Goal: Task Accomplishment & Management: Contribute content

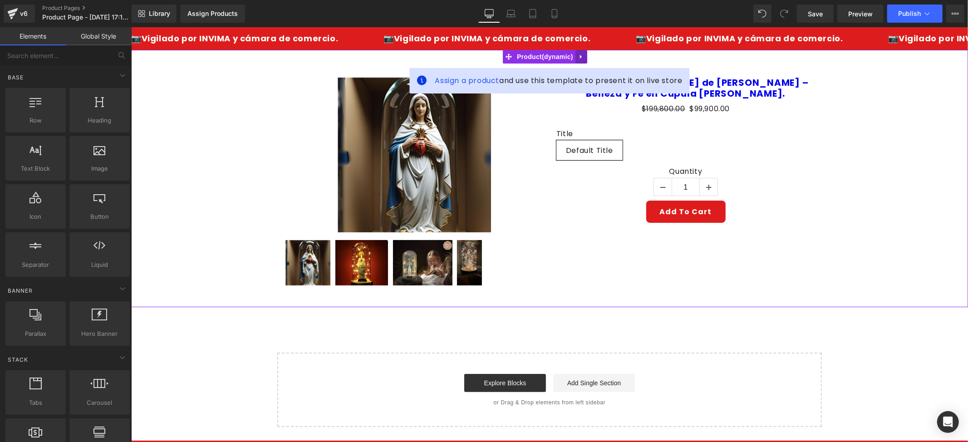
click at [578, 57] on icon at bounding box center [581, 56] width 6 height 7
click at [585, 57] on icon at bounding box center [586, 56] width 6 height 7
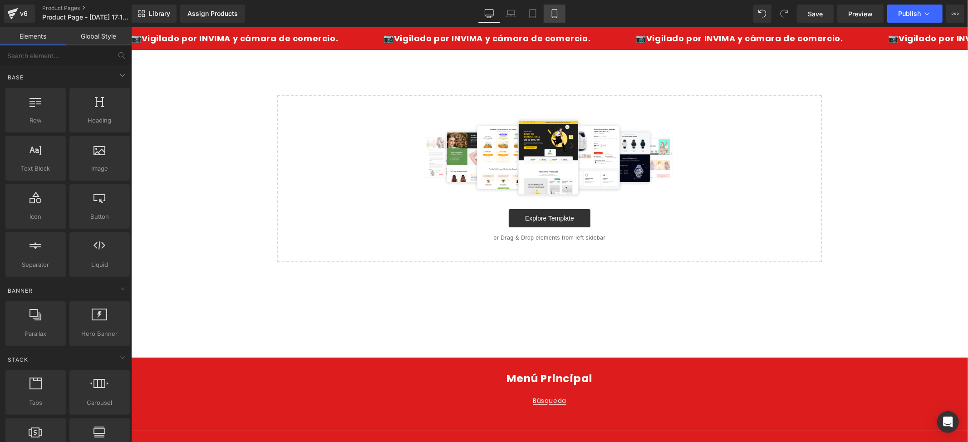
click at [554, 13] on icon at bounding box center [554, 13] width 9 height 9
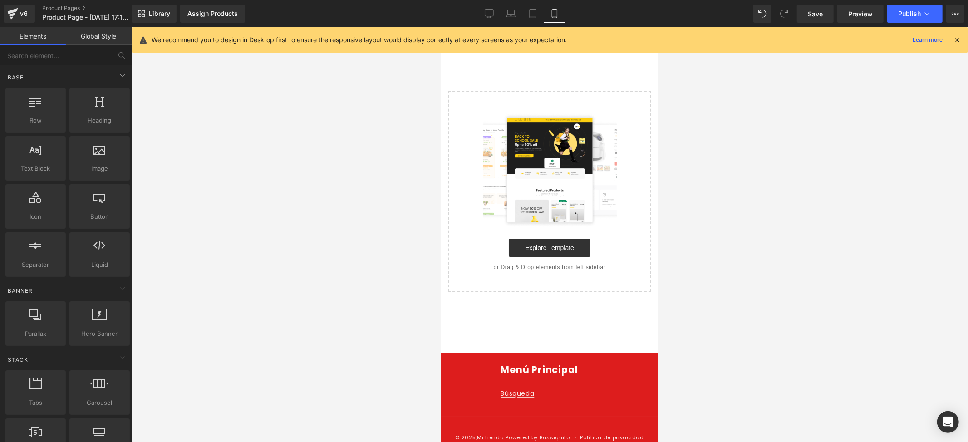
click at [953, 39] on icon at bounding box center [957, 40] width 8 height 8
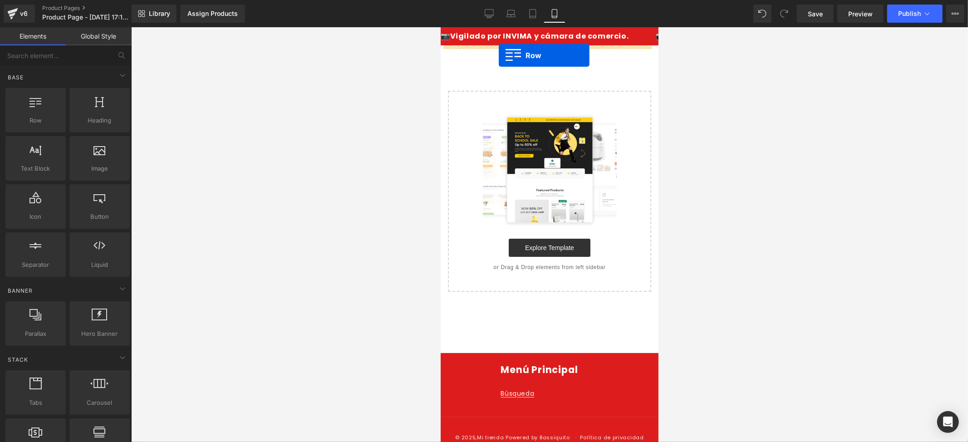
drag, startPoint x: 477, startPoint y: 137, endPoint x: 498, endPoint y: 55, distance: 85.3
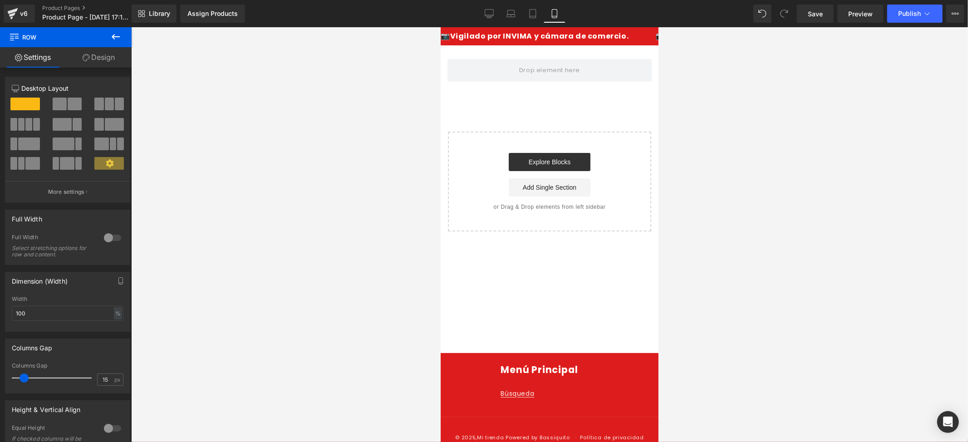
click at [112, 38] on icon at bounding box center [115, 36] width 11 height 11
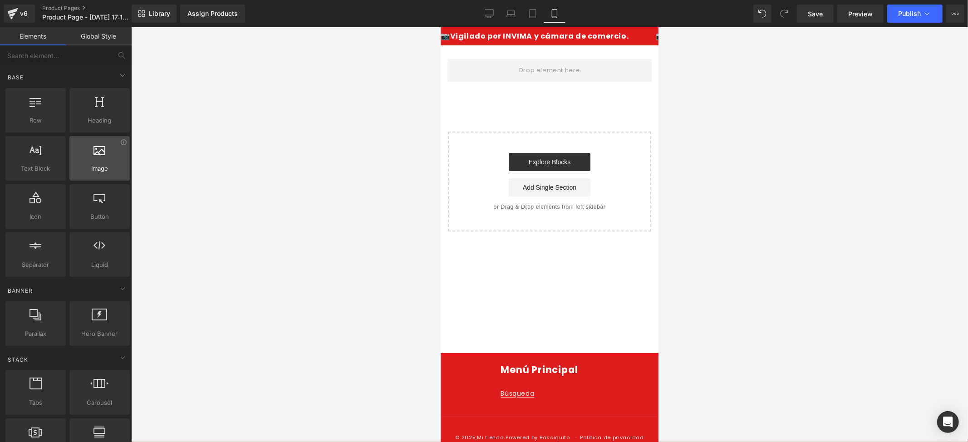
click at [107, 160] on div at bounding box center [99, 153] width 55 height 20
click at [106, 160] on div at bounding box center [99, 153] width 55 height 20
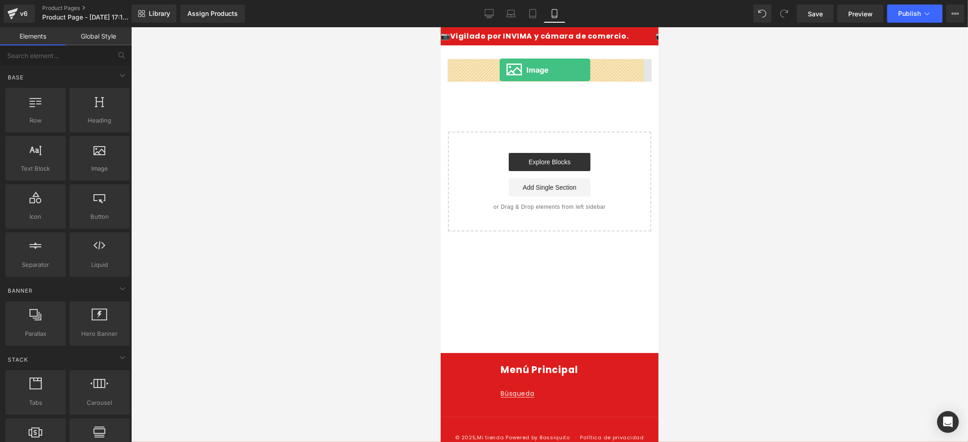
drag, startPoint x: 531, startPoint y: 190, endPoint x: 499, endPoint y: 69, distance: 124.8
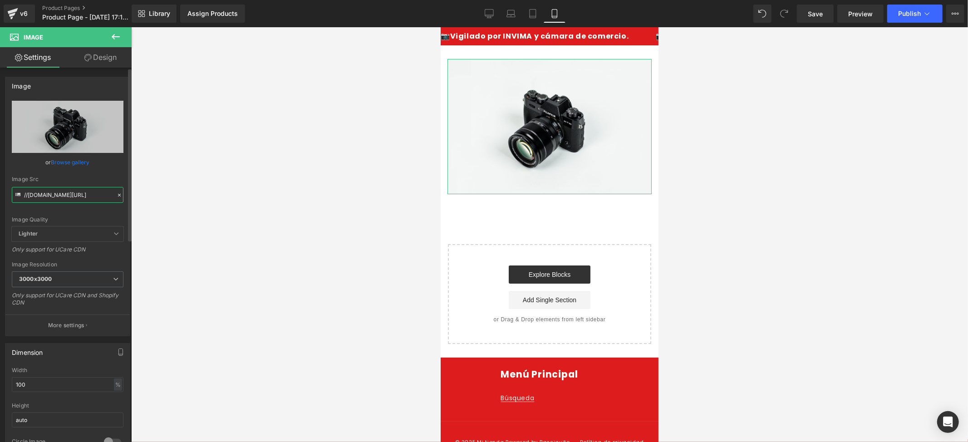
scroll to position [0, 49]
drag, startPoint x: 108, startPoint y: 196, endPoint x: 84, endPoint y: 191, distance: 24.1
click at [84, 191] on input "//[DOMAIN_NAME][URL]" at bounding box center [68, 195] width 112 height 16
drag, startPoint x: 109, startPoint y: 191, endPoint x: 22, endPoint y: 195, distance: 87.6
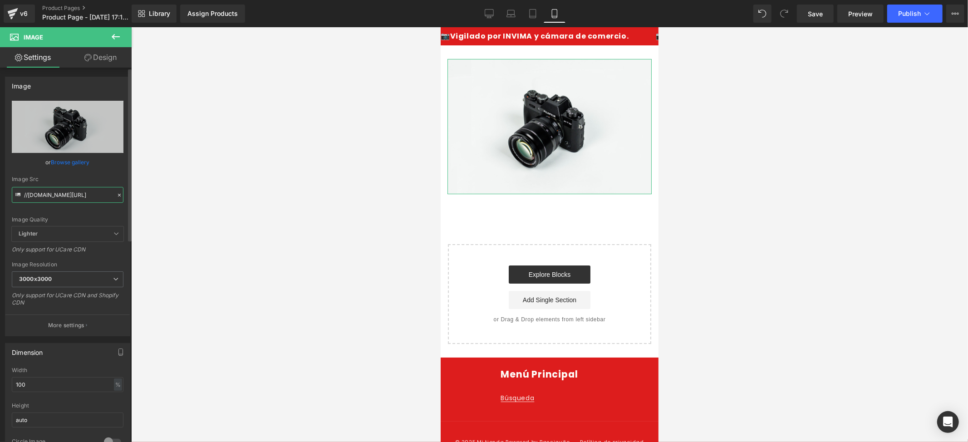
click at [22, 195] on div "Image Src //d1um8515vdn9kb.cloudfront.net/images/parallax.jpg" at bounding box center [68, 189] width 112 height 27
type input "g"
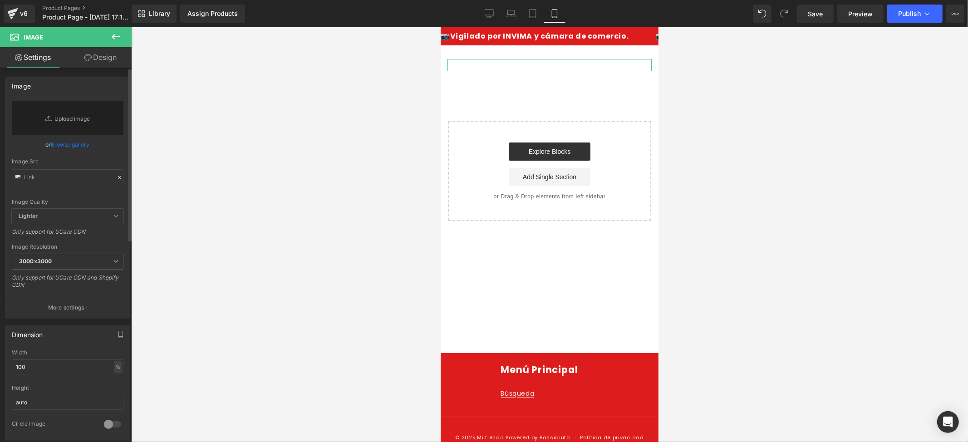
click at [44, 192] on div "Image Quality Lighter Lightest Lighter Lighter Lightest Only support for UCare …" at bounding box center [68, 155] width 112 height 108
click at [45, 176] on input "text" at bounding box center [68, 177] width 112 height 16
paste input "https://i.ibb.co/2YdrKFFh/1.png"
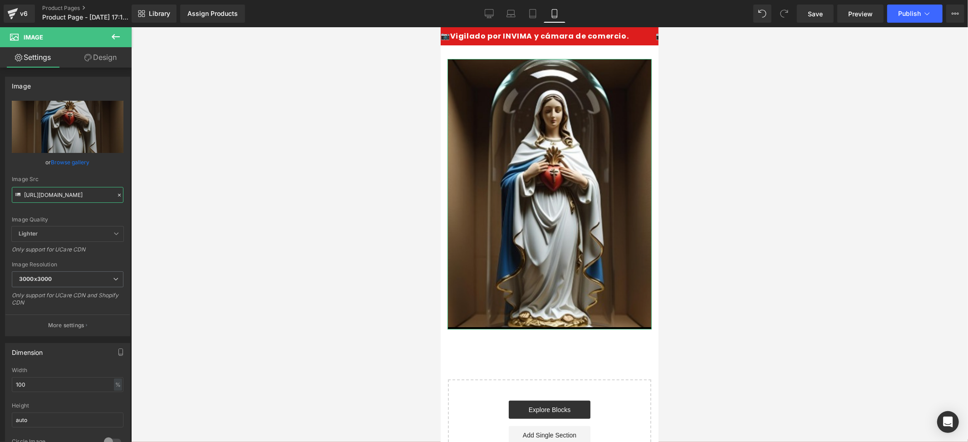
type input "https://i.ibb.co/2YdrKFFh/1.png"
click at [105, 59] on link "Design" at bounding box center [101, 57] width 66 height 20
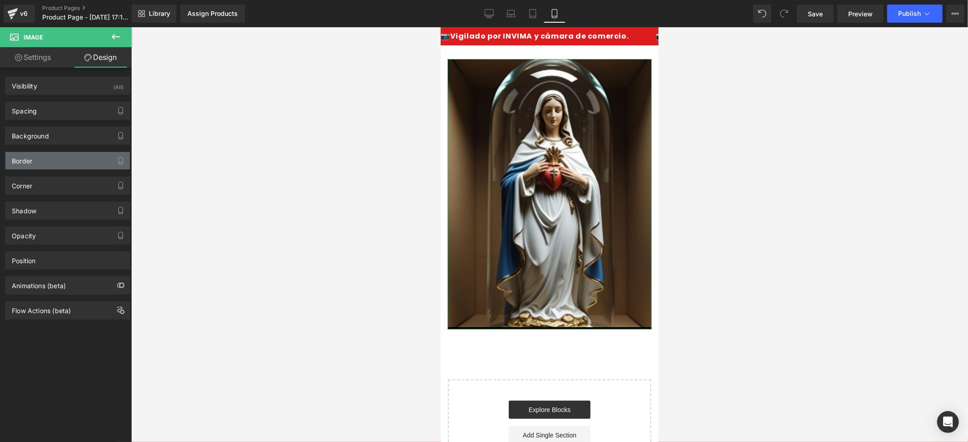
click at [73, 160] on div "Border" at bounding box center [67, 160] width 124 height 17
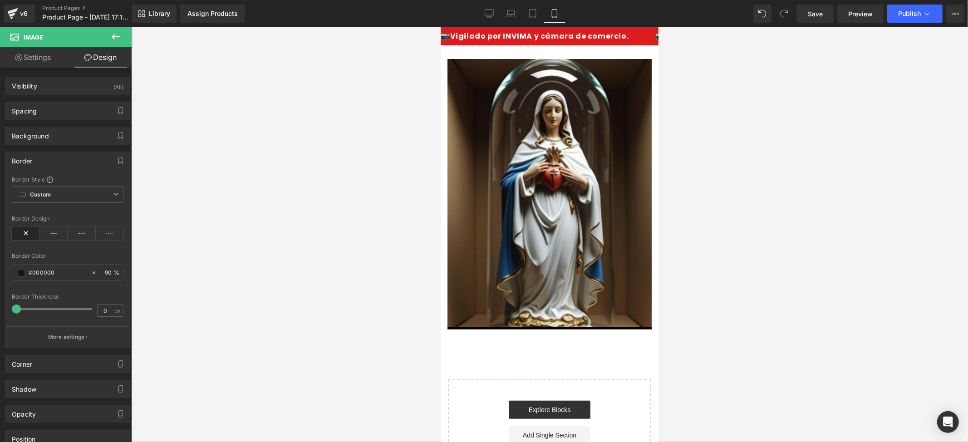
click at [113, 36] on icon at bounding box center [116, 36] width 8 height 5
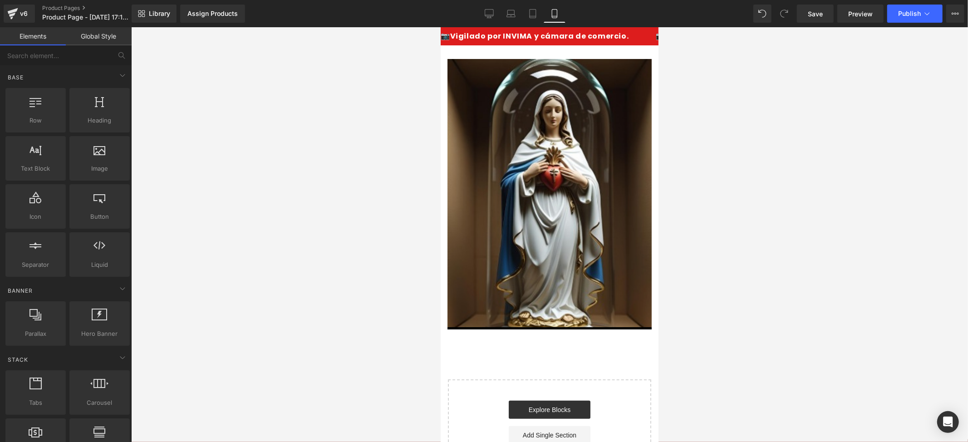
click at [97, 39] on link "Global Style" at bounding box center [99, 36] width 66 height 18
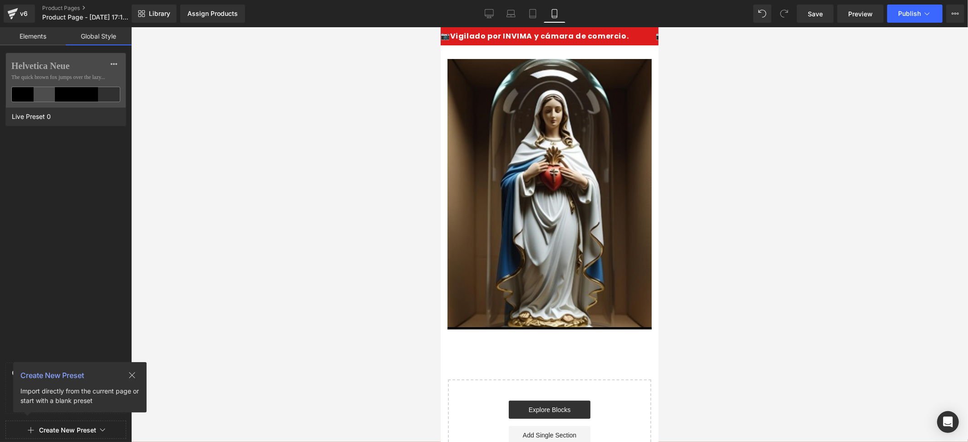
click at [34, 33] on link "Elements" at bounding box center [33, 36] width 66 height 18
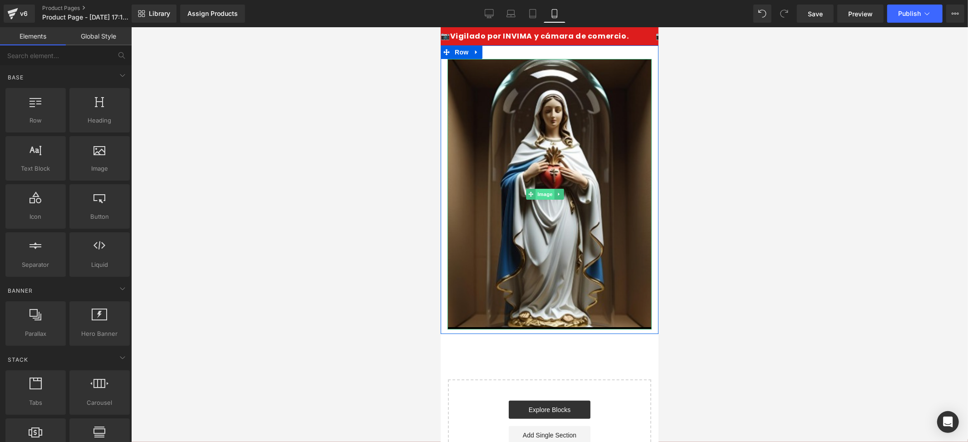
click at [542, 188] on span "Image" at bounding box center [544, 193] width 19 height 11
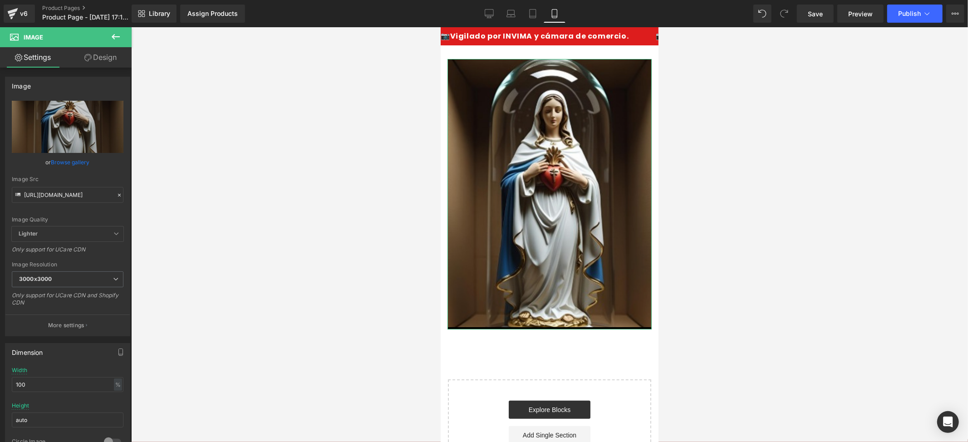
click at [108, 58] on link "Design" at bounding box center [101, 57] width 66 height 20
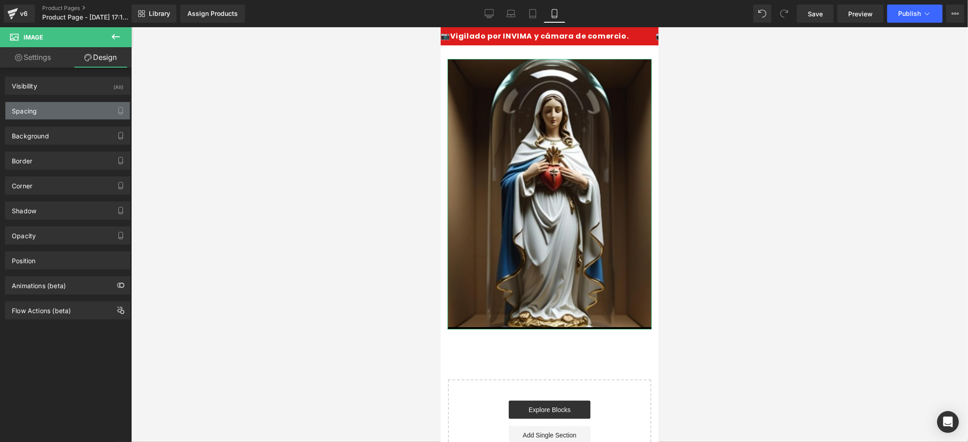
click at [51, 111] on div "Spacing" at bounding box center [67, 110] width 124 height 17
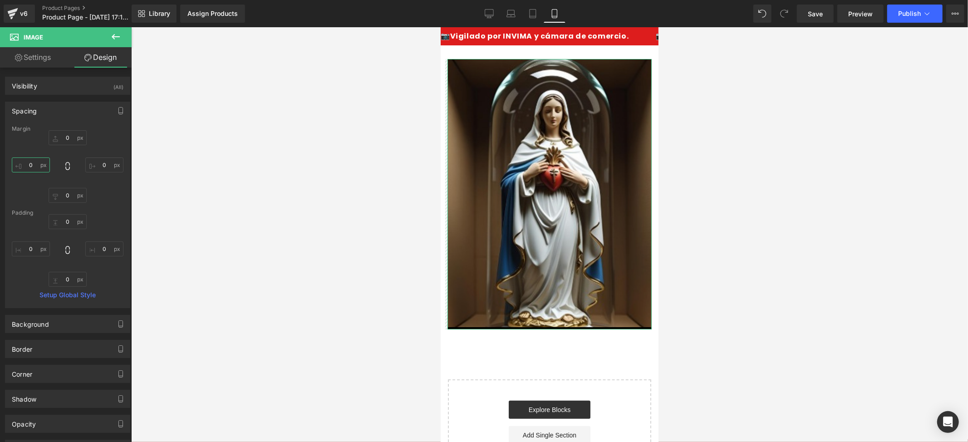
click at [35, 163] on input "0" at bounding box center [31, 164] width 38 height 15
click at [26, 166] on input "0" at bounding box center [31, 164] width 38 height 15
click at [42, 167] on input "0" at bounding box center [31, 164] width 38 height 15
type input "0-"
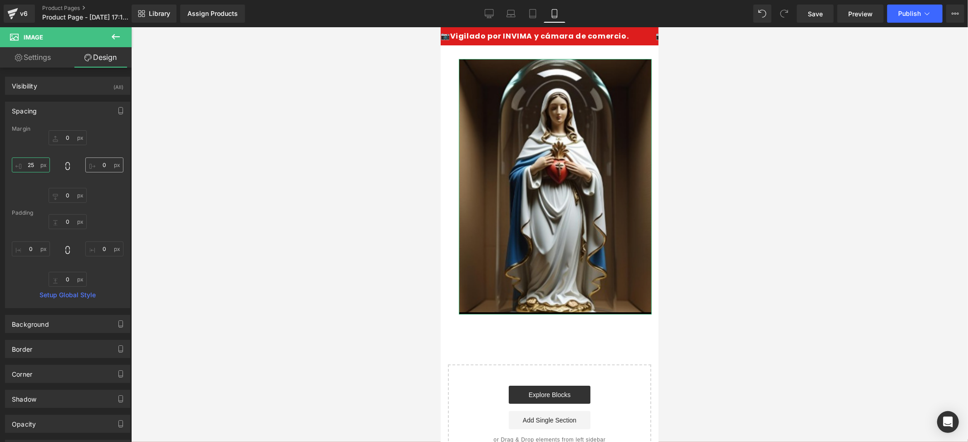
type input "25"
click at [104, 164] on input "0" at bounding box center [104, 164] width 38 height 15
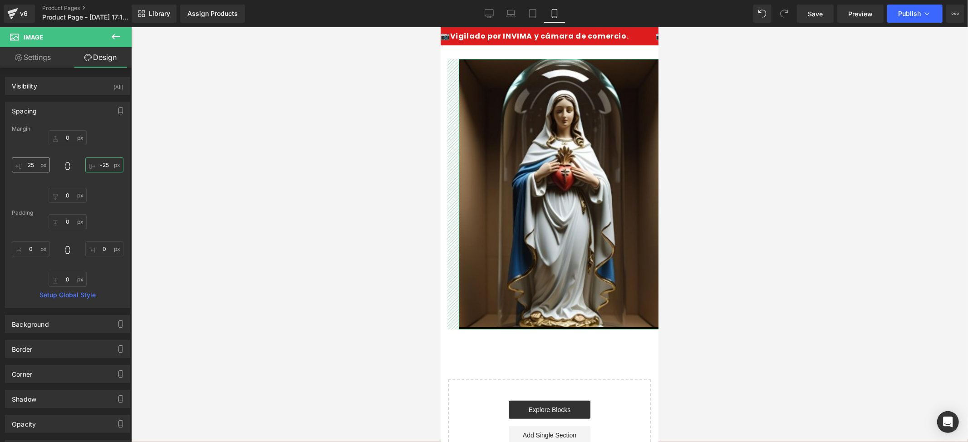
type input "-25"
click at [28, 165] on input "25" at bounding box center [31, 164] width 38 height 15
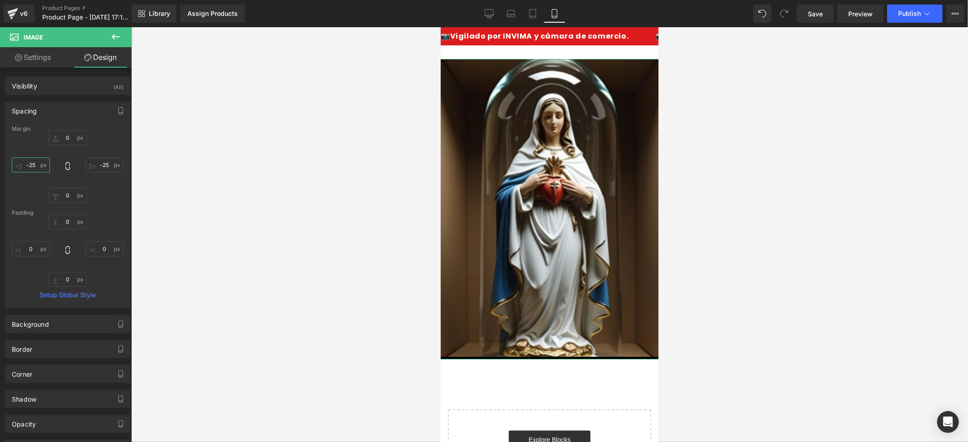
type input "-25"
click at [105, 188] on div "0px 0 -25 -25 0px 0 -25 -25" at bounding box center [68, 166] width 112 height 73
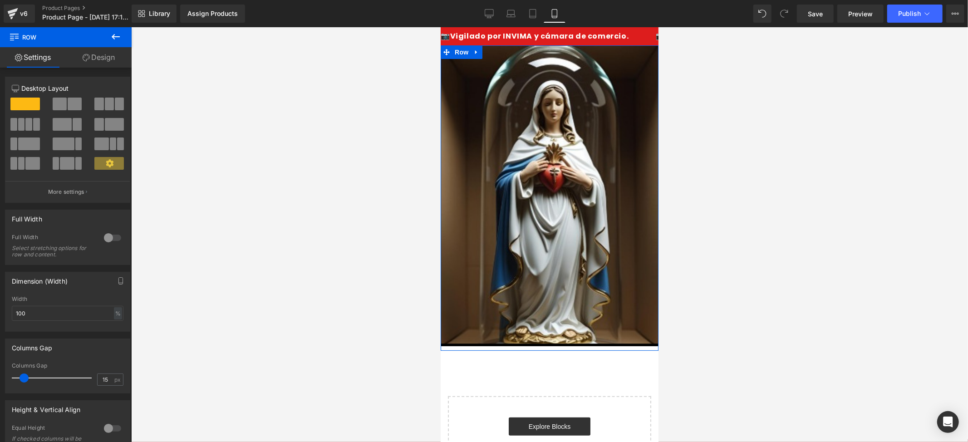
drag, startPoint x: 544, startPoint y: 56, endPoint x: 547, endPoint y: 43, distance: 13.4
click at [547, 43] on body "Ir directamente al contenido 📷Vigilado por INVIMA y cámara de comercio. 📷Vigila…" at bounding box center [549, 331] width 218 height 608
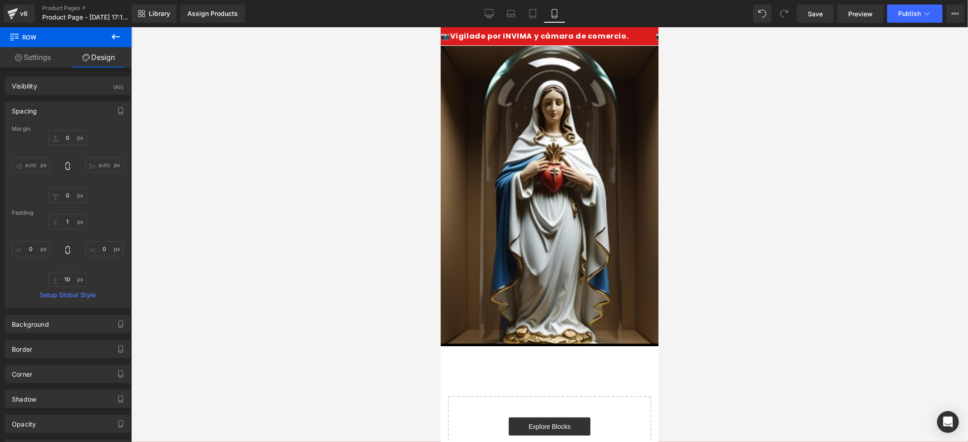
click at [118, 39] on icon at bounding box center [115, 36] width 11 height 11
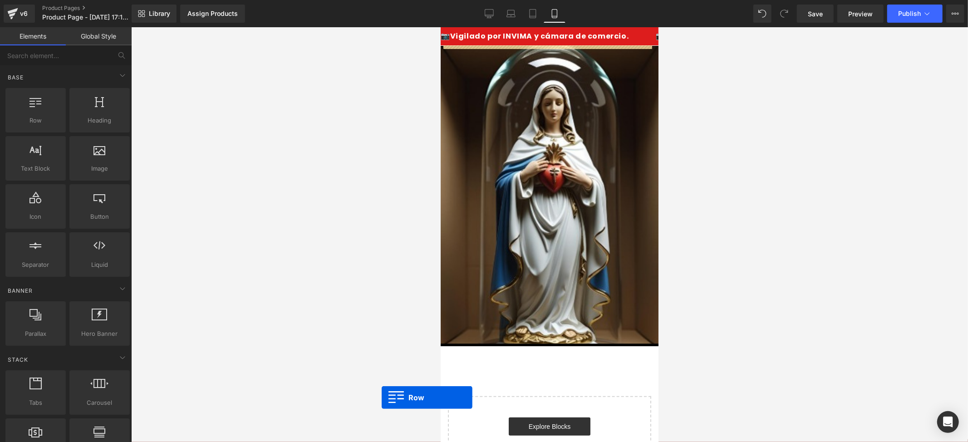
scroll to position [13, 0]
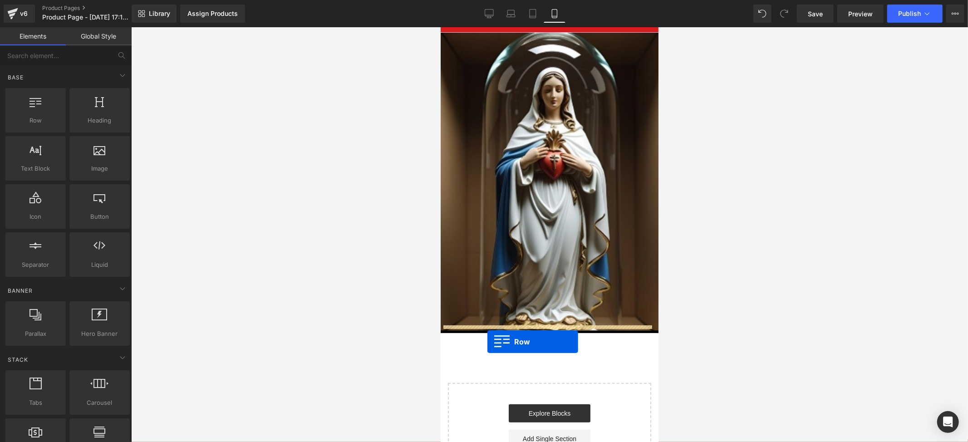
drag, startPoint x: 486, startPoint y: 135, endPoint x: 487, endPoint y: 341, distance: 206.4
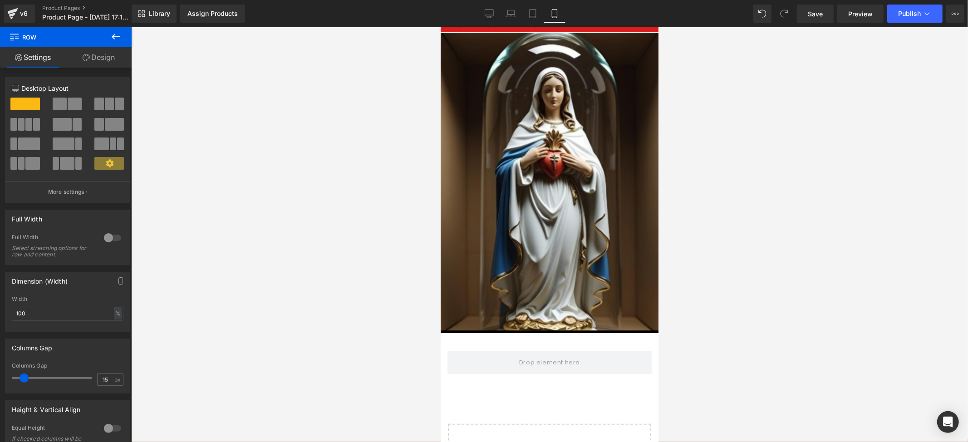
click at [113, 37] on icon at bounding box center [116, 36] width 8 height 5
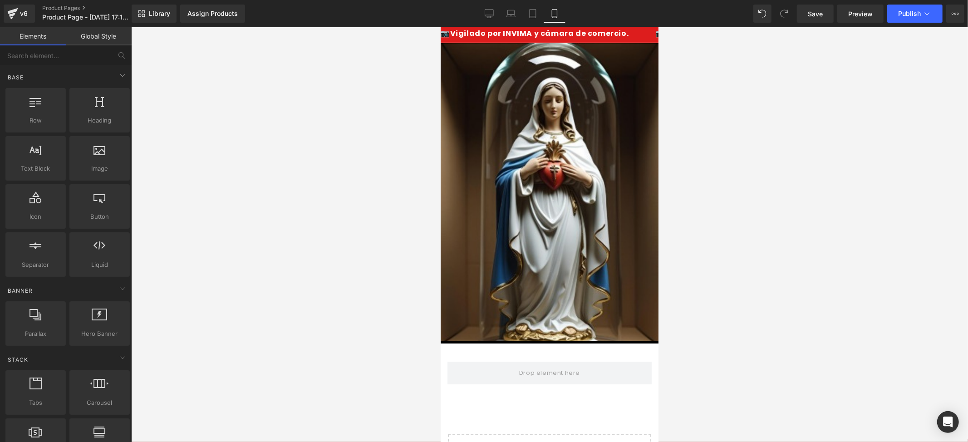
scroll to position [0, 0]
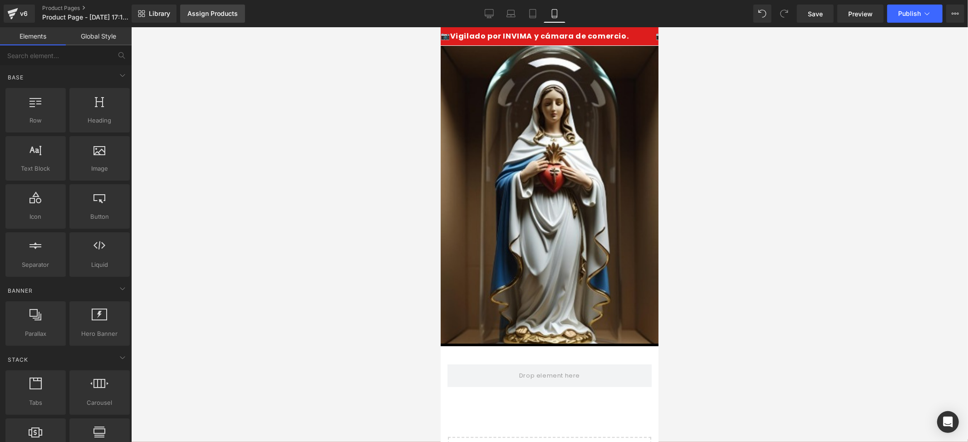
click at [223, 15] on div "Assign Products" at bounding box center [212, 13] width 50 height 7
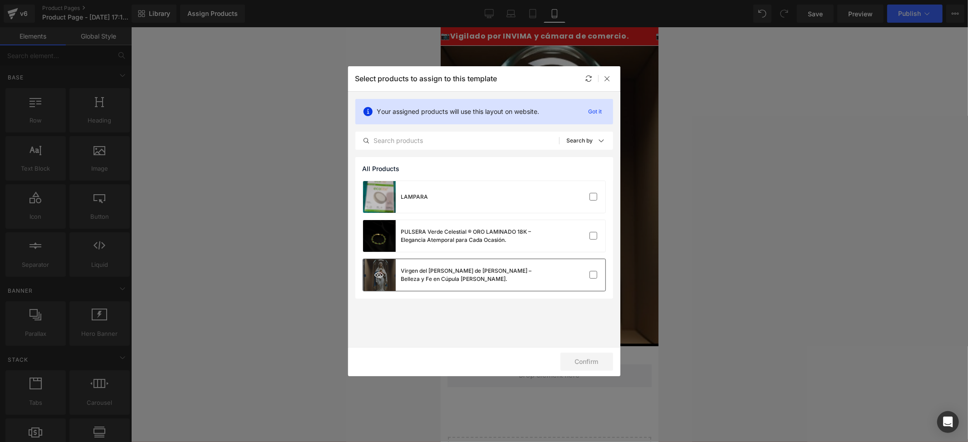
click at [385, 274] on div at bounding box center [379, 275] width 33 height 32
click at [581, 361] on button "Confirm" at bounding box center [586, 362] width 53 height 18
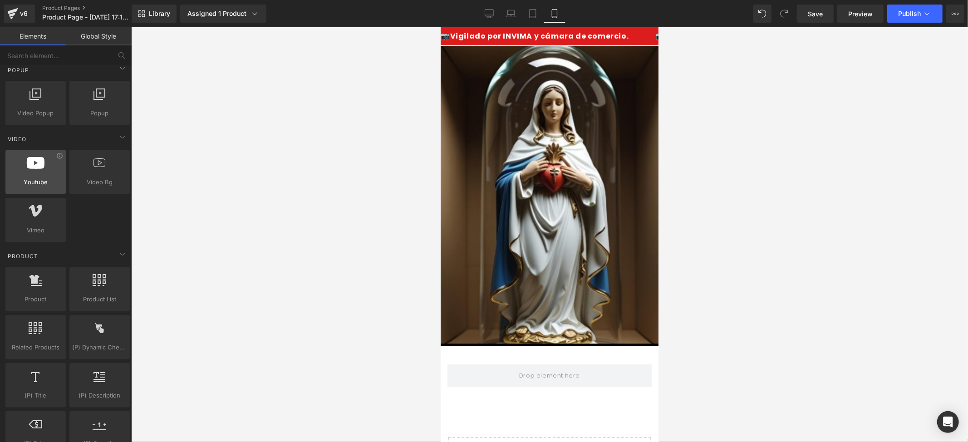
scroll to position [605, 0]
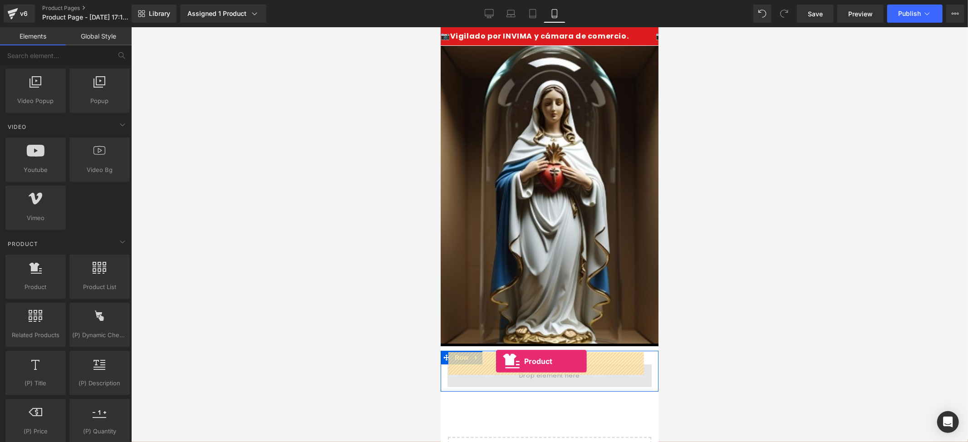
drag, startPoint x: 475, startPoint y: 311, endPoint x: 495, endPoint y: 361, distance: 53.8
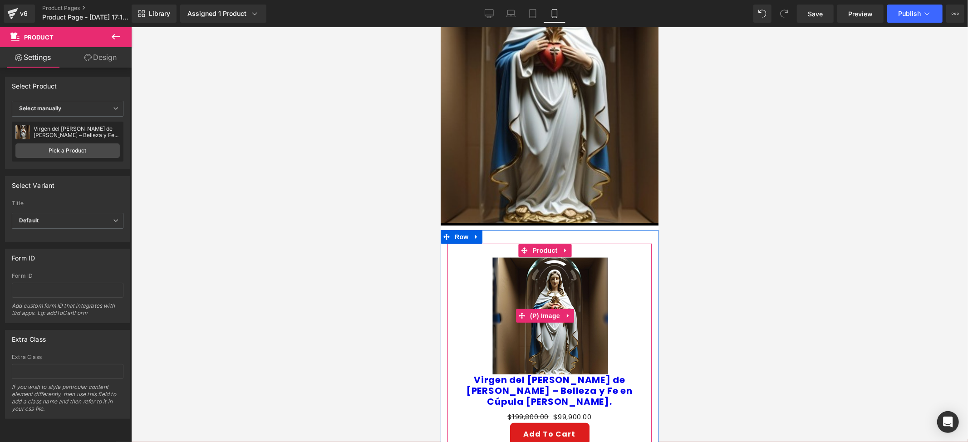
scroll to position [181, 0]
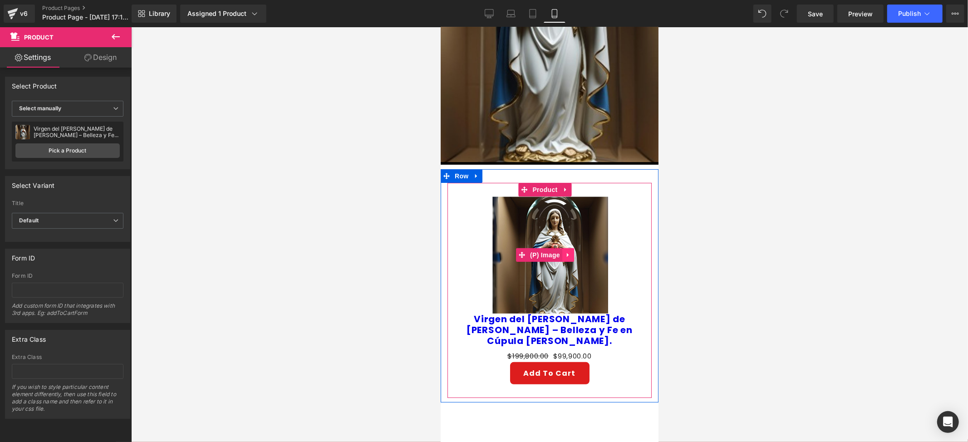
click at [568, 251] on icon at bounding box center [567, 254] width 6 height 7
click at [573, 251] on icon at bounding box center [573, 254] width 6 height 6
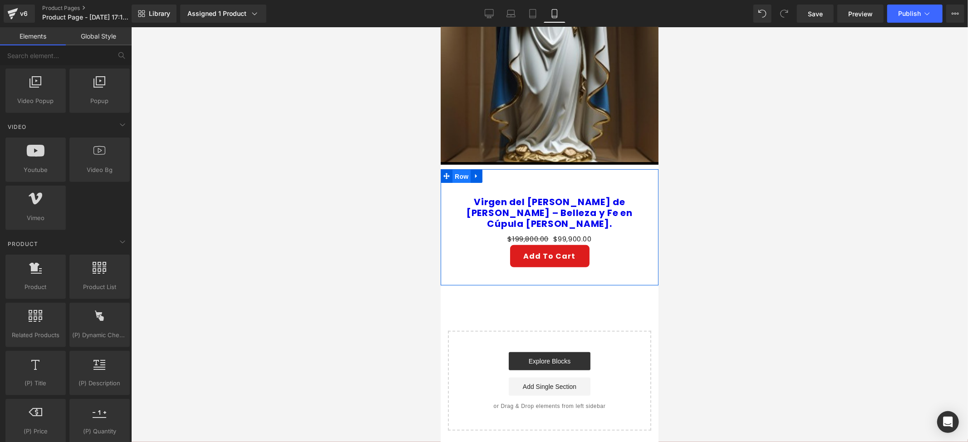
click at [461, 169] on span "Row" at bounding box center [461, 176] width 18 height 14
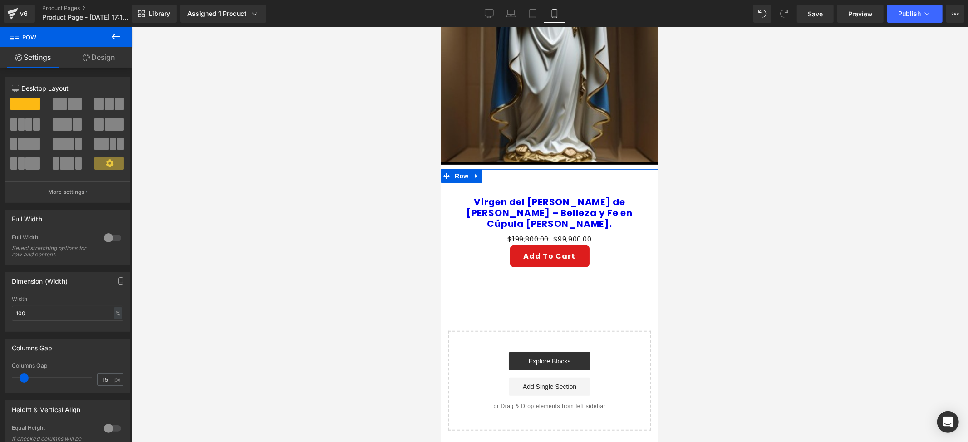
click at [97, 56] on link "Design" at bounding box center [99, 57] width 66 height 20
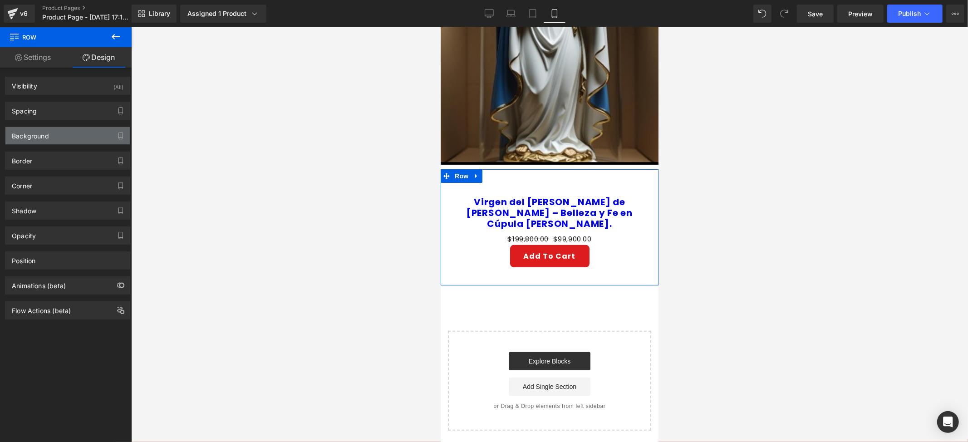
click at [37, 135] on div "Background" at bounding box center [30, 133] width 37 height 13
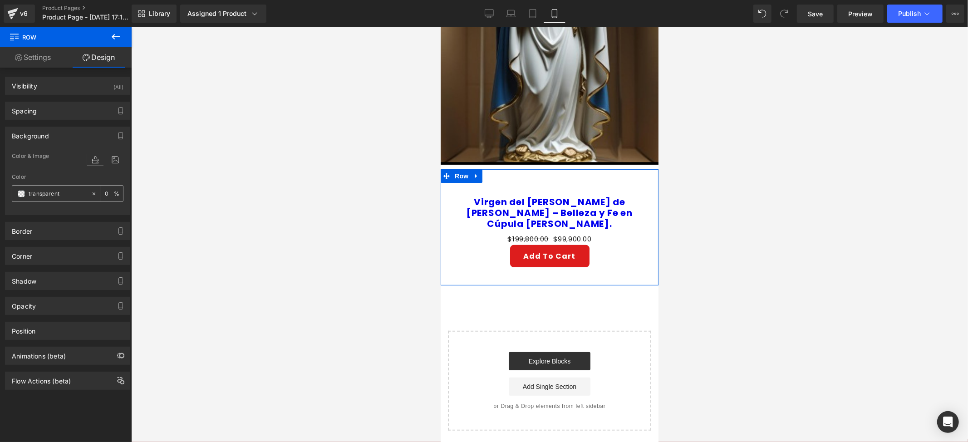
click at [68, 196] on input "transparent" at bounding box center [58, 194] width 58 height 10
click at [19, 192] on span at bounding box center [21, 193] width 7 height 7
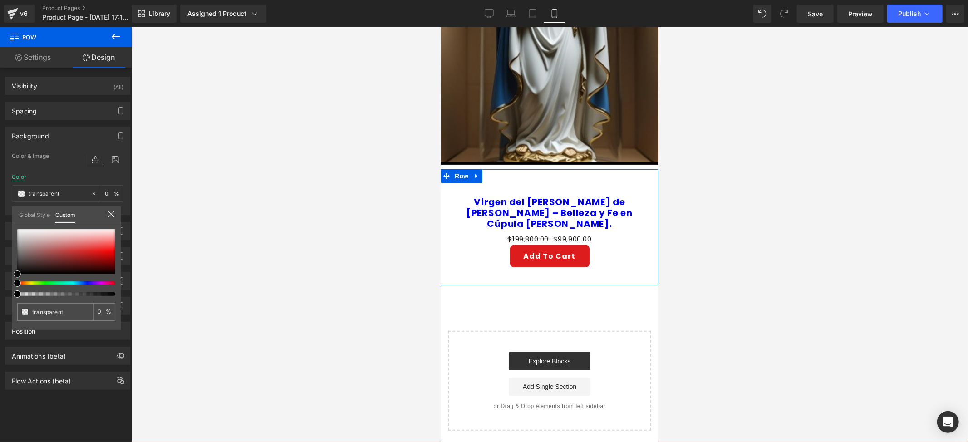
type input "#000000"
type input "100"
type input "#000000"
type input "100"
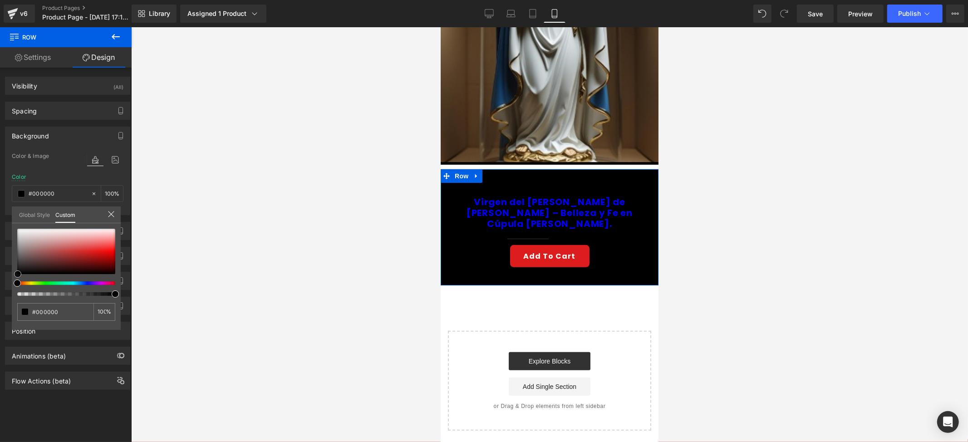
drag, startPoint x: 20, startPoint y: 272, endPoint x: 20, endPoint y: 278, distance: 5.9
click at [20, 278] on div at bounding box center [66, 262] width 98 height 67
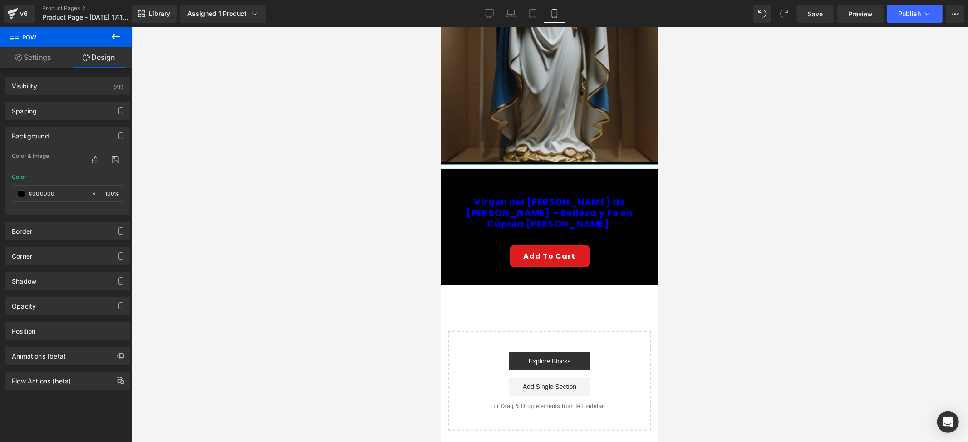
drag, startPoint x: 501, startPoint y: 155, endPoint x: 501, endPoint y: 149, distance: 5.9
click at [501, 149] on body "Ir directamente al contenido 📷Vigilado por INVIMA y cámara de comercio. 📷Vigila…" at bounding box center [549, 207] width 218 height 725
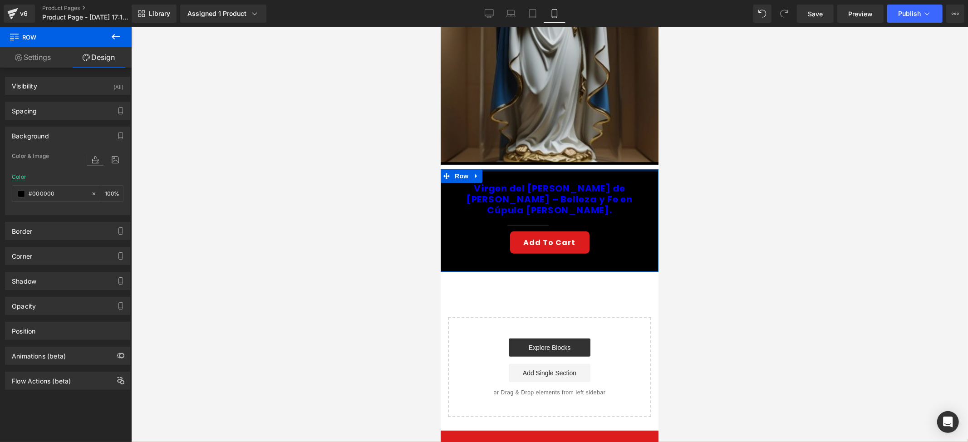
drag, startPoint x: 519, startPoint y: 157, endPoint x: 519, endPoint y: 137, distance: 19.1
click at [519, 137] on div "Image Row Virgen del Sagrado Corazón de María – Belleza y Fe en Cúpula de Vidri…" at bounding box center [549, 139] width 218 height 553
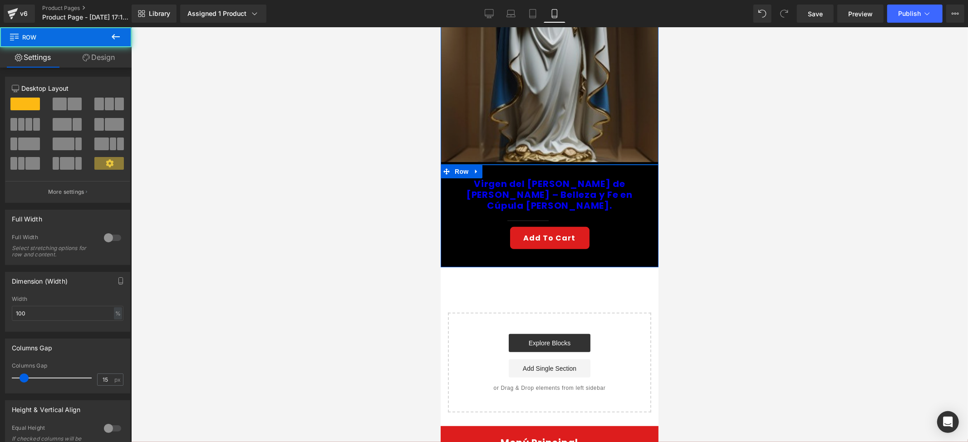
drag, startPoint x: 520, startPoint y: 154, endPoint x: 522, endPoint y: 147, distance: 7.9
click at [522, 147] on div "Image Row" at bounding box center [549, 13] width 218 height 301
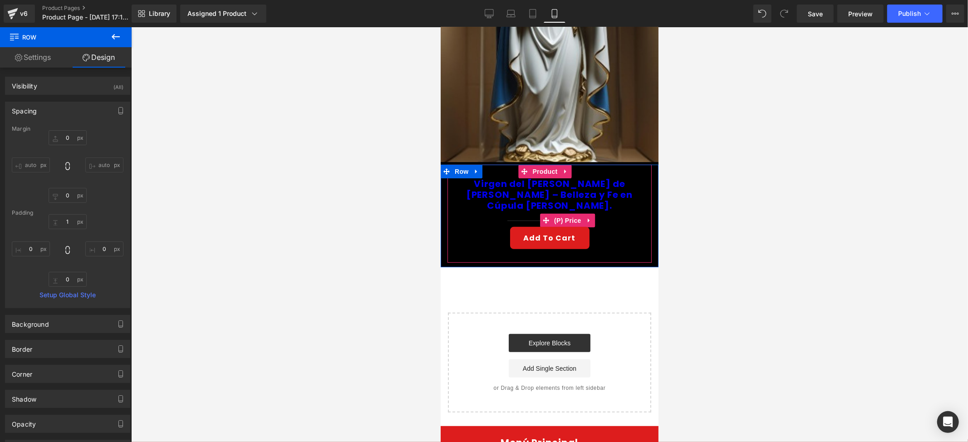
click at [472, 214] on div "$199,800.00 $99,900.00" at bounding box center [548, 220] width 195 height 12
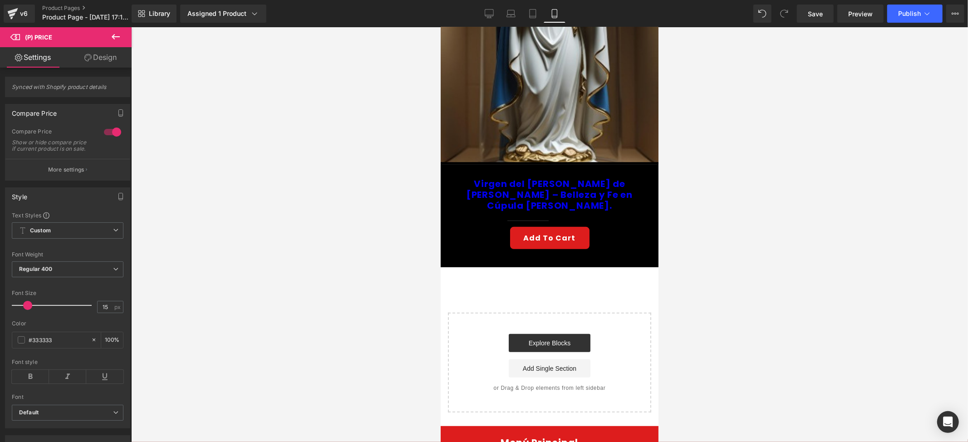
click at [309, 215] on div at bounding box center [549, 234] width 837 height 415
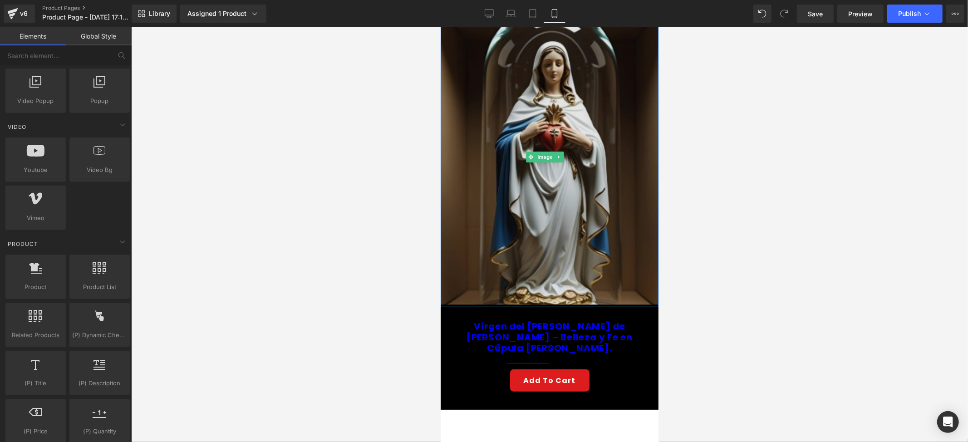
scroll to position [60, 0]
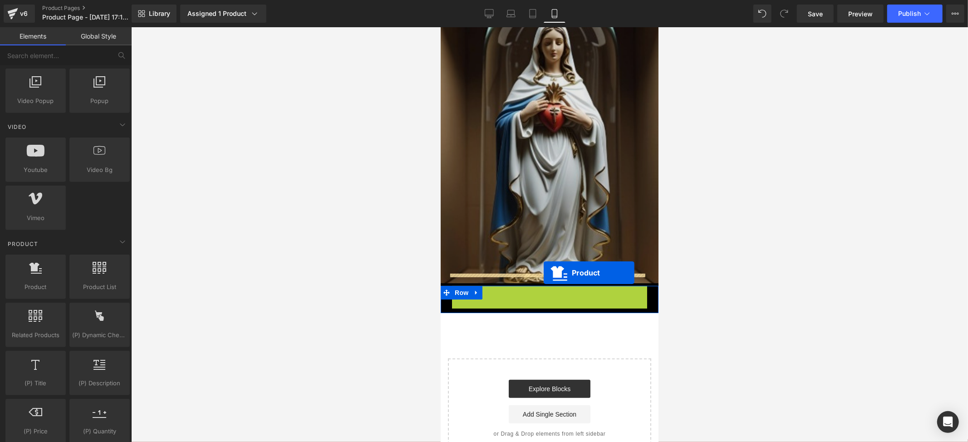
drag, startPoint x: 547, startPoint y: 277, endPoint x: 543, endPoint y: 272, distance: 6.2
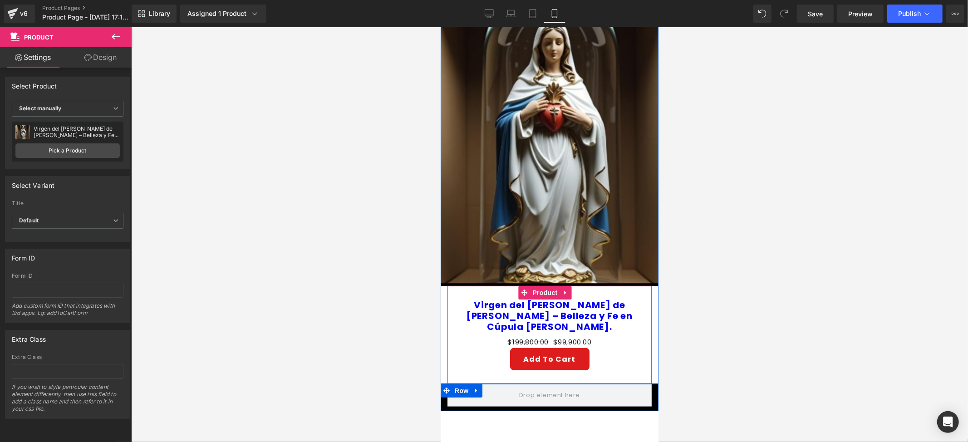
click at [625, 299] on link "Virgen del Sagrado Corazón de María – Belleza y Fe en Cúpula de Vidrio." at bounding box center [548, 315] width 195 height 33
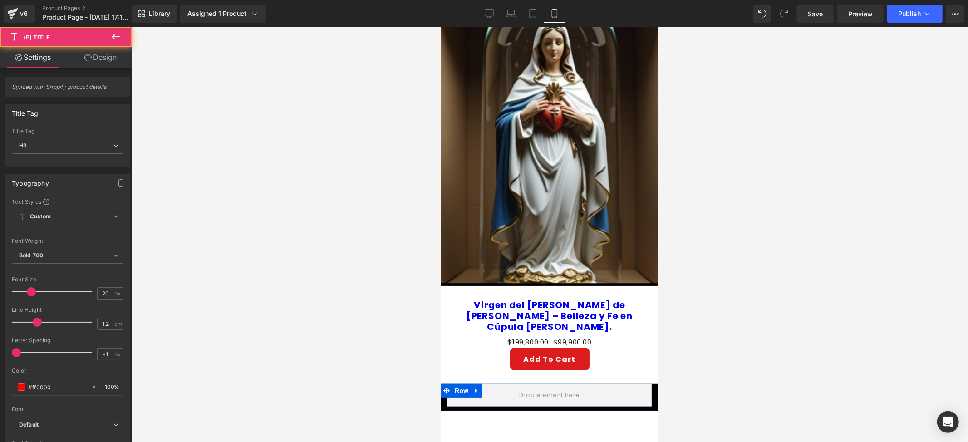
click at [708, 293] on div at bounding box center [549, 234] width 837 height 415
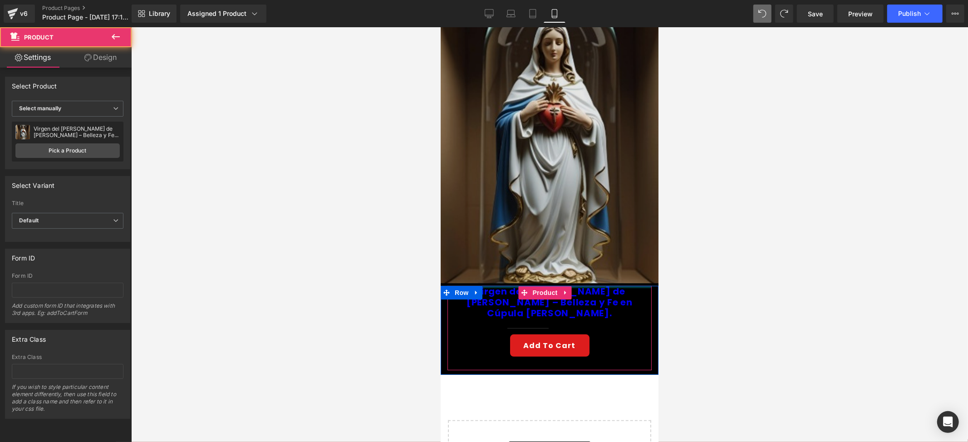
drag, startPoint x: 583, startPoint y: 282, endPoint x: 583, endPoint y: 266, distance: 15.4
click at [583, 266] on div "Image Row Virgen del Sagrado Corazón de María – Belleza y Fe en Cúpula de Vidri…" at bounding box center [549, 252] width 218 height 535
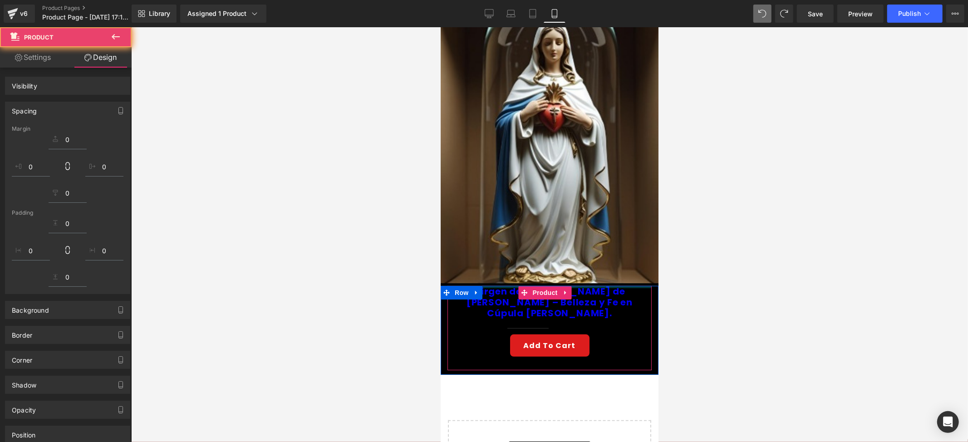
click at [665, 271] on div at bounding box center [549, 234] width 837 height 415
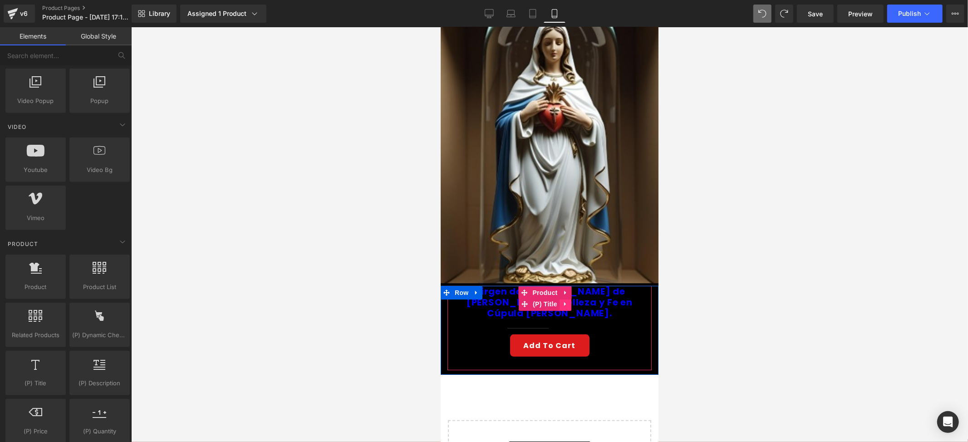
click at [596, 287] on link "Virgen del Sagrado Corazón de María – Belleza y Fe en Cúpula de Vidrio." at bounding box center [548, 301] width 195 height 33
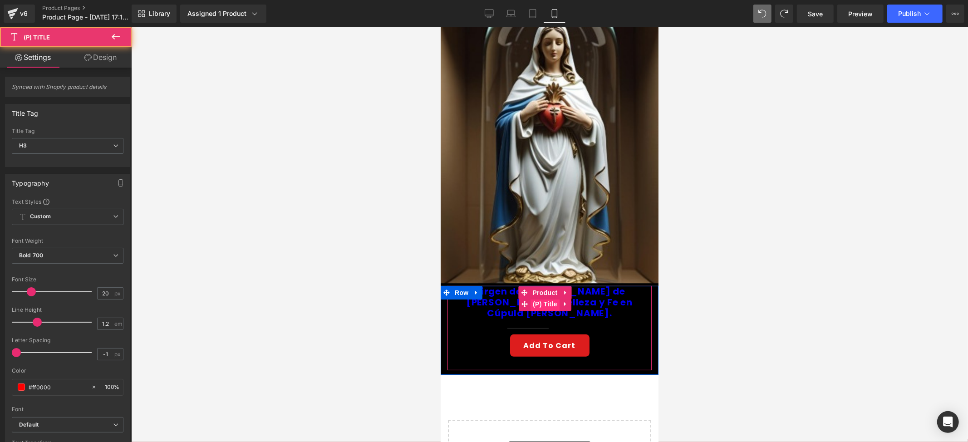
click at [554, 297] on span "(P) Title" at bounding box center [544, 304] width 29 height 14
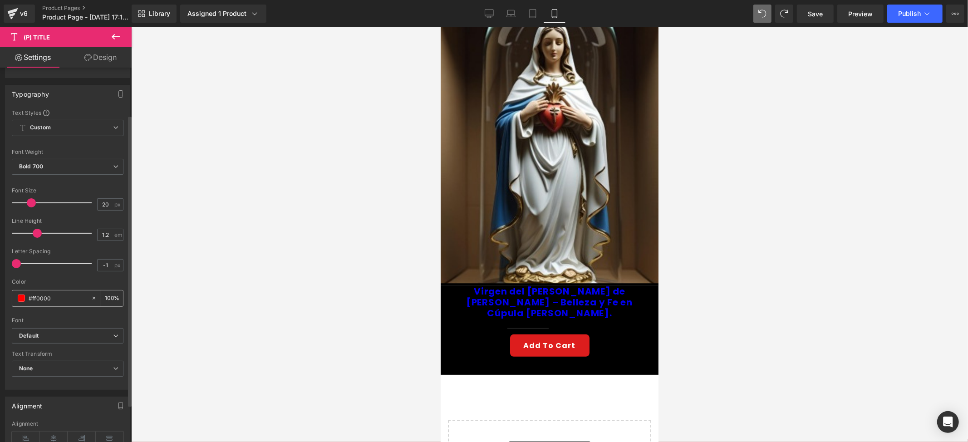
scroll to position [181, 0]
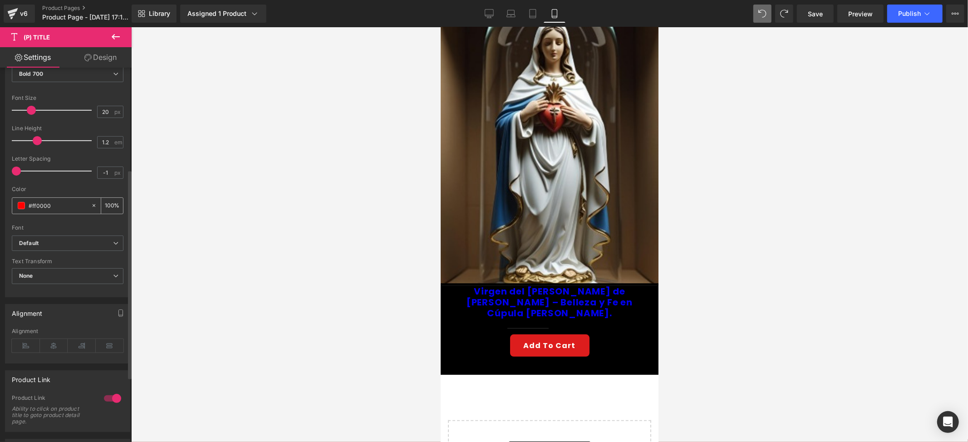
click at [17, 210] on div "#ff0000" at bounding box center [51, 206] width 78 height 16
click at [20, 207] on span at bounding box center [21, 205] width 7 height 7
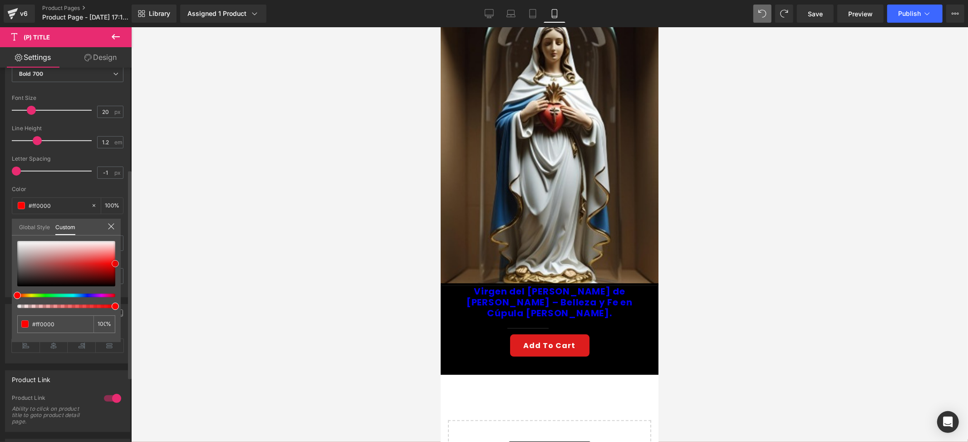
type input "#e8e8e8"
click at [17, 245] on div at bounding box center [66, 263] width 98 height 45
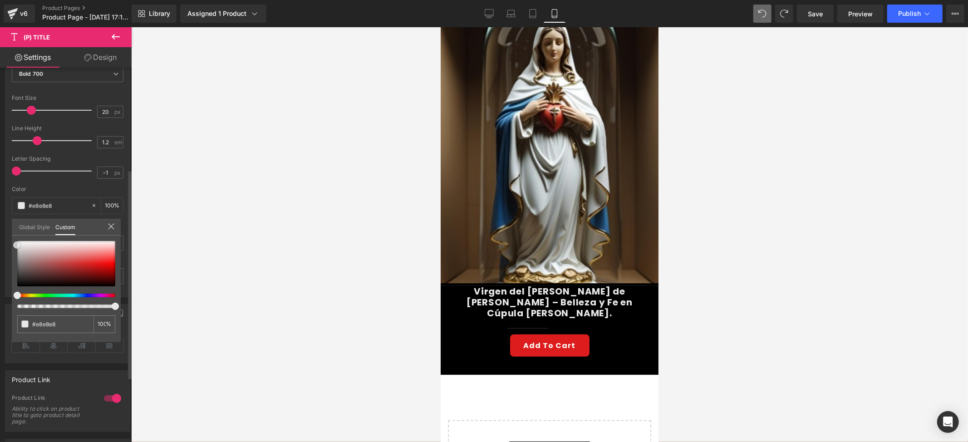
type input "#eaeaea"
type input "#f2f2f2"
type input "#f5f4f4"
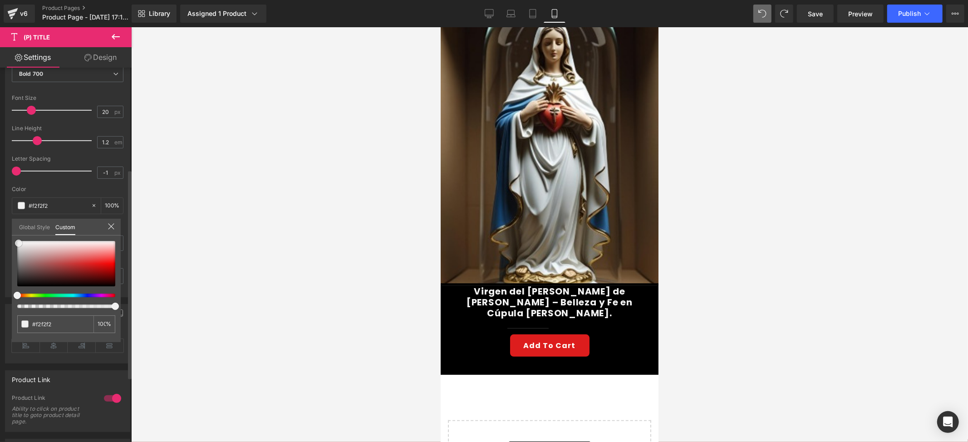
type input "#f5f4f4"
type input "#fcfcfc"
type input "#ffffff"
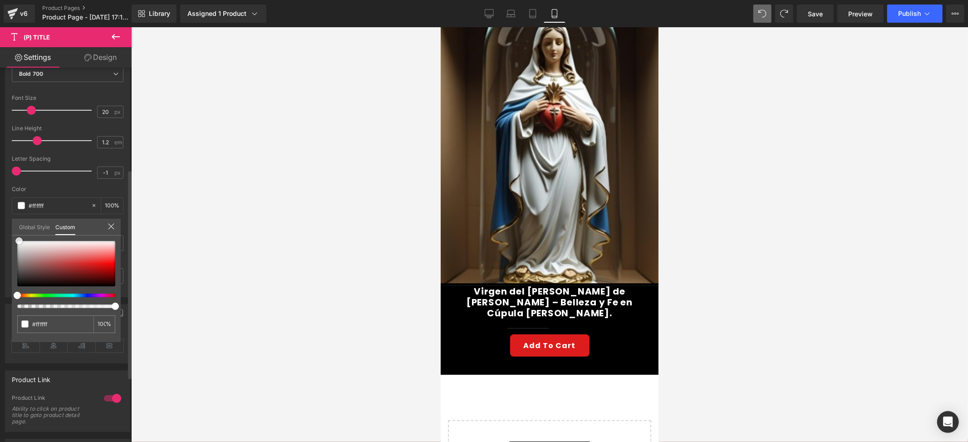
drag, startPoint x: 18, startPoint y: 244, endPoint x: 20, endPoint y: 240, distance: 5.1
click at [20, 240] on span at bounding box center [18, 240] width 7 height 7
click at [213, 224] on div at bounding box center [549, 234] width 837 height 415
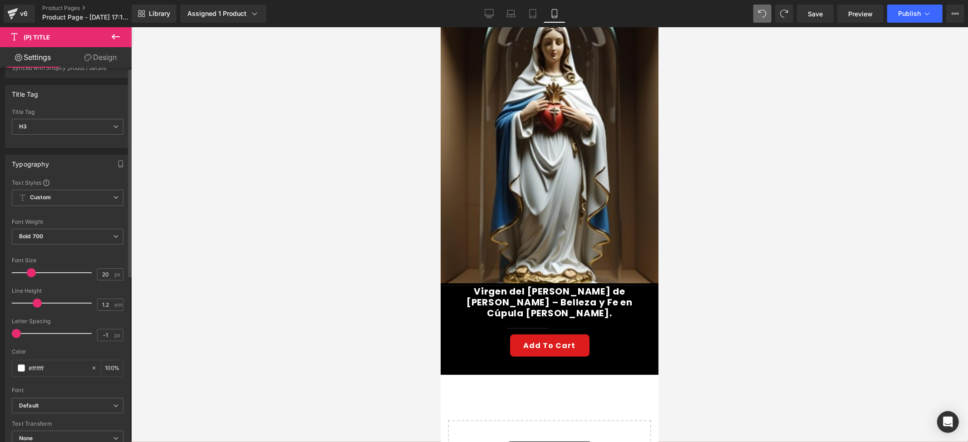
scroll to position [0, 0]
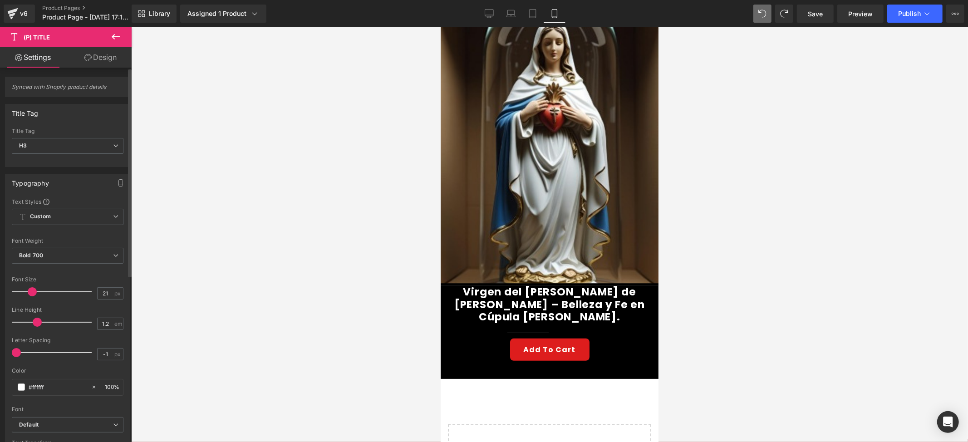
type input "20"
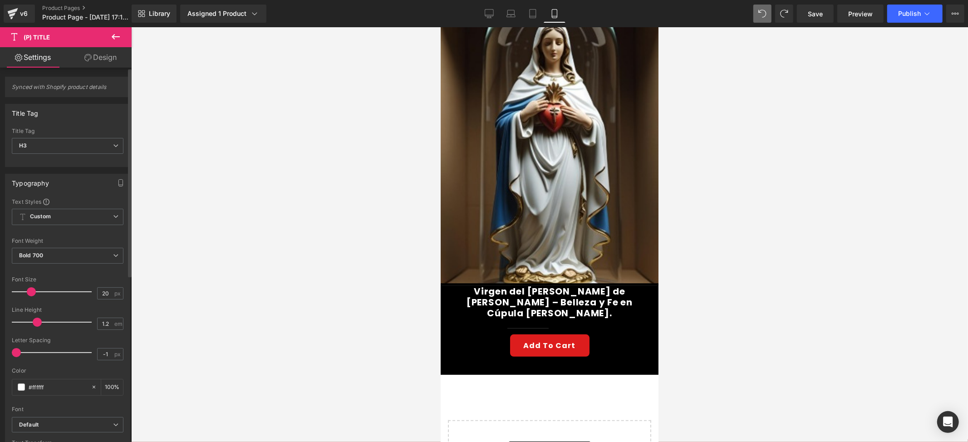
click at [31, 289] on span at bounding box center [31, 291] width 9 height 9
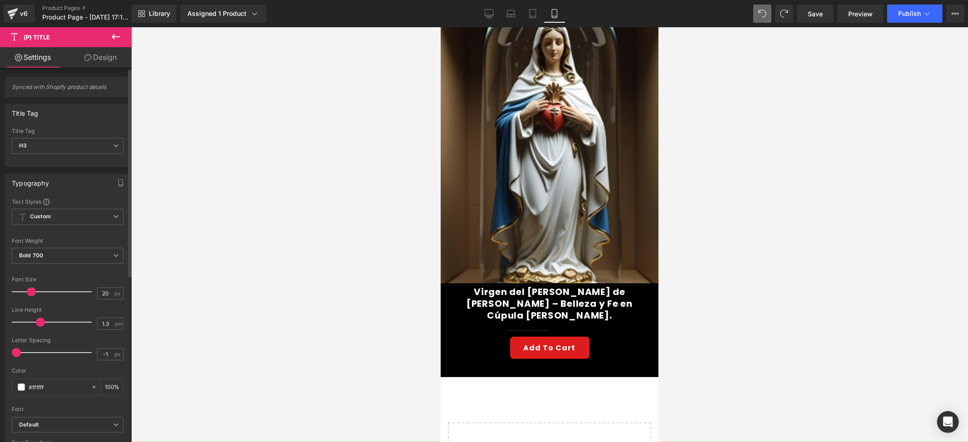
type input "1.2"
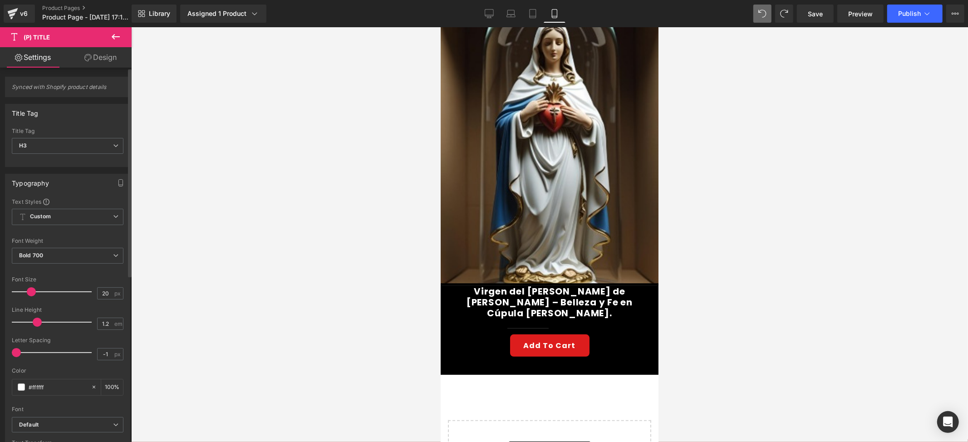
click at [35, 319] on span at bounding box center [37, 322] width 9 height 9
click at [19, 348] on div at bounding box center [53, 352] width 75 height 18
type input "0.2"
drag, startPoint x: 19, startPoint y: 349, endPoint x: 34, endPoint y: 348, distance: 14.5
click at [34, 348] on div at bounding box center [53, 352] width 75 height 18
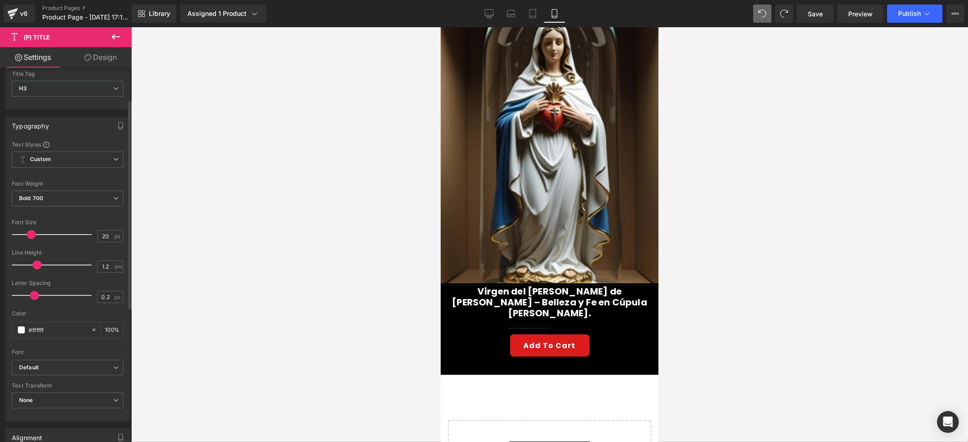
scroll to position [242, 0]
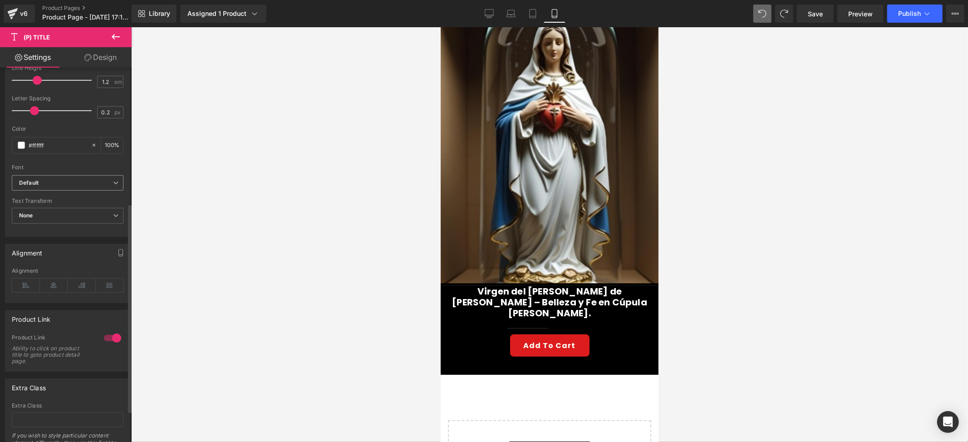
click at [31, 177] on span "Default" at bounding box center [68, 183] width 112 height 16
click at [34, 184] on icon "Default" at bounding box center [29, 183] width 20 height 8
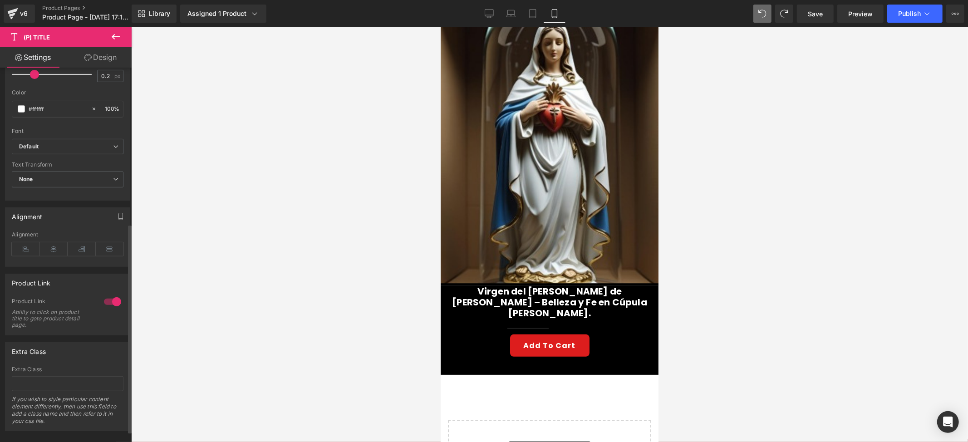
scroll to position [298, 0]
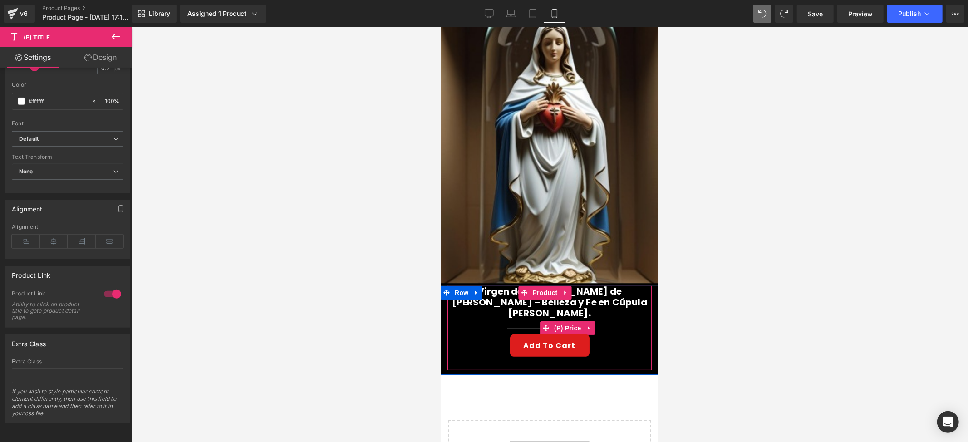
click at [561, 321] on span "(P) Price" at bounding box center [567, 328] width 32 height 14
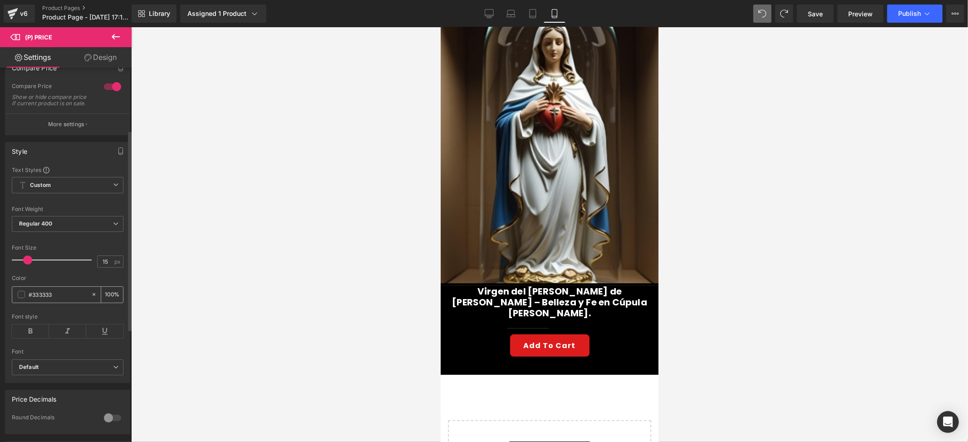
scroll to position [121, 0]
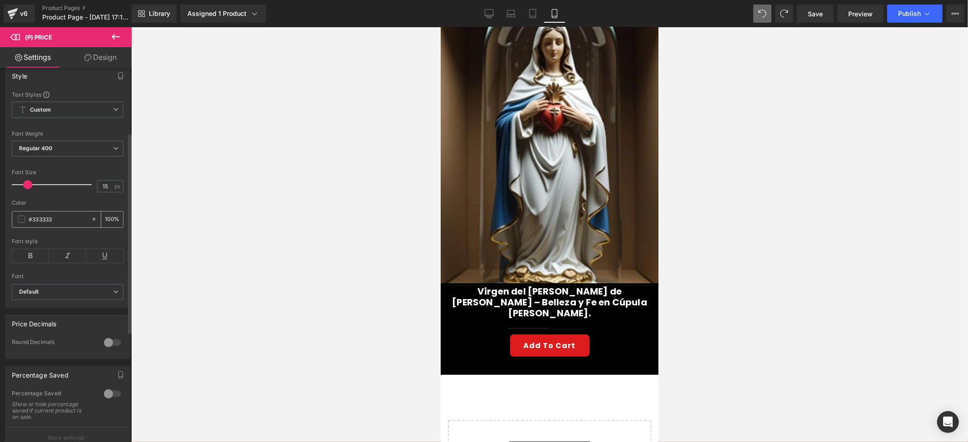
click at [21, 223] on span at bounding box center [21, 219] width 7 height 7
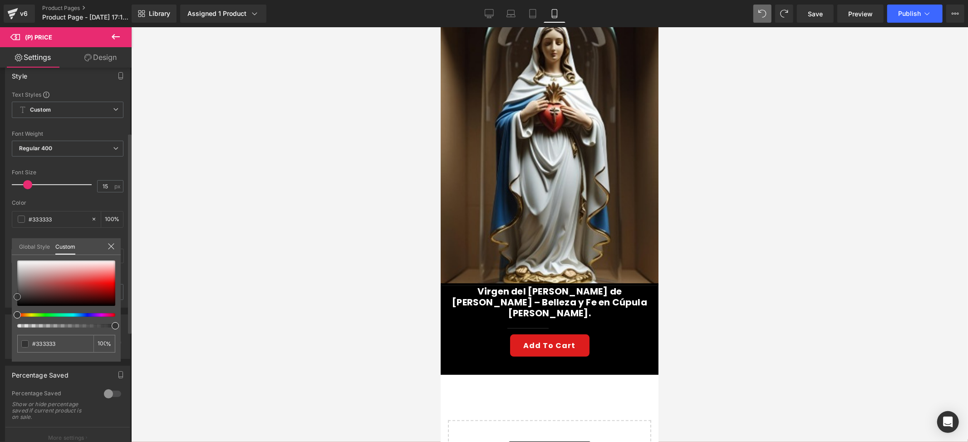
type input "#f7f7f7"
type input "#f9f9f9"
type input "#ffffff"
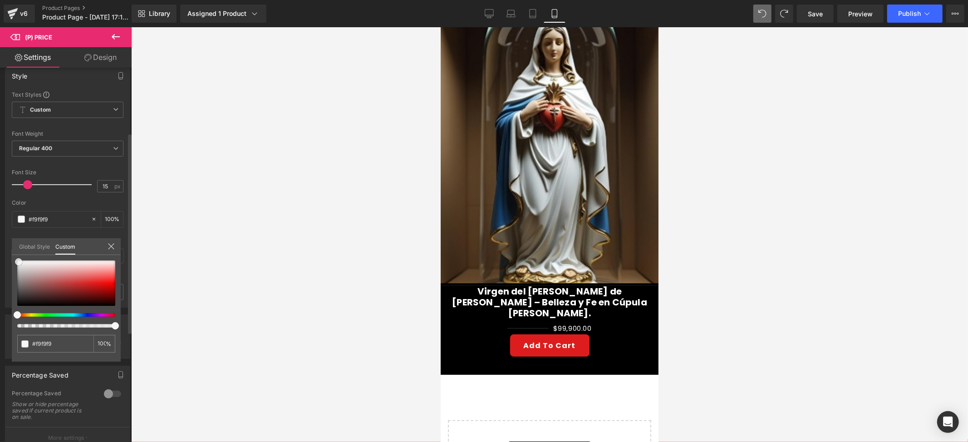
type input "#ffffff"
click at [17, 260] on div at bounding box center [66, 282] width 98 height 45
click at [111, 291] on div at bounding box center [66, 282] width 98 height 45
type input "#a40404"
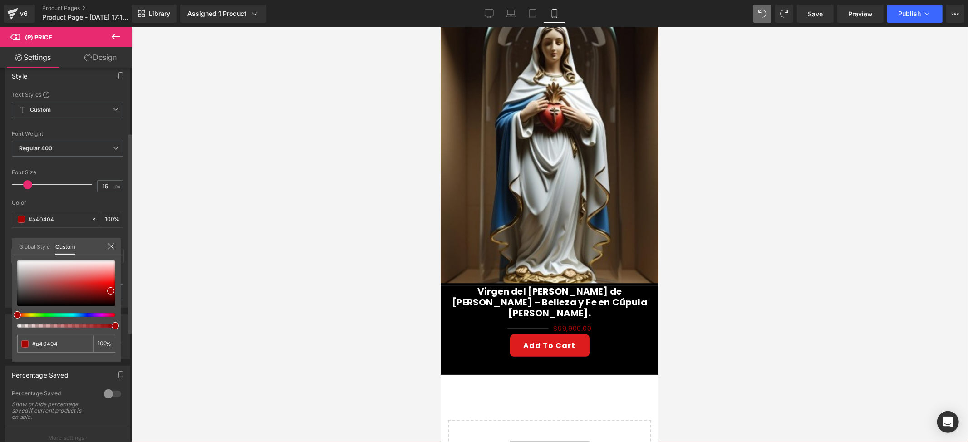
click at [18, 258] on div "#a40404 100 %" at bounding box center [66, 260] width 109 height 11
type input "#ffffff"
click at [19, 260] on div at bounding box center [66, 282] width 98 height 45
click at [173, 218] on div at bounding box center [549, 234] width 837 height 415
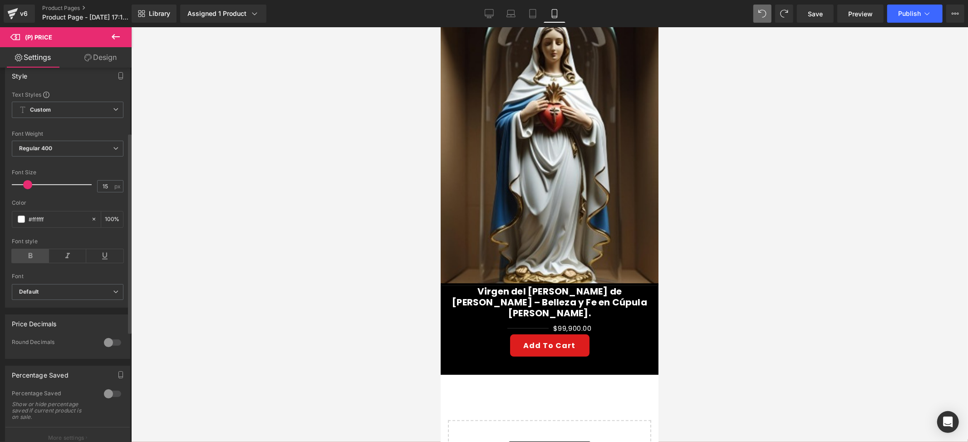
click at [37, 260] on icon at bounding box center [30, 256] width 37 height 14
click at [46, 152] on b "Regular 400" at bounding box center [36, 148] width 34 height 7
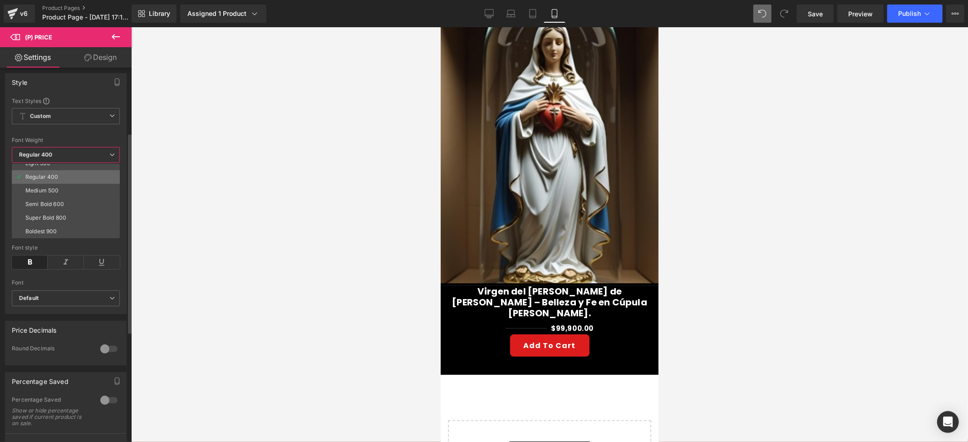
scroll to position [60, 0]
click at [47, 213] on li "Bold 700" at bounding box center [68, 219] width 112 height 14
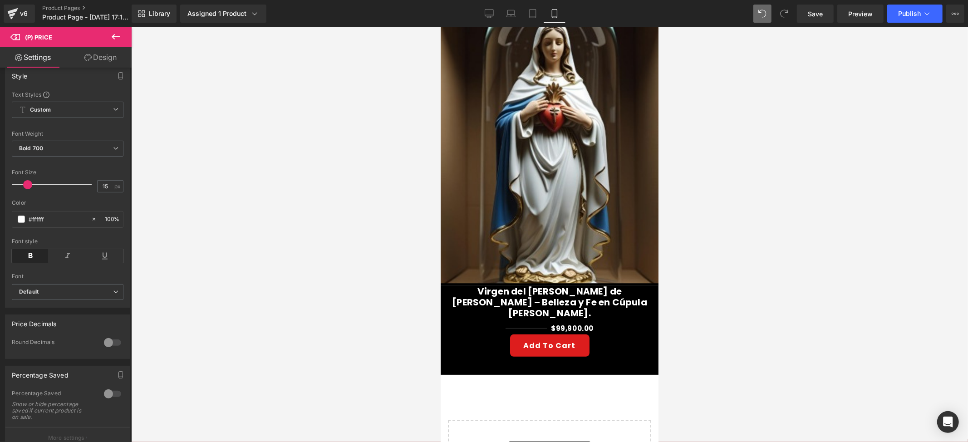
click at [149, 213] on div at bounding box center [549, 234] width 837 height 415
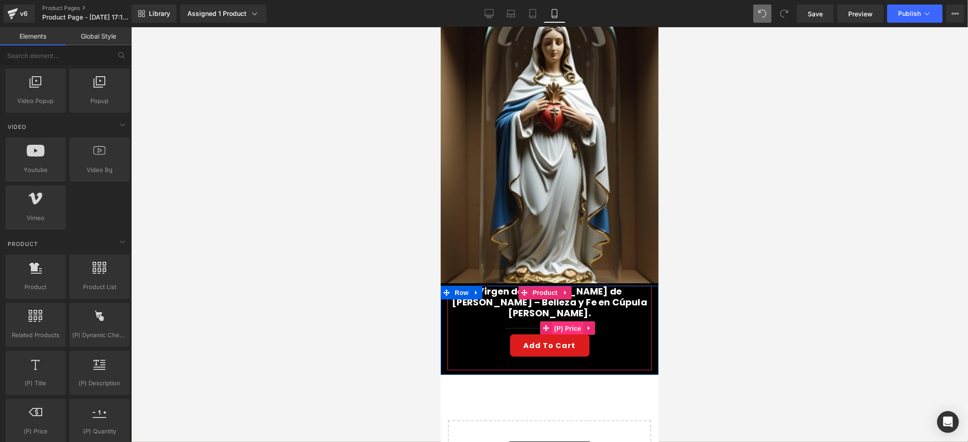
click at [563, 321] on span "(P) Price" at bounding box center [567, 328] width 32 height 14
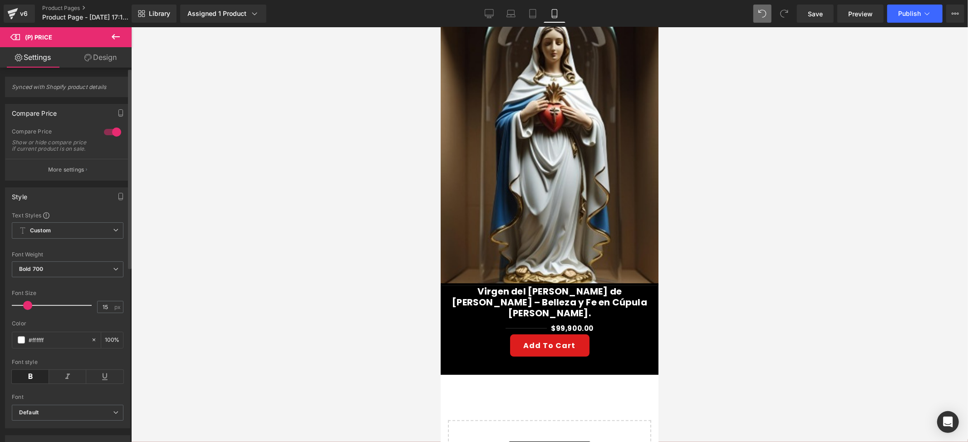
scroll to position [121, 0]
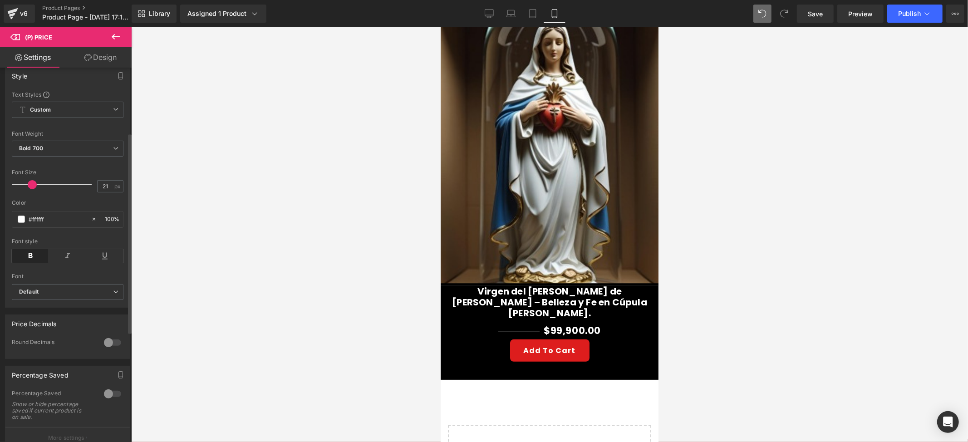
click at [34, 189] on span at bounding box center [32, 184] width 9 height 9
type input "23"
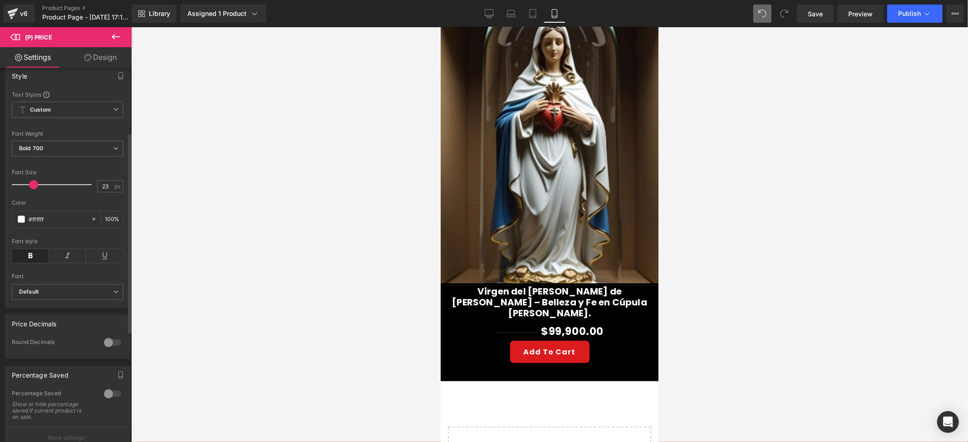
click at [33, 194] on div at bounding box center [53, 185] width 75 height 18
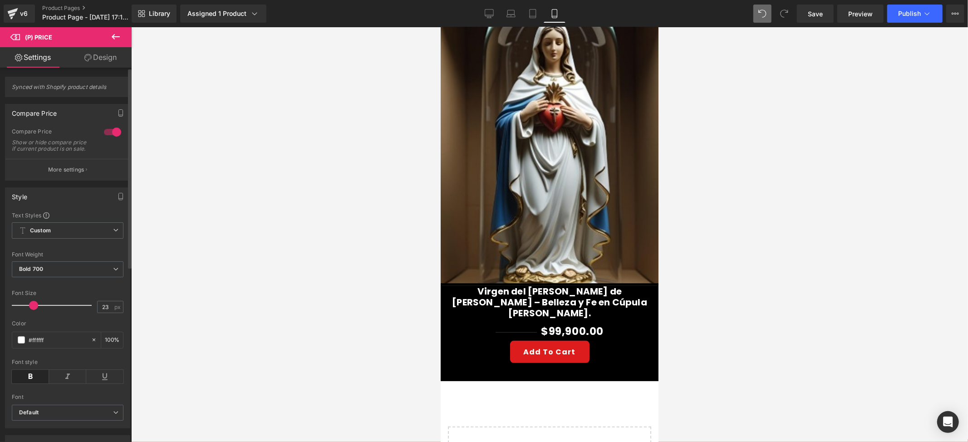
click at [56, 180] on button "More settings" at bounding box center [67, 169] width 124 height 21
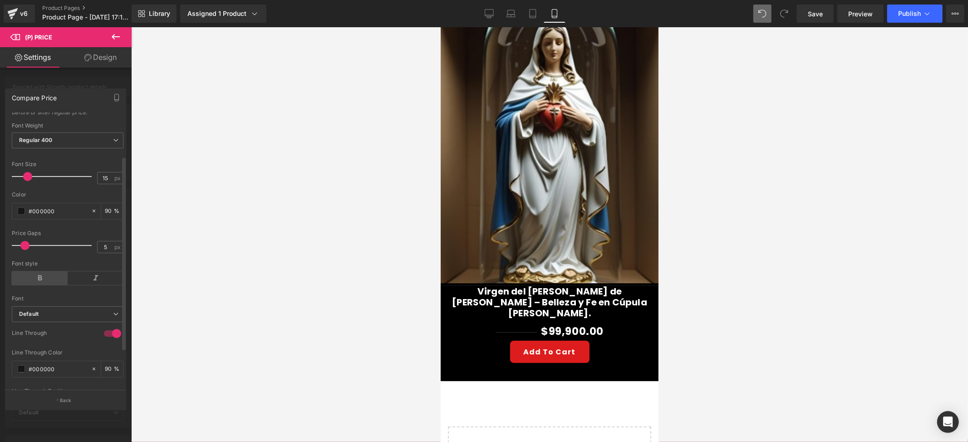
scroll to position [114, 0]
click at [21, 170] on span at bounding box center [21, 173] width 7 height 7
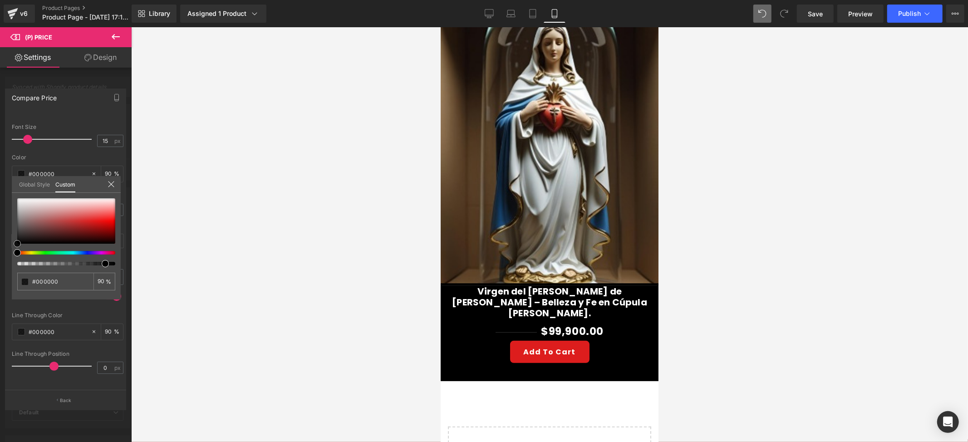
type input "#a79a9a"
type input "#a99898"
type input "#a68686"
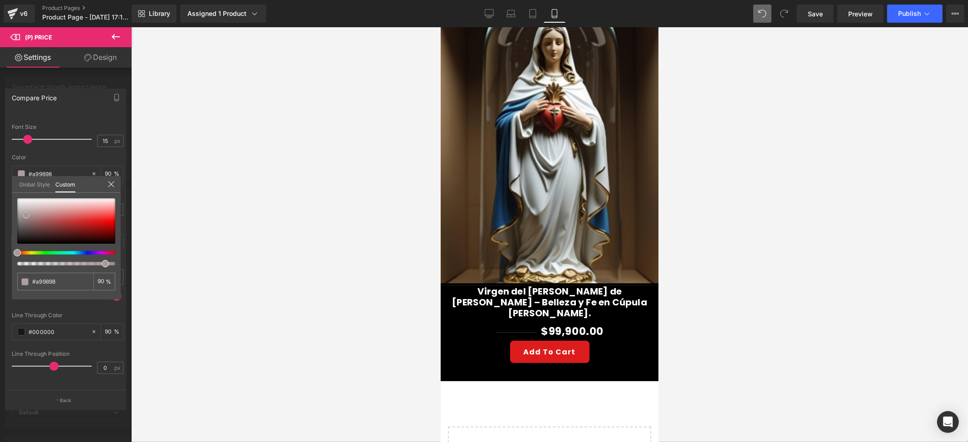
type input "#a68686"
type input "#ae6969"
type input "#b85151"
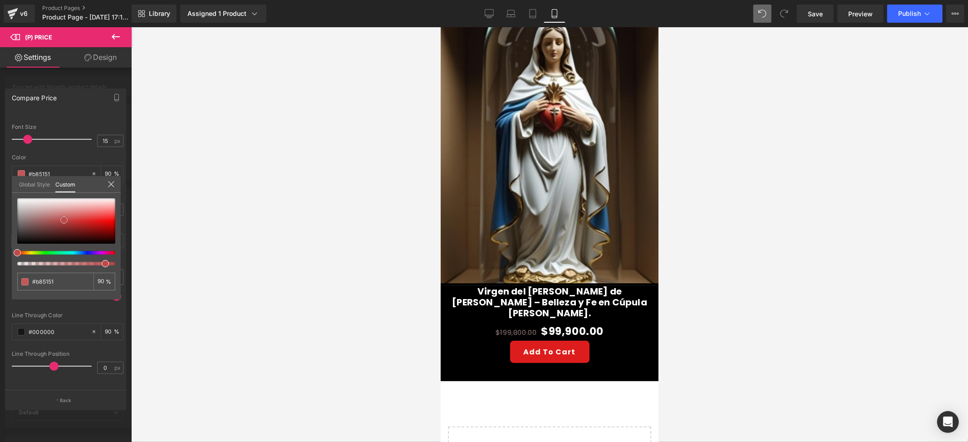
type input "#bf4949"
type input "#ce3b3b"
type input "#dc2c2c"
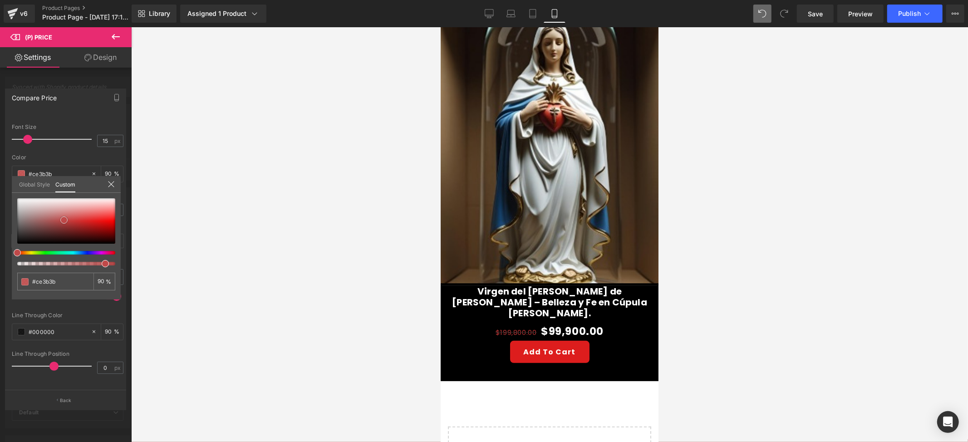
type input "#dc2c2c"
type input "#e62222"
type input "#e80c0c"
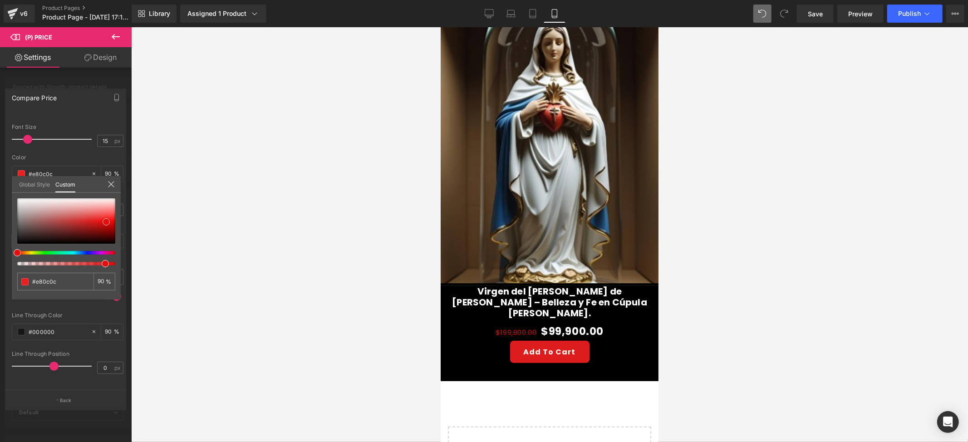
type input "#ec0808"
type input "#ed0707"
type input "#f10303"
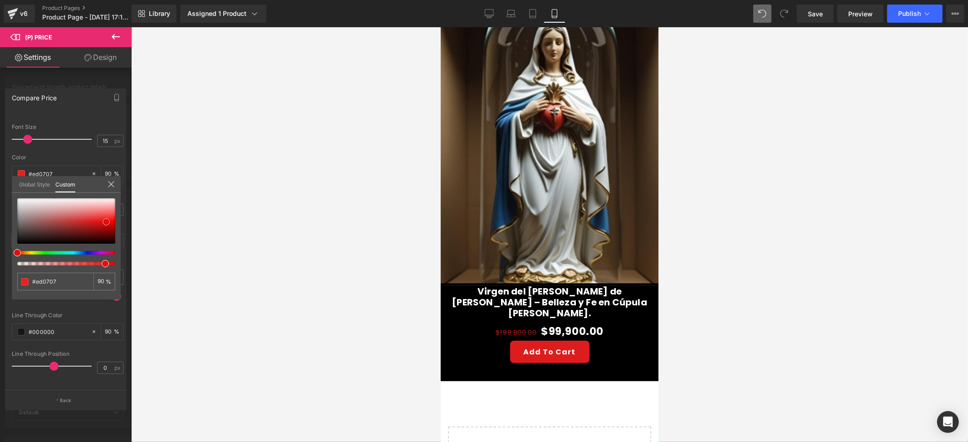
type input "#f10303"
type input "#ec0303"
type input "#e20303"
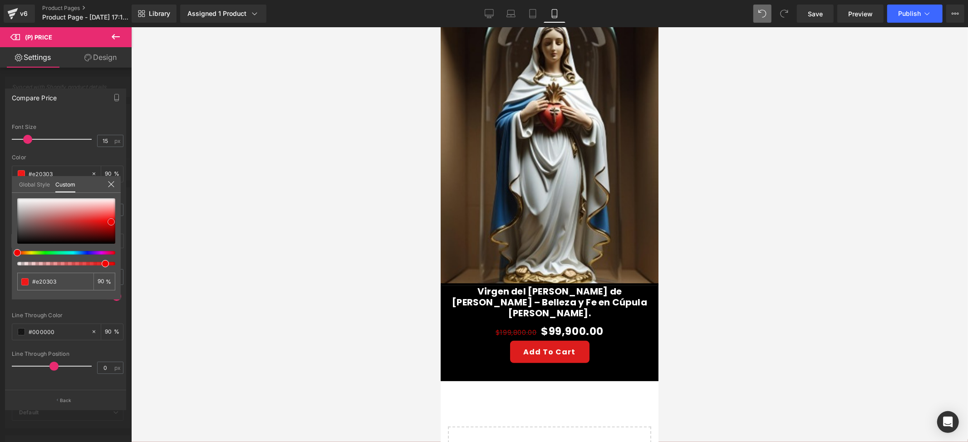
type input "#db0404"
type input "#d60404"
type input "#cc0404"
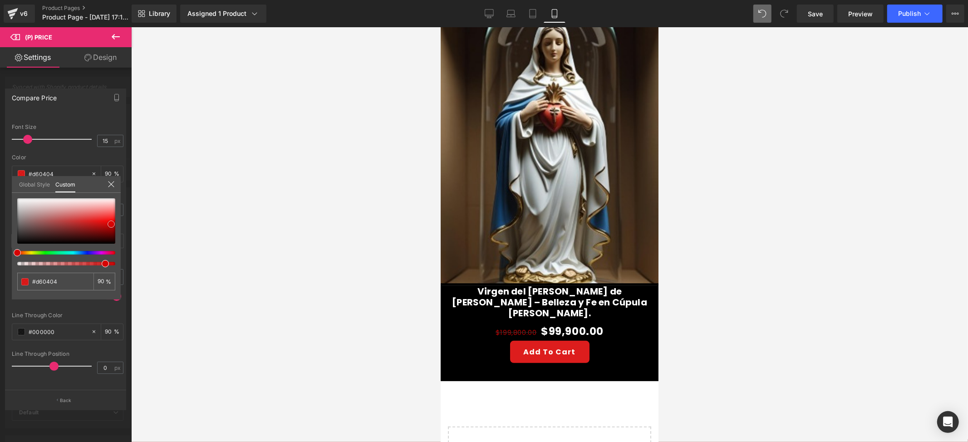
type input "#cc0404"
type input "#cb0505"
type input "#ca0606"
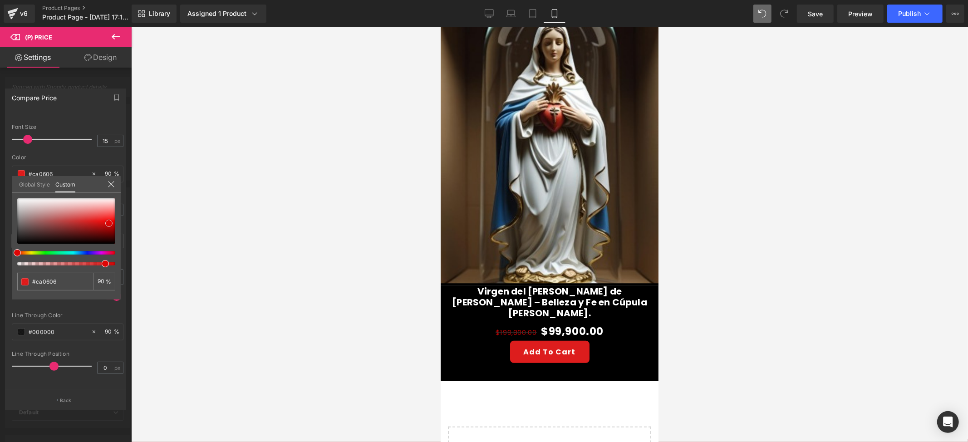
type input "#de0606"
type input "#f30606"
type input "#f20707"
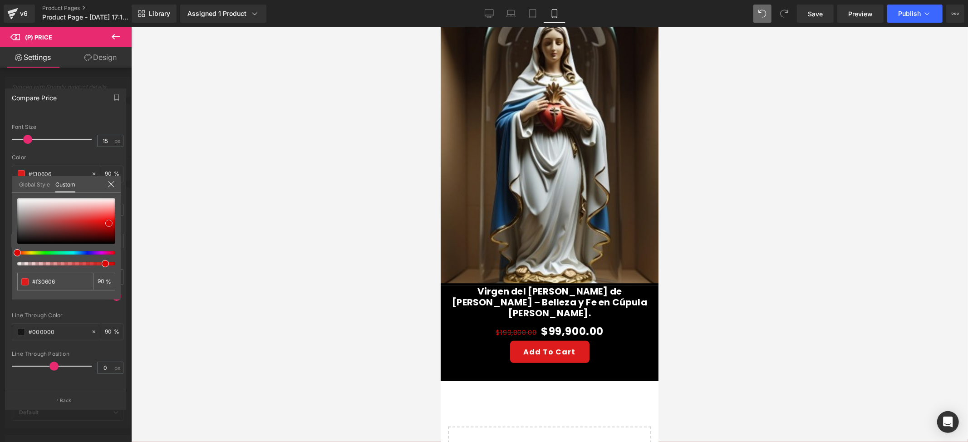
type input "#f20707"
drag, startPoint x: 25, startPoint y: 215, endPoint x: 109, endPoint y: 221, distance: 84.6
click at [109, 221] on div at bounding box center [66, 220] width 98 height 45
click at [157, 218] on div at bounding box center [549, 234] width 837 height 415
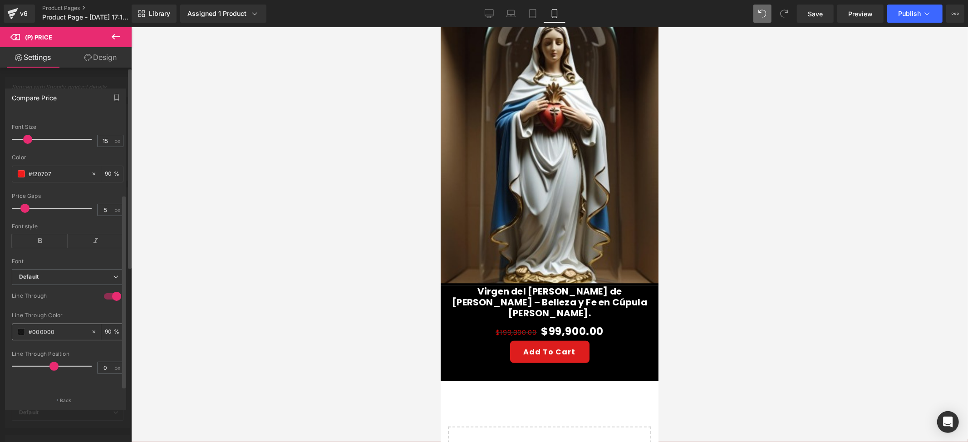
click at [16, 324] on div "#000000" at bounding box center [51, 332] width 78 height 16
click at [18, 324] on div "#000000" at bounding box center [51, 332] width 78 height 16
click at [19, 328] on span at bounding box center [21, 331] width 7 height 7
click at [39, 169] on input "#f20707" at bounding box center [58, 174] width 58 height 10
click at [45, 327] on input "#000000" at bounding box center [58, 332] width 58 height 10
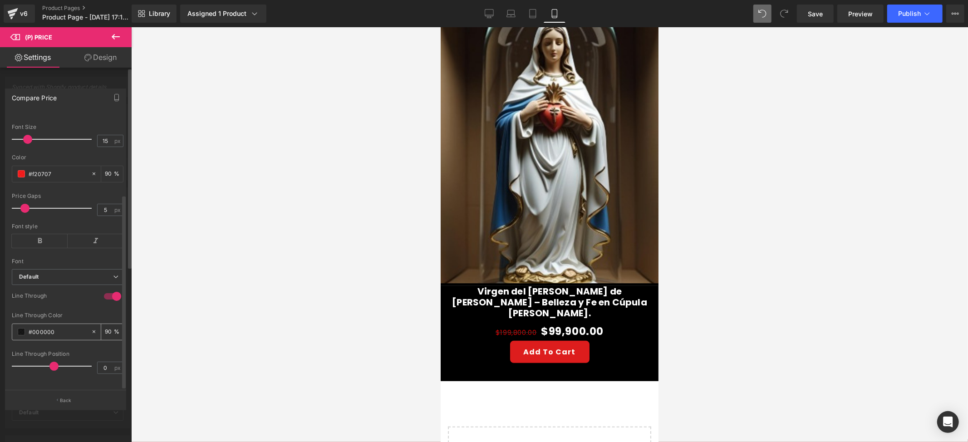
click at [45, 327] on input "#000000" at bounding box center [58, 332] width 58 height 10
paste input "f20707"
type input "#f20707"
click at [164, 295] on div at bounding box center [549, 234] width 837 height 415
type input "100"
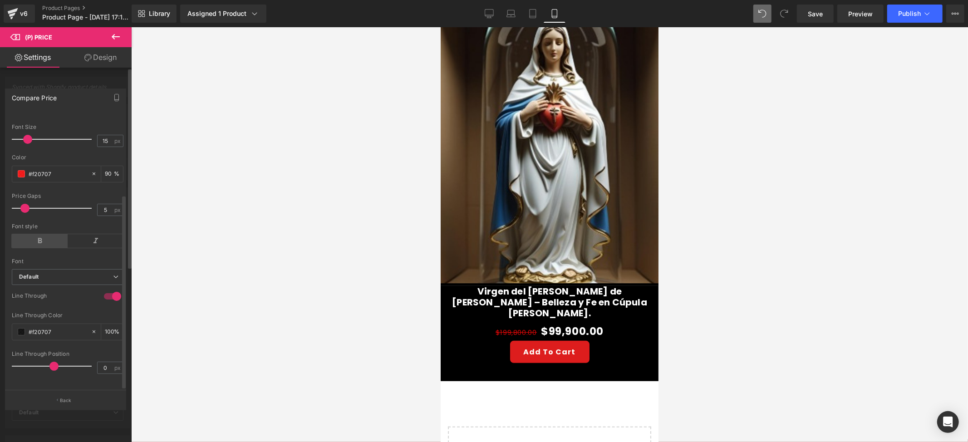
click at [31, 237] on icon at bounding box center [40, 241] width 56 height 14
type input "1"
drag, startPoint x: 26, startPoint y: 197, endPoint x: 23, endPoint y: 178, distance: 19.0
click at [20, 204] on span at bounding box center [18, 208] width 9 height 9
type input "14"
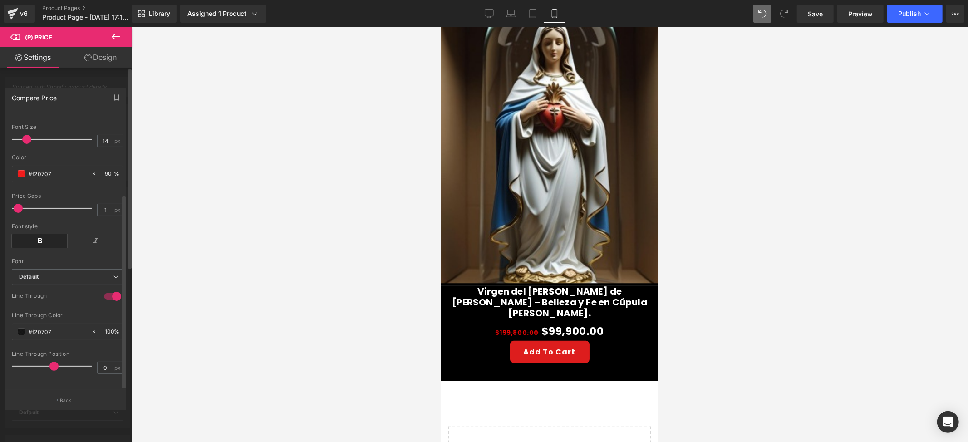
click at [25, 135] on span at bounding box center [26, 139] width 9 height 9
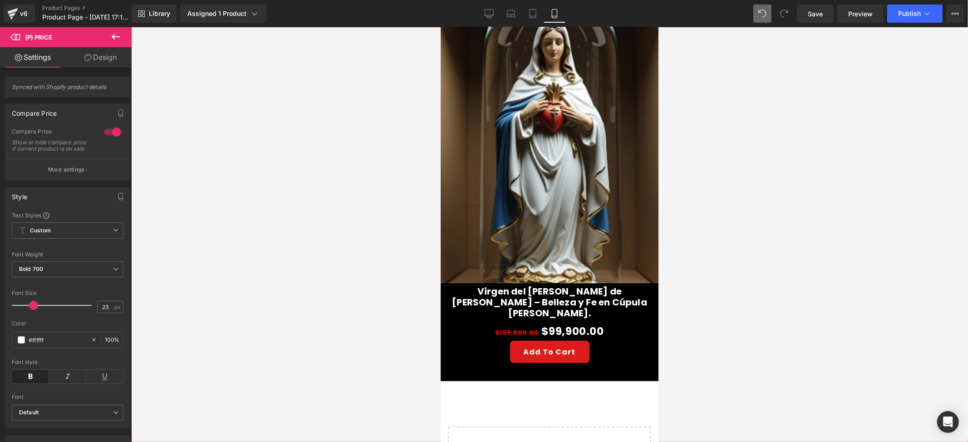
click at [172, 200] on div at bounding box center [549, 234] width 837 height 415
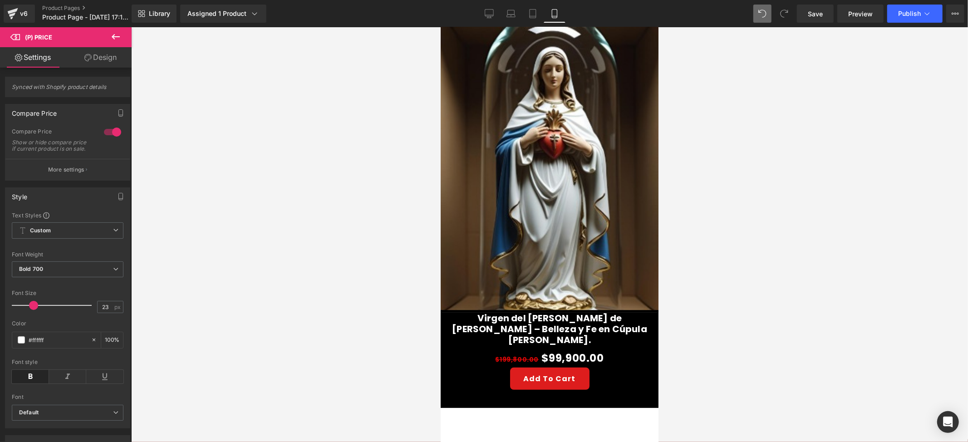
scroll to position [121, 0]
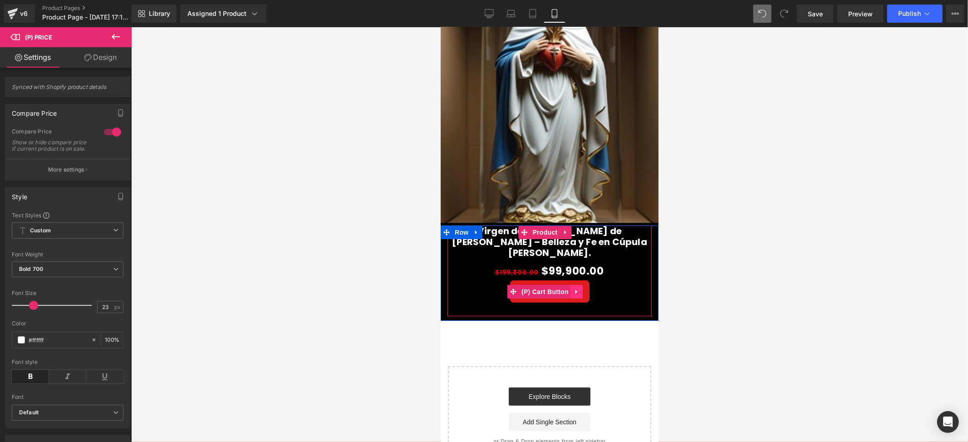
click at [579, 284] on link at bounding box center [576, 291] width 12 height 14
click at [583, 288] on icon at bounding box center [582, 291] width 6 height 6
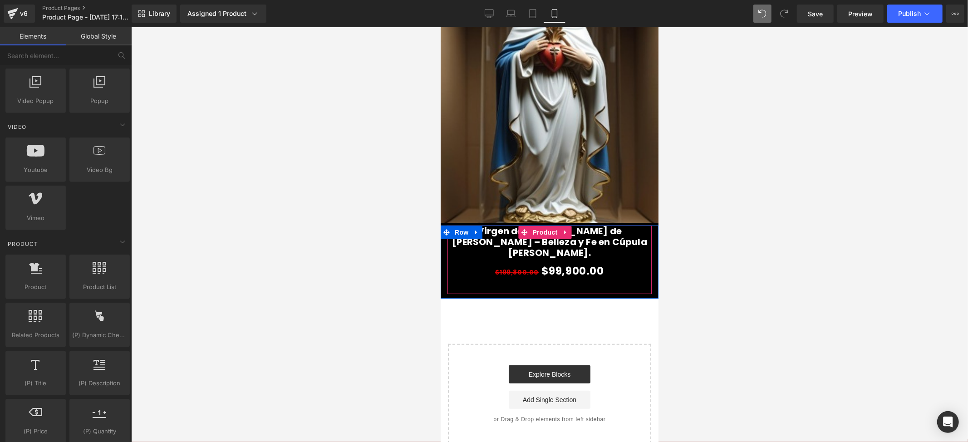
scroll to position [60, 0]
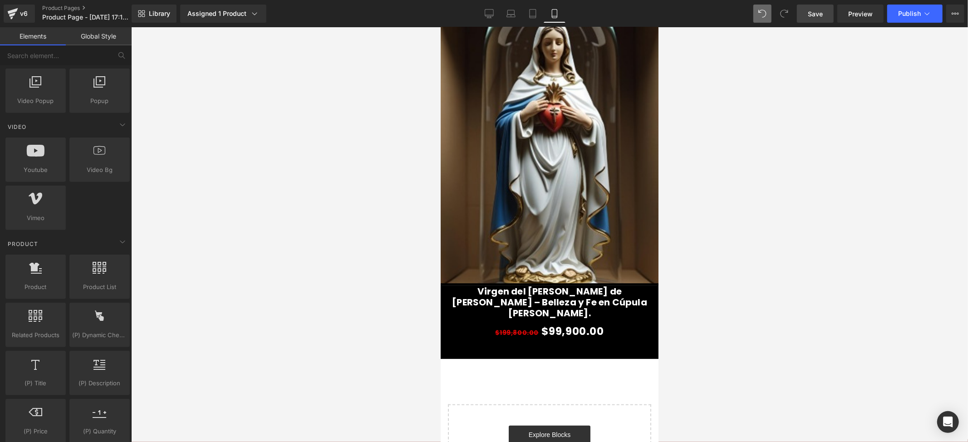
click at [814, 10] on span "Save" at bounding box center [815, 14] width 15 height 10
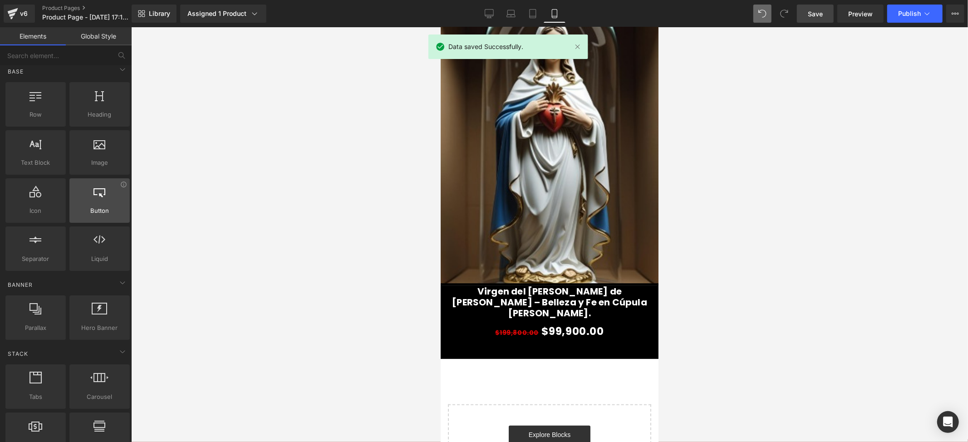
scroll to position [0, 0]
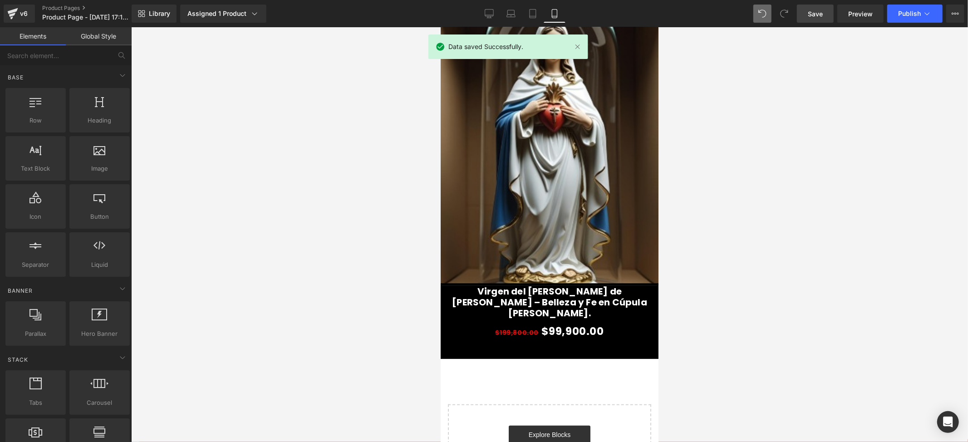
drag, startPoint x: 96, startPoint y: 182, endPoint x: 94, endPoint y: 175, distance: 7.9
click at [280, 198] on div "(P) Price You are previewing how the will restyle your page. You can not edit E…" at bounding box center [484, 228] width 968 height 457
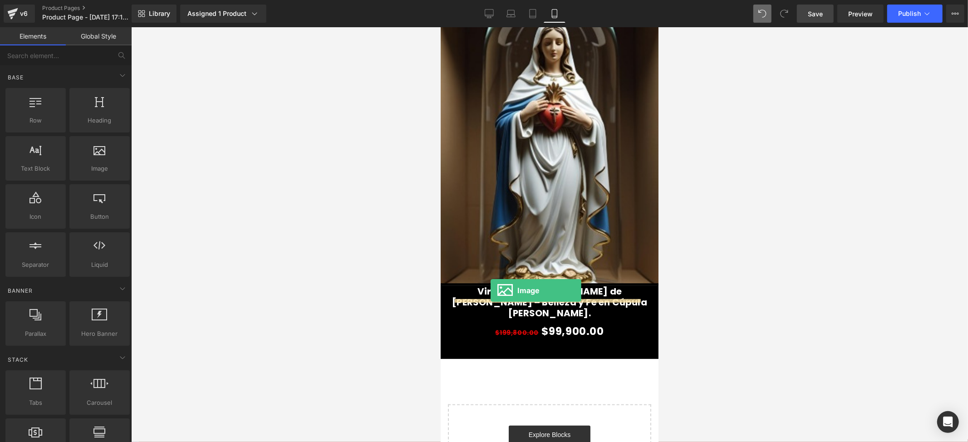
drag, startPoint x: 529, startPoint y: 194, endPoint x: 490, endPoint y: 290, distance: 104.0
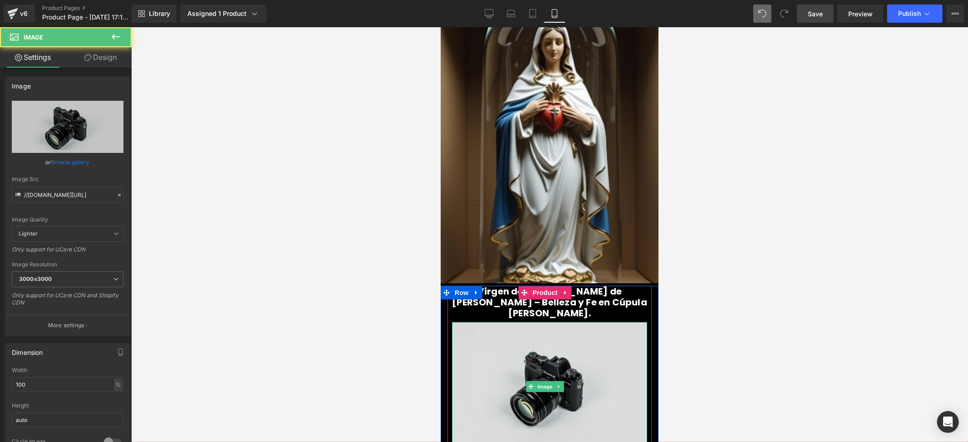
click at [523, 323] on img at bounding box center [548, 386] width 195 height 129
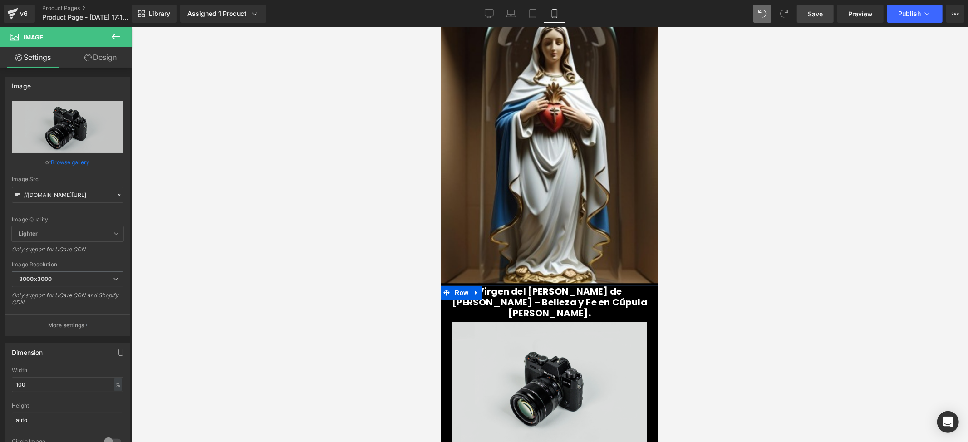
click at [523, 322] on img at bounding box center [548, 386] width 195 height 129
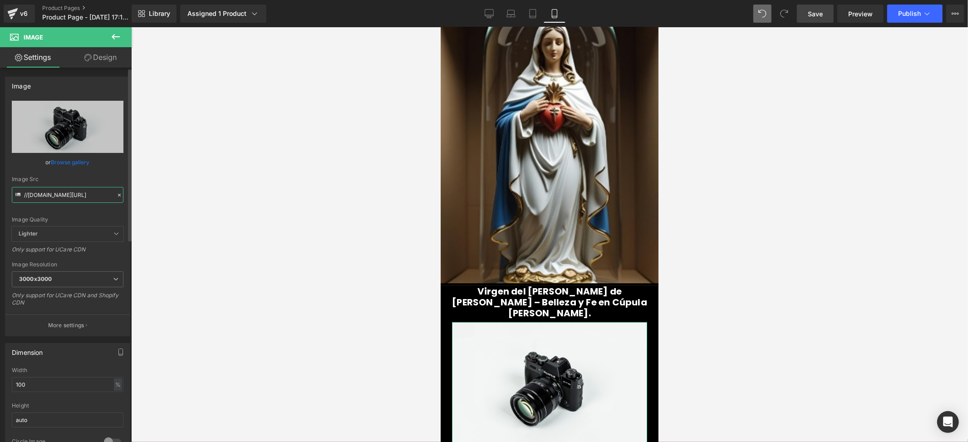
click at [70, 195] on input "//[DOMAIN_NAME][URL]" at bounding box center [68, 195] width 112 height 16
click at [70, 194] on input "//[DOMAIN_NAME][URL]" at bounding box center [68, 195] width 112 height 16
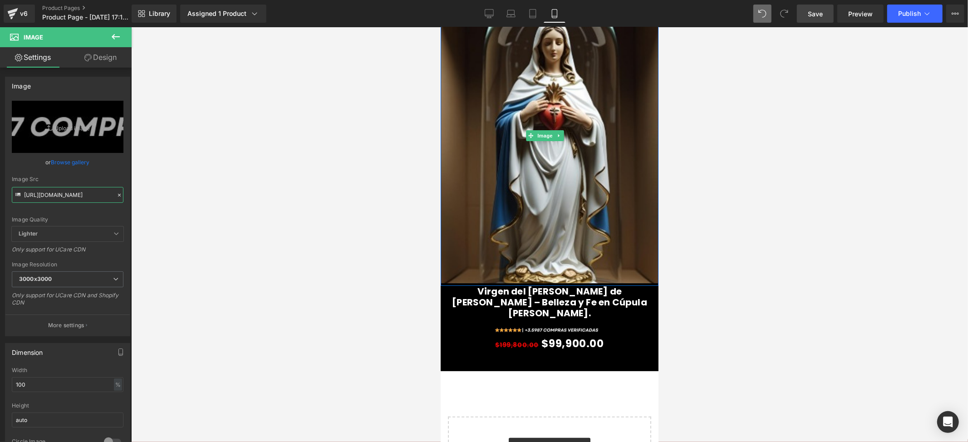
type input "https://i.ibb.co/wFBzGPSp/1.jpg"
click at [764, 284] on div at bounding box center [549, 234] width 837 height 415
click at [124, 36] on button at bounding box center [116, 37] width 32 height 20
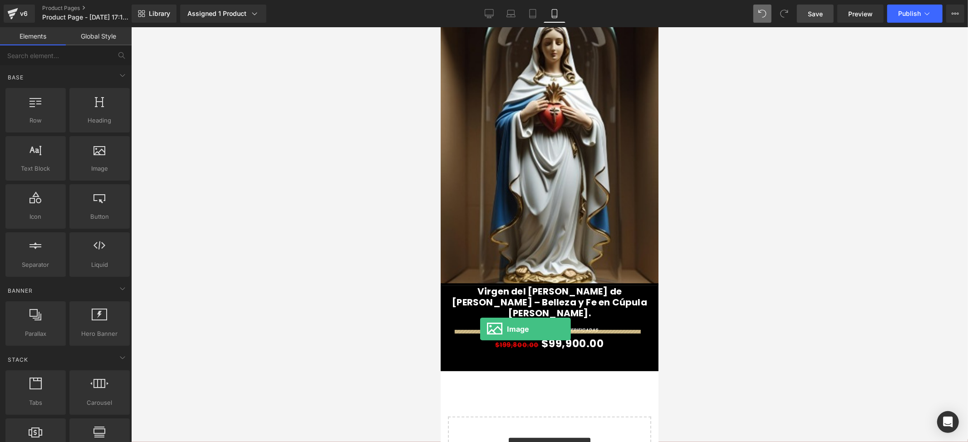
drag, startPoint x: 539, startPoint y: 188, endPoint x: 480, endPoint y: 328, distance: 152.1
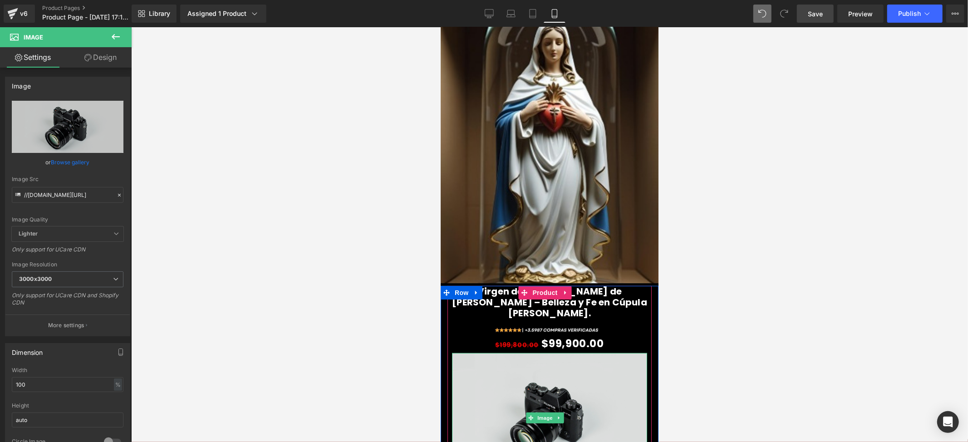
click at [534, 353] on img at bounding box center [548, 417] width 195 height 129
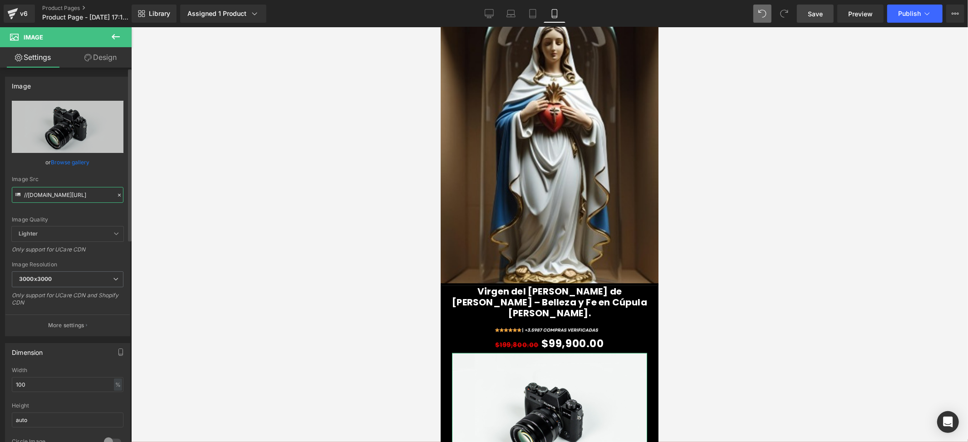
click at [63, 200] on input "//[DOMAIN_NAME][URL]" at bounding box center [68, 195] width 112 height 16
paste input "https://i.ibb.co/WWJvV2wj/LANDING-PRODUCTO-1-GUILLO-PANDORA-2.pn"
type input "https://i.ibb.co/WWJvV2wj/LANDING-PRODUCTO-1-GUILLO-PANDORA-2.png"
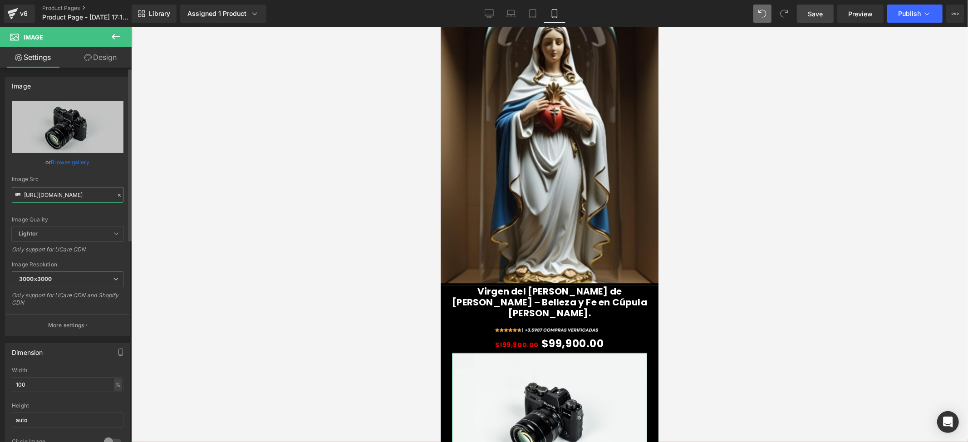
scroll to position [0, 118]
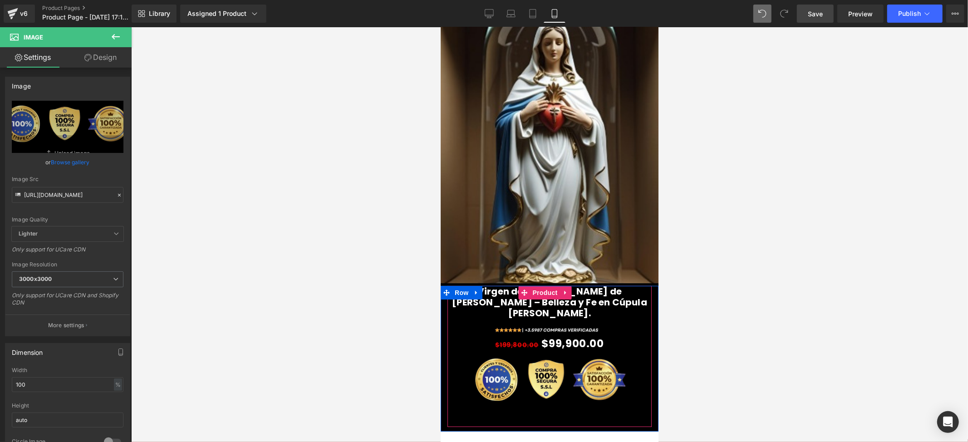
click at [559, 390] on div "Virgen del Sagrado Corazón de María – Belleza y Fe en Cúpula de Vidrio. (P) Tit…" at bounding box center [549, 355] width 204 height 141
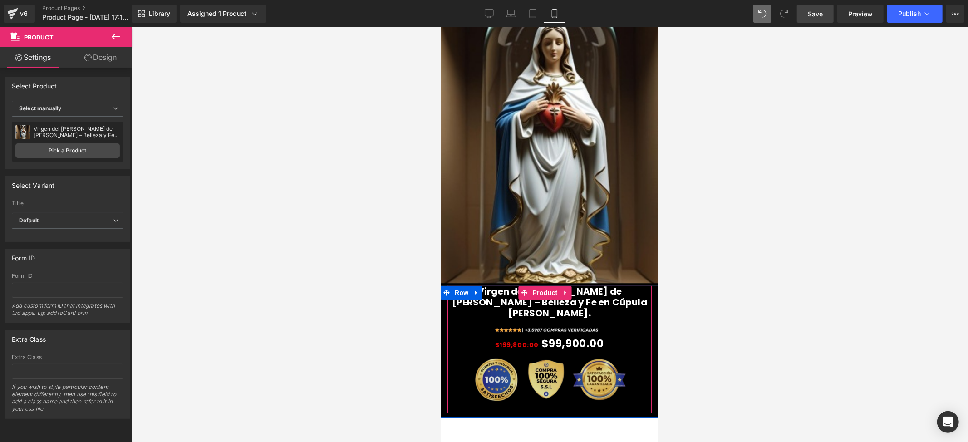
drag, startPoint x: 563, startPoint y: 400, endPoint x: 561, endPoint y: 381, distance: 18.7
click at [561, 381] on div "Virgen del Sagrado Corazón de María – Belleza y Fe en Cúpula de Vidrio. (P) Tit…" at bounding box center [549, 348] width 204 height 127
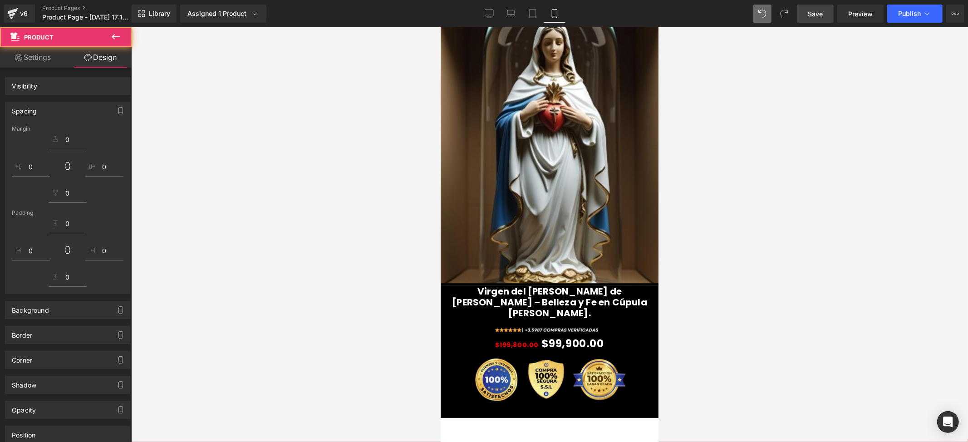
click at [697, 373] on div at bounding box center [549, 234] width 837 height 415
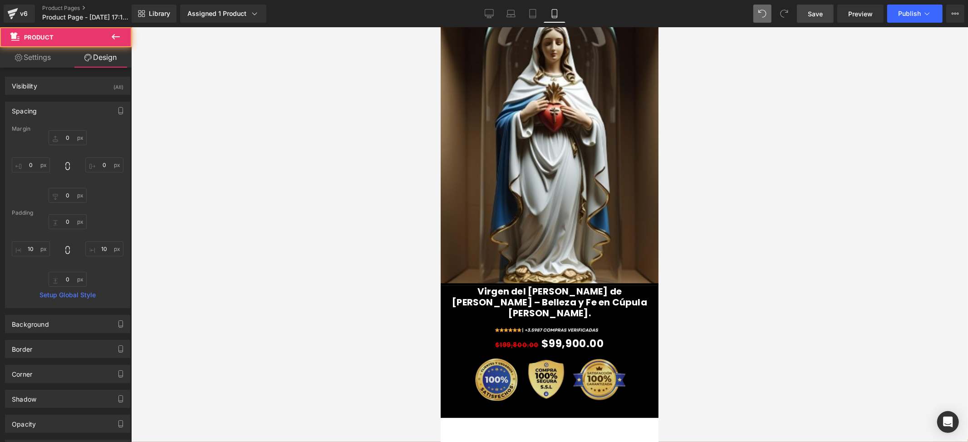
type input "0"
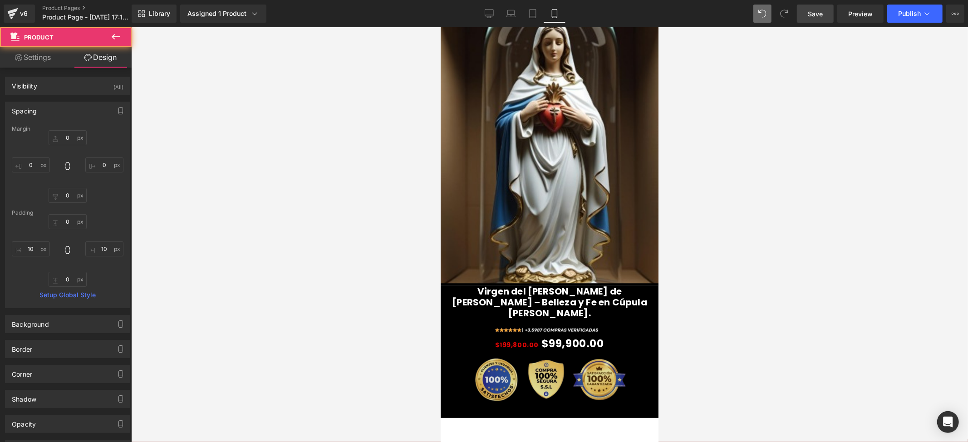
type input "10"
type input "0"
type input "10"
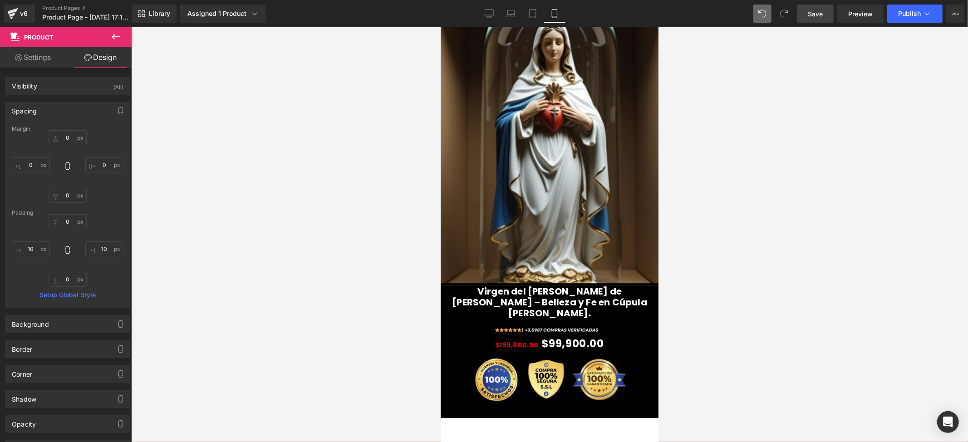
click at [115, 34] on icon at bounding box center [115, 36] width 11 height 11
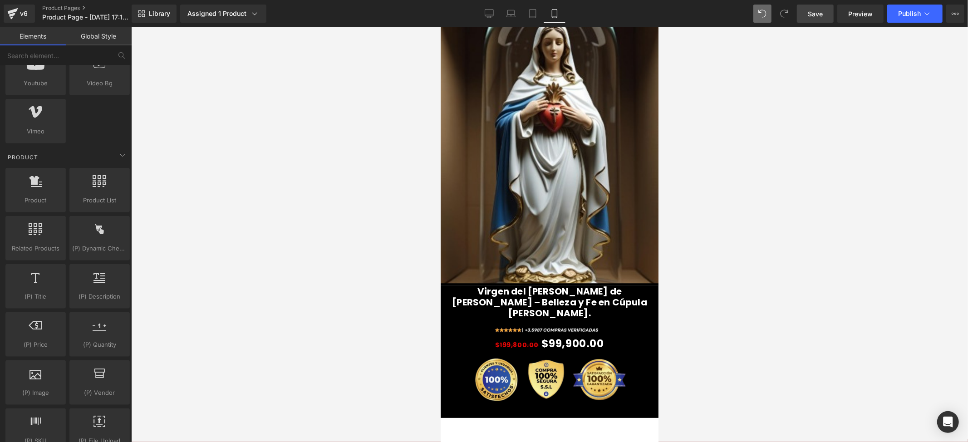
scroll to position [726, 0]
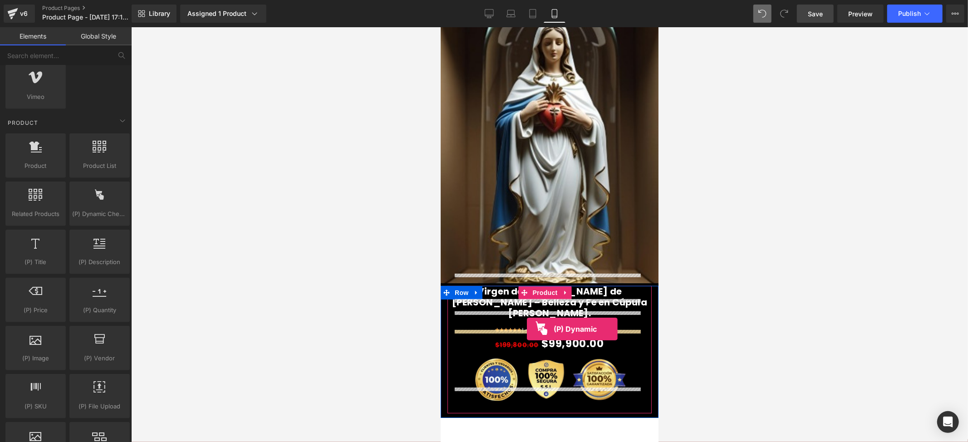
drag, startPoint x: 533, startPoint y: 223, endPoint x: 525, endPoint y: 328, distance: 105.5
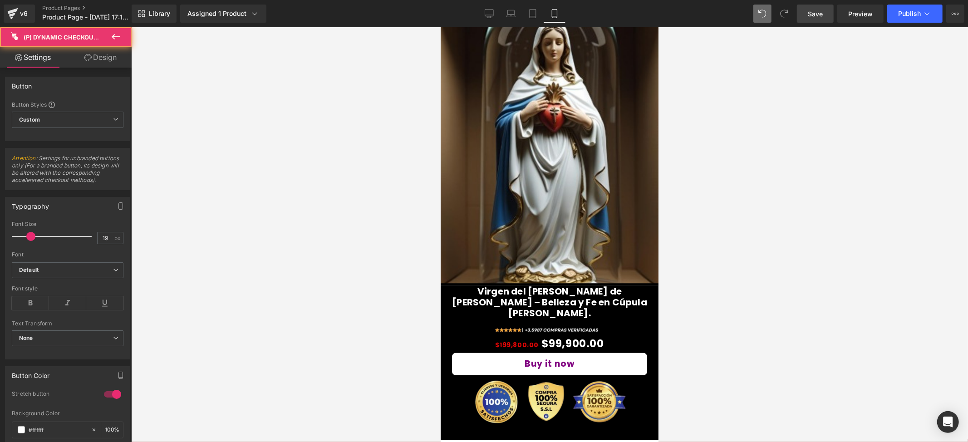
click at [699, 347] on div at bounding box center [549, 234] width 837 height 415
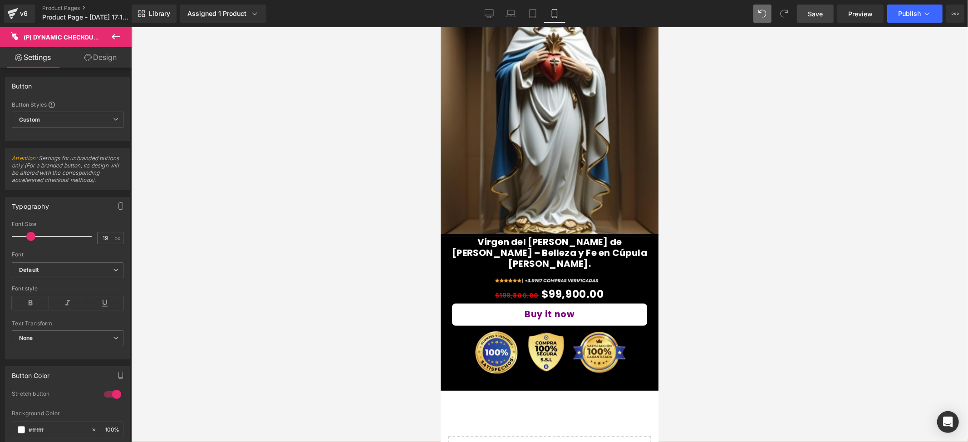
scroll to position [0, 0]
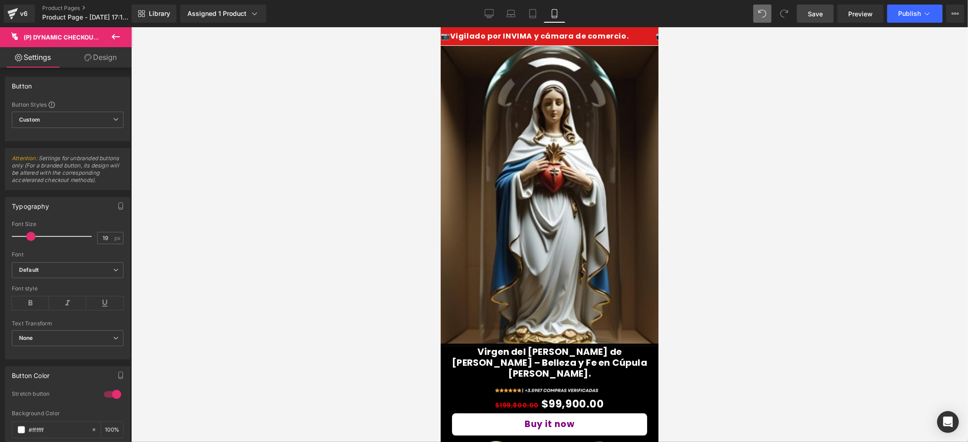
click at [819, 7] on link "Save" at bounding box center [815, 14] width 37 height 18
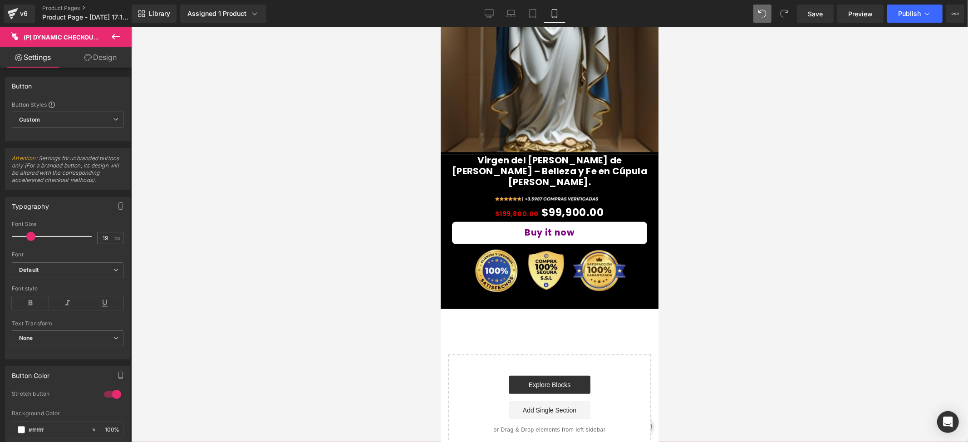
scroll to position [302, 0]
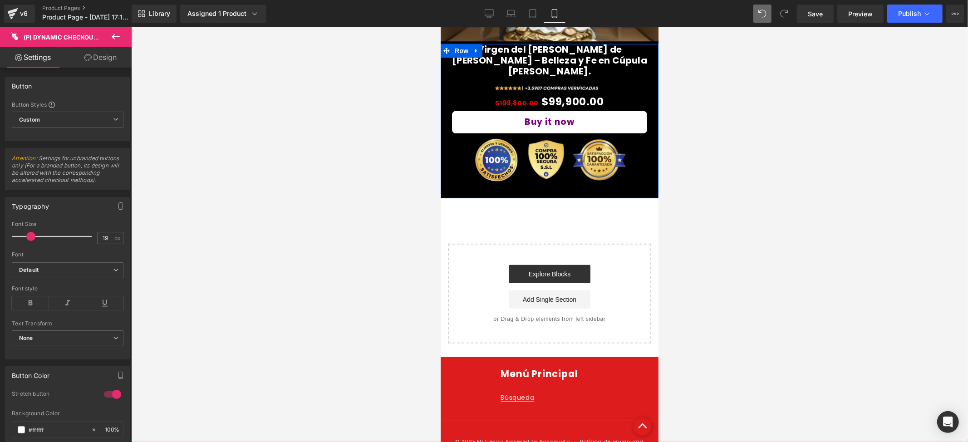
click at [606, 161] on img at bounding box center [548, 163] width 195 height 60
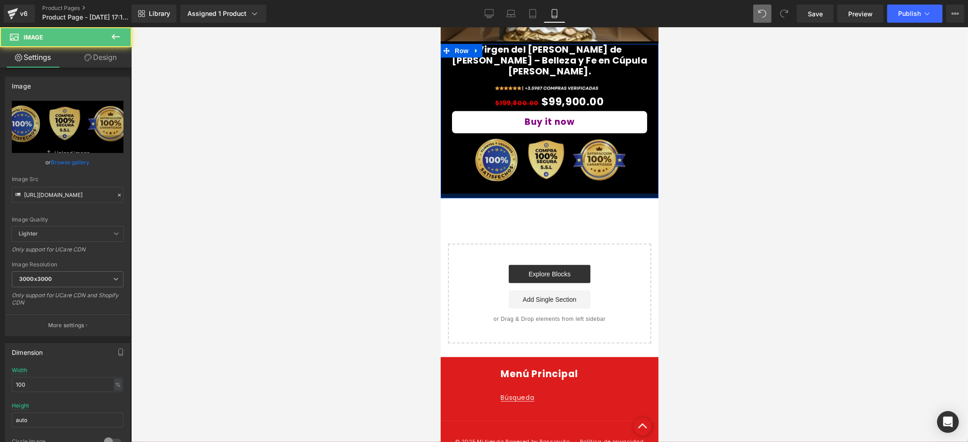
drag, startPoint x: 796, startPoint y: 138, endPoint x: 588, endPoint y: 157, distance: 208.6
click at [588, 157] on div "Virgen del Sagrado Corazón de María – Belleza y Fe en Cúpula de Vidrio. (P) Tit…" at bounding box center [549, 121] width 218 height 154
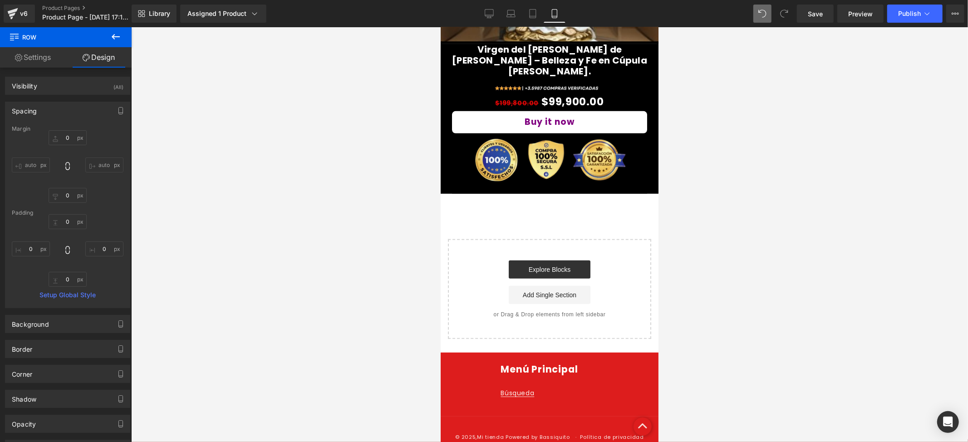
click at [108, 33] on button at bounding box center [116, 37] width 32 height 20
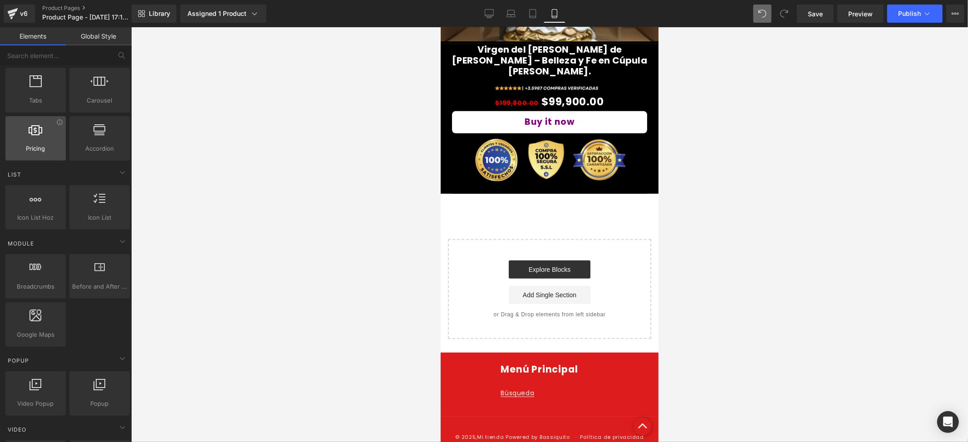
scroll to position [0, 0]
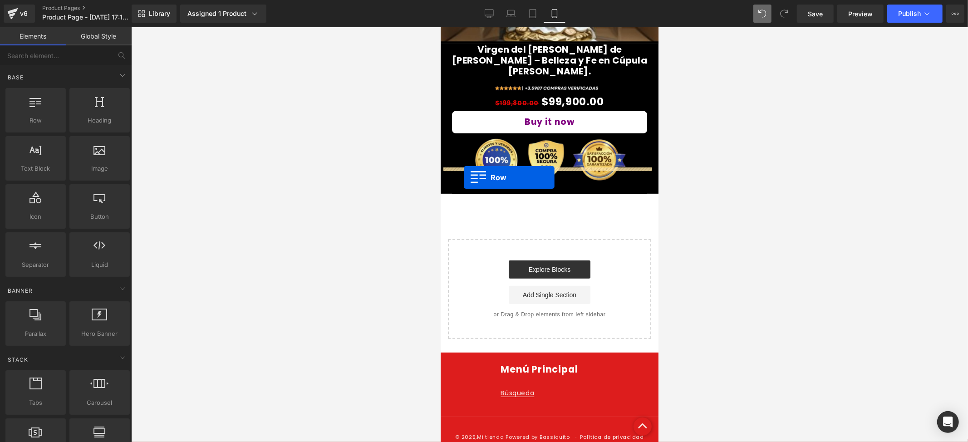
drag, startPoint x: 482, startPoint y: 158, endPoint x: 463, endPoint y: 177, distance: 27.6
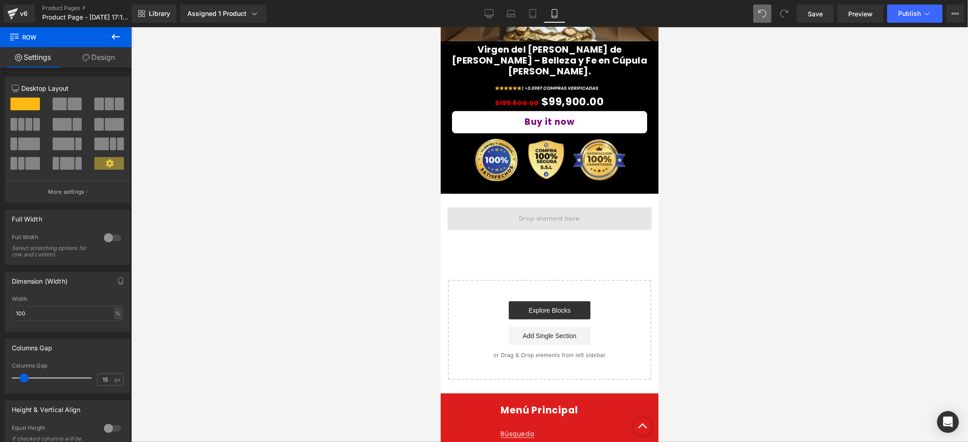
click at [535, 207] on span at bounding box center [549, 218] width 204 height 23
click at [118, 33] on icon at bounding box center [115, 36] width 11 height 11
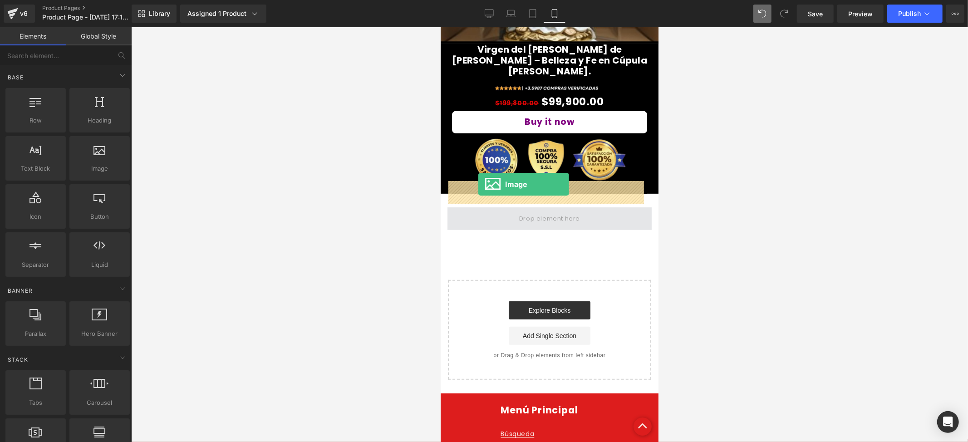
drag, startPoint x: 544, startPoint y: 179, endPoint x: 478, endPoint y: 184, distance: 66.4
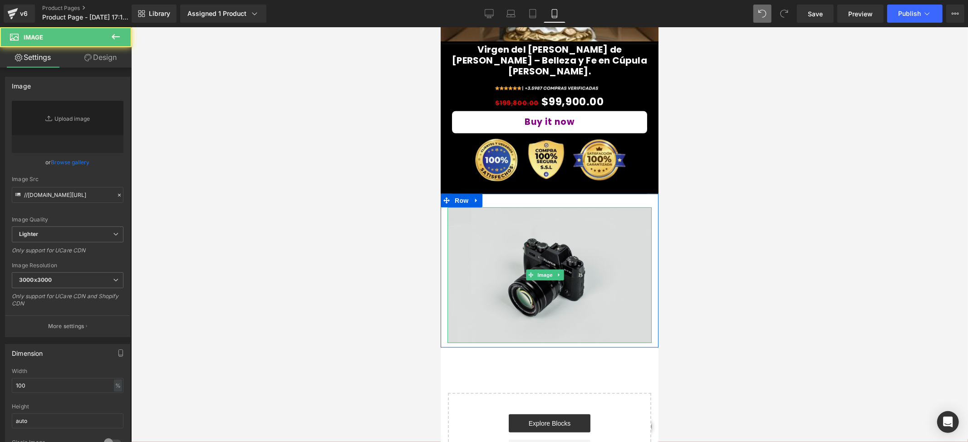
drag, startPoint x: 503, startPoint y: 204, endPoint x: 505, endPoint y: 209, distance: 5.7
click at [505, 209] on img at bounding box center [549, 274] width 204 height 135
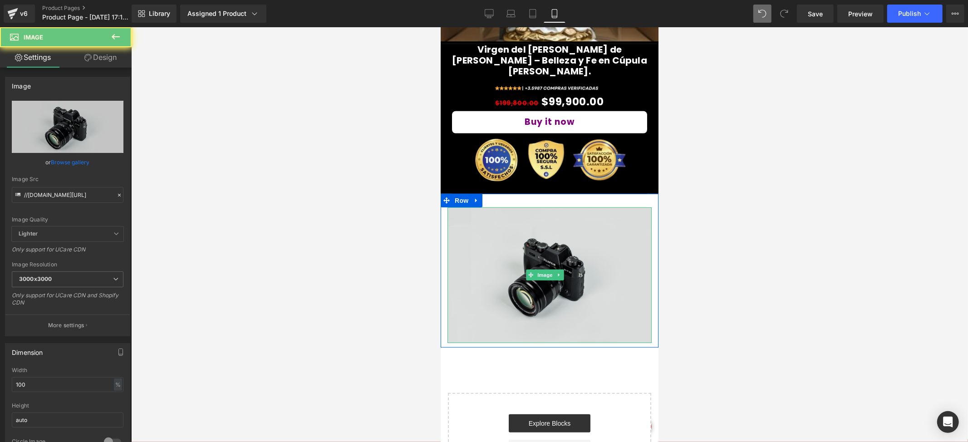
click at [505, 214] on img at bounding box center [549, 274] width 204 height 135
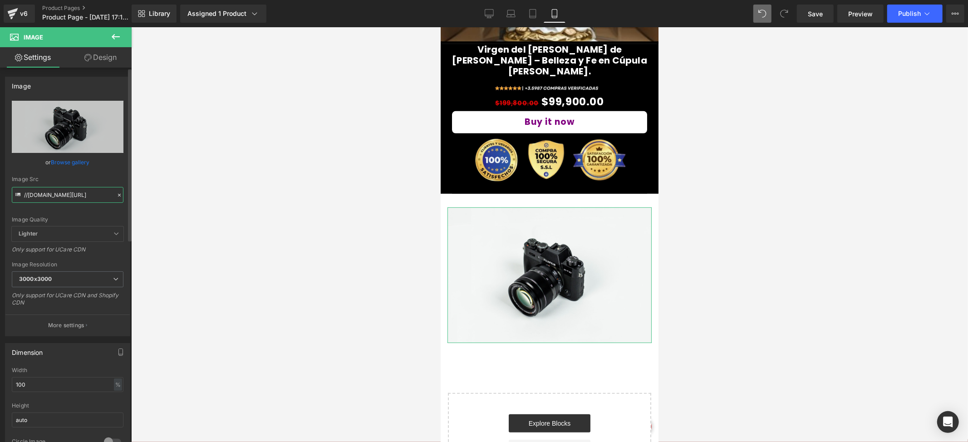
click at [49, 193] on input "//[DOMAIN_NAME][URL]" at bounding box center [68, 195] width 112 height 16
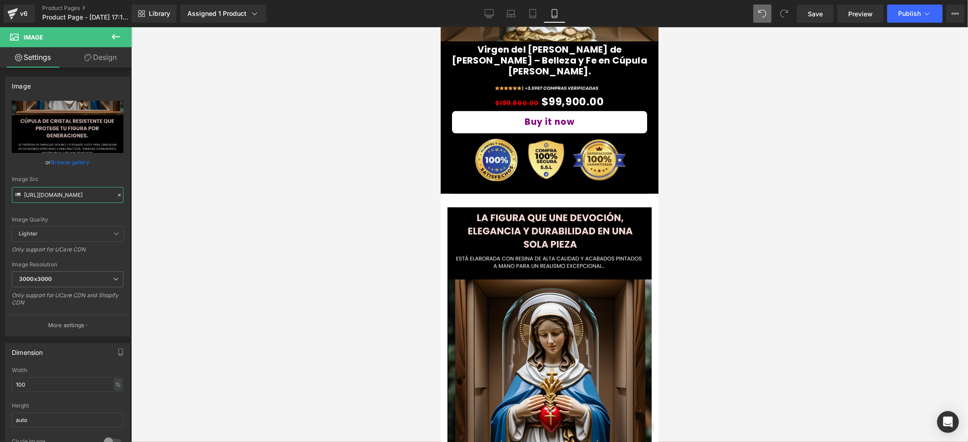
type input "https://i.ibb.co/G4gx1cmF/3.png"
click at [117, 40] on icon at bounding box center [115, 36] width 11 height 11
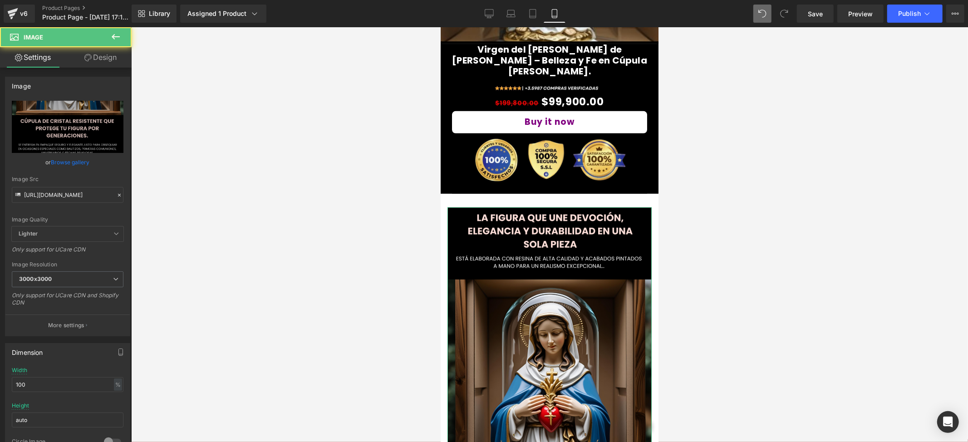
click at [120, 57] on link "Design" at bounding box center [101, 57] width 66 height 20
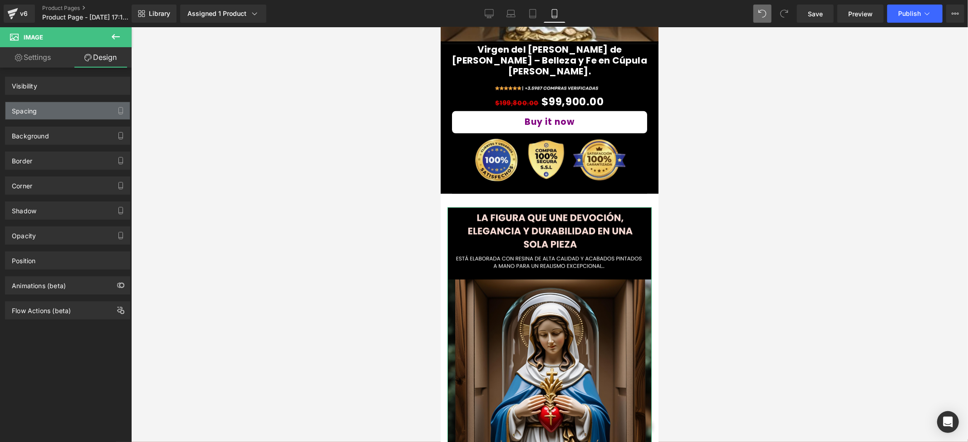
click at [63, 111] on div "Spacing" at bounding box center [67, 110] width 124 height 17
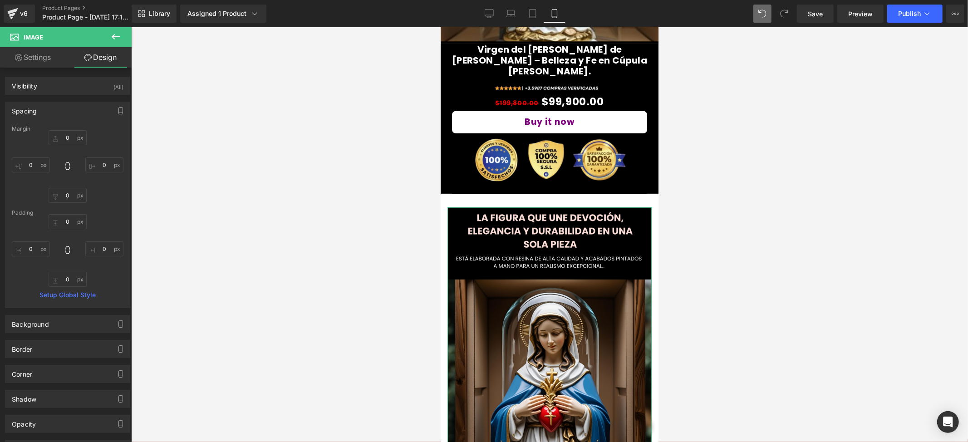
type input "0"
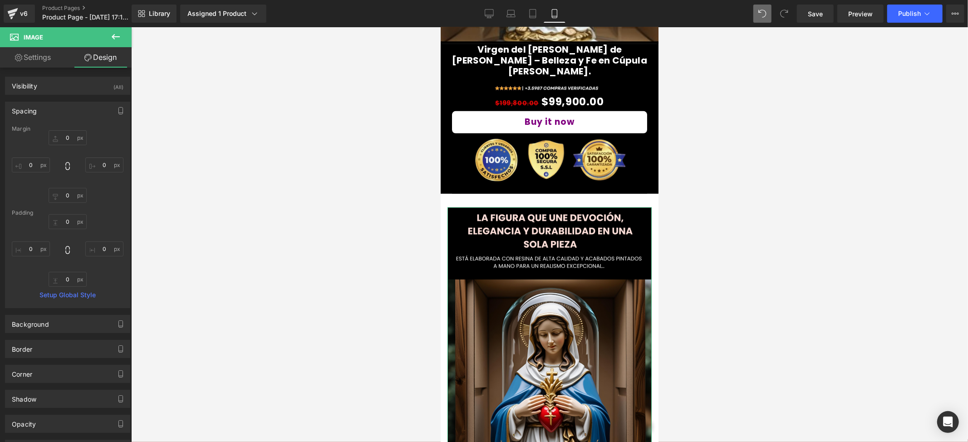
type input "0"
click at [29, 167] on input "0" at bounding box center [31, 164] width 38 height 15
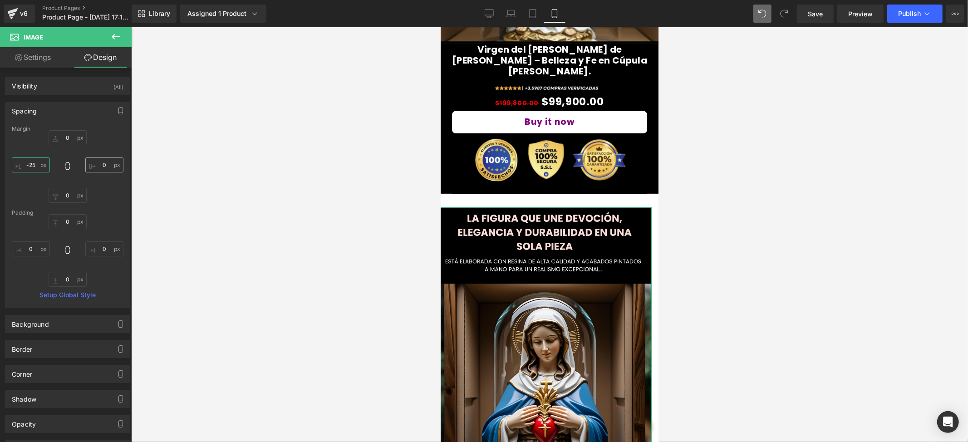
type input "-25"
click at [102, 162] on input "0" at bounding box center [104, 164] width 38 height 15
type input "-25"
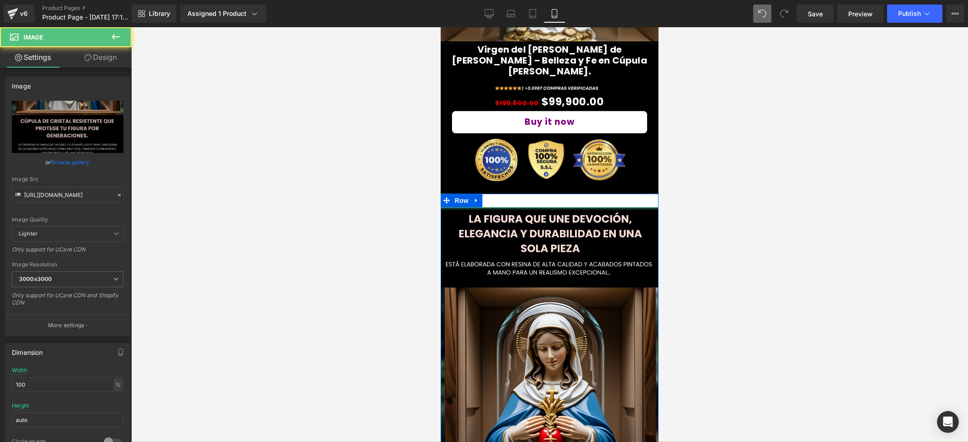
drag, startPoint x: 523, startPoint y: 181, endPoint x: 519, endPoint y: 172, distance: 10.2
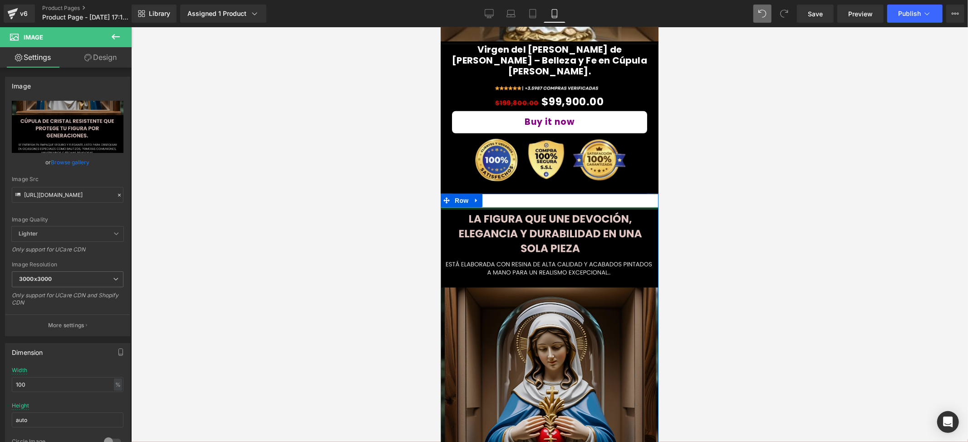
drag, startPoint x: 521, startPoint y: 181, endPoint x: 550, endPoint y: 193, distance: 31.6
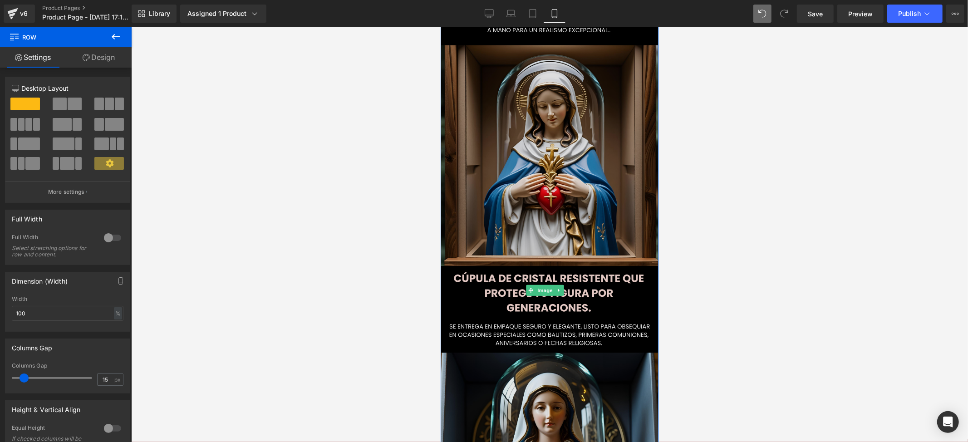
click at [540, 238] on img at bounding box center [549, 290] width 227 height 650
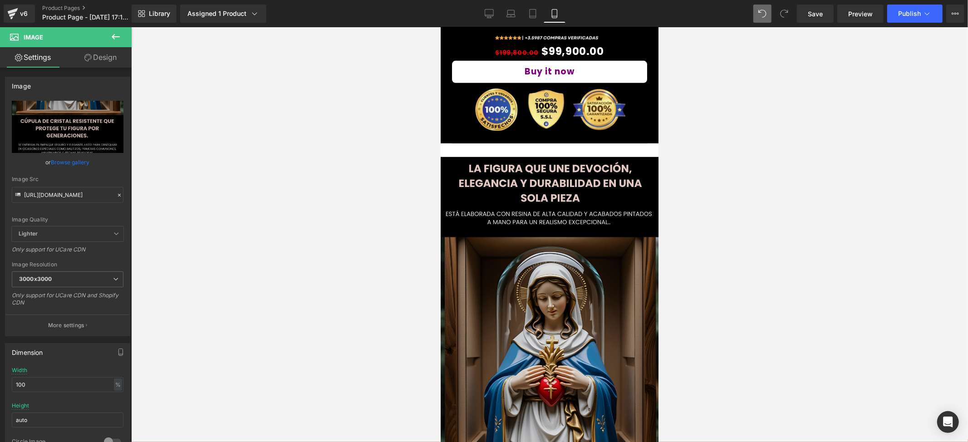
scroll to position [363, 0]
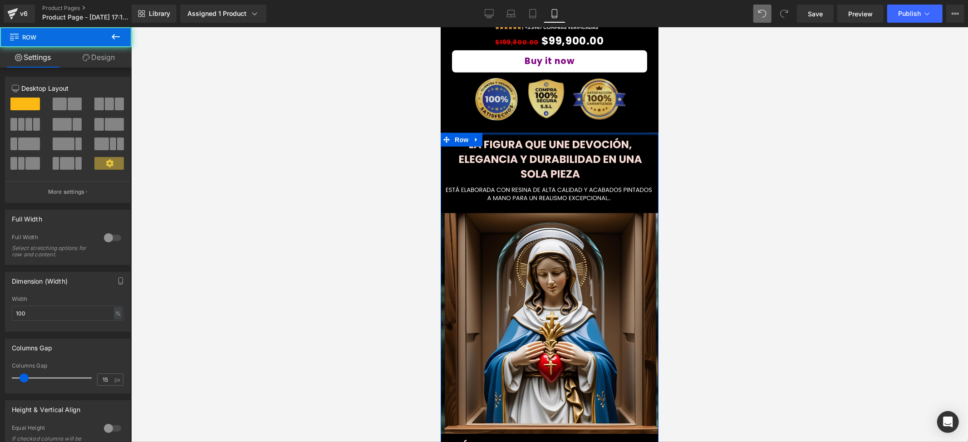
click at [505, 91] on div "Image Row Virgen del Sagrado Corazón de María – Belleza y Fe en Cúpula de Vidri…" at bounding box center [549, 307] width 218 height 1250
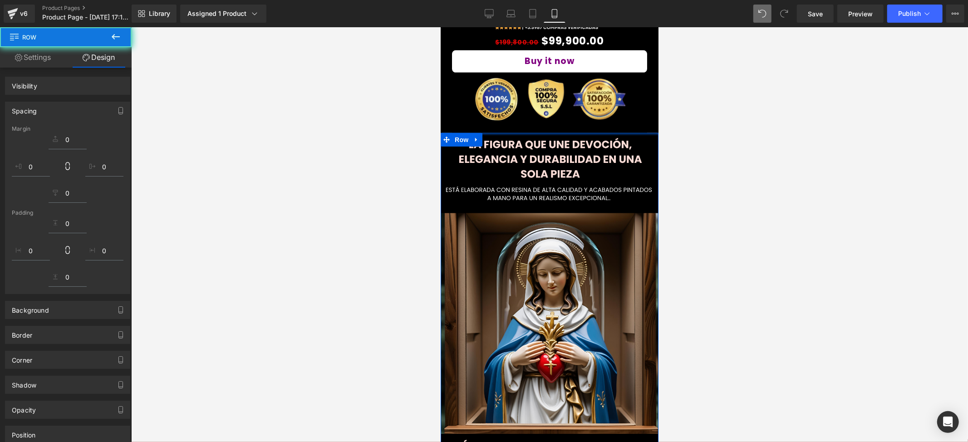
click at [663, 125] on div at bounding box center [549, 234] width 837 height 415
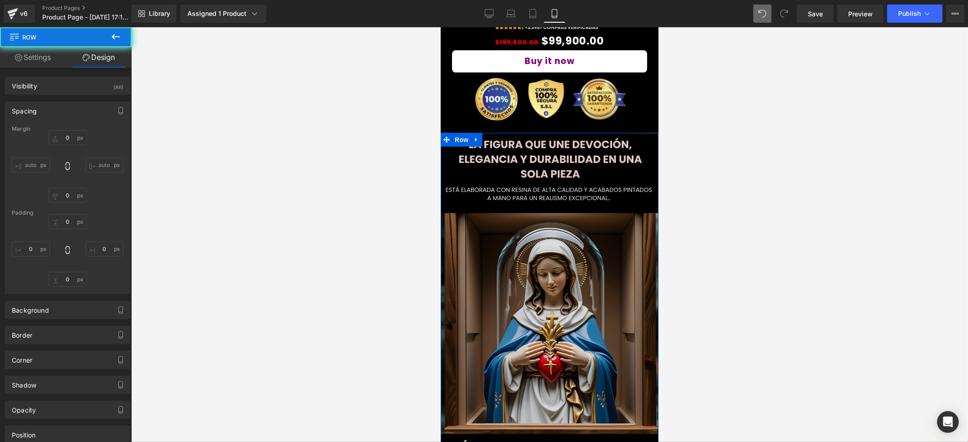
scroll to position [42, 0]
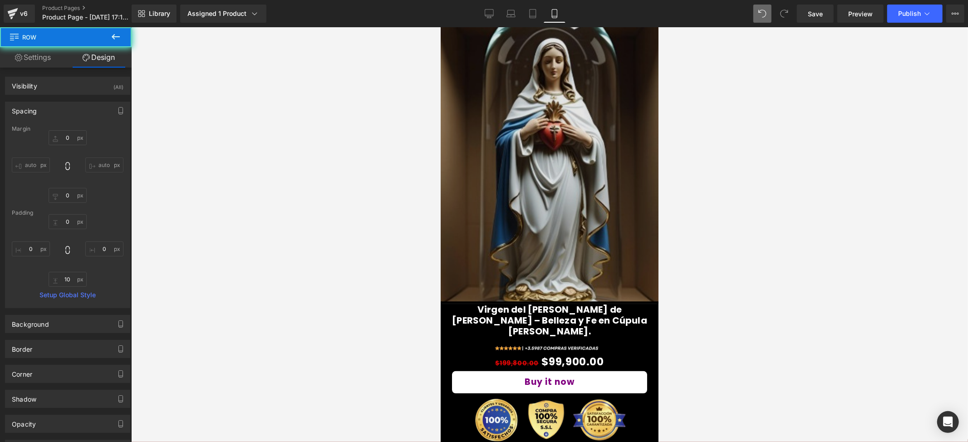
type input "0"
type input "10"
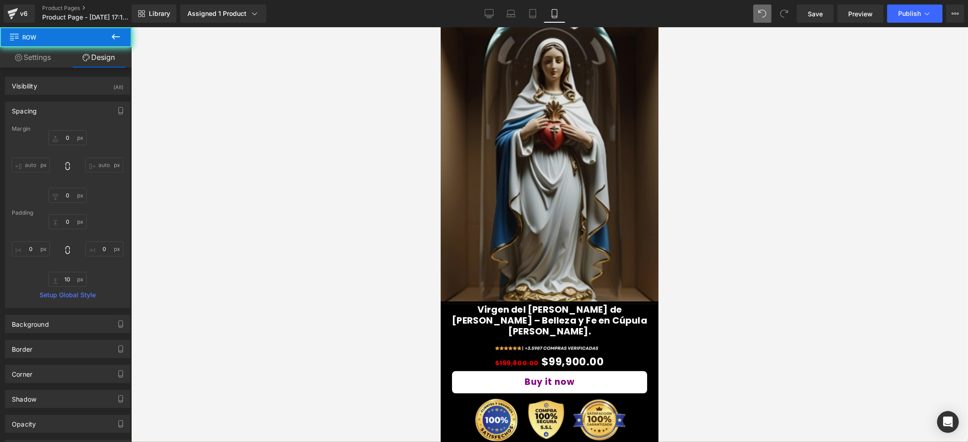
type input "0"
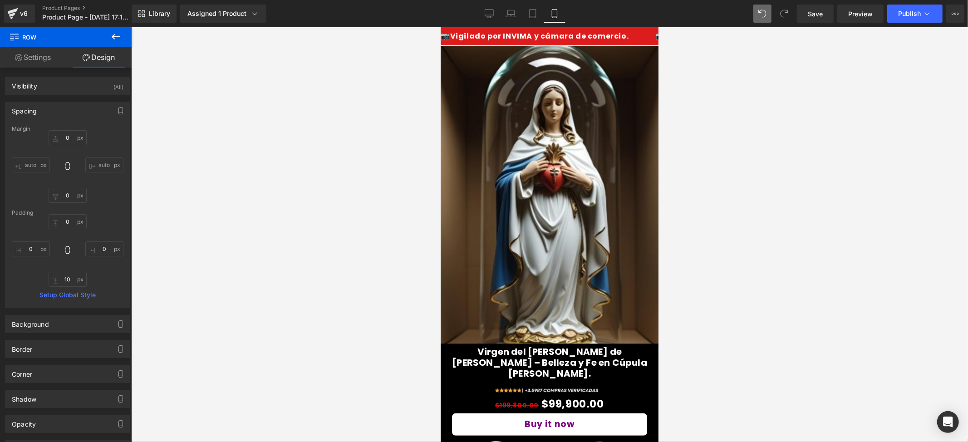
click at [674, 191] on div at bounding box center [549, 234] width 837 height 415
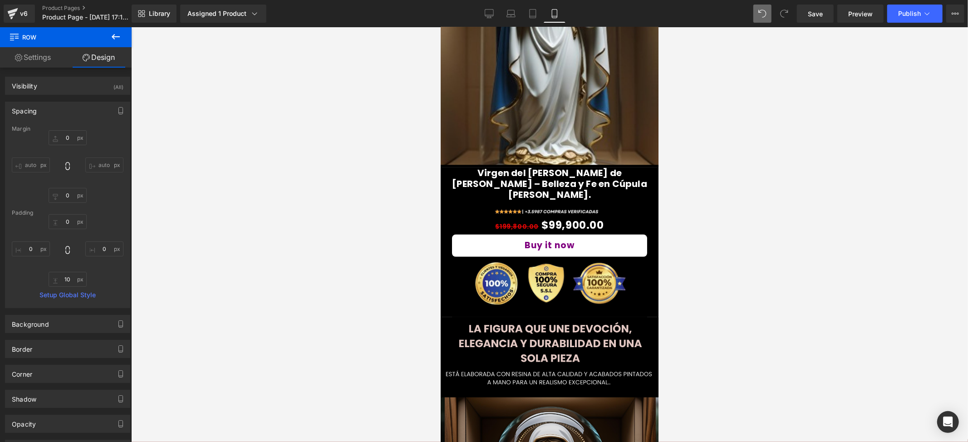
scroll to position [302, 0]
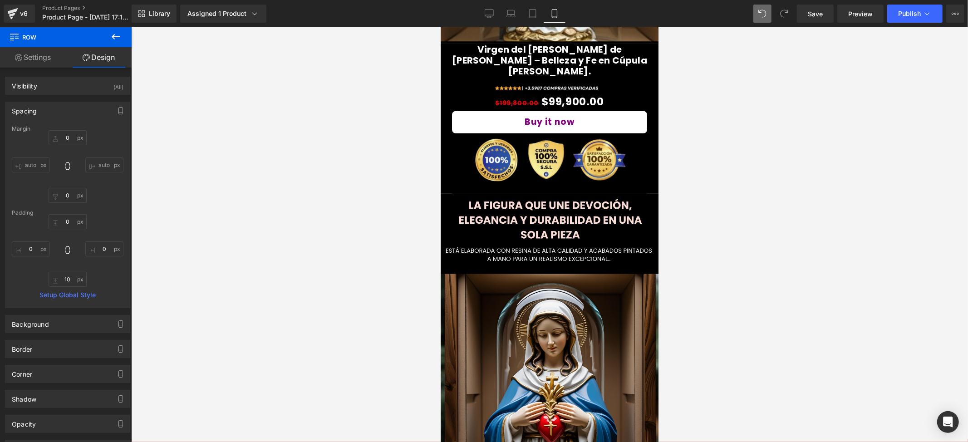
click at [770, 251] on div at bounding box center [549, 234] width 837 height 415
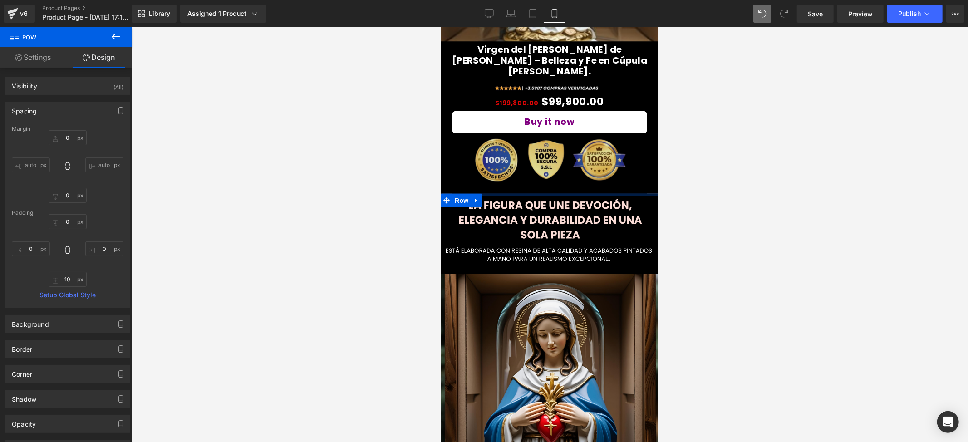
type input "0px"
drag, startPoint x: 594, startPoint y: 167, endPoint x: 591, endPoint y: 163, distance: 5.2
click at [591, 163] on div "Image Row Virgen del Sagrado Corazón de María – Belleza y Fe en Cúpula de Vidri…" at bounding box center [549, 368] width 218 height 1250
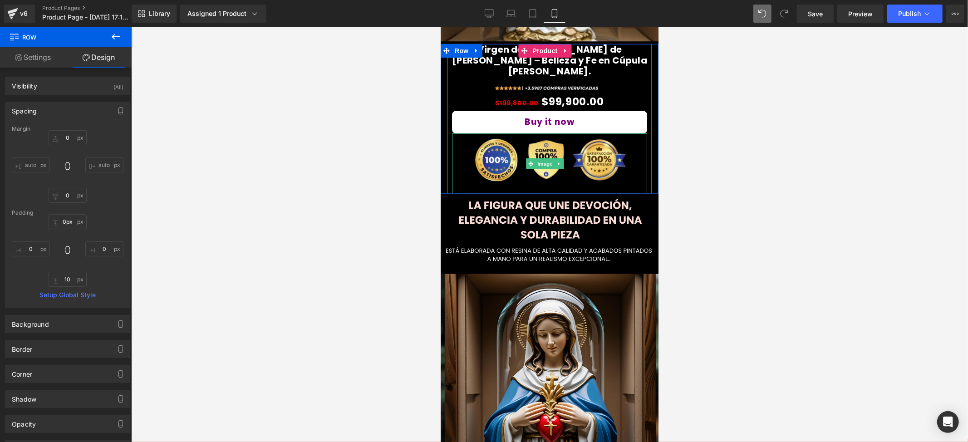
drag, startPoint x: 737, startPoint y: 186, endPoint x: 179, endPoint y: 142, distance: 559.8
click at [737, 186] on div at bounding box center [549, 234] width 837 height 415
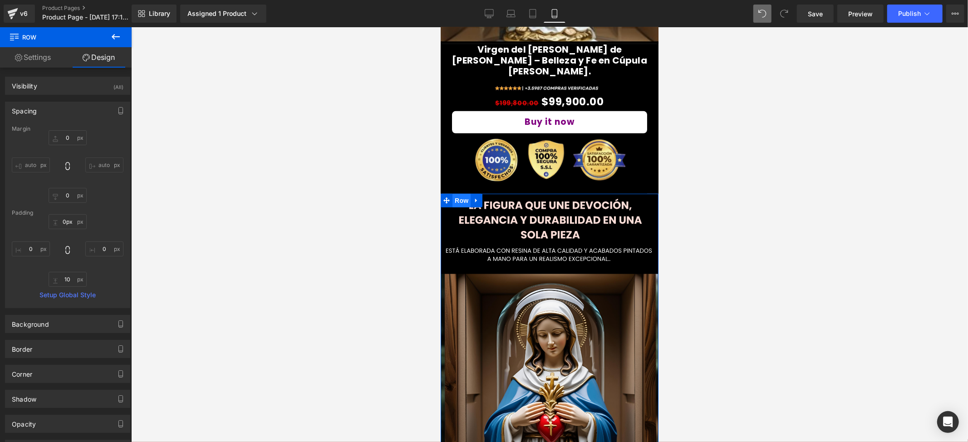
click at [460, 193] on span "Row" at bounding box center [461, 200] width 18 height 14
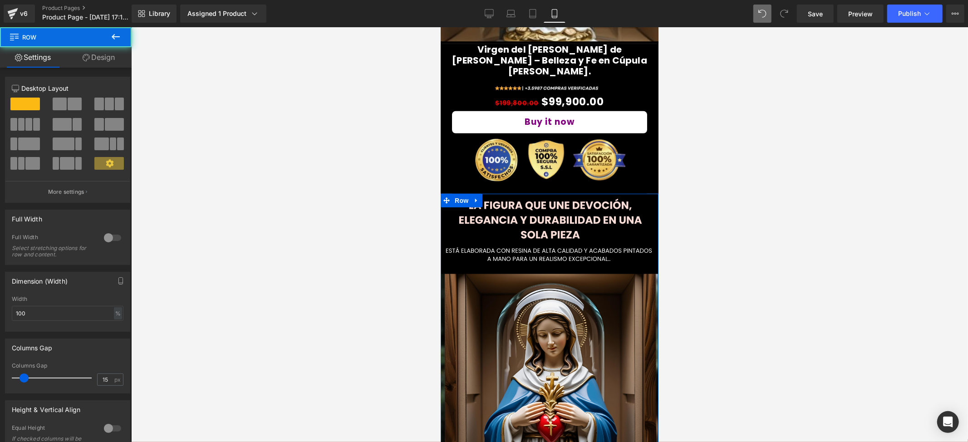
click at [110, 55] on link "Design" at bounding box center [99, 57] width 66 height 20
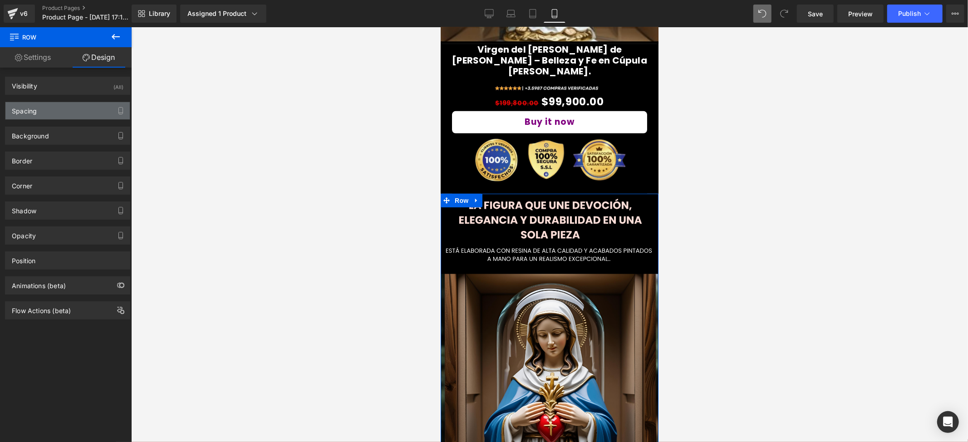
type input "transparent"
type input "0"
click at [48, 126] on div "Background Color & Image color transparent Color transparent 0 % Image Replace …" at bounding box center [68, 132] width 136 height 25
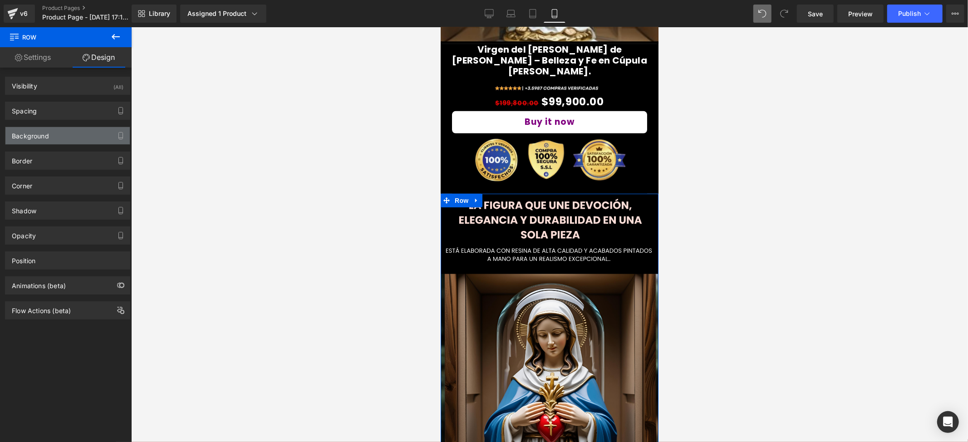
click at [48, 134] on div "Background" at bounding box center [30, 133] width 37 height 13
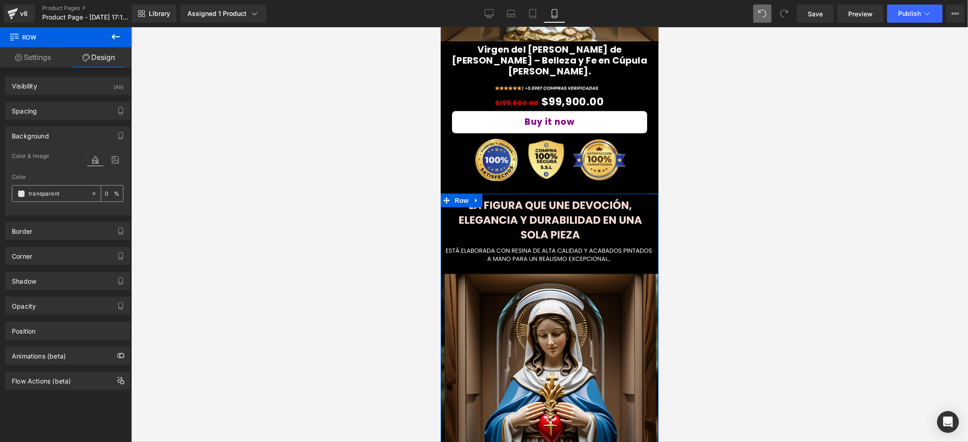
click at [19, 195] on span at bounding box center [21, 193] width 7 height 7
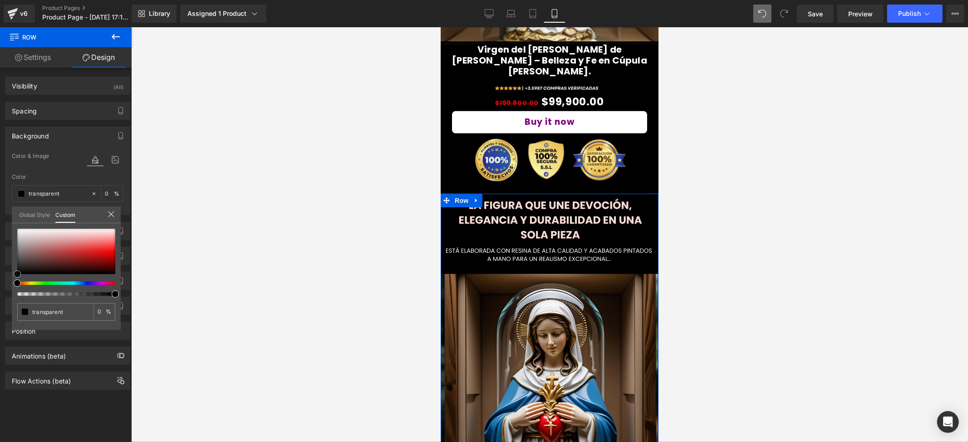
type input "#000000"
type input "100"
type input "#000000"
type input "100"
drag, startPoint x: 16, startPoint y: 271, endPoint x: 10, endPoint y: 282, distance: 12.5
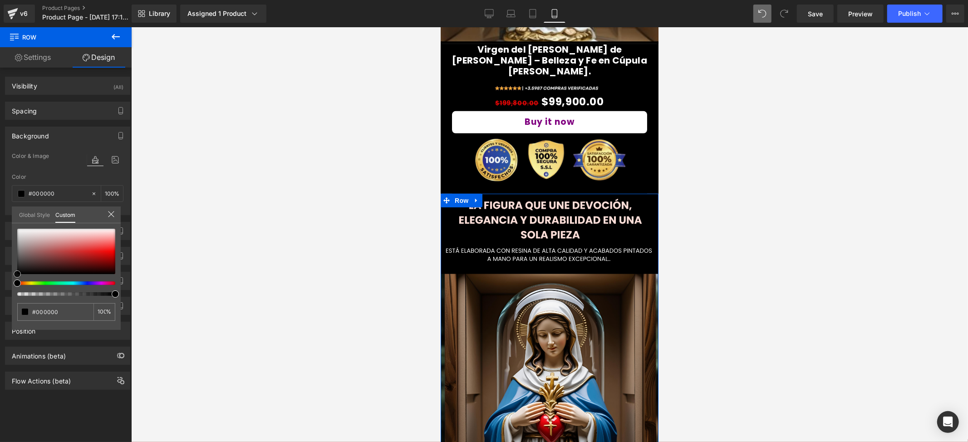
click at [10, 215] on div "Background Color & Image color rgba(0, 0, 0, 1) Color #000000 100 % Image Repla…" at bounding box center [68, 167] width 136 height 95
click at [268, 256] on div at bounding box center [549, 234] width 837 height 415
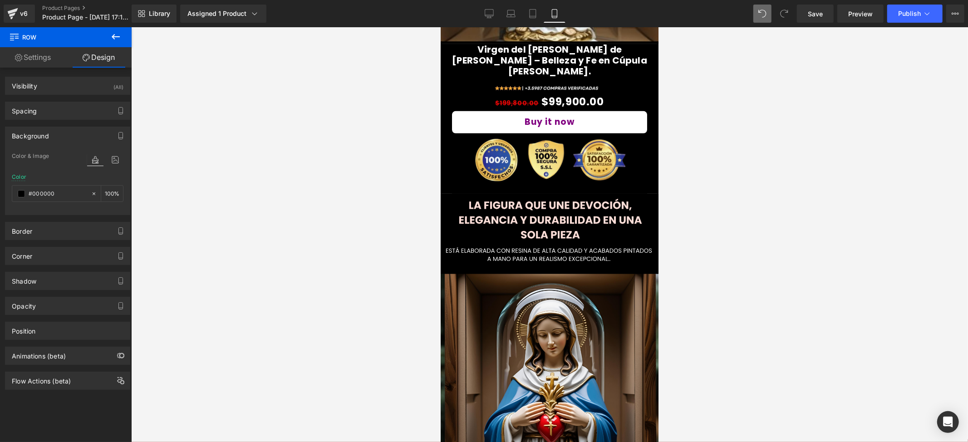
click at [697, 214] on div at bounding box center [549, 234] width 837 height 415
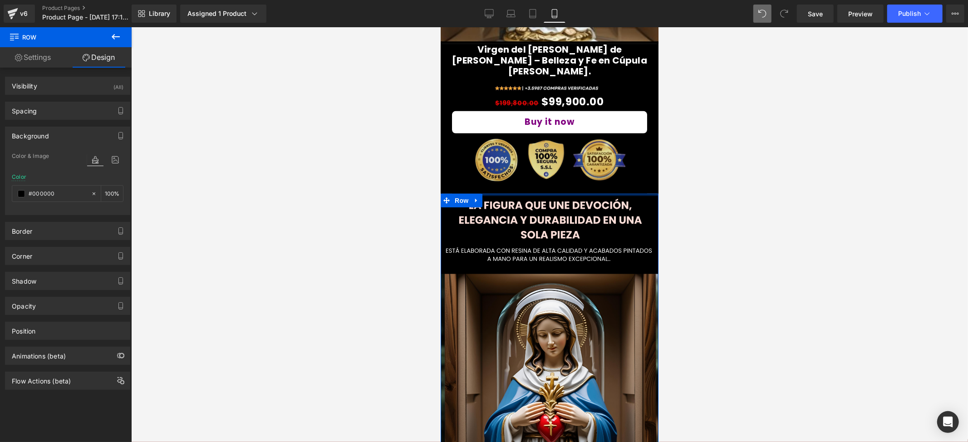
drag, startPoint x: 532, startPoint y: 167, endPoint x: 529, endPoint y: 162, distance: 6.3
click at [529, 162] on div "Image Row Virgen del Sagrado Corazón de María – Belleza y Fe en Cúpula de Vidri…" at bounding box center [549, 368] width 218 height 1250
click at [784, 187] on div at bounding box center [549, 234] width 837 height 415
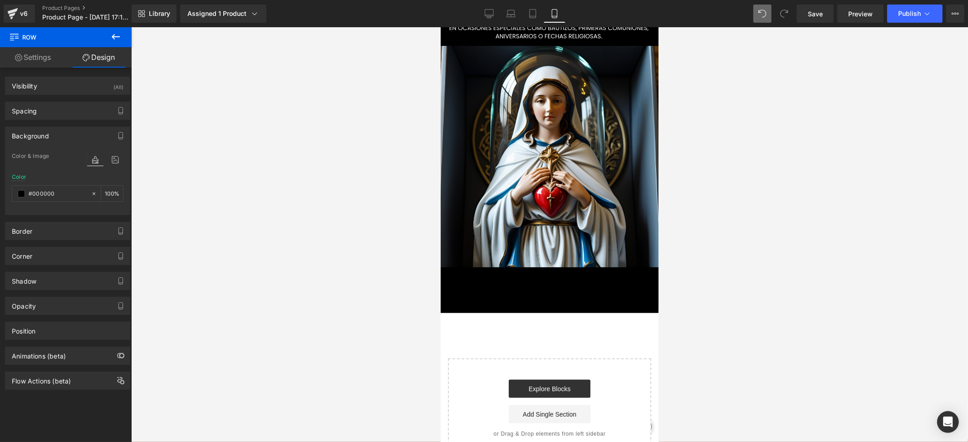
scroll to position [847, 0]
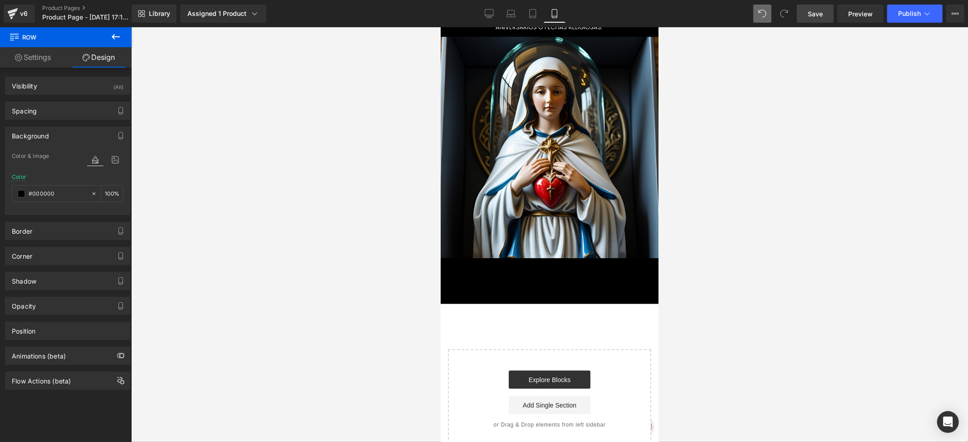
click at [831, 21] on link "Save" at bounding box center [815, 14] width 37 height 18
click at [830, 20] on link "Save" at bounding box center [815, 14] width 37 height 18
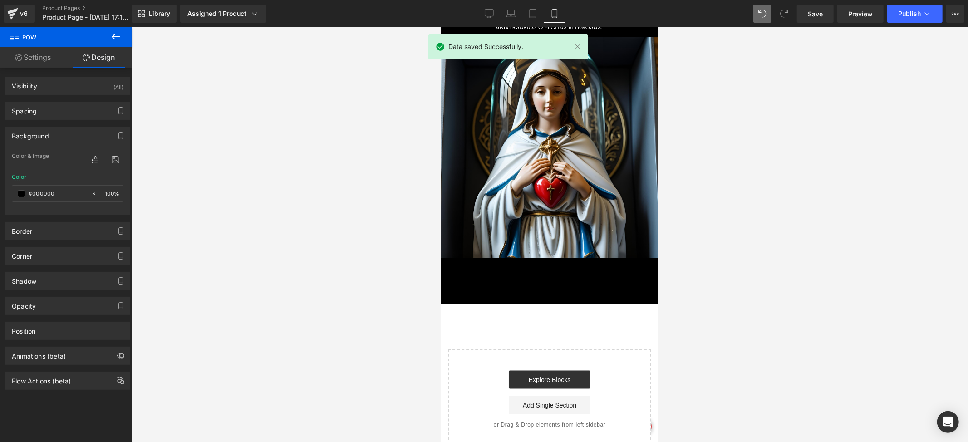
click at [374, 170] on div at bounding box center [549, 234] width 837 height 415
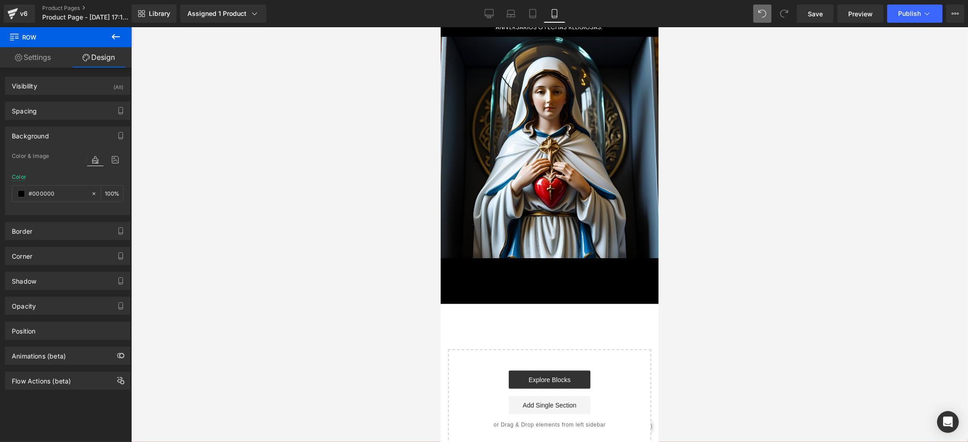
click at [117, 36] on icon at bounding box center [116, 36] width 8 height 5
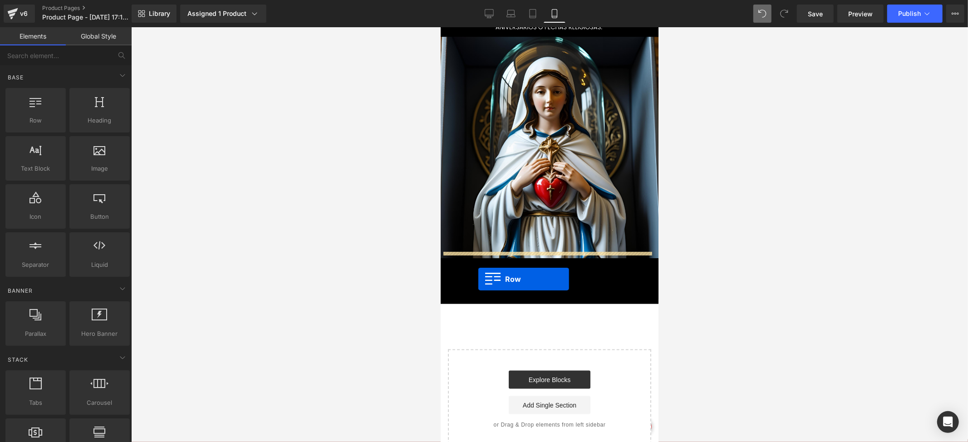
drag, startPoint x: 477, startPoint y: 143, endPoint x: 478, endPoint y: 272, distance: 128.9
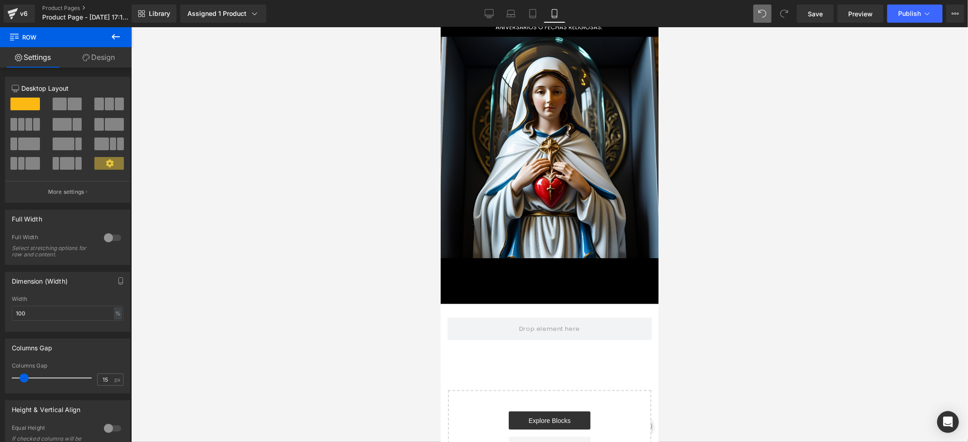
click at [118, 36] on icon at bounding box center [116, 36] width 8 height 5
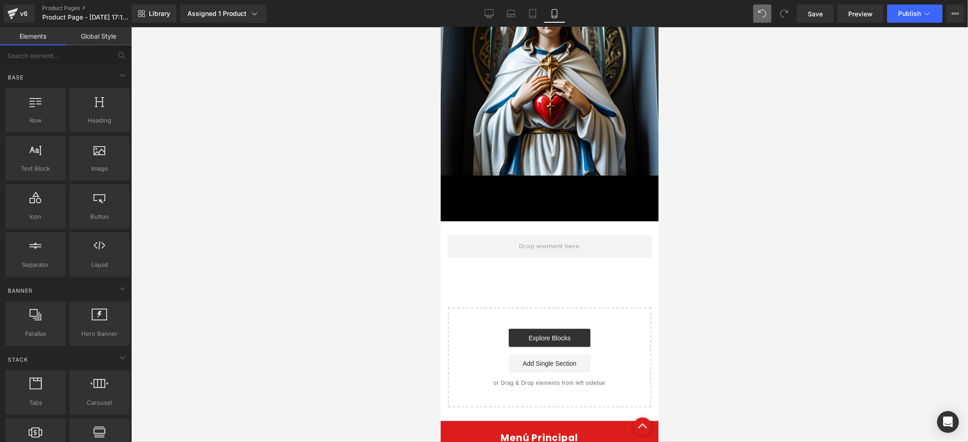
scroll to position [968, 0]
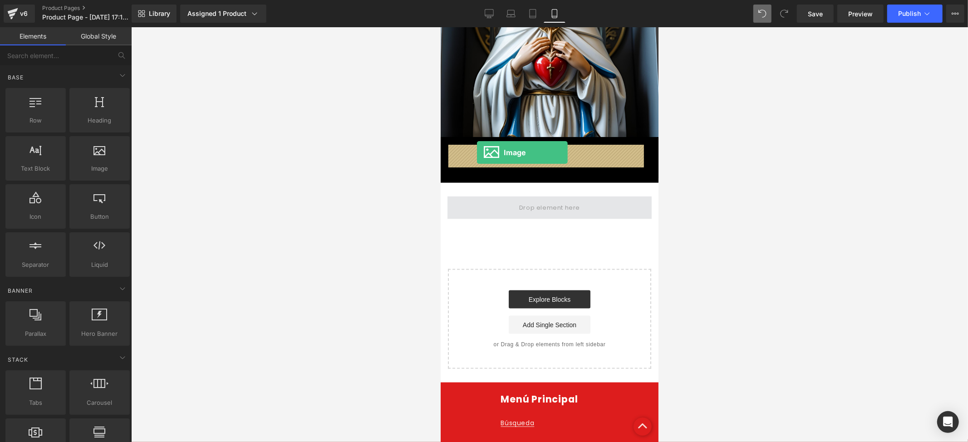
drag, startPoint x: 534, startPoint y: 190, endPoint x: 476, endPoint y: 152, distance: 68.7
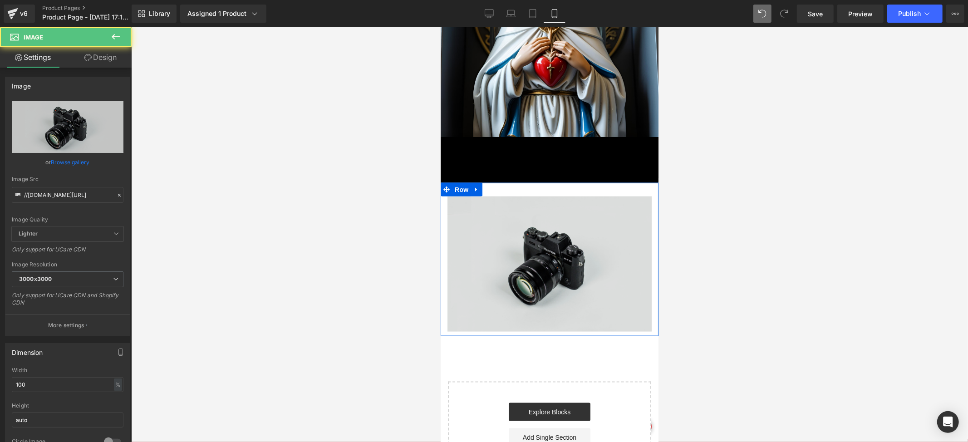
scroll to position [966, 0]
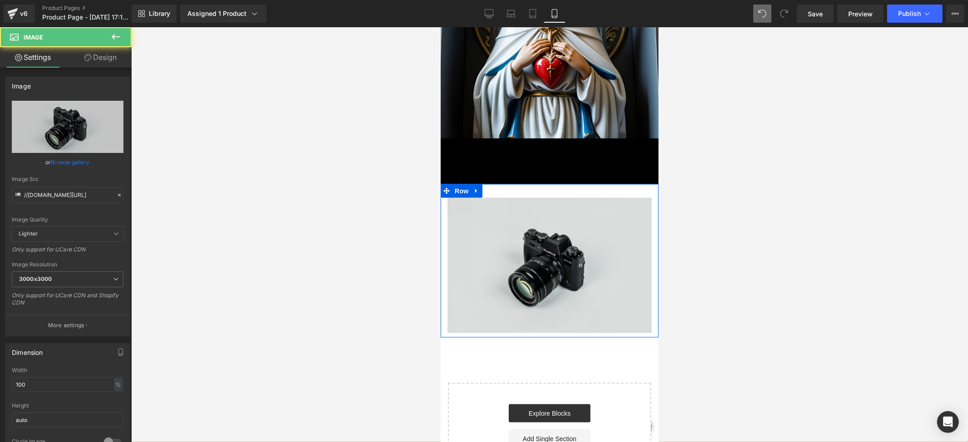
click at [517, 197] on img at bounding box center [549, 264] width 204 height 135
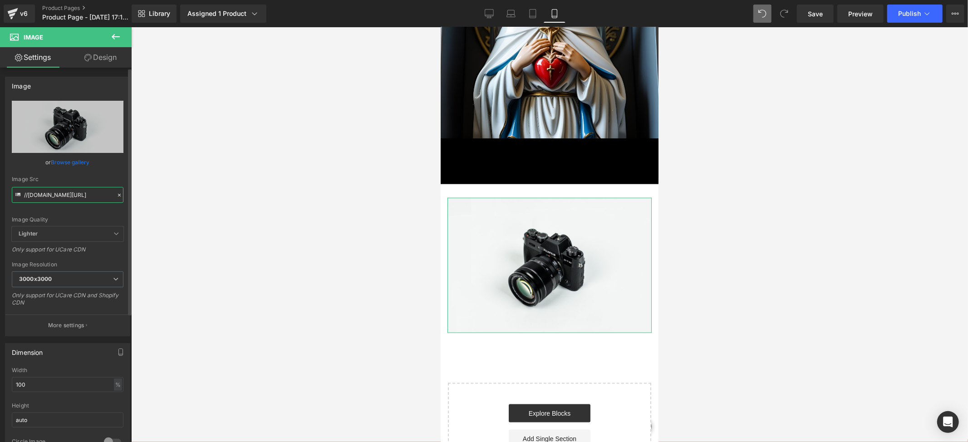
click at [73, 192] on input "//[DOMAIN_NAME][URL]" at bounding box center [68, 195] width 112 height 16
click at [73, 191] on input "//[DOMAIN_NAME][URL]" at bounding box center [68, 195] width 112 height 16
type input "https://i.ibb.co/60htR2dS/6.png"
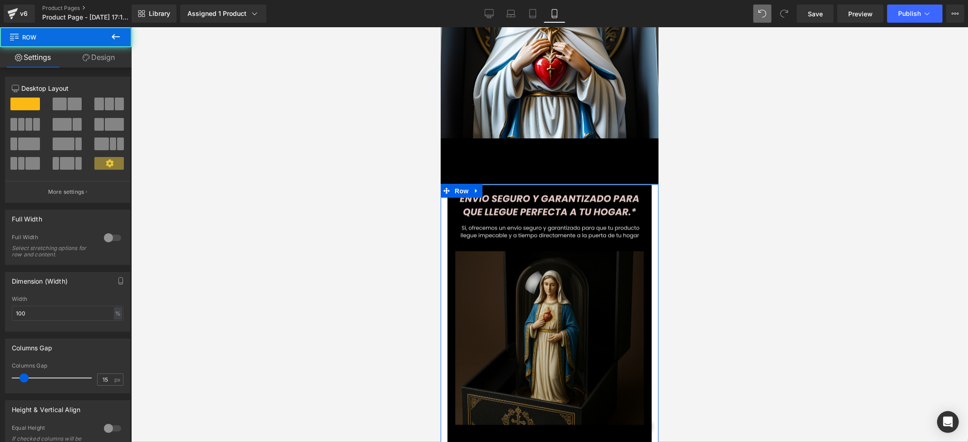
drag, startPoint x: 538, startPoint y: 134, endPoint x: 570, endPoint y: 174, distance: 51.4
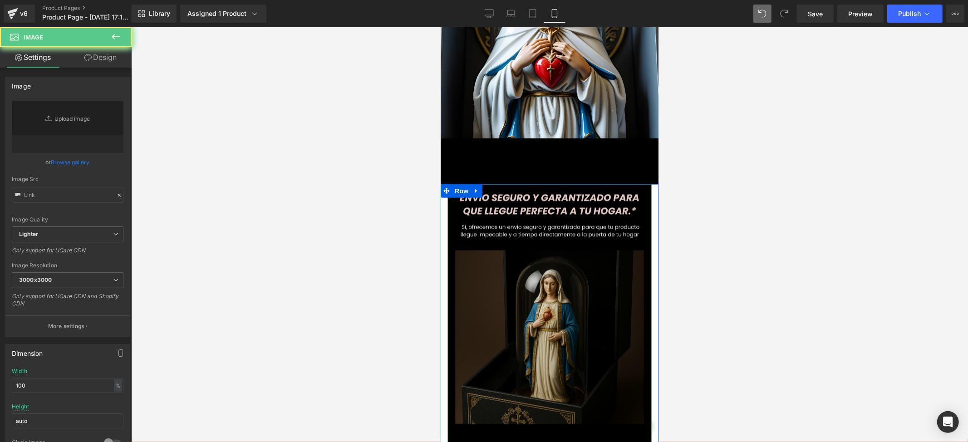
type input "https://i.ibb.co/60htR2dS/6.png"
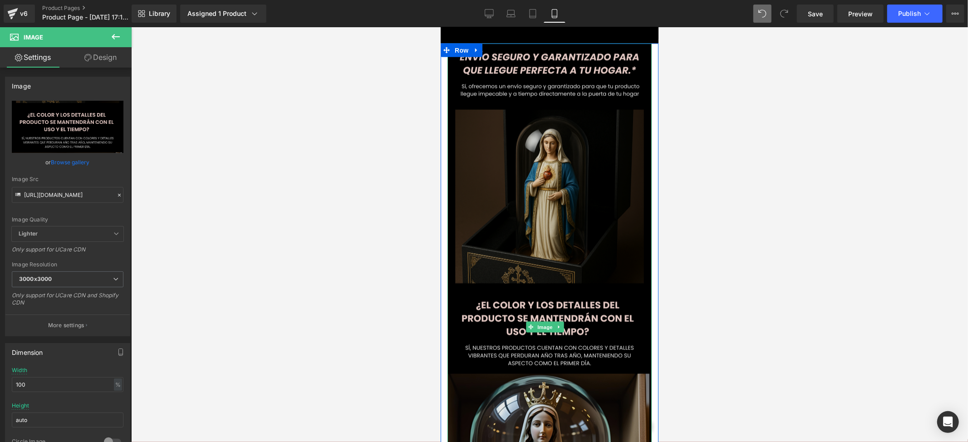
scroll to position [1088, 0]
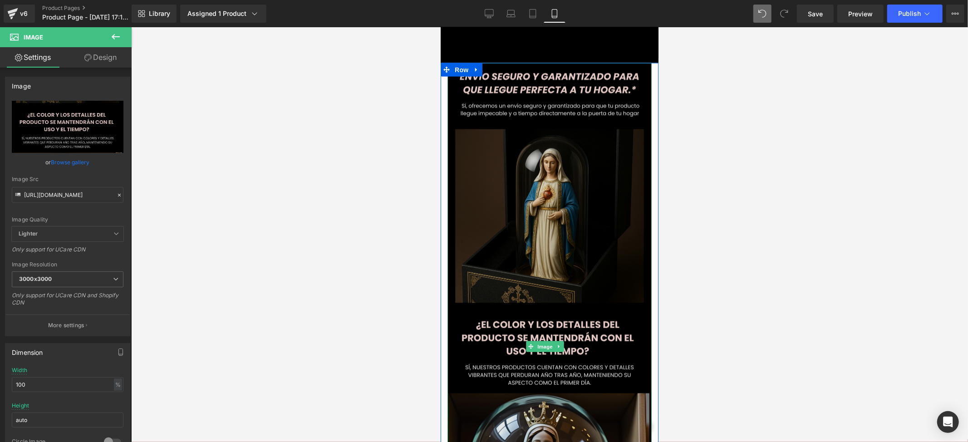
click at [547, 271] on img at bounding box center [549, 346] width 204 height 567
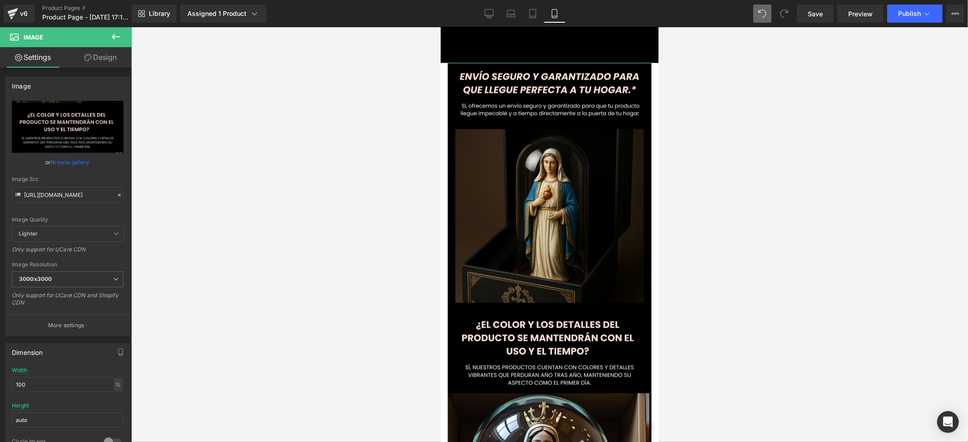
click at [122, 64] on link "Design" at bounding box center [101, 57] width 66 height 20
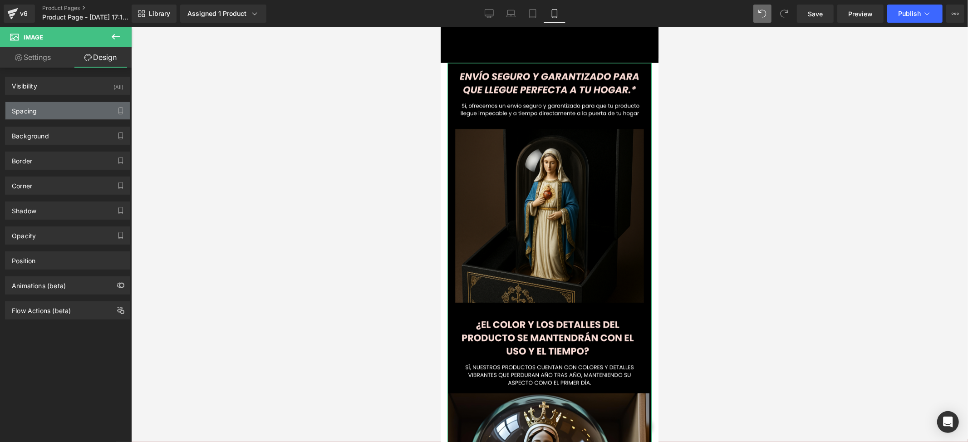
click at [55, 109] on div "Spacing" at bounding box center [67, 110] width 124 height 17
type input "0"
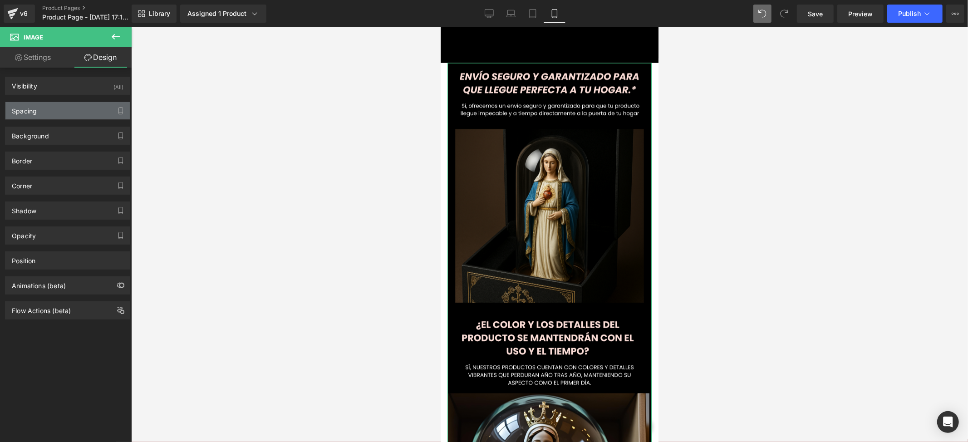
type input "0"
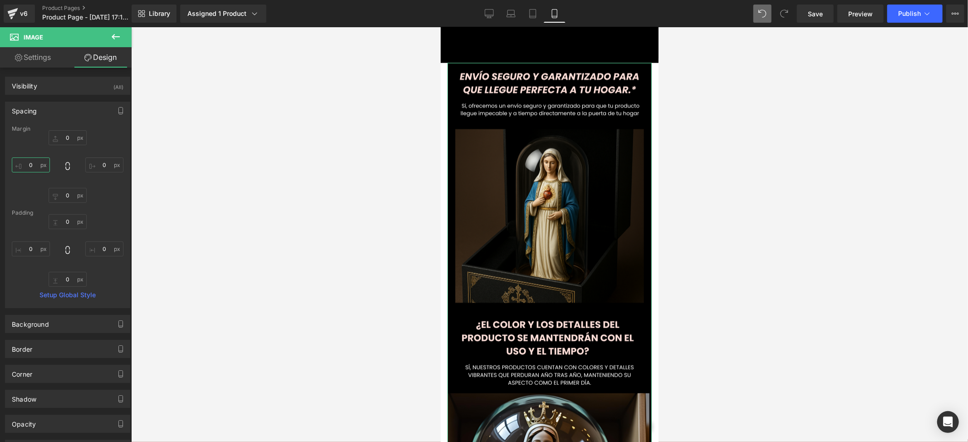
click at [29, 160] on input "0" at bounding box center [31, 164] width 38 height 15
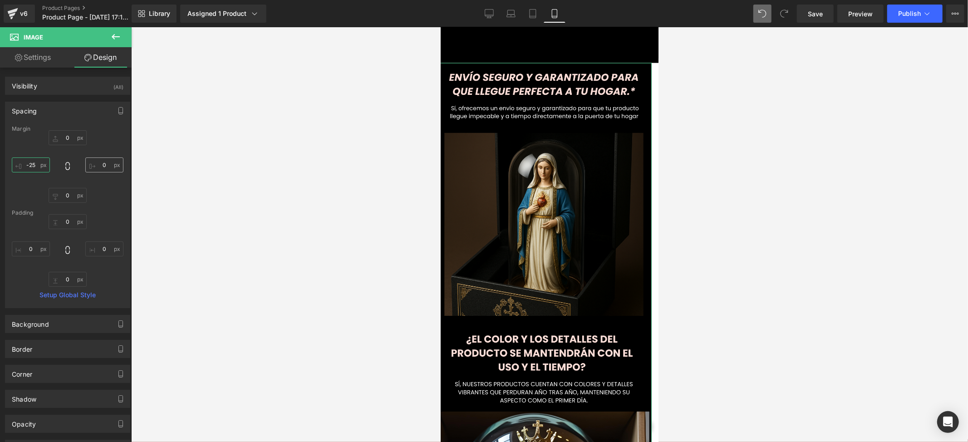
type input "-25"
click at [102, 158] on input "0" at bounding box center [104, 164] width 38 height 15
type input "-25"
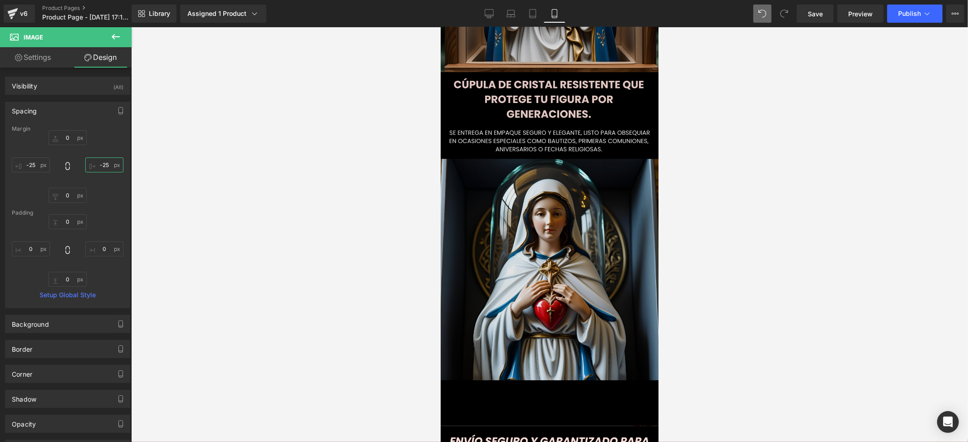
scroll to position [906, 0]
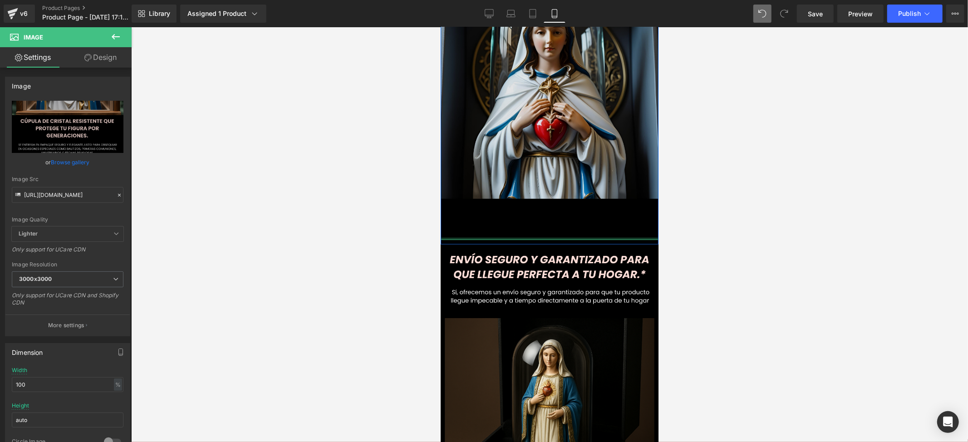
drag, startPoint x: 533, startPoint y: 187, endPoint x: 529, endPoint y: 173, distance: 14.5
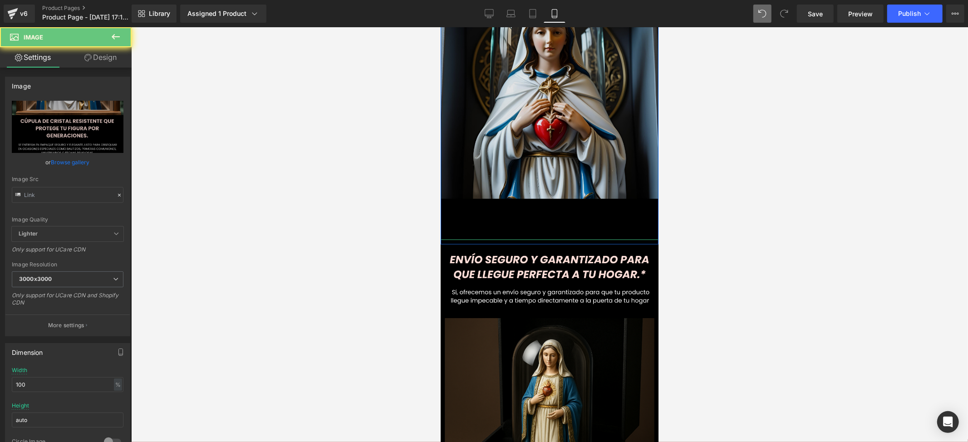
type input "https://i.ibb.co/G4gx1cmF/3.png"
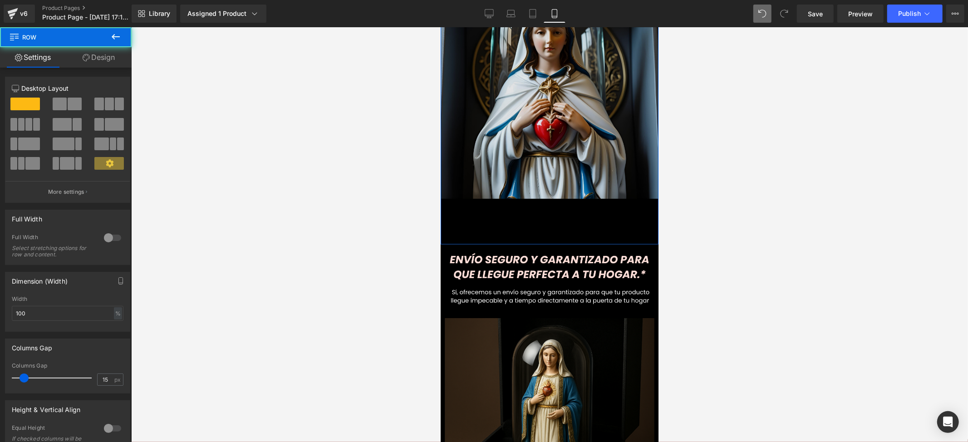
drag, startPoint x: 554, startPoint y: 171, endPoint x: 560, endPoint y: 167, distance: 7.1
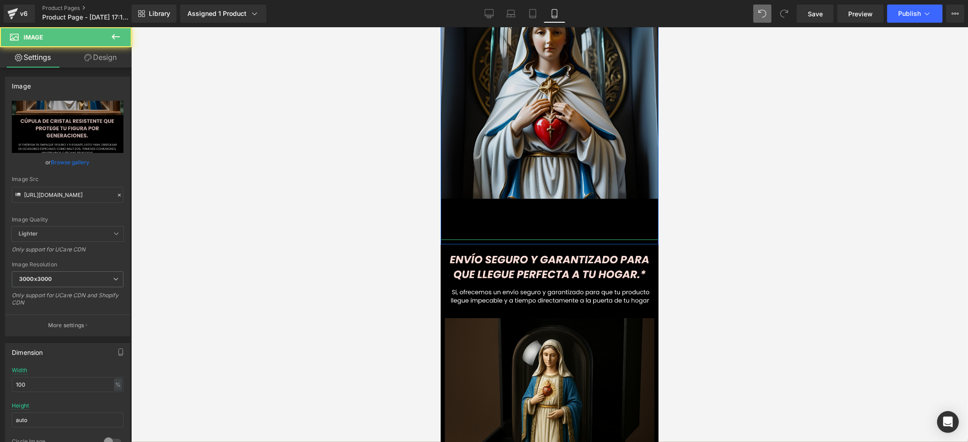
drag, startPoint x: 563, startPoint y: 182, endPoint x: 577, endPoint y: 165, distance: 22.5
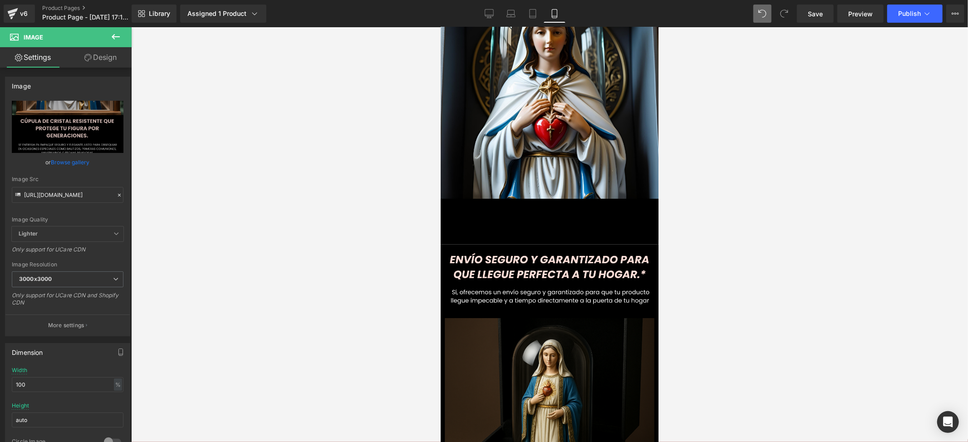
scroll to position [728, 0]
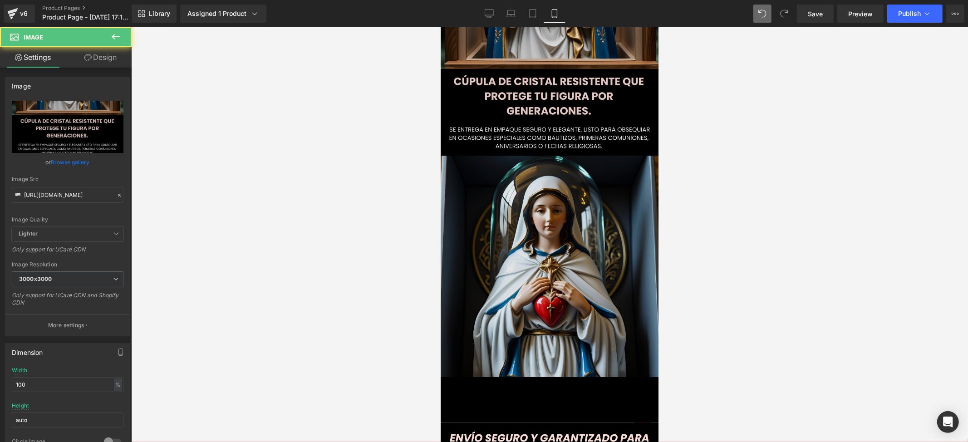
click at [594, 306] on img at bounding box center [549, 93] width 227 height 650
click at [588, 349] on img at bounding box center [549, 93] width 227 height 650
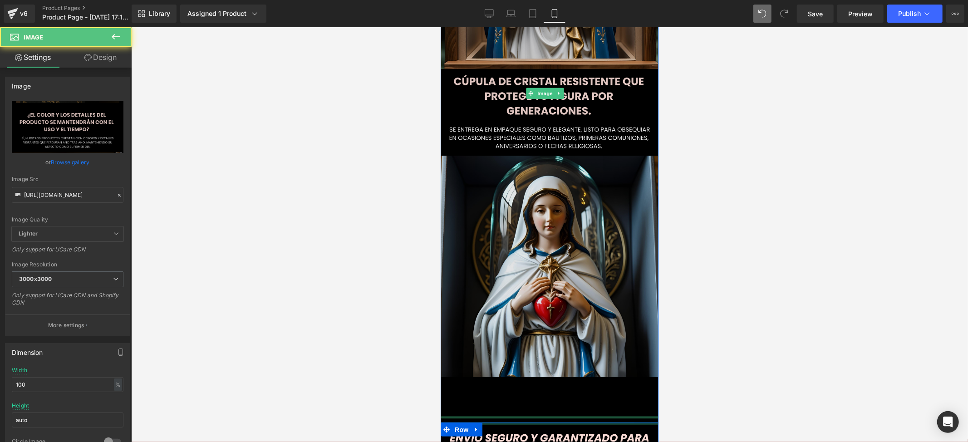
drag, startPoint x: 566, startPoint y: 372, endPoint x: 565, endPoint y: 363, distance: 8.2
click at [565, 363] on div "Image Row Virgen del Sagrado Corazón de María – Belleza y Fe en Cúpula de Vidri…" at bounding box center [549, 259] width 218 height 1885
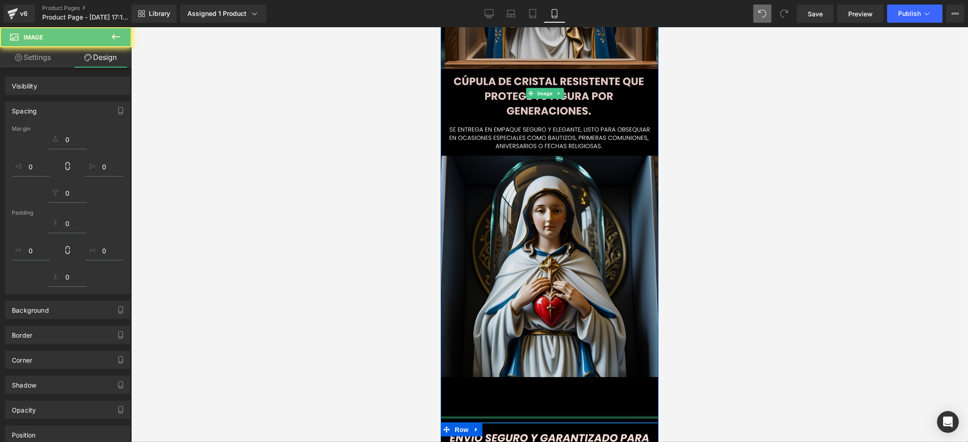
drag, startPoint x: 565, startPoint y: 364, endPoint x: 565, endPoint y: 352, distance: 12.7
click at [565, 352] on div "Image" at bounding box center [549, 93] width 227 height 650
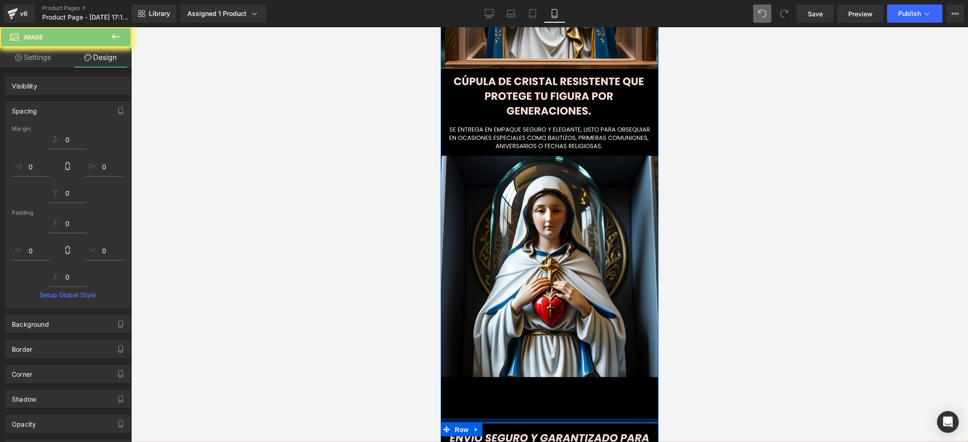
click at [568, 361] on div "Image Row" at bounding box center [549, 95] width 218 height 655
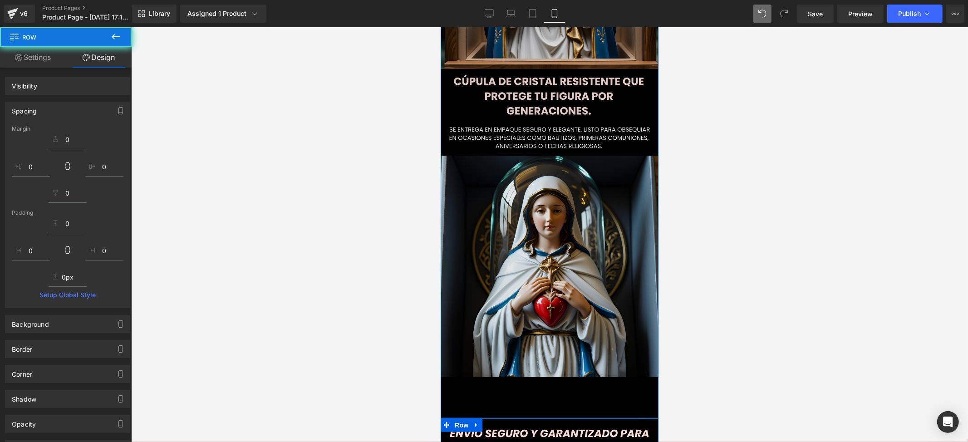
drag, startPoint x: 569, startPoint y: 365, endPoint x: 567, endPoint y: 359, distance: 6.2
click at [567, 359] on div "Image Row" at bounding box center [549, 93] width 218 height 650
click at [627, 344] on img at bounding box center [549, 93] width 227 height 650
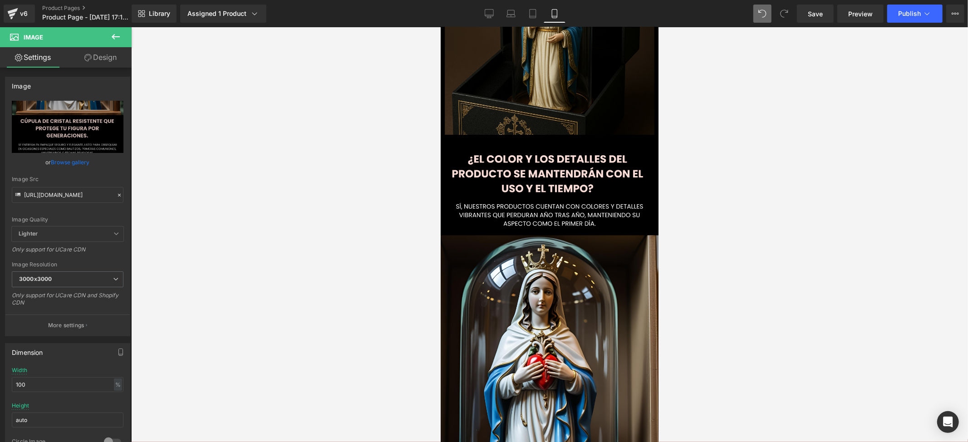
scroll to position [1293, 0]
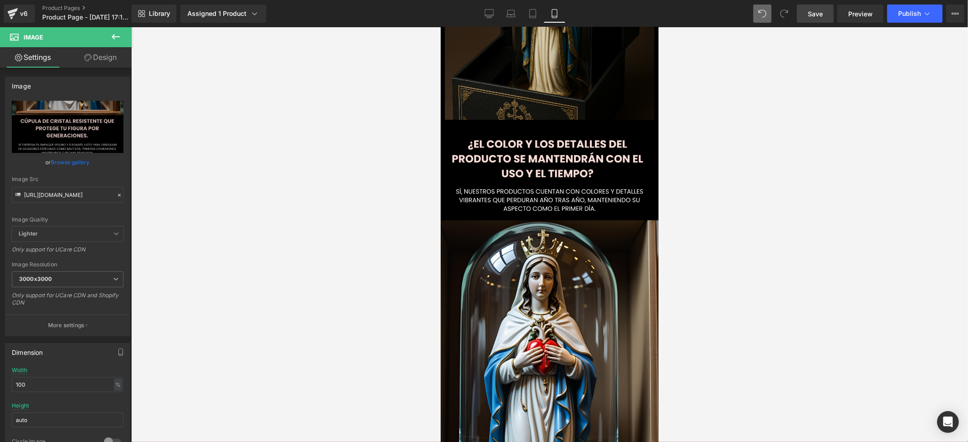
click at [820, 13] on span "Save" at bounding box center [815, 14] width 15 height 10
click at [110, 31] on icon at bounding box center [115, 36] width 11 height 11
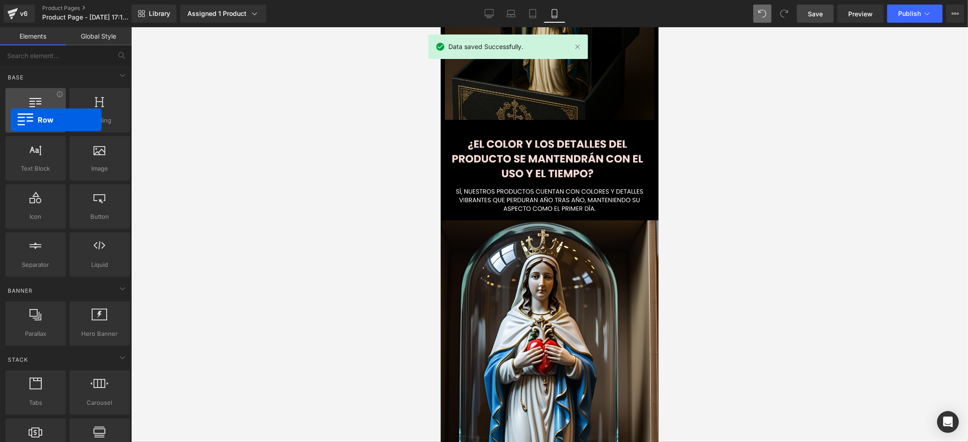
drag, startPoint x: 42, startPoint y: 122, endPoint x: 6, endPoint y: 113, distance: 37.1
click at [6, 113] on div "Row rows, columns, layouts, div" at bounding box center [35, 110] width 60 height 44
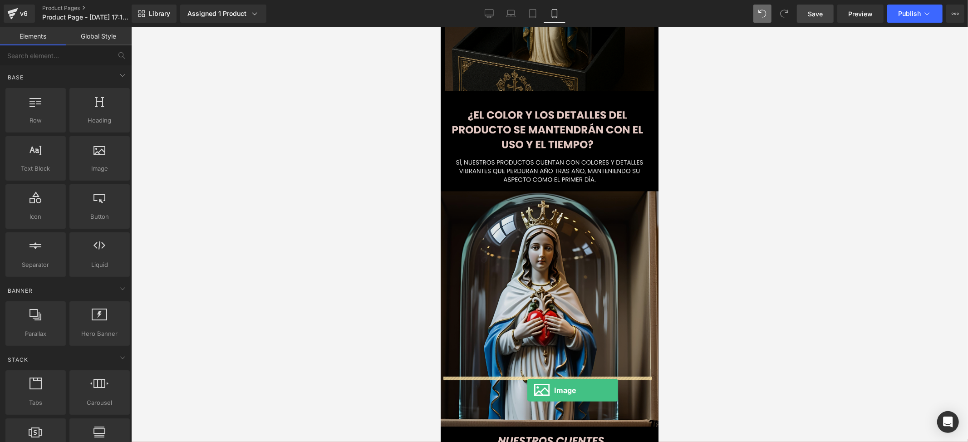
scroll to position [1327, 0]
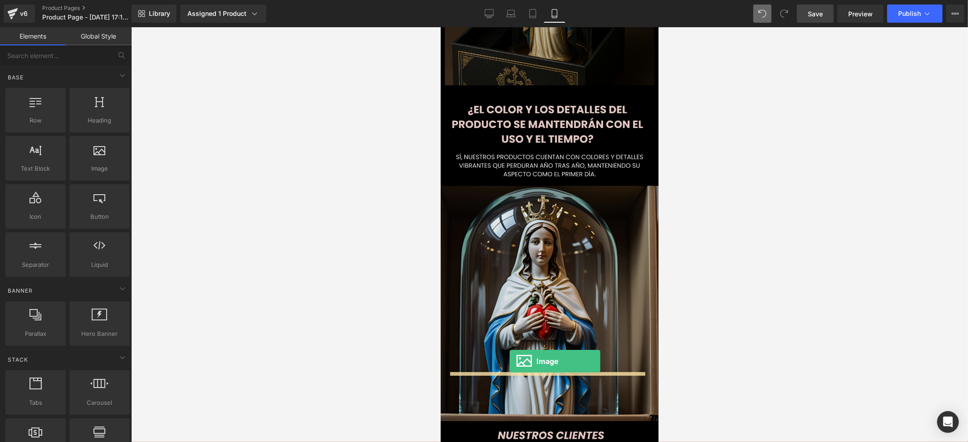
drag, startPoint x: 539, startPoint y: 180, endPoint x: 509, endPoint y: 361, distance: 183.4
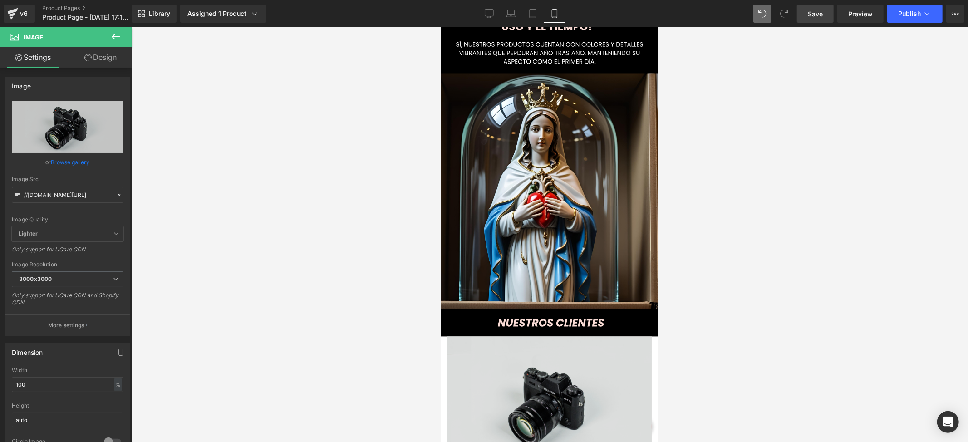
scroll to position [1509, 0]
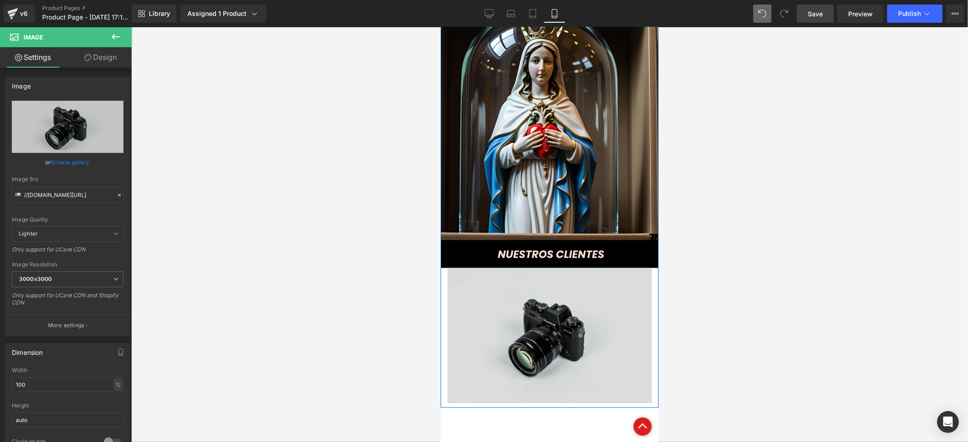
click at [532, 267] on div "Image" at bounding box center [549, 334] width 204 height 135
click at [548, 267] on img at bounding box center [549, 334] width 204 height 135
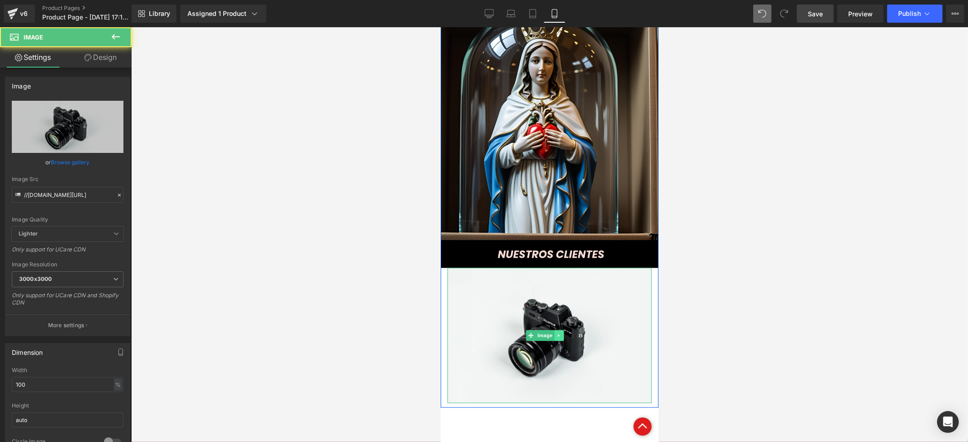
click at [559, 329] on link at bounding box center [559, 334] width 10 height 11
click at [563, 332] on icon at bounding box center [563, 334] width 5 height 5
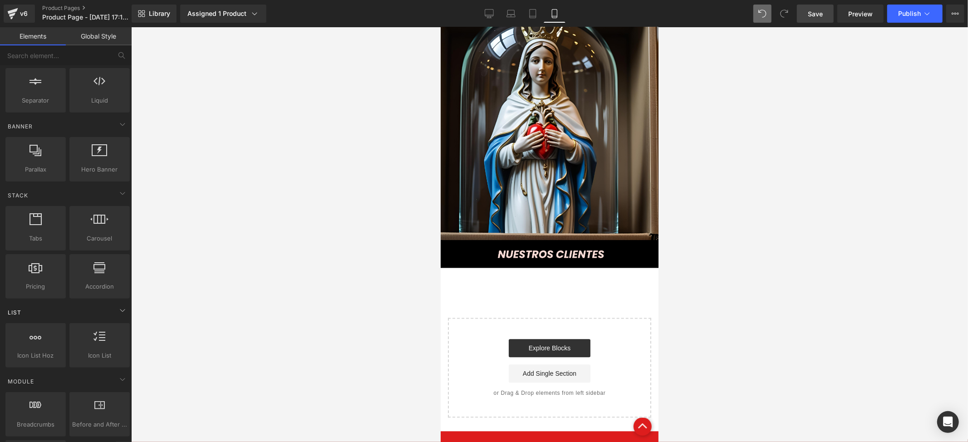
scroll to position [242, 0]
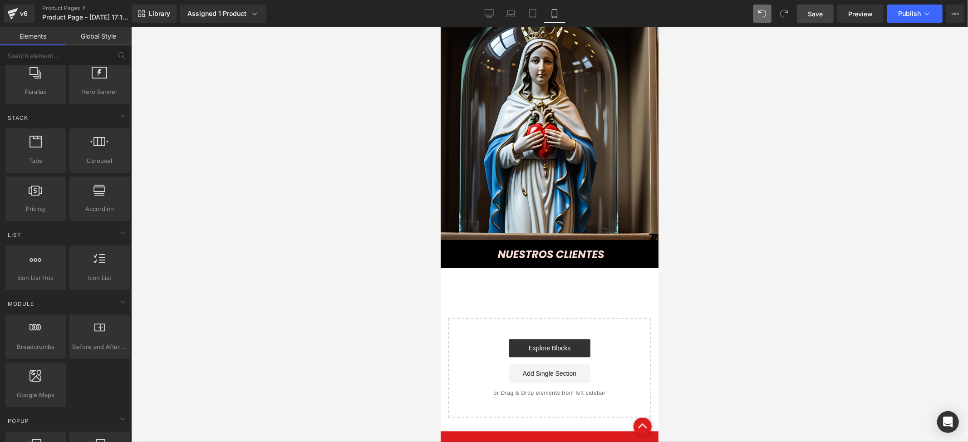
drag, startPoint x: 97, startPoint y: 172, endPoint x: 192, endPoint y: 164, distance: 95.6
click at [240, 166] on div "Image You are previewing how the will restyle your page. You can not edit Eleme…" at bounding box center [484, 228] width 968 height 457
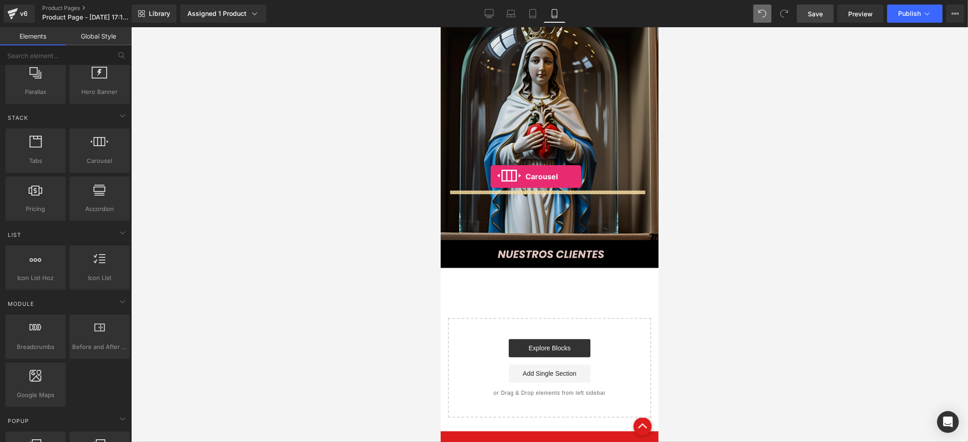
drag, startPoint x: 557, startPoint y: 169, endPoint x: 490, endPoint y: 176, distance: 67.5
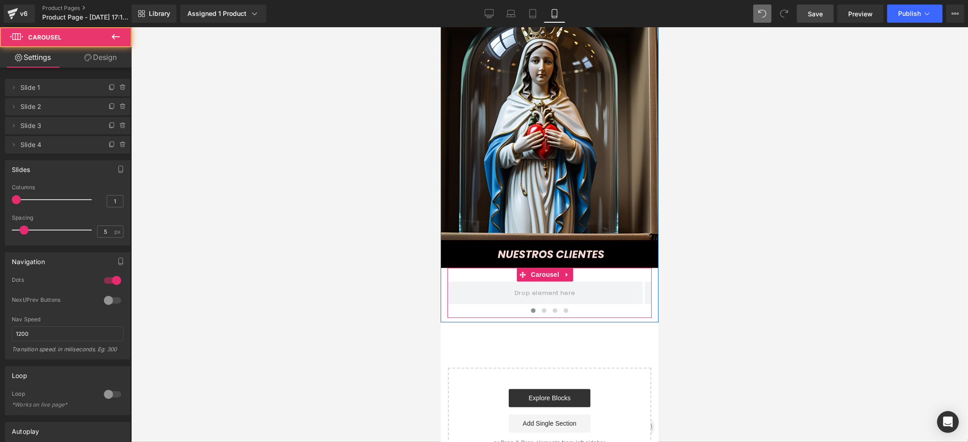
click at [530, 308] on span at bounding box center [532, 310] width 5 height 5
drag, startPoint x: 122, startPoint y: 142, endPoint x: 134, endPoint y: 159, distance: 20.7
click at [121, 142] on icon at bounding box center [122, 144] width 7 height 7
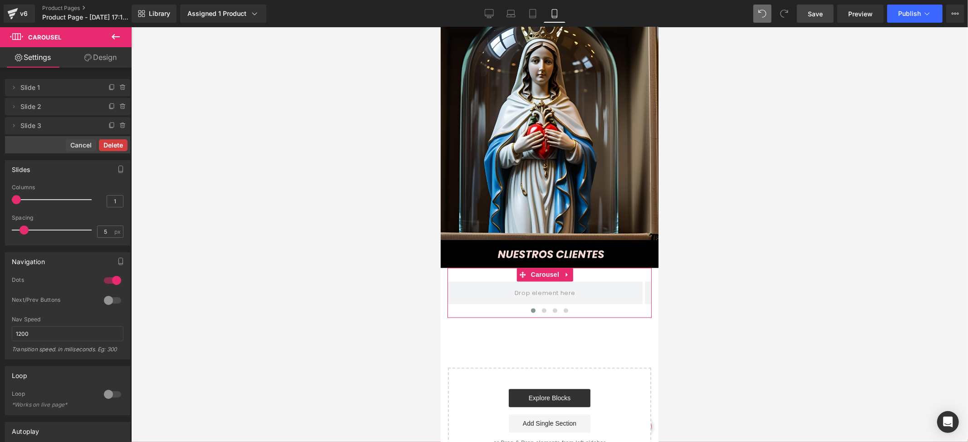
click at [115, 144] on button "Delete" at bounding box center [113, 145] width 29 height 12
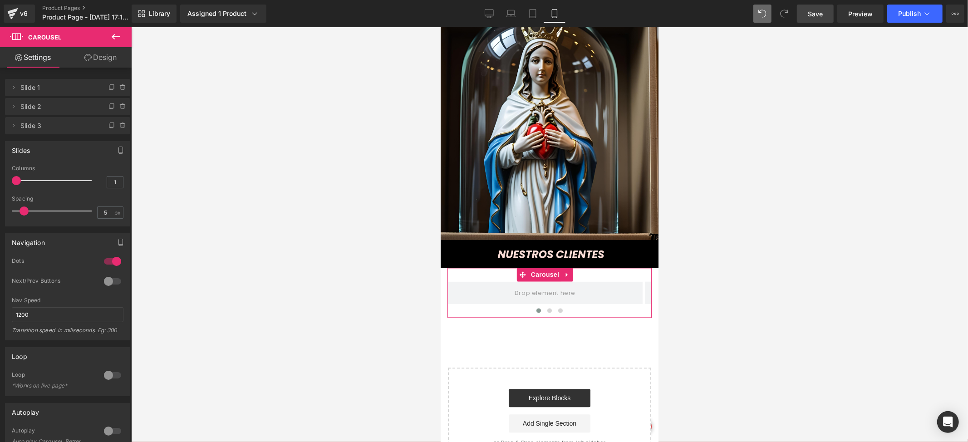
click at [60, 91] on span "Slide 1" at bounding box center [58, 87] width 76 height 17
click at [113, 46] on button at bounding box center [116, 37] width 32 height 20
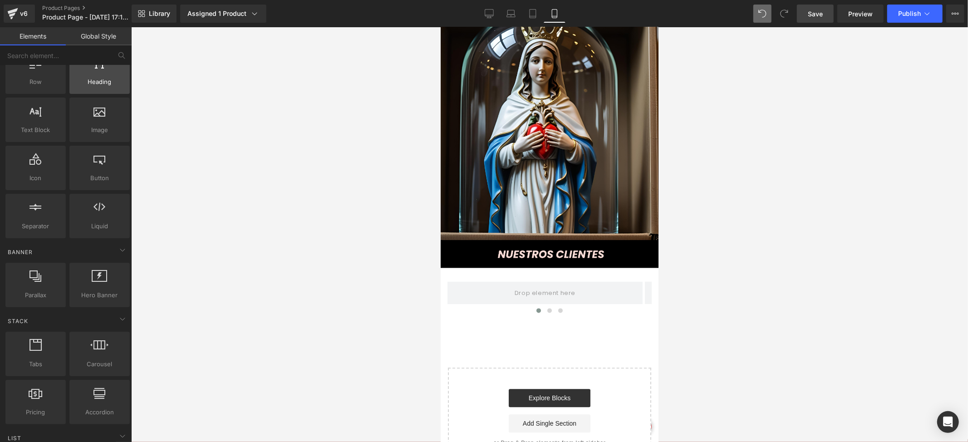
scroll to position [0, 0]
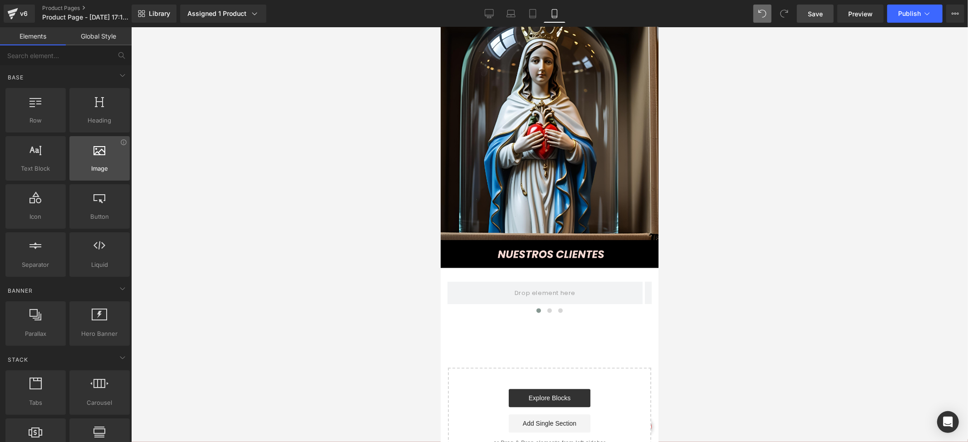
click at [103, 150] on div at bounding box center [99, 153] width 55 height 20
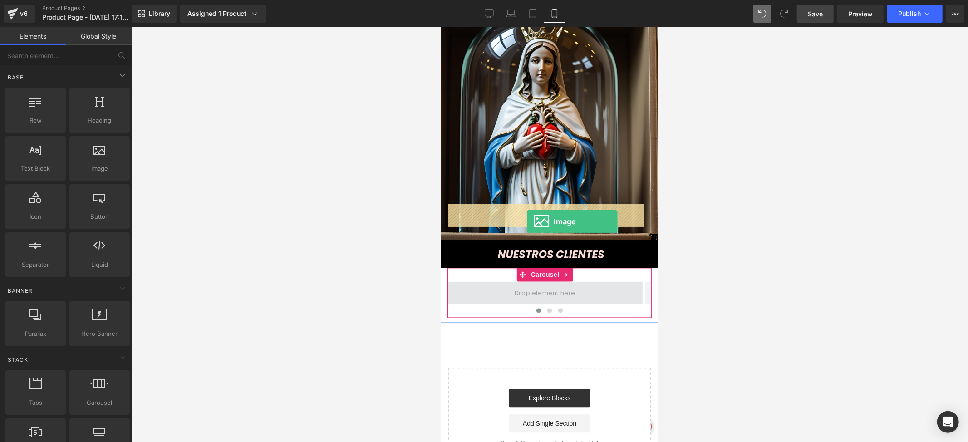
drag, startPoint x: 548, startPoint y: 180, endPoint x: 526, endPoint y: 221, distance: 46.7
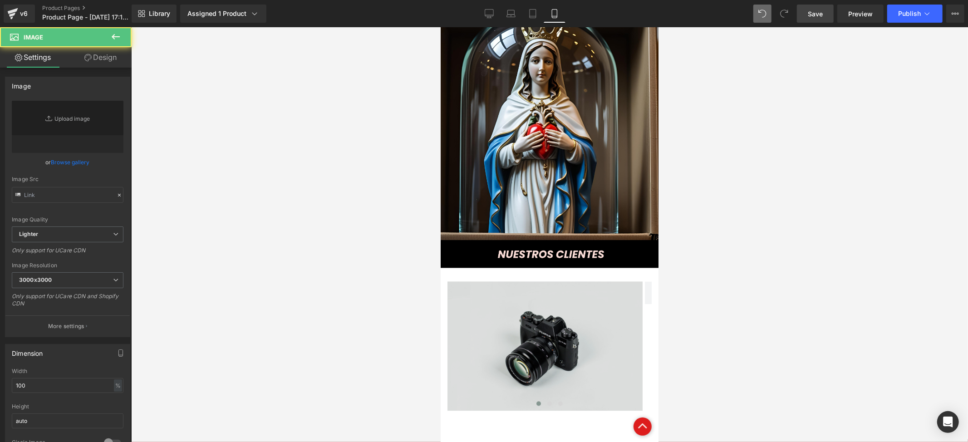
type input "//[DOMAIN_NAME][URL]"
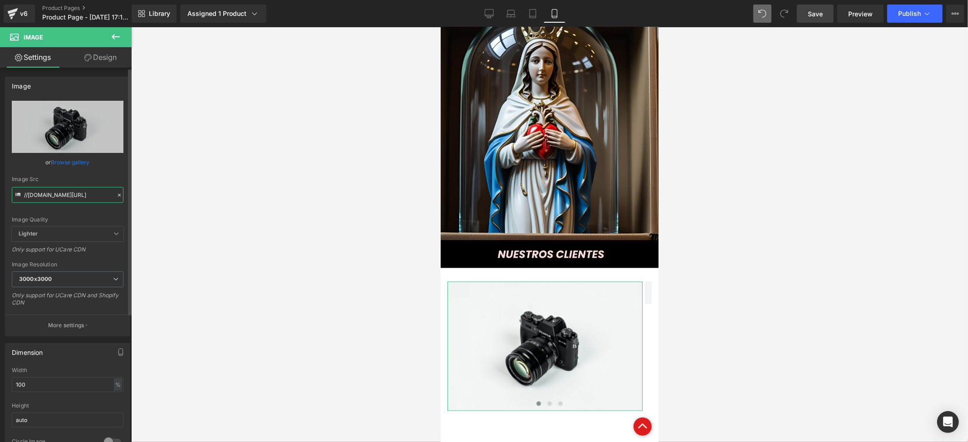
click at [84, 200] on input "//[DOMAIN_NAME][URL]" at bounding box center [68, 195] width 112 height 16
click at [86, 192] on input "//[DOMAIN_NAME][URL]" at bounding box center [68, 195] width 112 height 16
click at [85, 191] on input "//[DOMAIN_NAME][URL]" at bounding box center [68, 195] width 112 height 16
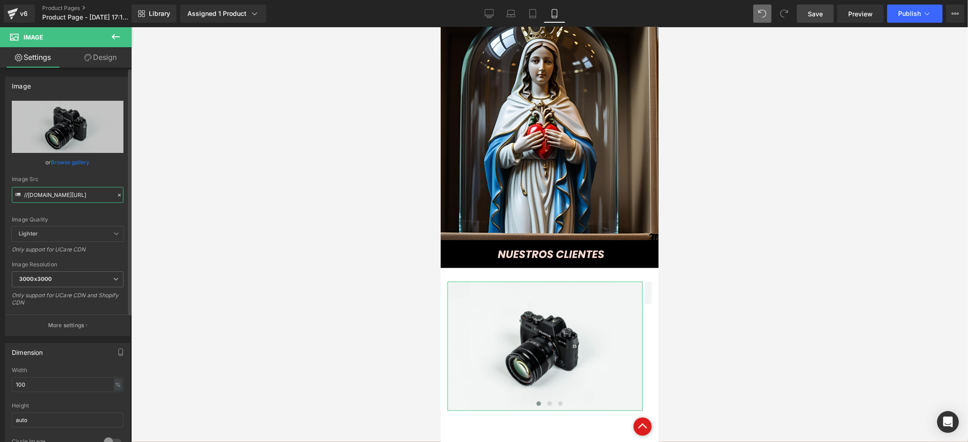
click at [85, 191] on input "//[DOMAIN_NAME][URL]" at bounding box center [68, 195] width 112 height 16
click at [116, 195] on icon at bounding box center [119, 195] width 6 height 6
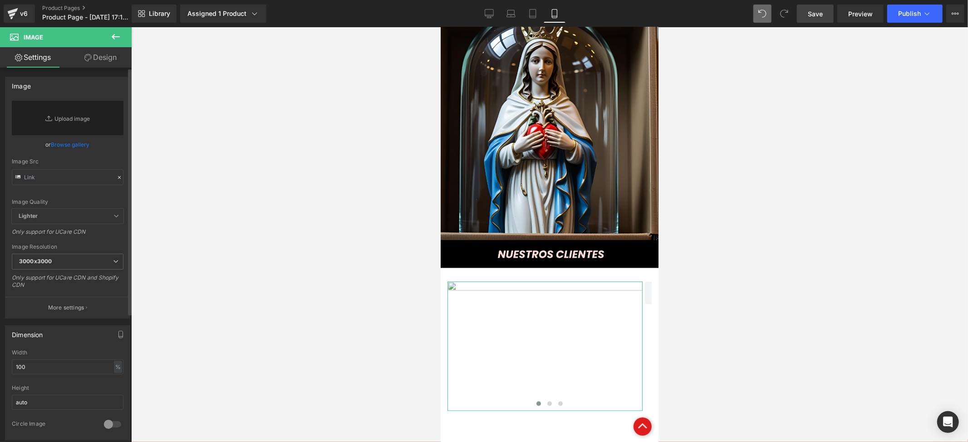
click at [98, 191] on div "Image Quality Lighter Lightest Lighter Lighter Lightest Only support for UCare …" at bounding box center [68, 155] width 112 height 108
click at [87, 180] on input "text" at bounding box center [68, 177] width 112 height 16
paste input "https://i.ibb.co/9ks7PLjt/1.png"
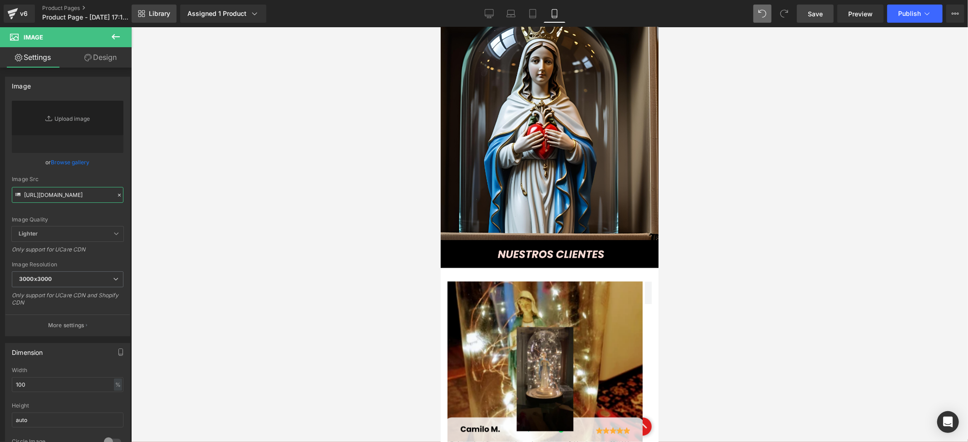
type input "https://i.ibb.co/9ks7PLjt/1.png"
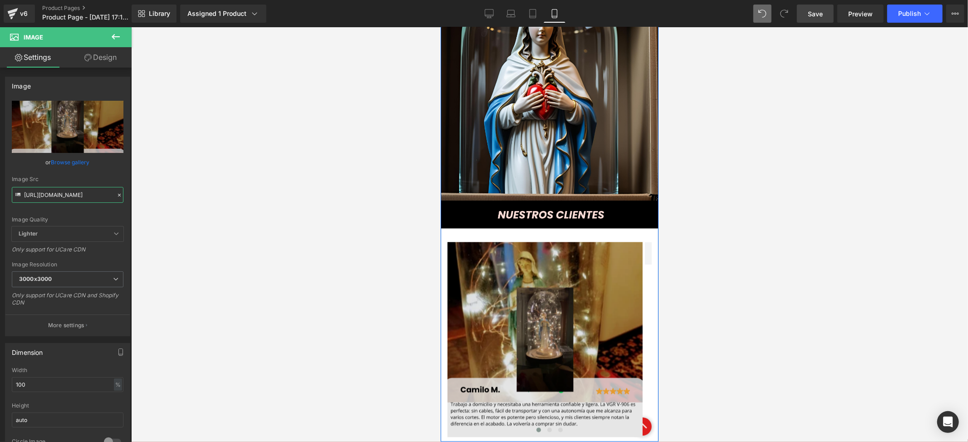
scroll to position [1569, 0]
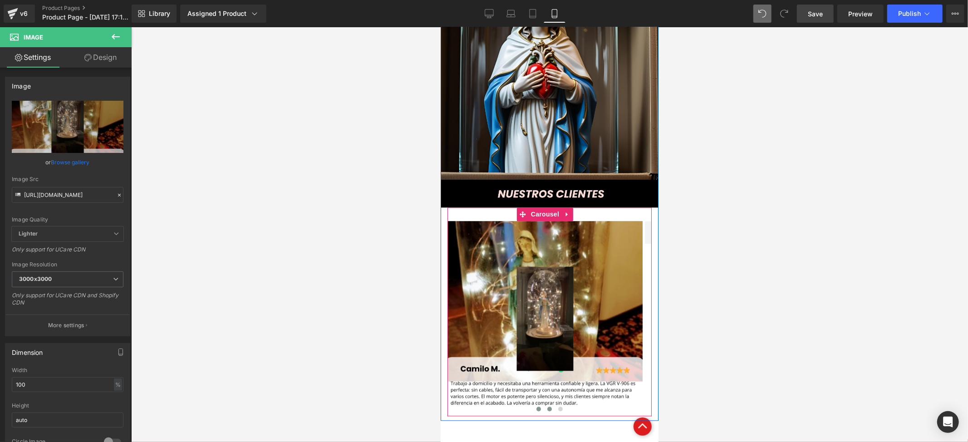
click at [547, 406] on span at bounding box center [549, 408] width 5 height 5
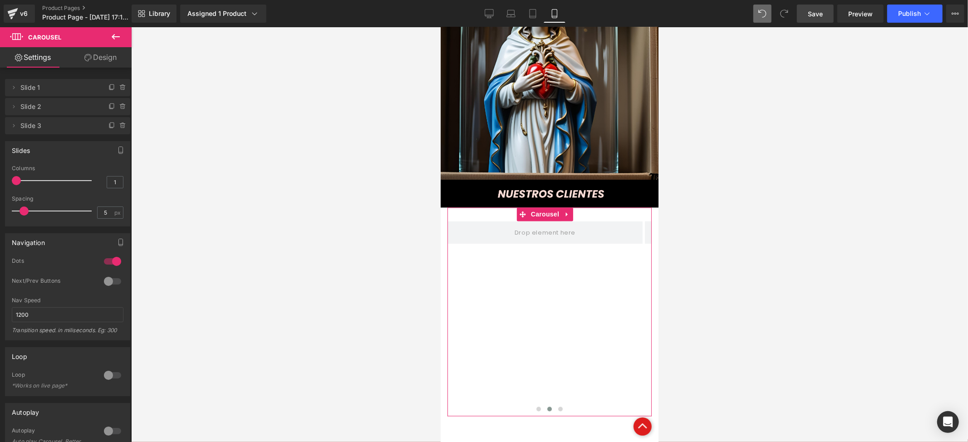
click at [121, 42] on icon at bounding box center [115, 36] width 11 height 11
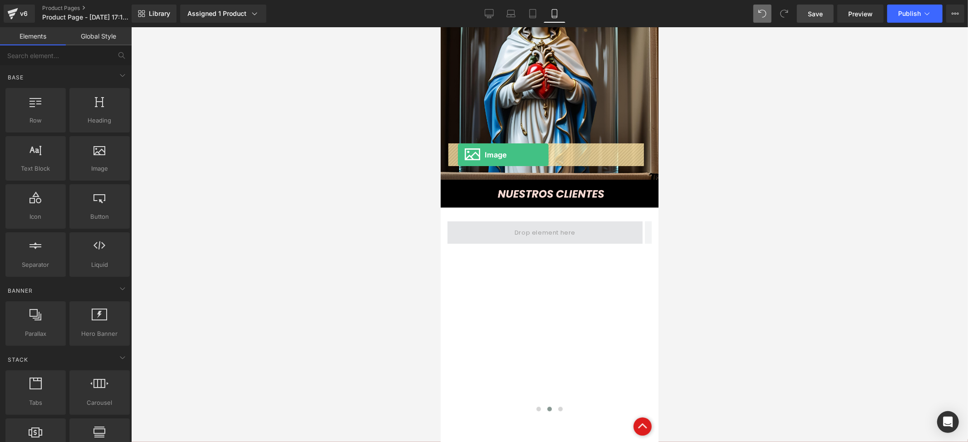
drag, startPoint x: 550, startPoint y: 195, endPoint x: 457, endPoint y: 154, distance: 101.0
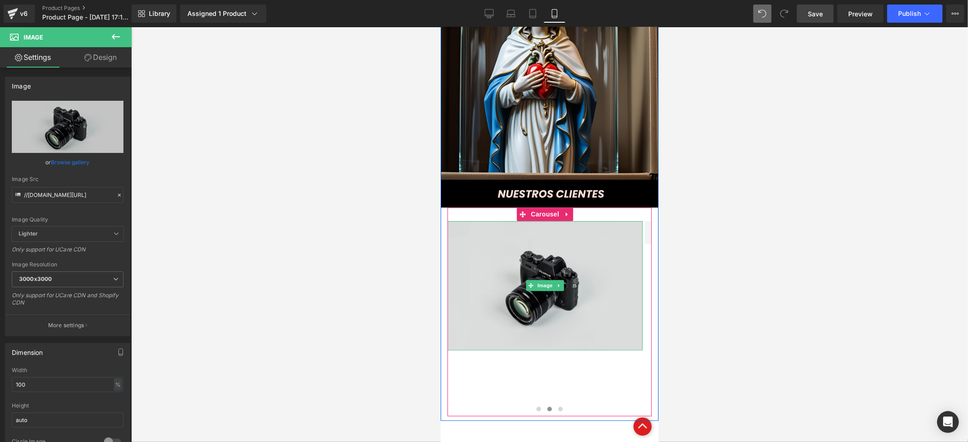
click at [545, 221] on img at bounding box center [544, 285] width 195 height 129
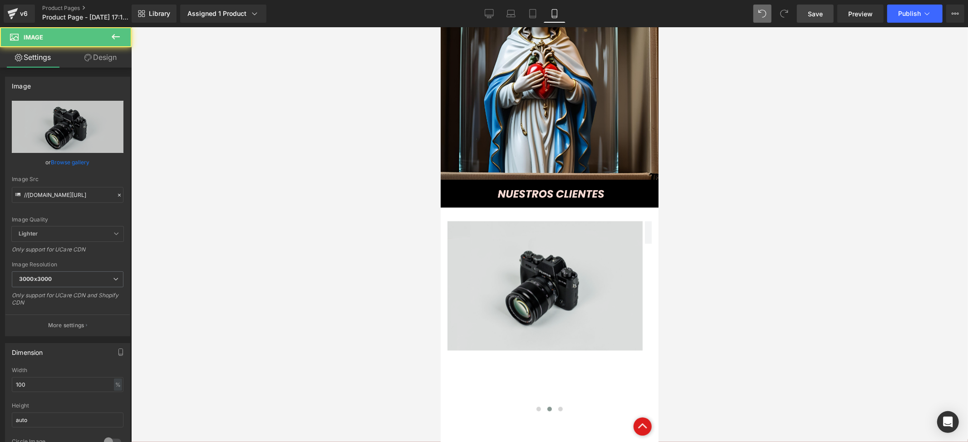
click at [554, 230] on img at bounding box center [544, 285] width 195 height 129
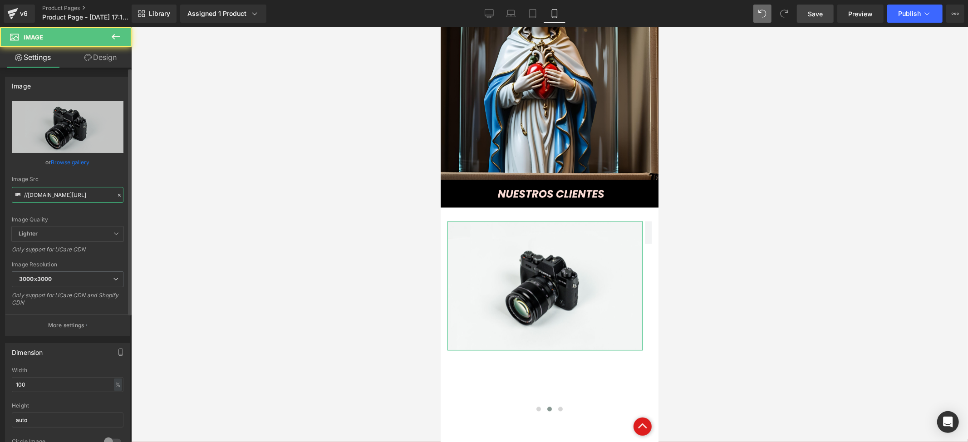
click at [97, 192] on input "//[DOMAIN_NAME][URL]" at bounding box center [68, 195] width 112 height 16
click at [97, 191] on input "//[DOMAIN_NAME][URL]" at bounding box center [68, 195] width 112 height 16
type input "https://i.ibb.co/PzWf42zg/2.png"
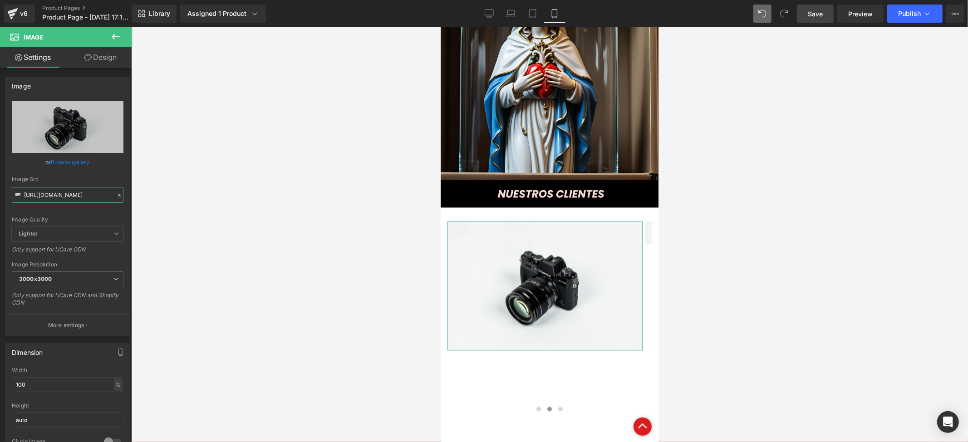
scroll to position [0, 0]
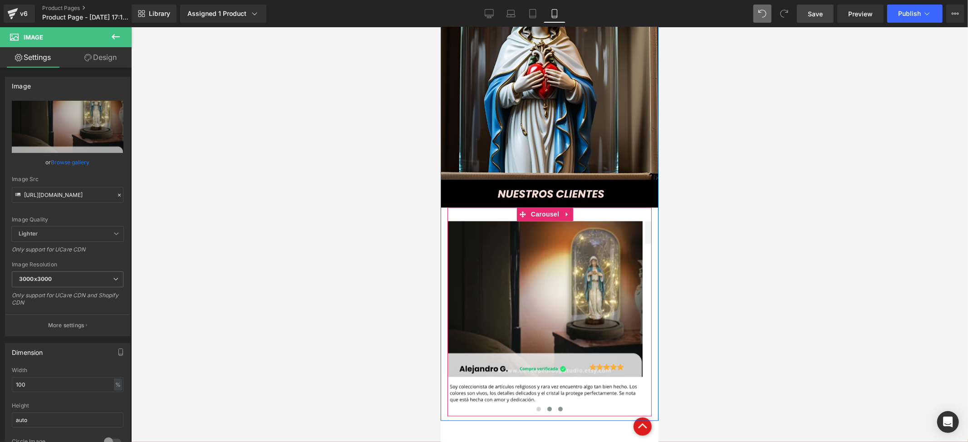
click at [558, 406] on span at bounding box center [560, 408] width 5 height 5
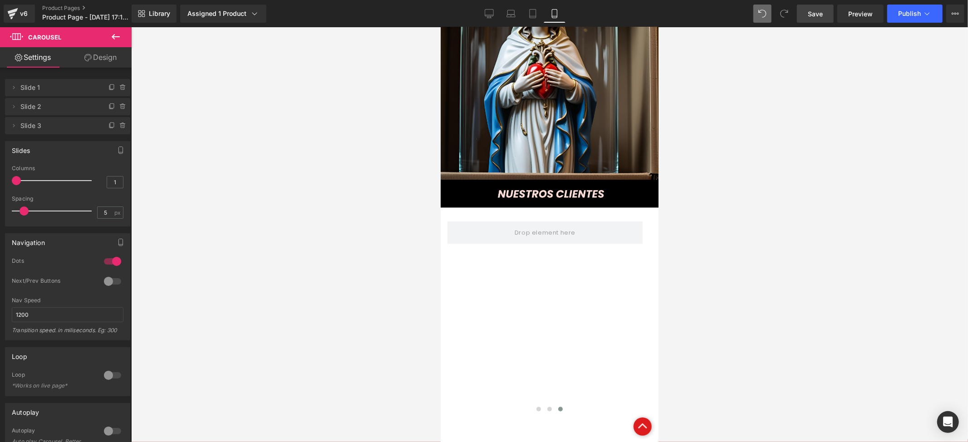
click at [124, 25] on div "v6 Product Pages Product Page - Aug 11, 17:13:21" at bounding box center [66, 13] width 132 height 27
click at [119, 25] on div "v6 Product Pages Product Page - Aug 11, 17:13:21" at bounding box center [66, 13] width 132 height 27
click at [123, 33] on button at bounding box center [116, 37] width 32 height 20
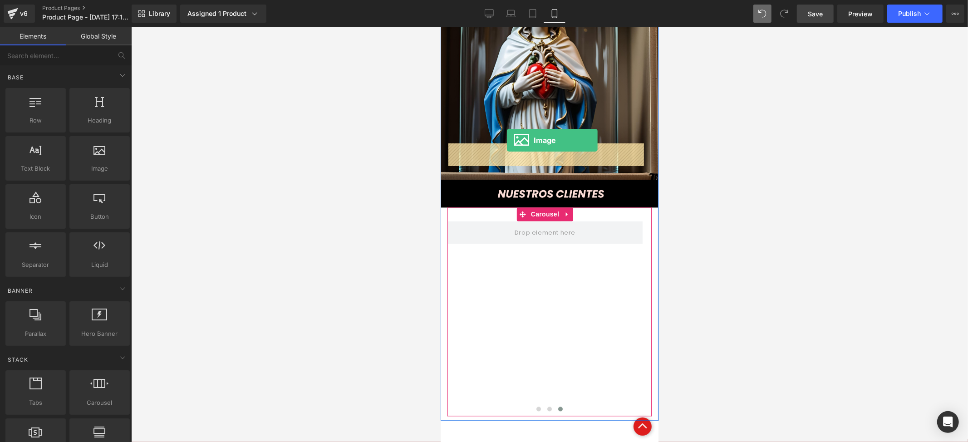
drag, startPoint x: 552, startPoint y: 178, endPoint x: 505, endPoint y: 142, distance: 58.8
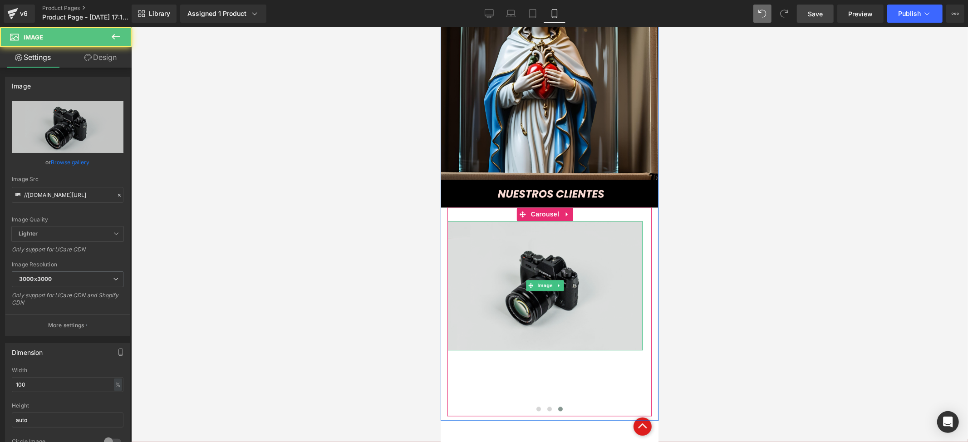
click at [518, 221] on img at bounding box center [544, 285] width 195 height 129
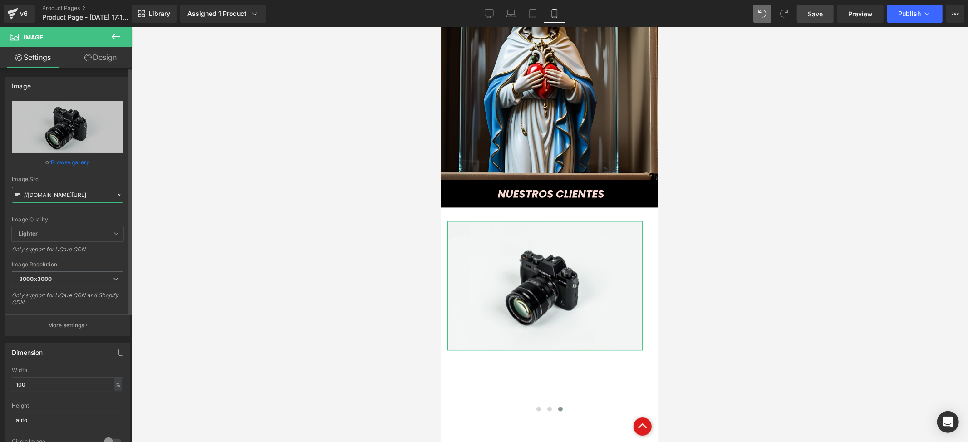
click at [66, 197] on input "//[DOMAIN_NAME][URL]" at bounding box center [68, 195] width 112 height 16
type input "https://i.ibb.co/j9Ghm869/3.png"
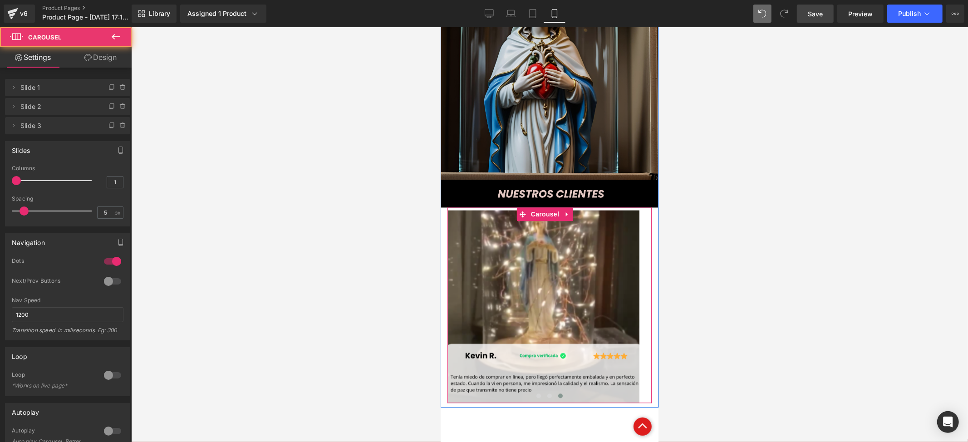
drag, startPoint x: 507, startPoint y: 139, endPoint x: 503, endPoint y: 125, distance: 14.6
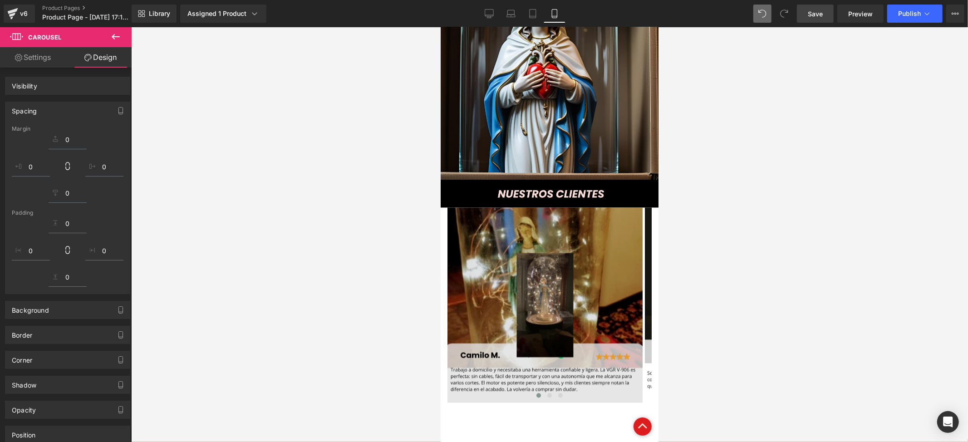
click at [547, 207] on div "Image Image Image ‹ › Carousel" at bounding box center [549, 304] width 204 height 195
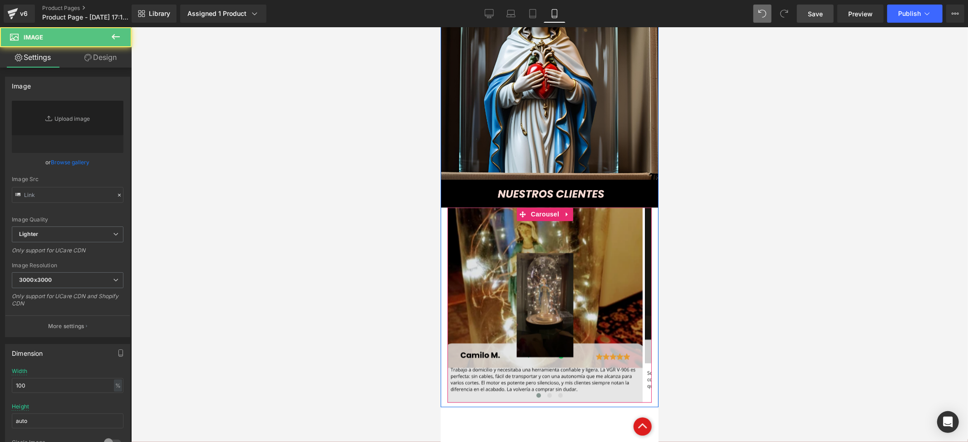
type input "https://i.ibb.co/9ks7PLjt/1.png"
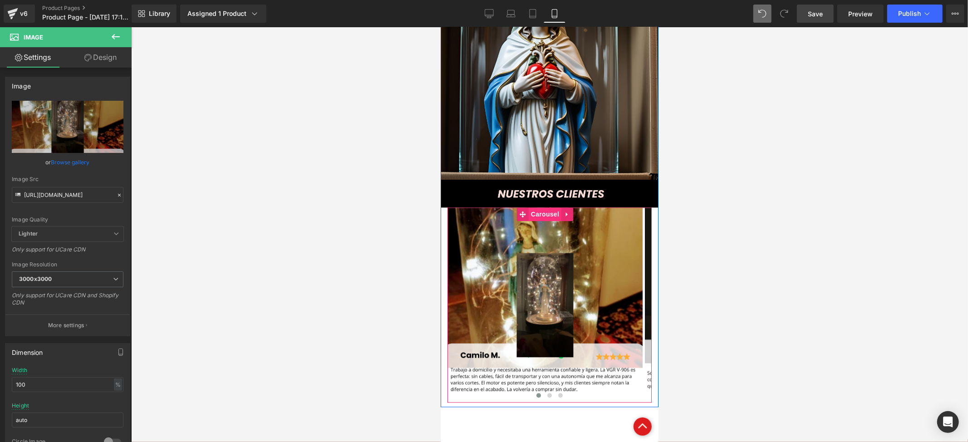
click at [547, 207] on span "Carousel" at bounding box center [544, 214] width 33 height 14
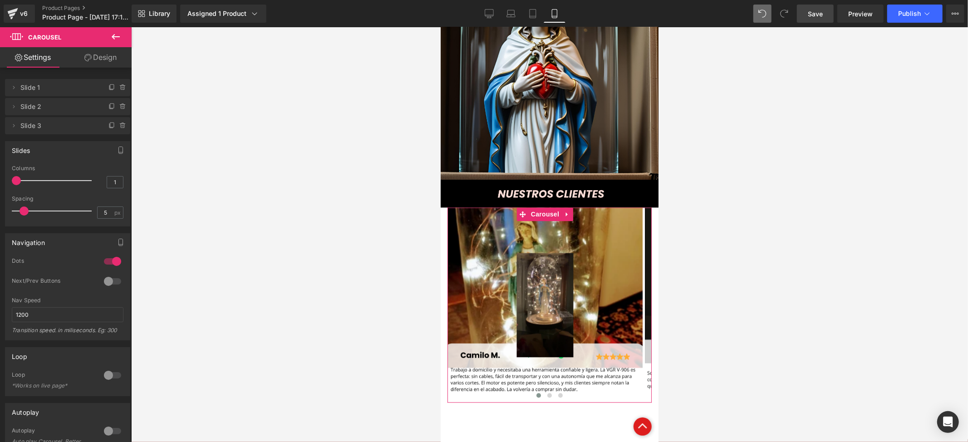
click at [109, 56] on link "Design" at bounding box center [101, 57] width 66 height 20
click at [0, 0] on div "Spacing" at bounding box center [0, 0] width 0 height 0
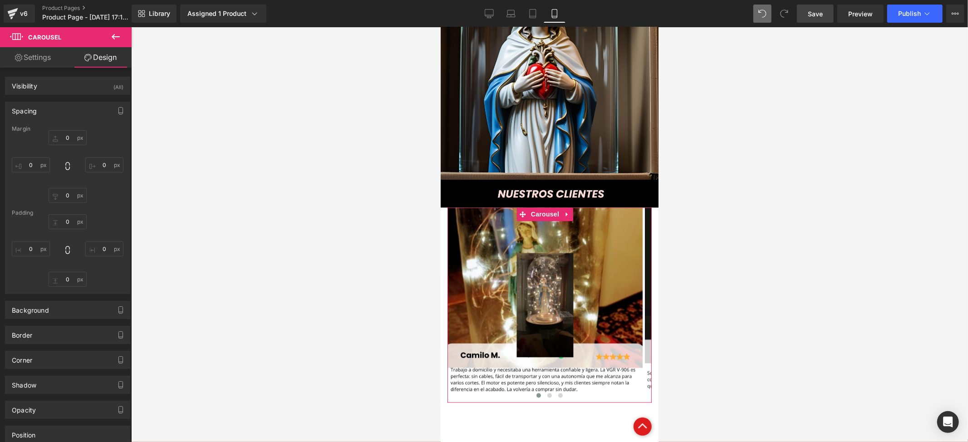
type input "0"
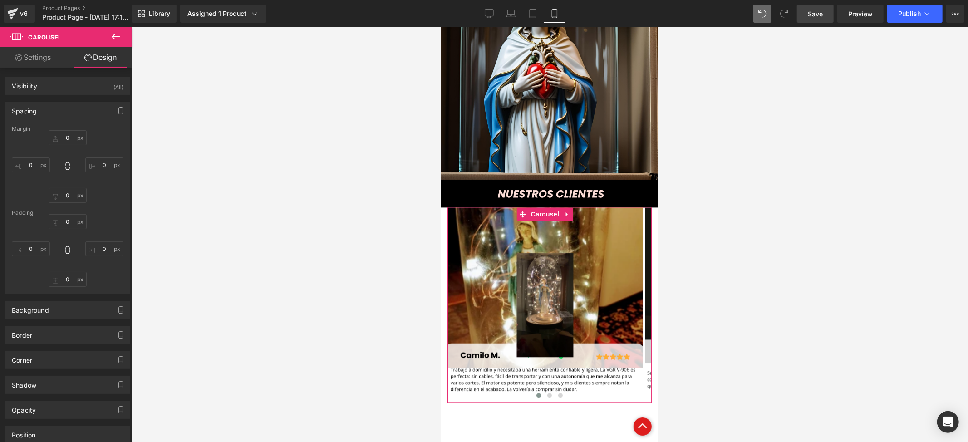
type input "0"
click at [89, 65] on link "Design" at bounding box center [101, 57] width 66 height 20
click at [89, 68] on div "Visibility (All) 0|0|0|0 1 Show on Desktop 1 Show on Laptop 1 Show on Tablet 1 …" at bounding box center [68, 288] width 136 height 440
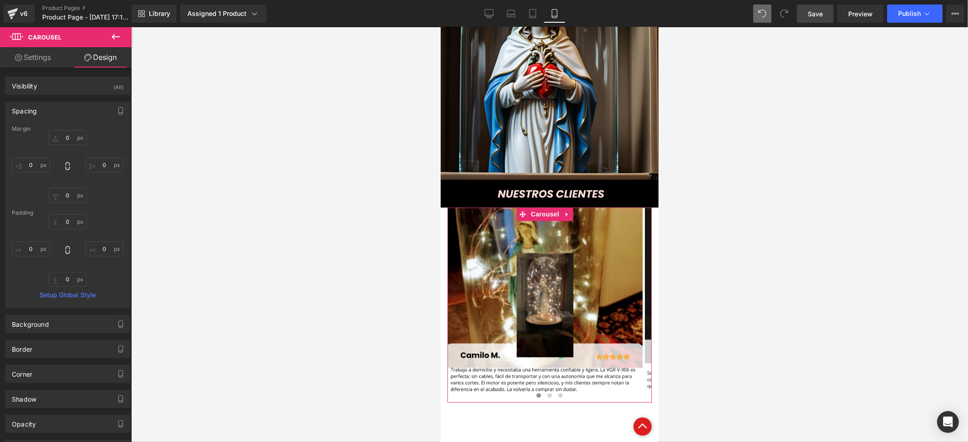
click at [91, 56] on link "Design" at bounding box center [101, 57] width 66 height 20
click at [117, 38] on icon at bounding box center [115, 36] width 11 height 11
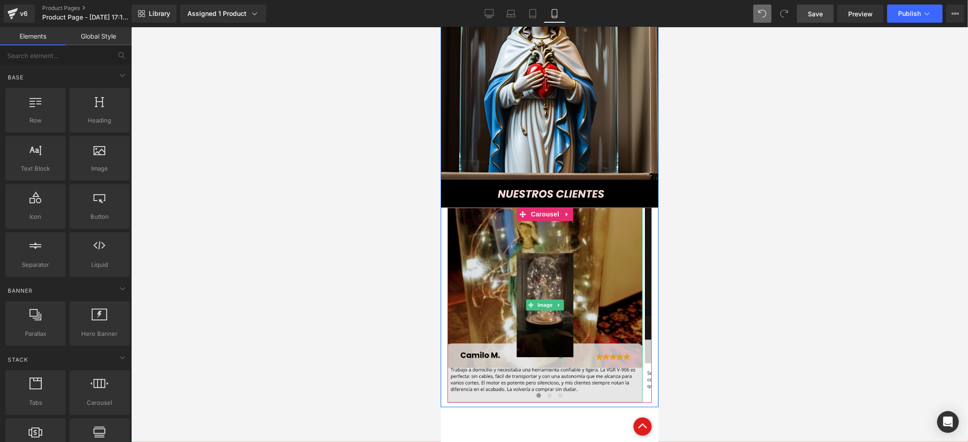
click at [531, 207] on img at bounding box center [544, 304] width 195 height 195
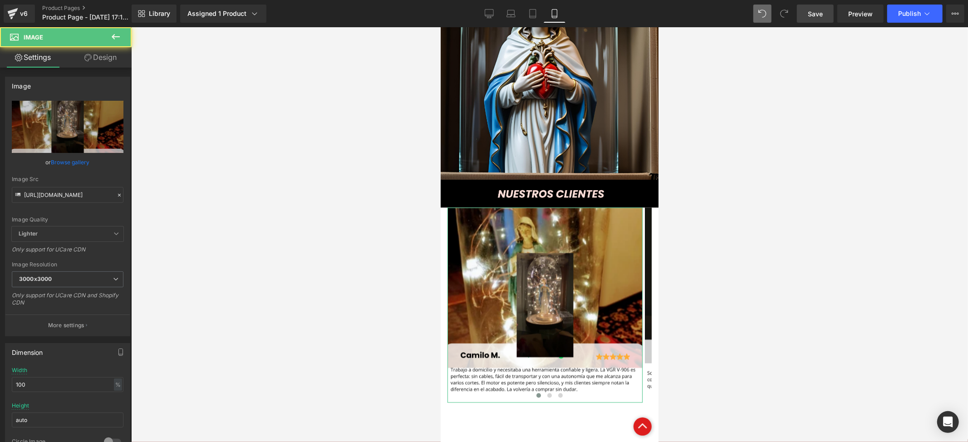
click at [106, 60] on link "Design" at bounding box center [101, 57] width 66 height 20
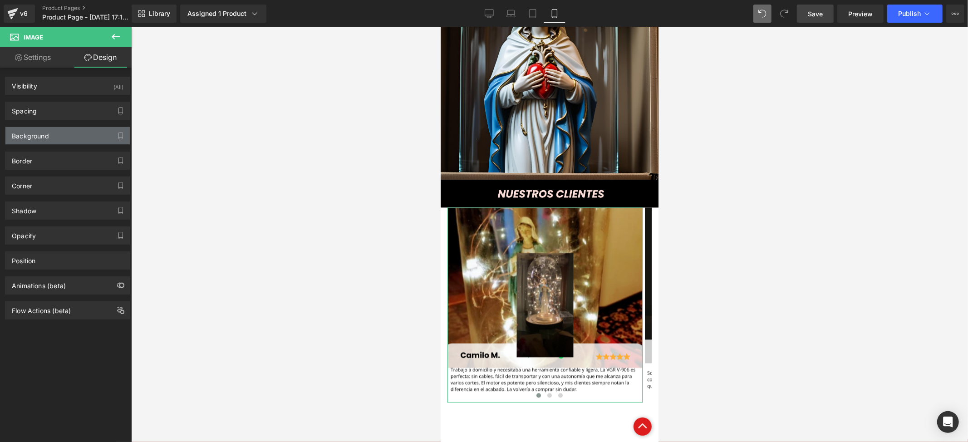
click at [40, 142] on div "Background" at bounding box center [67, 135] width 124 height 17
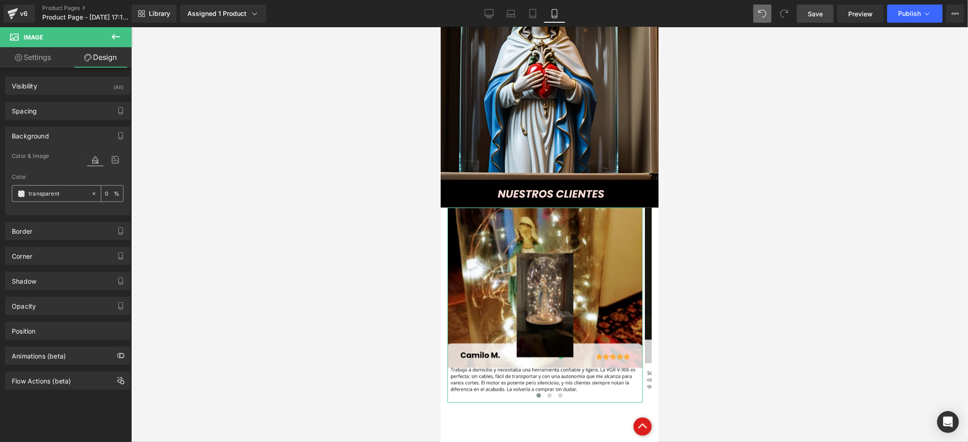
click at [20, 187] on div "transparent" at bounding box center [51, 194] width 78 height 16
click at [20, 191] on span at bounding box center [21, 193] width 7 height 7
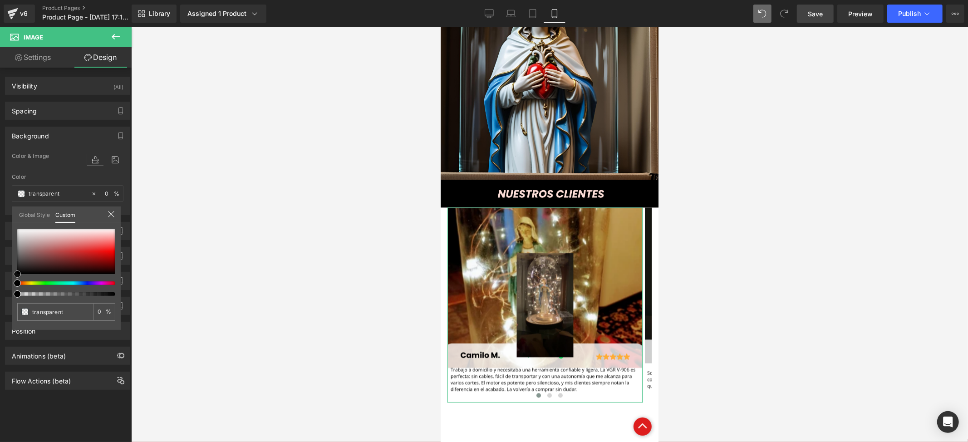
type input "#000000"
type input "100"
type input "#000000"
type input "100"
click at [13, 275] on div "#000000 100 %" at bounding box center [66, 279] width 109 height 101
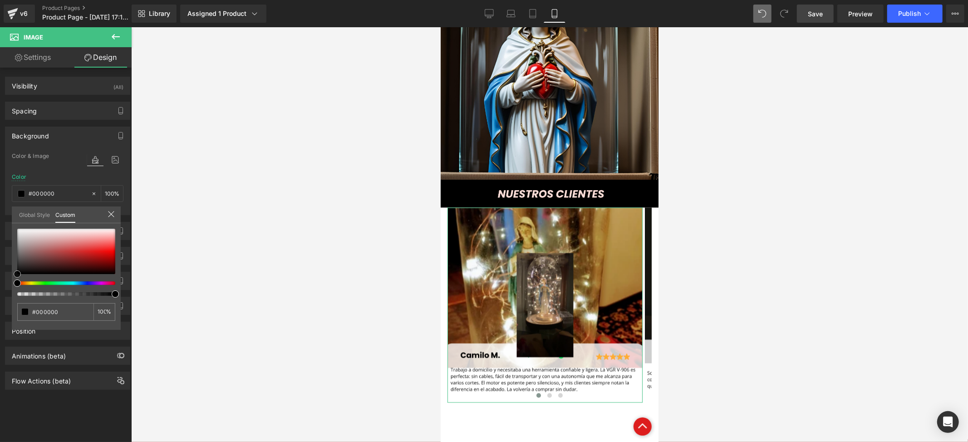
click at [14, 276] on div "#000000 100 %" at bounding box center [66, 279] width 109 height 101
click at [334, 276] on div at bounding box center [549, 234] width 837 height 415
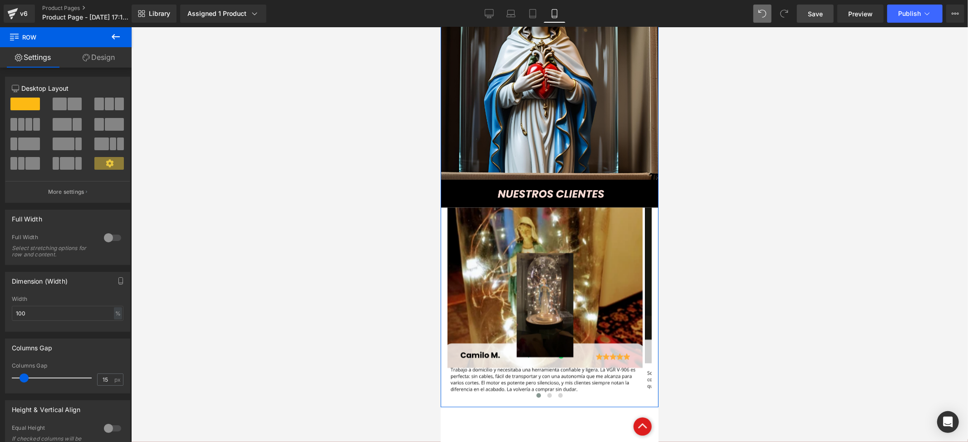
click at [102, 62] on link "Design" at bounding box center [99, 57] width 66 height 20
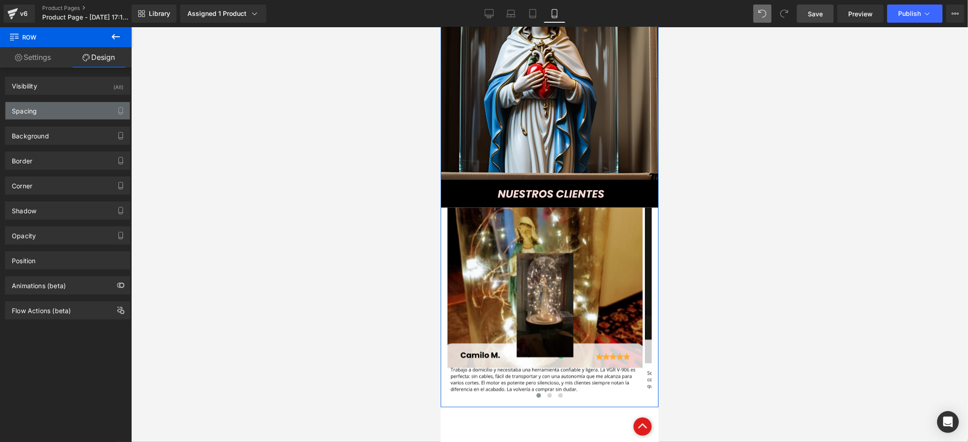
type input "transparent"
type input "0"
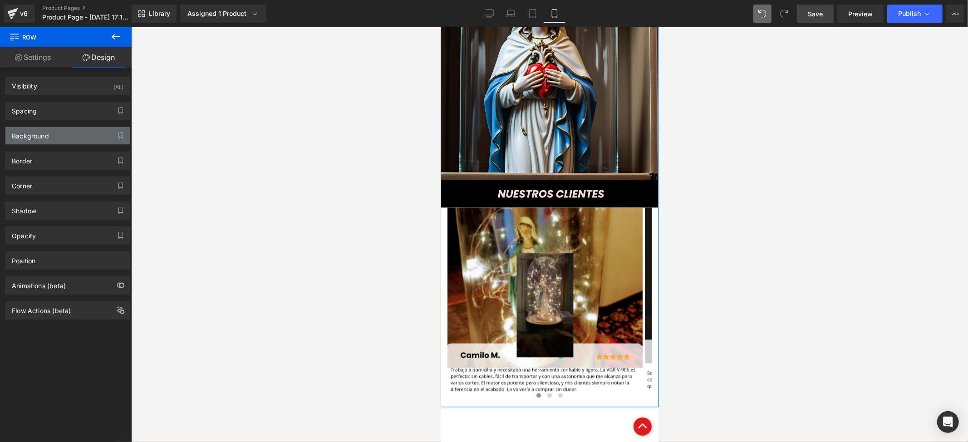
click at [39, 132] on div "Background" at bounding box center [30, 133] width 37 height 13
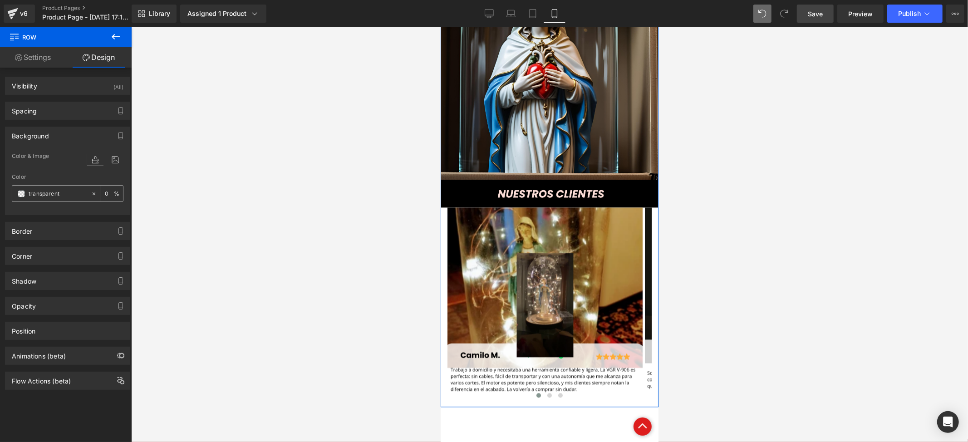
click at [22, 201] on div "transparent" at bounding box center [51, 194] width 78 height 16
click at [22, 191] on span at bounding box center [21, 193] width 7 height 7
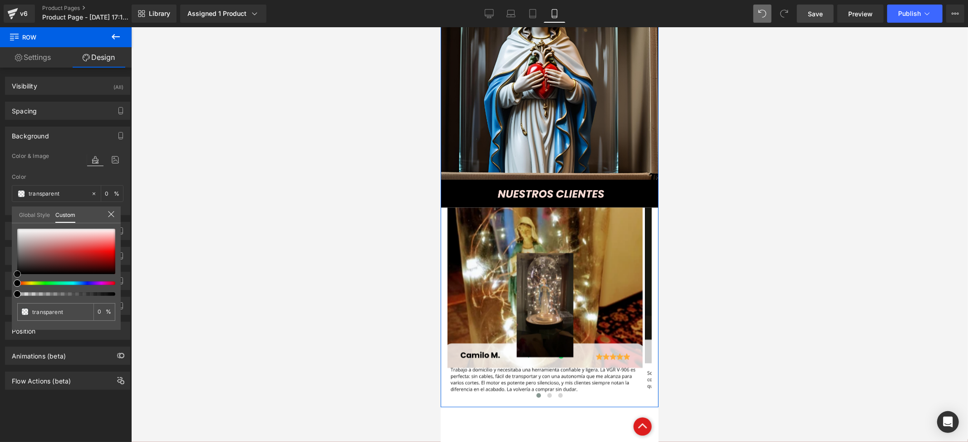
type input "#000000"
type input "100"
type input "#000000"
type input "100"
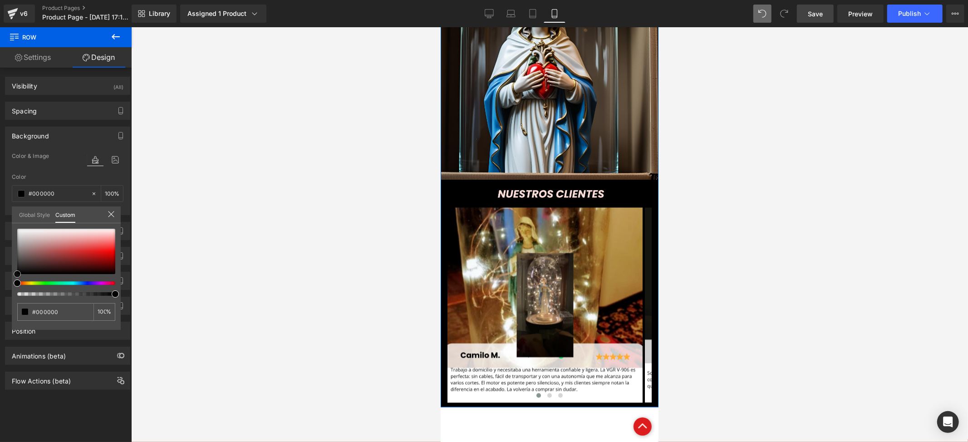
drag, startPoint x: 15, startPoint y: 271, endPoint x: 11, endPoint y: 274, distance: 5.8
click at [12, 273] on div "#000000 100 %" at bounding box center [66, 279] width 109 height 101
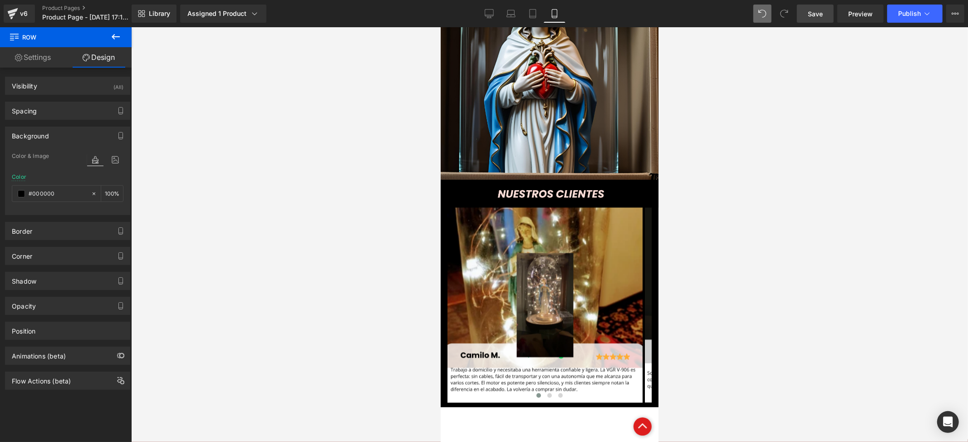
click at [186, 275] on div at bounding box center [549, 234] width 837 height 415
click at [554, 390] on button at bounding box center [559, 394] width 11 height 9
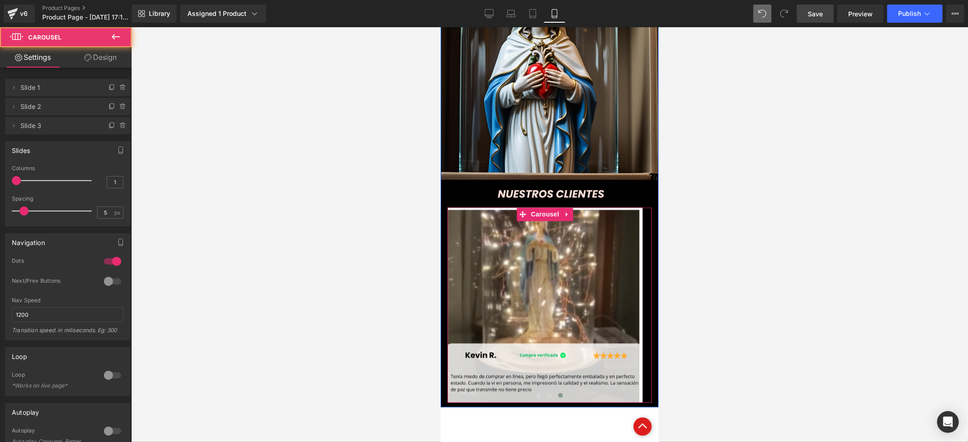
click at [554, 390] on button at bounding box center [559, 394] width 11 height 9
click at [547, 392] on span at bounding box center [549, 394] width 5 height 5
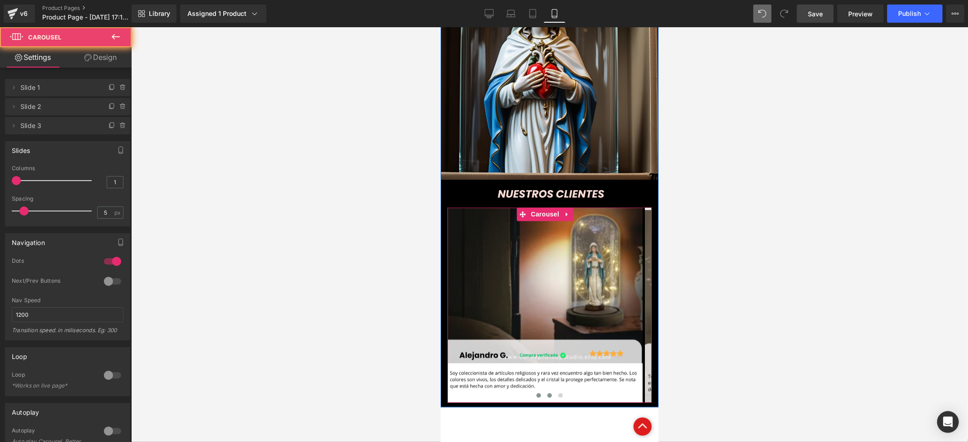
click at [537, 390] on button at bounding box center [538, 394] width 11 height 9
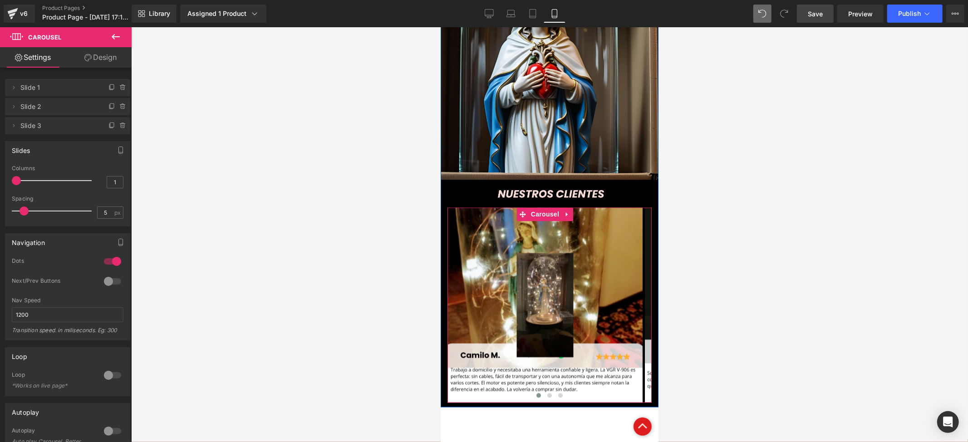
click at [533, 390] on button at bounding box center [538, 394] width 11 height 9
click at [547, 392] on span at bounding box center [549, 394] width 5 height 5
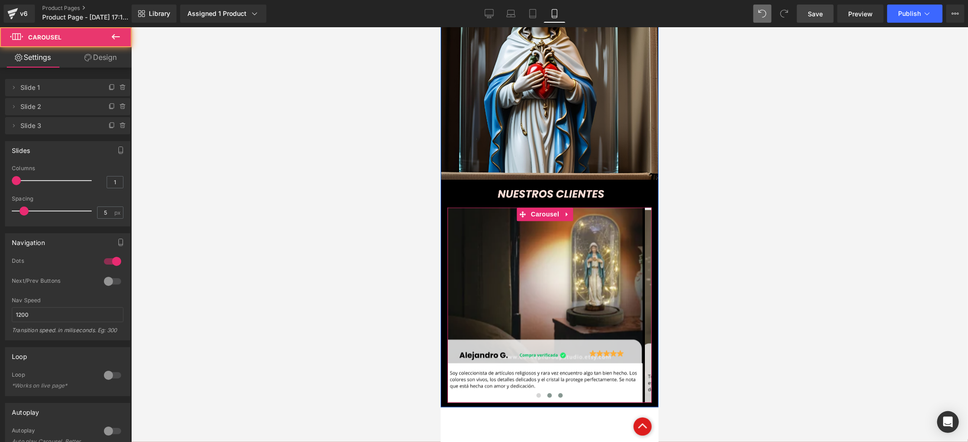
click at [554, 390] on button at bounding box center [559, 394] width 11 height 9
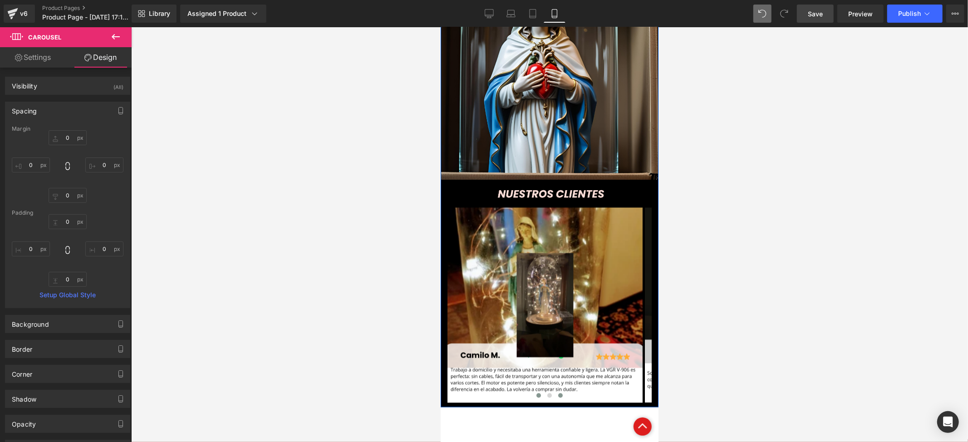
click at [546, 390] on button at bounding box center [549, 394] width 11 height 9
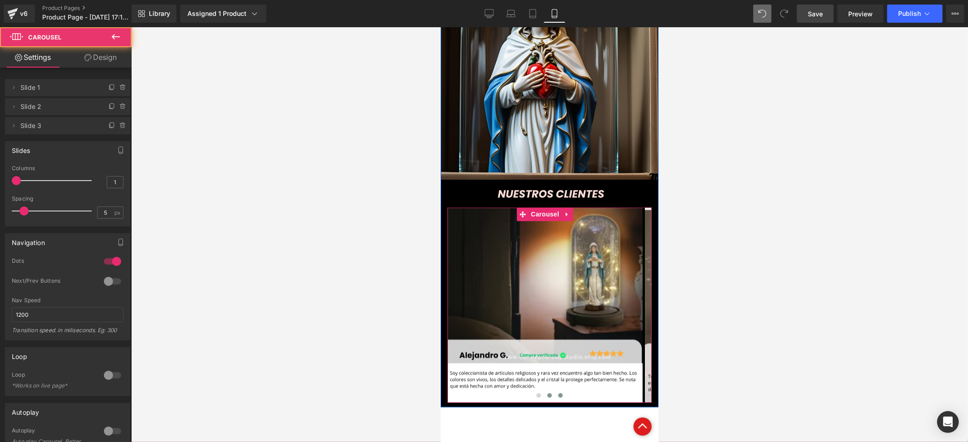
click at [554, 390] on button at bounding box center [559, 394] width 11 height 9
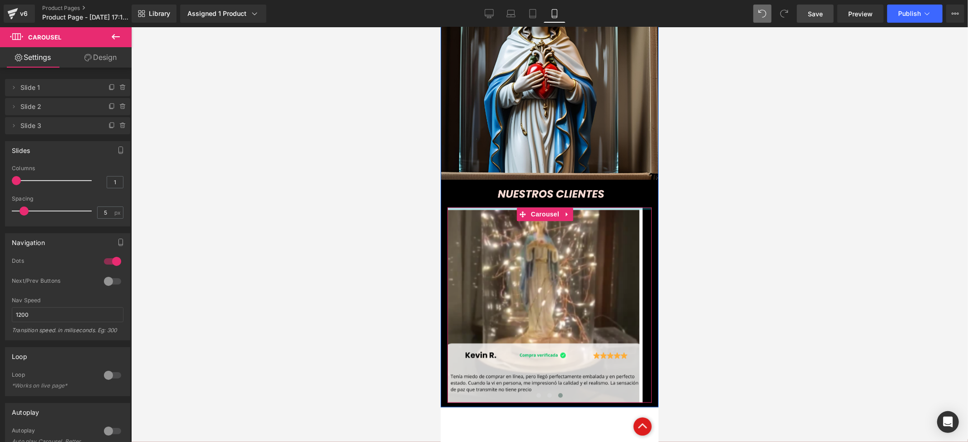
click at [659, 140] on div at bounding box center [549, 234] width 837 height 415
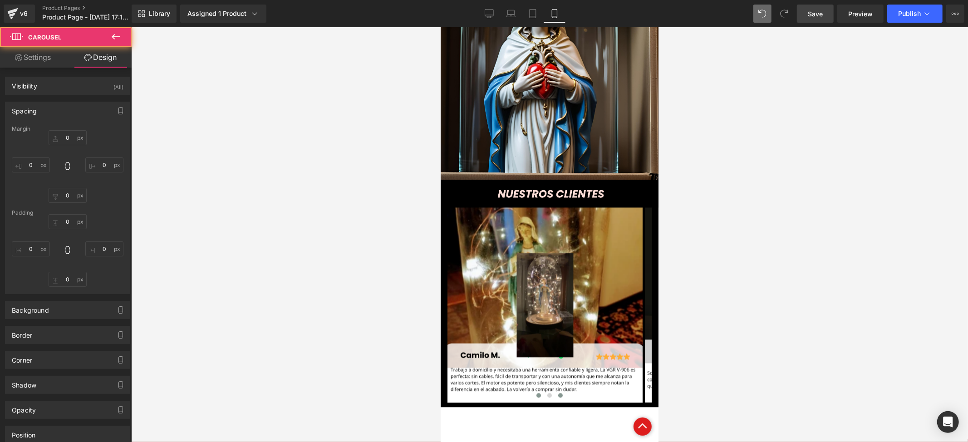
click at [546, 390] on button at bounding box center [549, 394] width 11 height 9
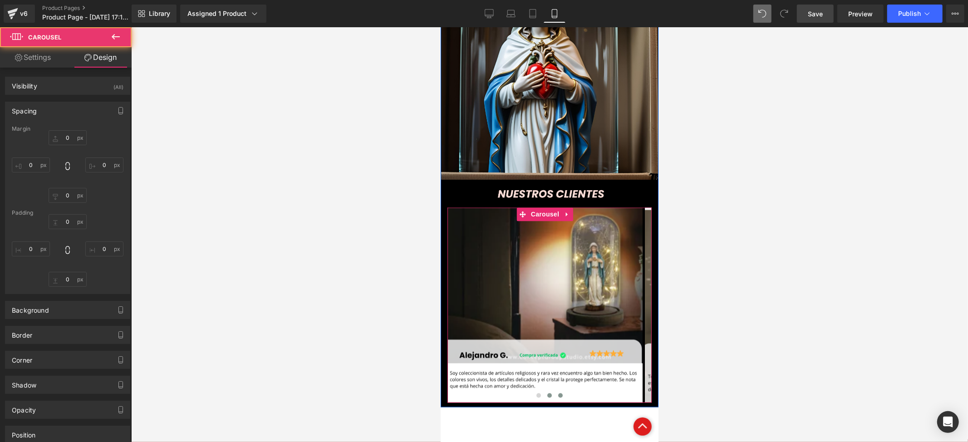
click at [558, 392] on span at bounding box center [560, 394] width 5 height 5
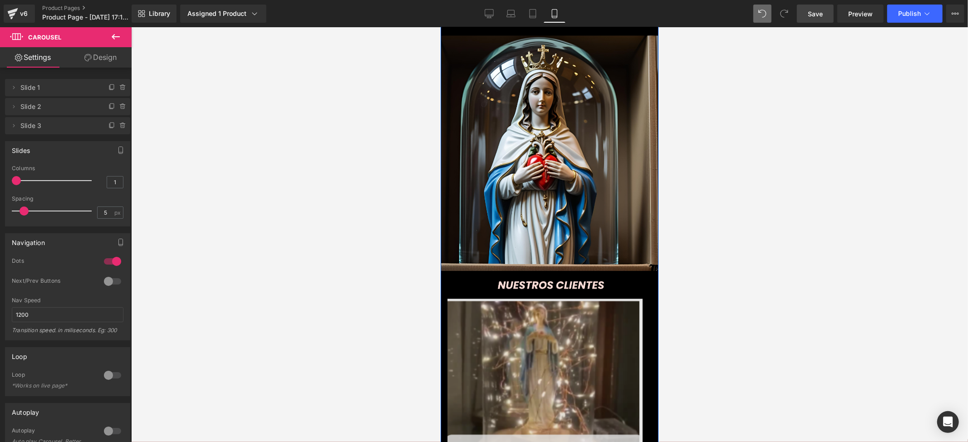
scroll to position [1509, 0]
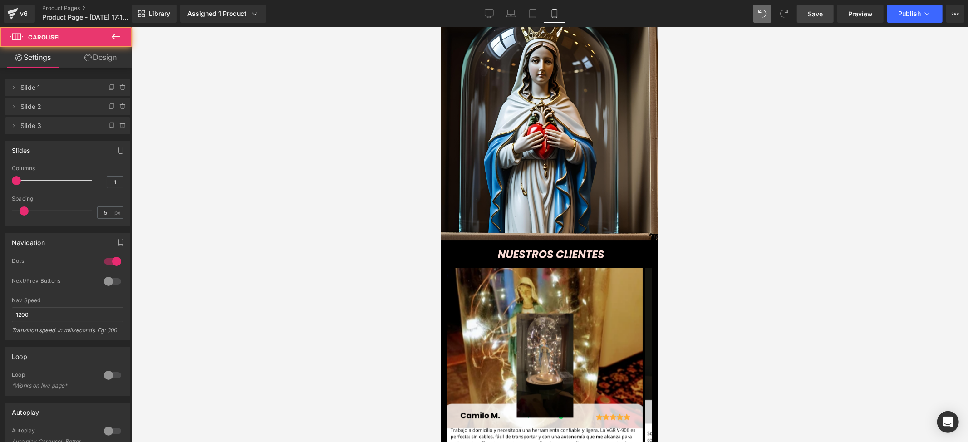
click at [700, 302] on div at bounding box center [549, 234] width 837 height 415
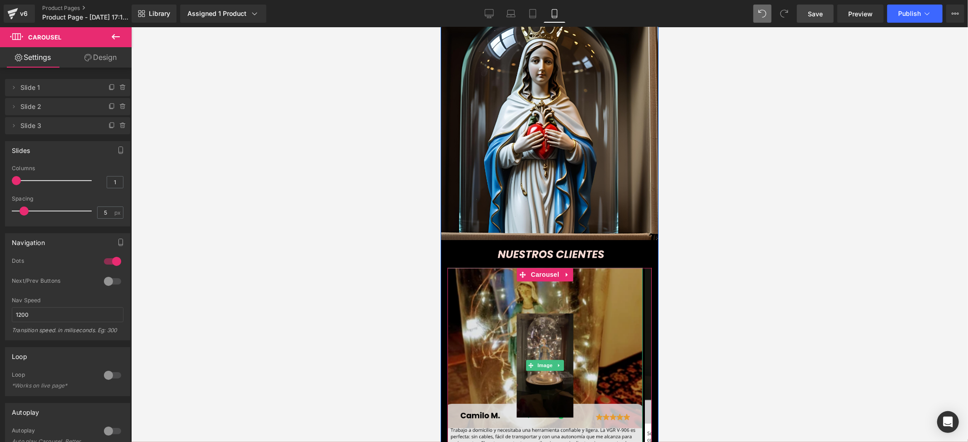
click at [553, 267] on img at bounding box center [544, 364] width 195 height 195
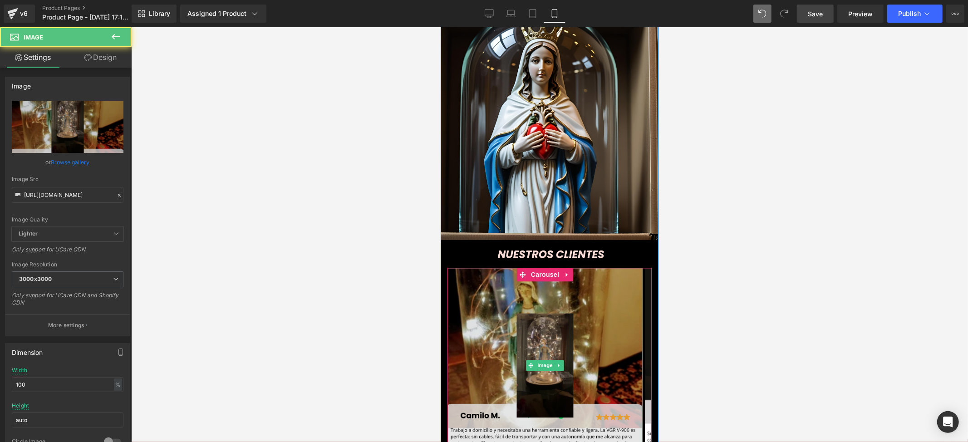
click at [564, 269] on img at bounding box center [544, 364] width 195 height 195
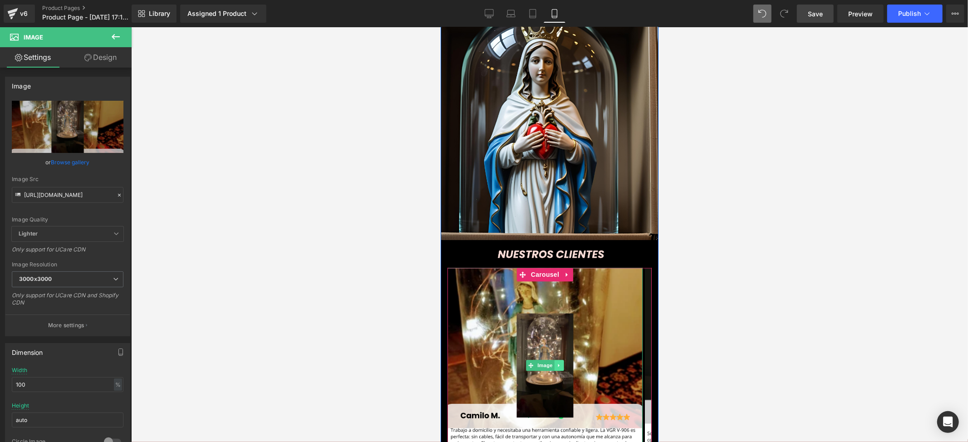
click at [558, 362] on icon at bounding box center [558, 364] width 5 height 5
click at [559, 359] on link at bounding box center [564, 364] width 10 height 11
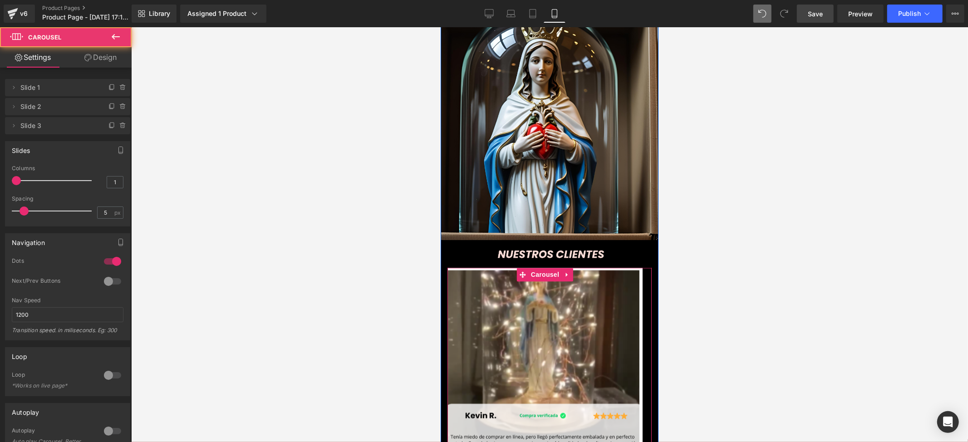
click at [536, 382] on div "Image Image ‹ › Carousel" at bounding box center [549, 364] width 204 height 195
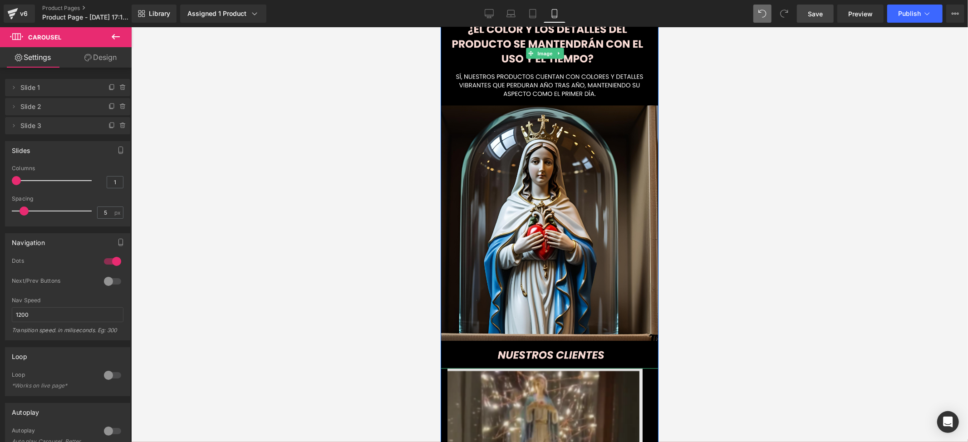
scroll to position [1459, 0]
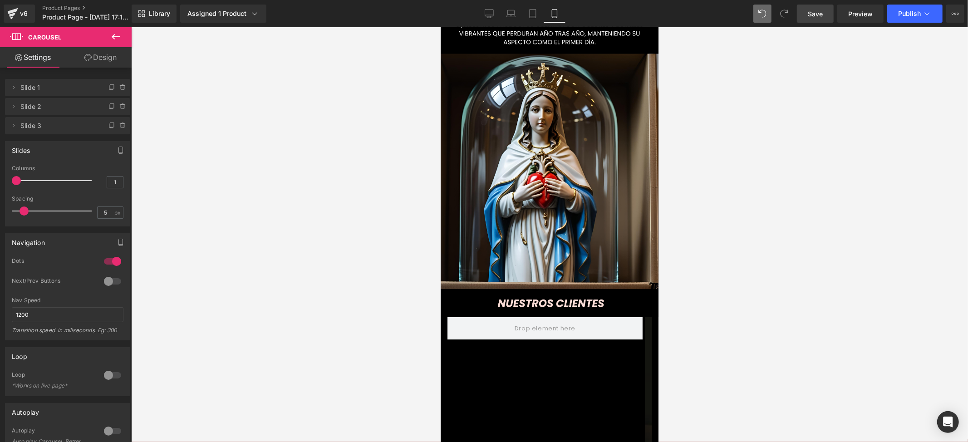
click at [117, 35] on icon at bounding box center [115, 36] width 11 height 11
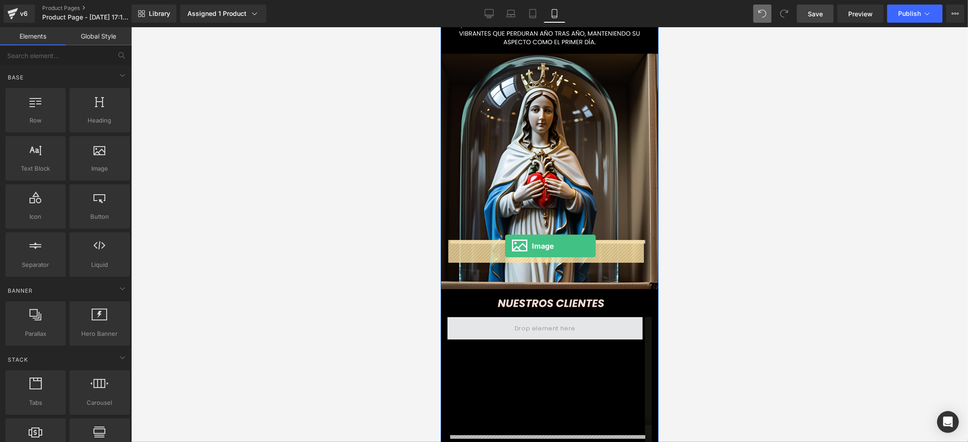
drag, startPoint x: 542, startPoint y: 196, endPoint x: 505, endPoint y: 245, distance: 61.9
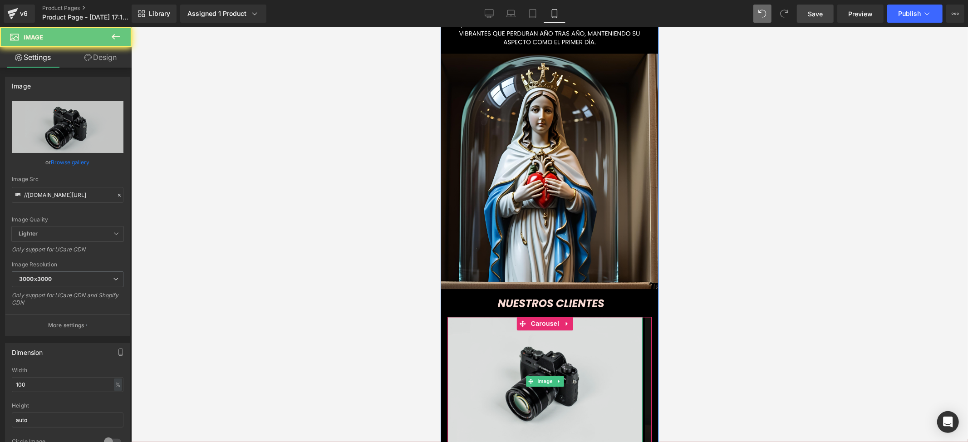
click at [534, 317] on img at bounding box center [544, 381] width 195 height 129
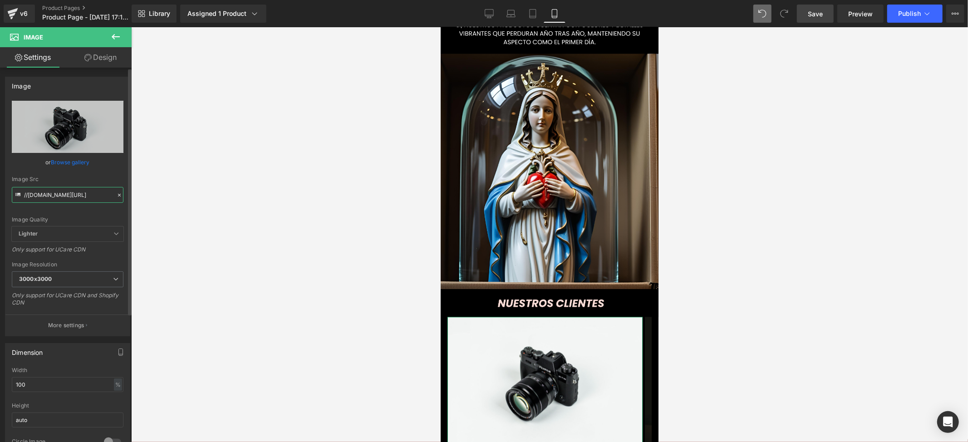
click at [82, 200] on input "//[DOMAIN_NAME][URL]" at bounding box center [68, 195] width 112 height 16
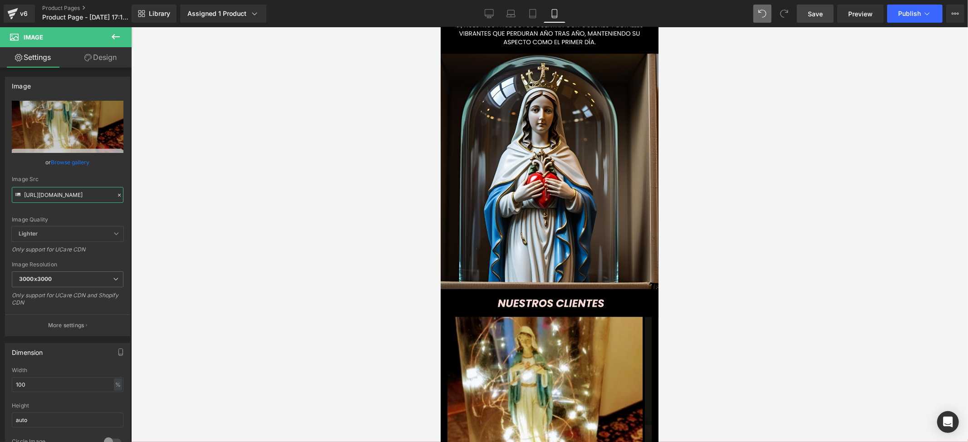
type input "https://i.ibb.co/M567V2WF/Whats-App-Image-2025-08-11-at-5-49-29-PM.jpg"
click at [681, 249] on div at bounding box center [549, 234] width 837 height 415
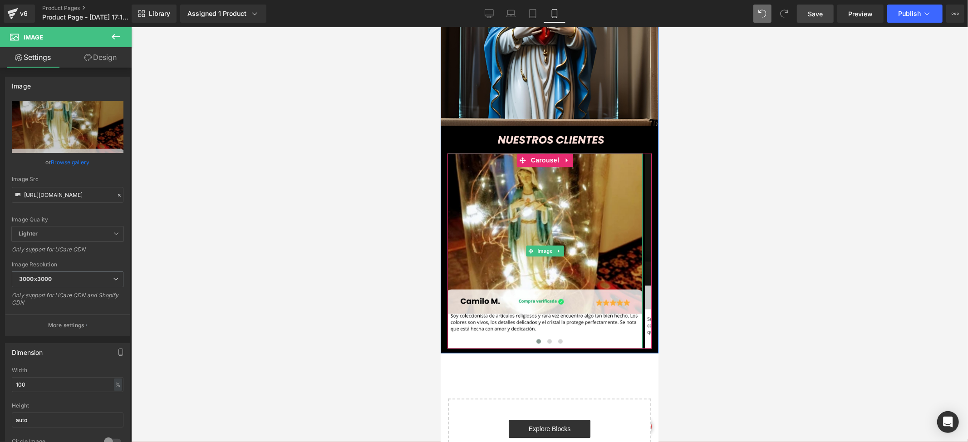
scroll to position [1641, 0]
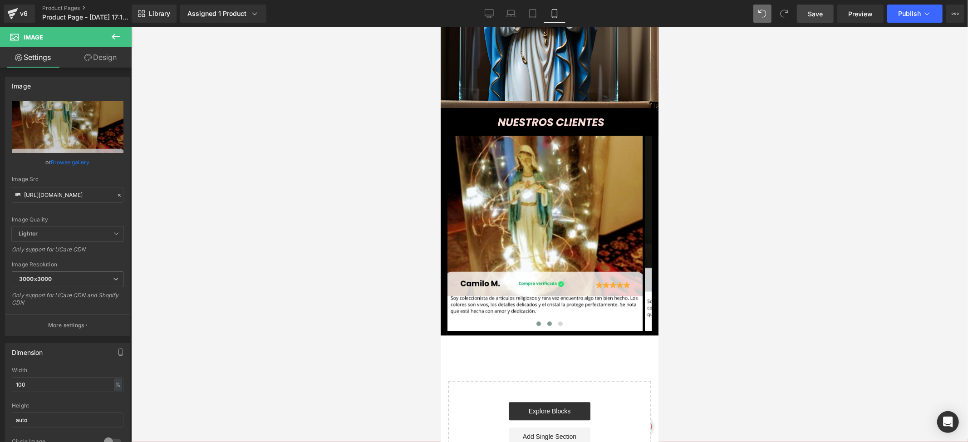
click at [544, 319] on button at bounding box center [549, 323] width 11 height 9
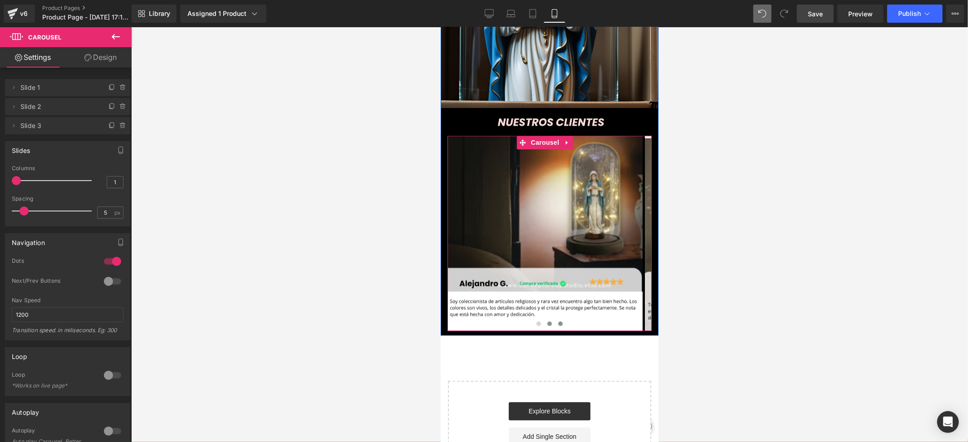
click at [554, 319] on button at bounding box center [559, 323] width 11 height 9
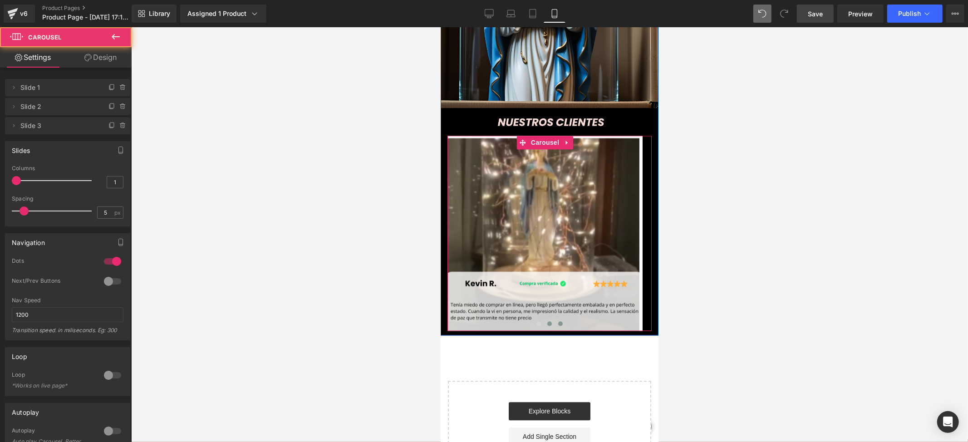
click at [544, 319] on button at bounding box center [549, 323] width 11 height 9
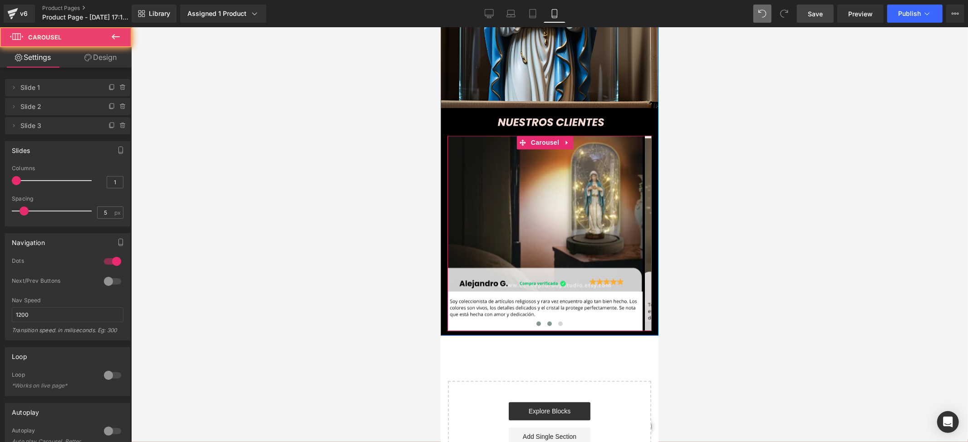
click at [533, 319] on button at bounding box center [538, 323] width 11 height 9
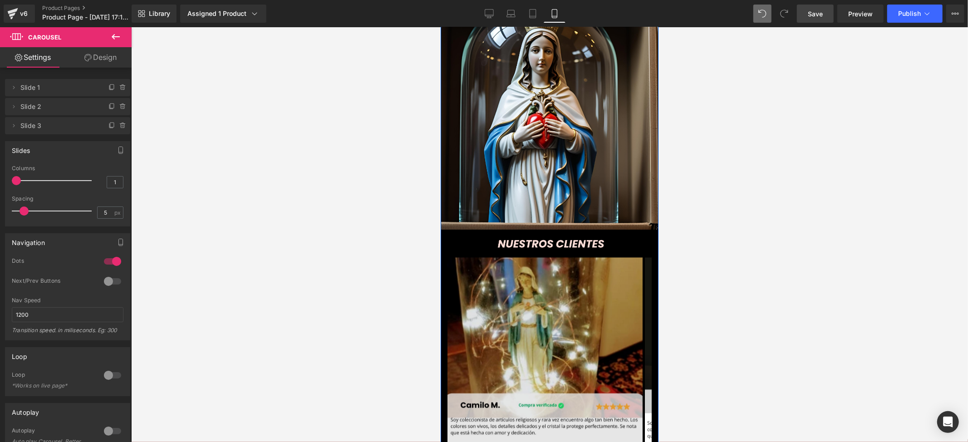
scroll to position [1519, 0]
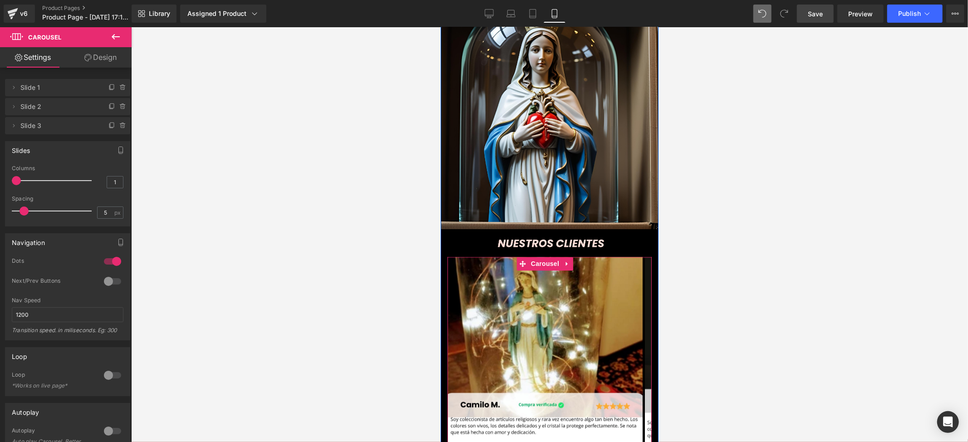
click at [547, 441] on span at bounding box center [549, 444] width 5 height 5
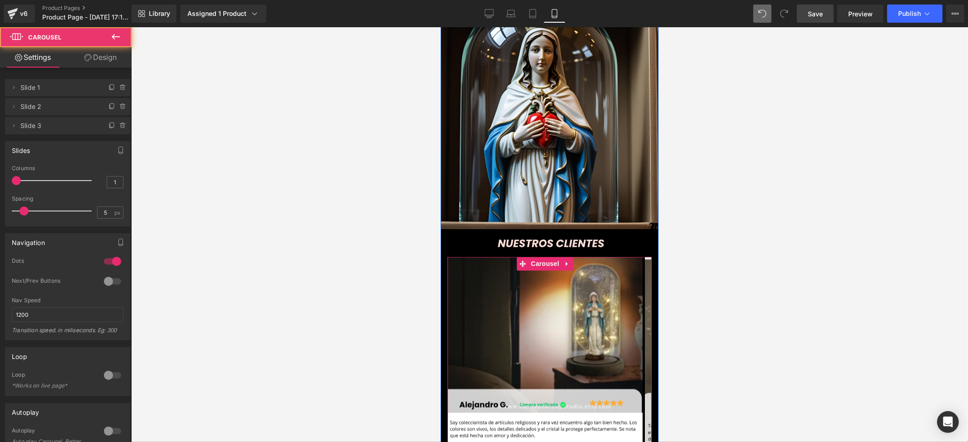
click at [558, 441] on span at bounding box center [560, 444] width 5 height 5
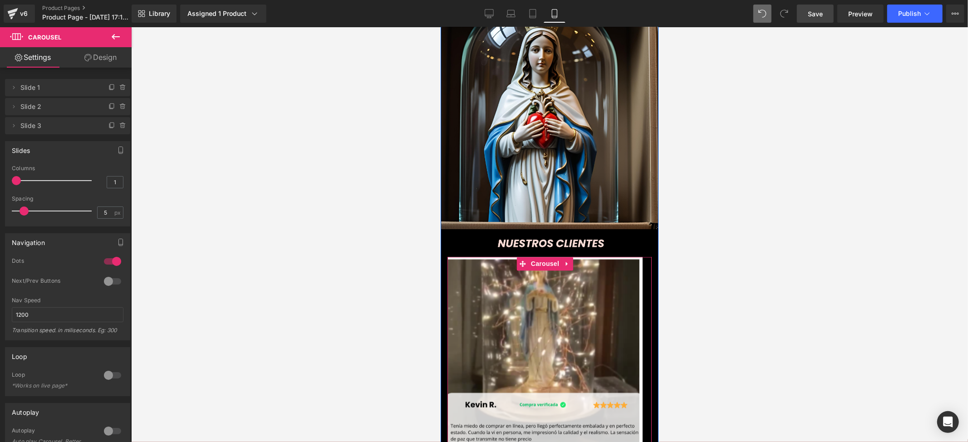
click at [547, 441] on span at bounding box center [549, 444] width 5 height 5
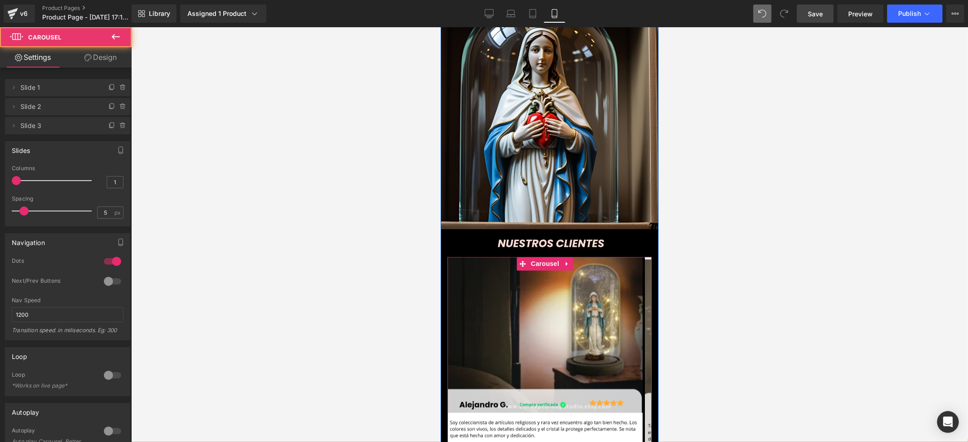
click at [536, 441] on span at bounding box center [538, 444] width 5 height 5
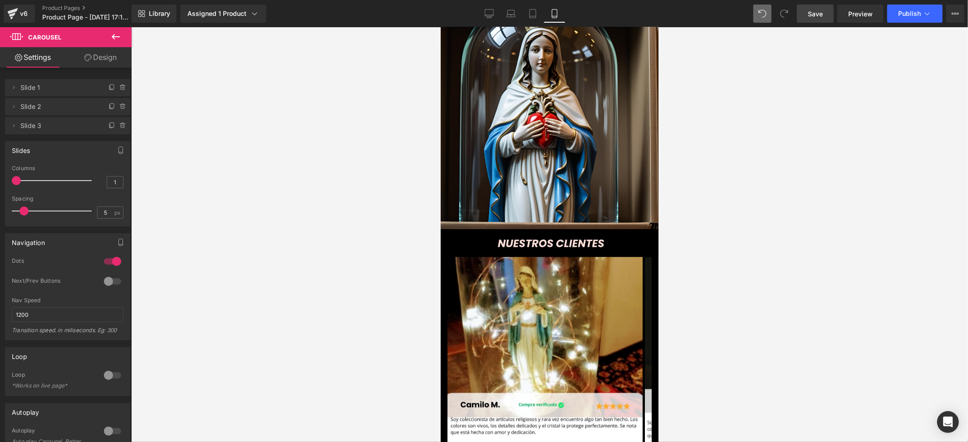
click at [828, 13] on link "Save" at bounding box center [815, 14] width 37 height 18
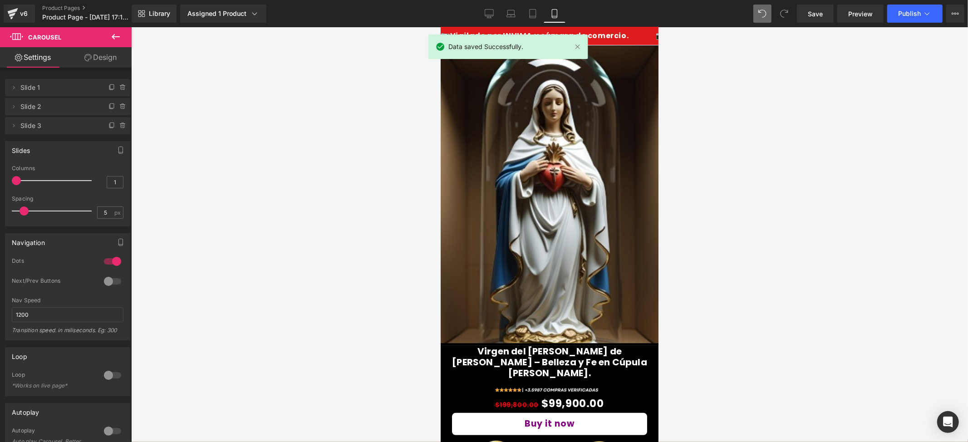
scroll to position [0, 0]
click at [720, 109] on div at bounding box center [549, 234] width 837 height 415
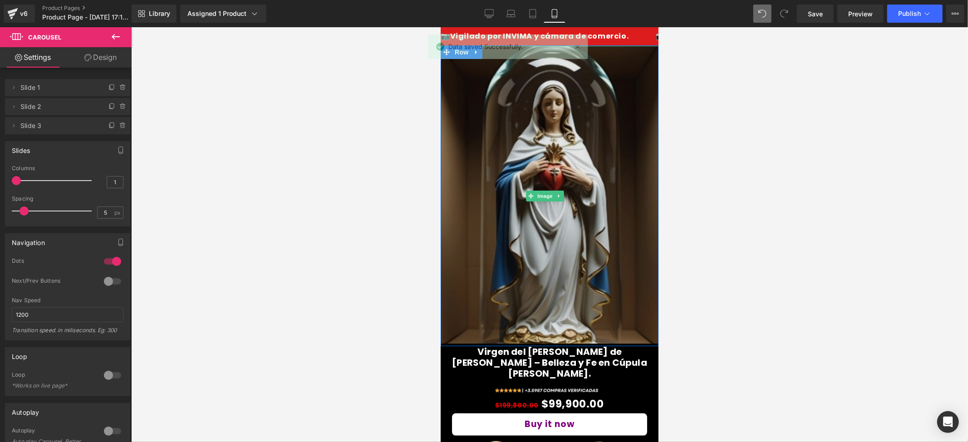
click at [625, 83] on img at bounding box center [549, 195] width 227 height 300
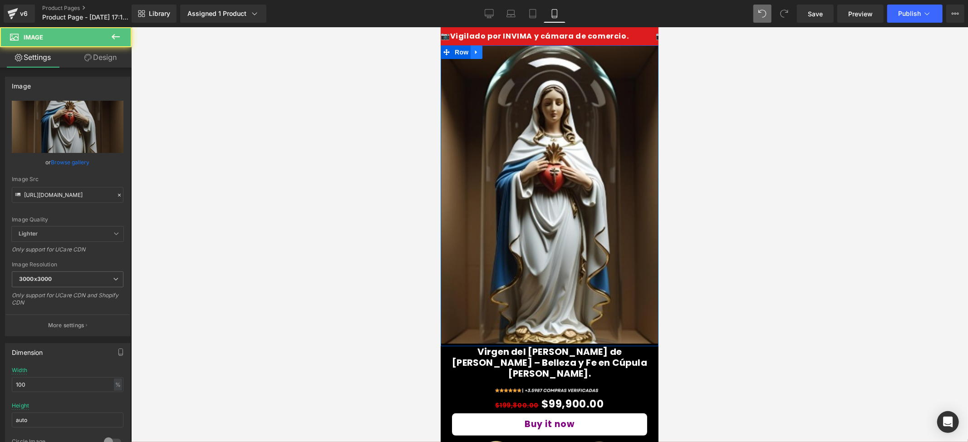
click at [480, 49] on link at bounding box center [476, 52] width 12 height 14
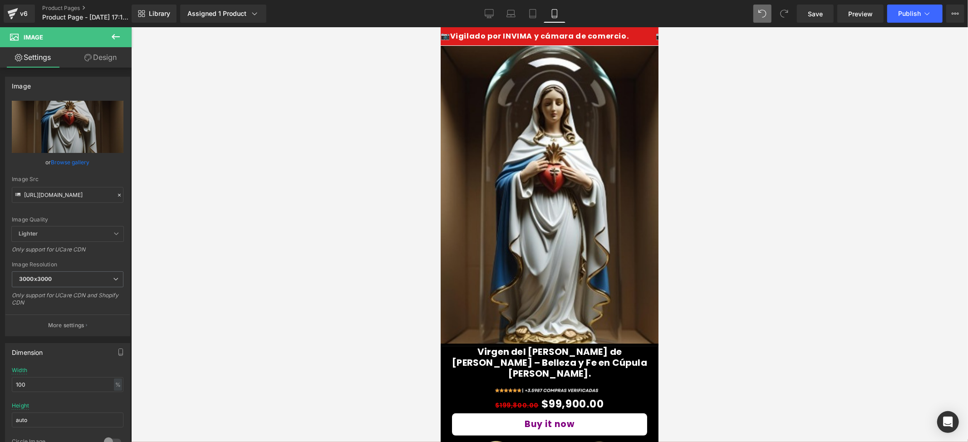
click at [703, 123] on div at bounding box center [549, 234] width 837 height 415
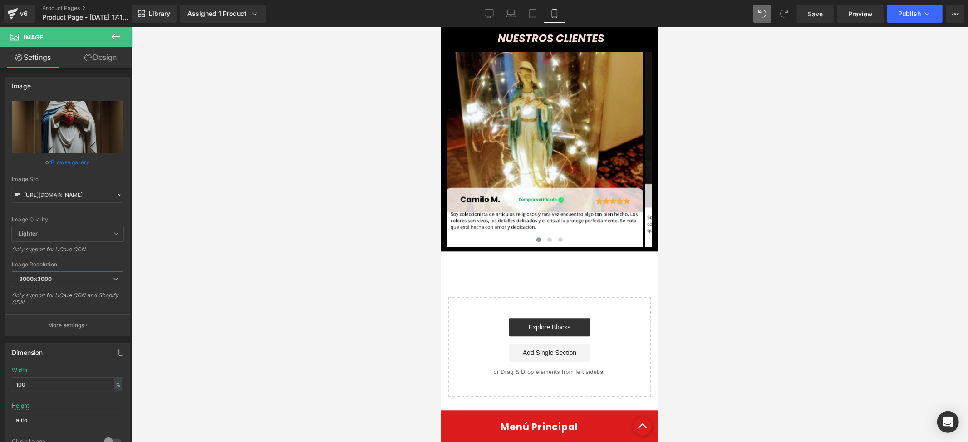
scroll to position [1741, 0]
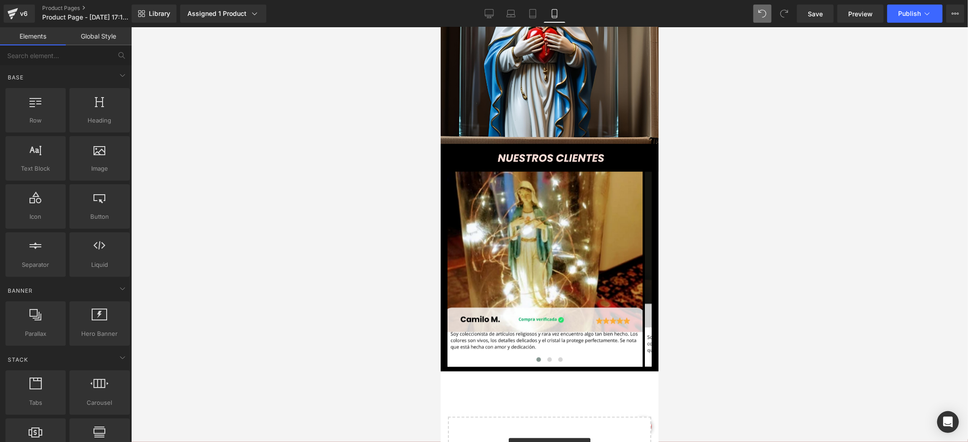
scroll to position [1559, 0]
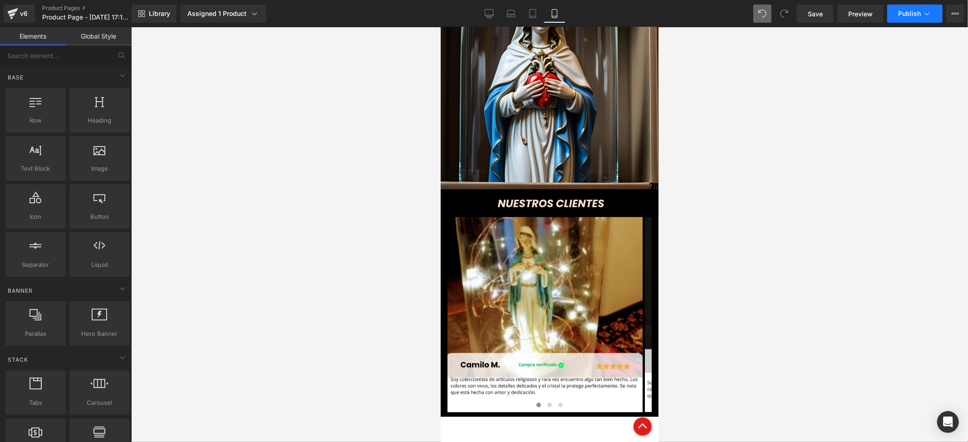
click at [924, 11] on icon at bounding box center [926, 13] width 9 height 9
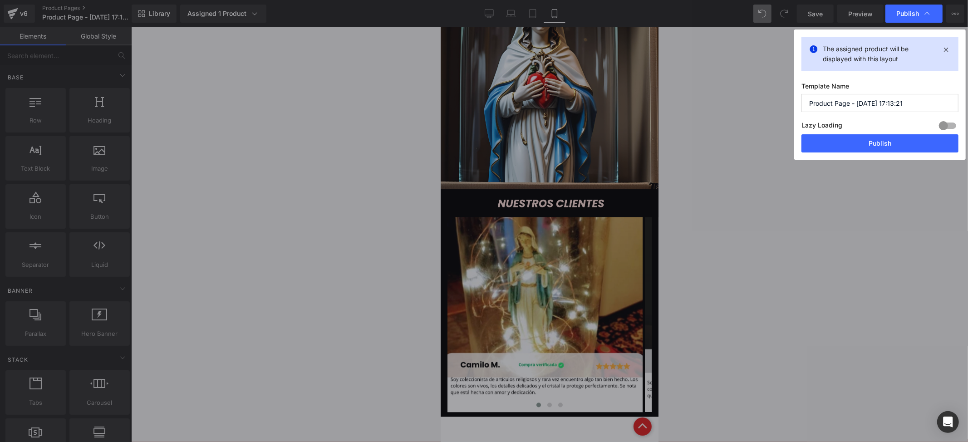
click at [877, 95] on input "Product Page - Aug 11, 17:13:21" at bounding box center [879, 103] width 157 height 18
type input "virgen 1"
click at [924, 148] on button "Publish" at bounding box center [879, 143] width 157 height 18
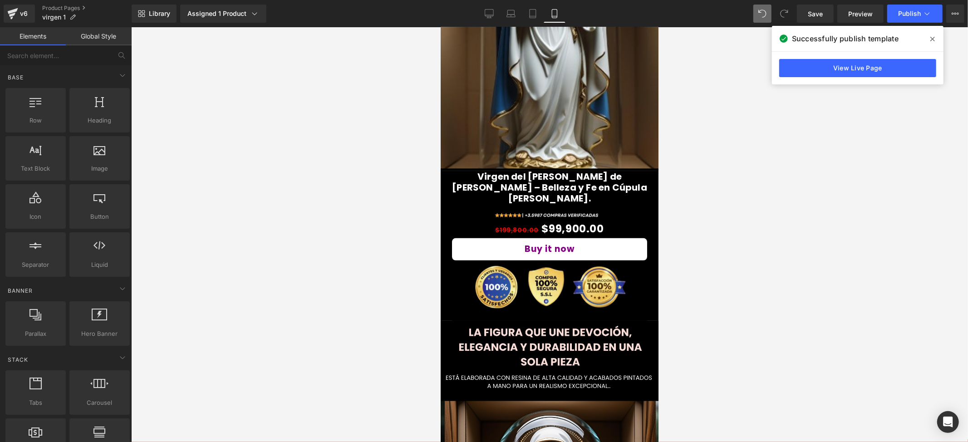
scroll to position [0, 0]
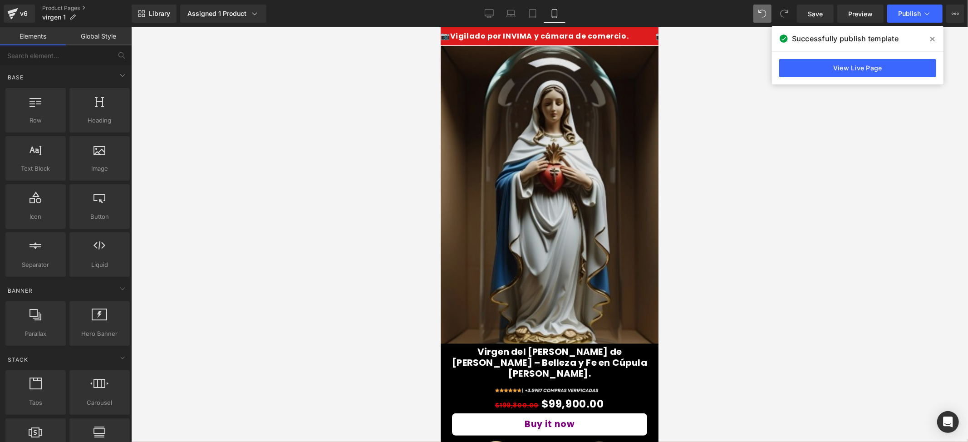
click at [579, 130] on img at bounding box center [549, 195] width 227 height 300
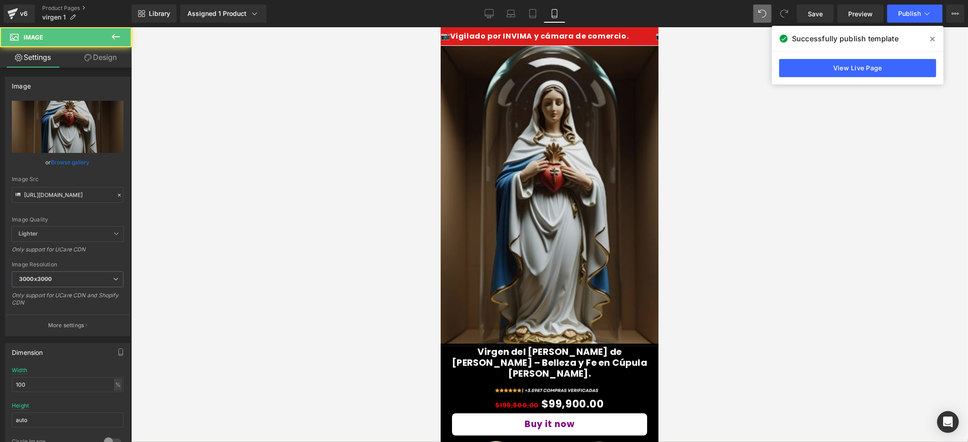
click at [511, 149] on img at bounding box center [549, 195] width 227 height 300
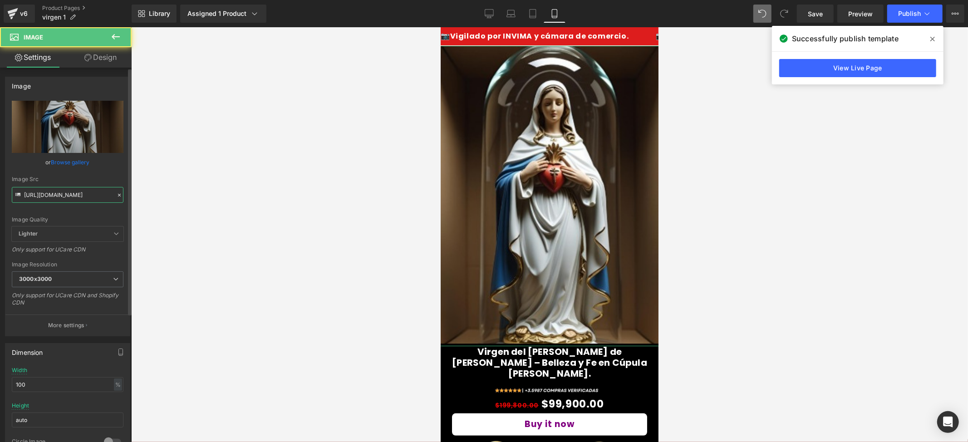
click at [51, 195] on input "https://i.ibb.co/2YdrKFFh/1.png" at bounding box center [68, 195] width 112 height 16
paste input "VcnFRX2h/Whats-App-Image-2025-08-11-at-5-56-00-PM.jp"
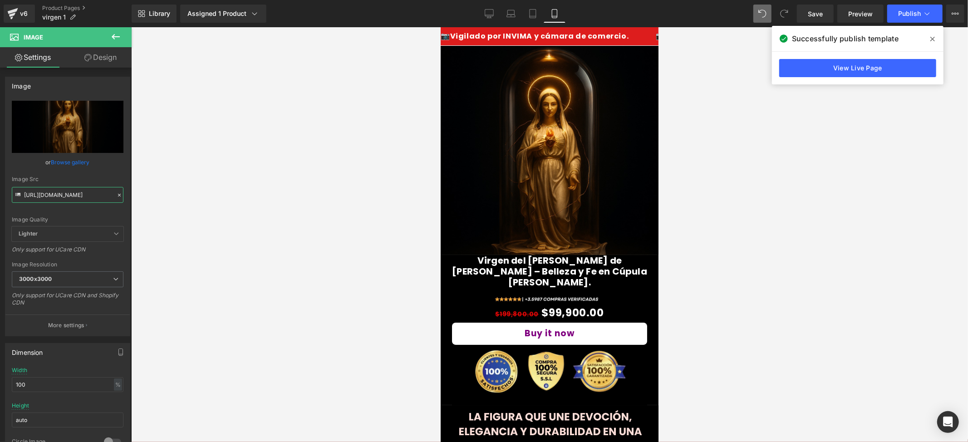
type input "https://i.ibb.co/VcnFRX2h/Whats-App-Image-2025-08-11-at-5-56-00-PM.jpg"
click at [726, 224] on div at bounding box center [549, 234] width 837 height 415
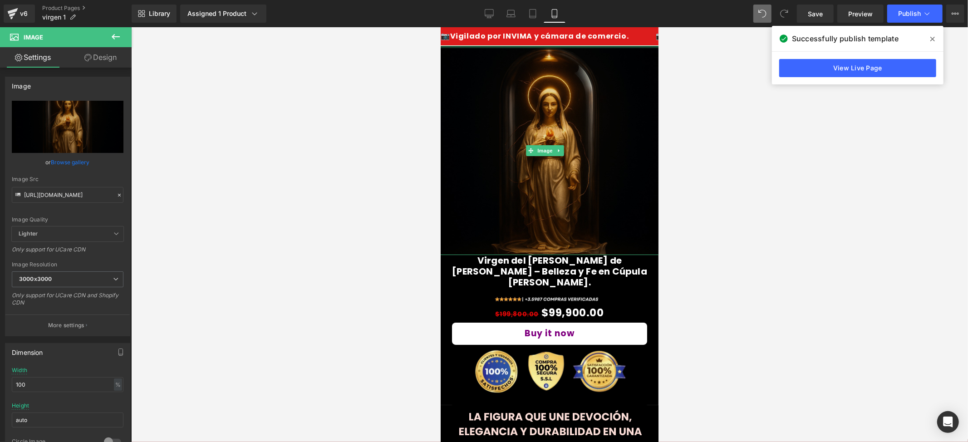
drag, startPoint x: 559, startPoint y: 45, endPoint x: 556, endPoint y: 52, distance: 7.7
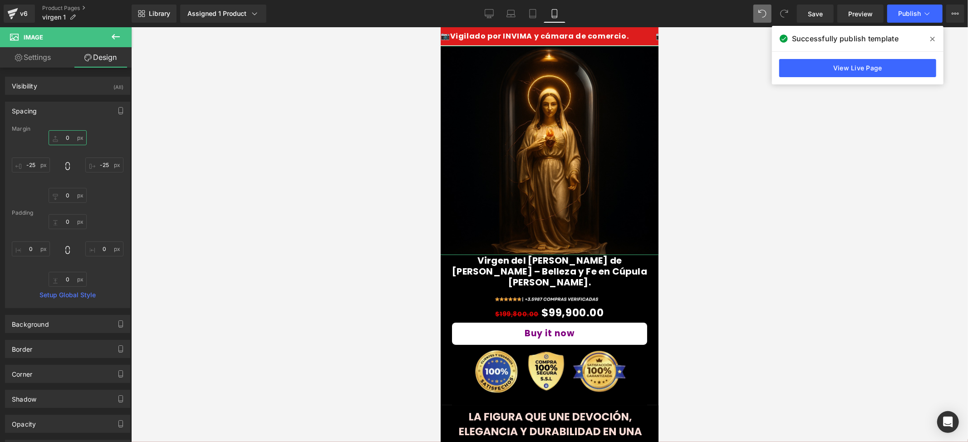
click at [68, 137] on input "0" at bounding box center [68, 137] width 38 height 15
type input "2"
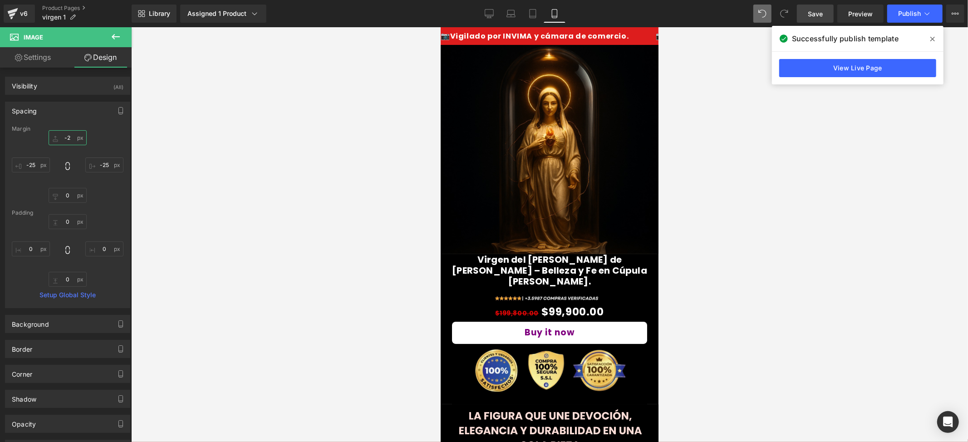
type input "-2"
click at [816, 7] on link "Save" at bounding box center [815, 14] width 37 height 18
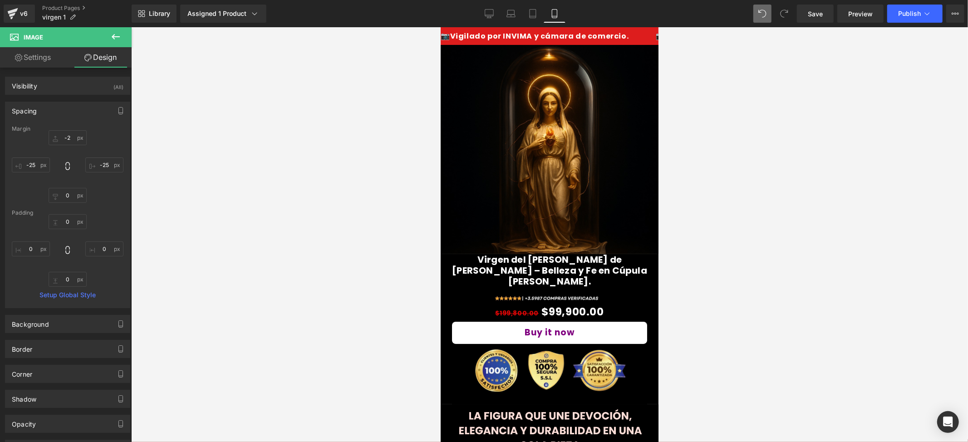
click at [922, 3] on div "Library Assigned 1 Product Product Preview Virgen del Sagrado Corazón de María …" at bounding box center [550, 13] width 836 height 27
click at [916, 10] on span "Publish" at bounding box center [909, 13] width 23 height 7
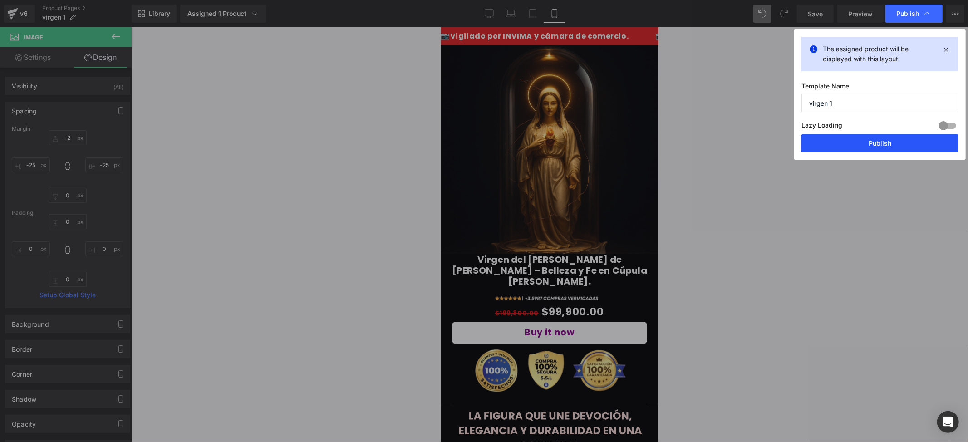
click at [870, 136] on button "Publish" at bounding box center [879, 143] width 157 height 18
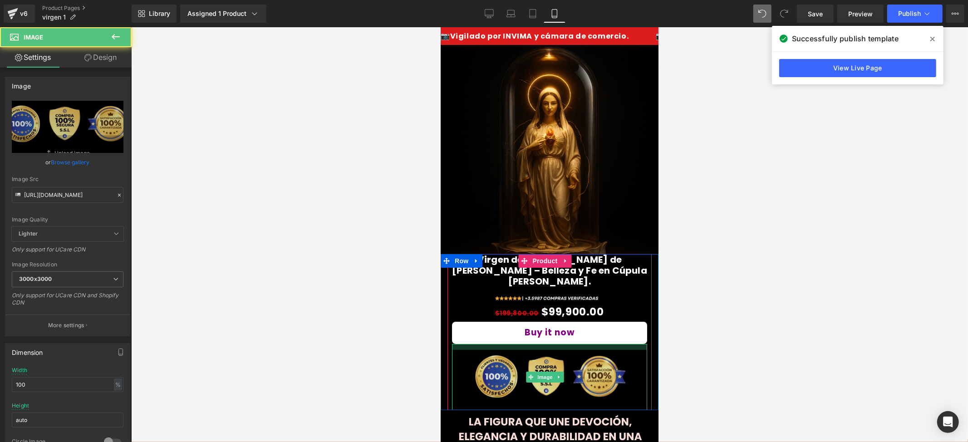
drag, startPoint x: 523, startPoint y: 324, endPoint x: 524, endPoint y: 330, distance: 6.1
click at [524, 343] on div "Image" at bounding box center [548, 376] width 195 height 66
click at [610, 343] on div at bounding box center [548, 346] width 195 height 6
click at [682, 313] on div at bounding box center [549, 234] width 837 height 415
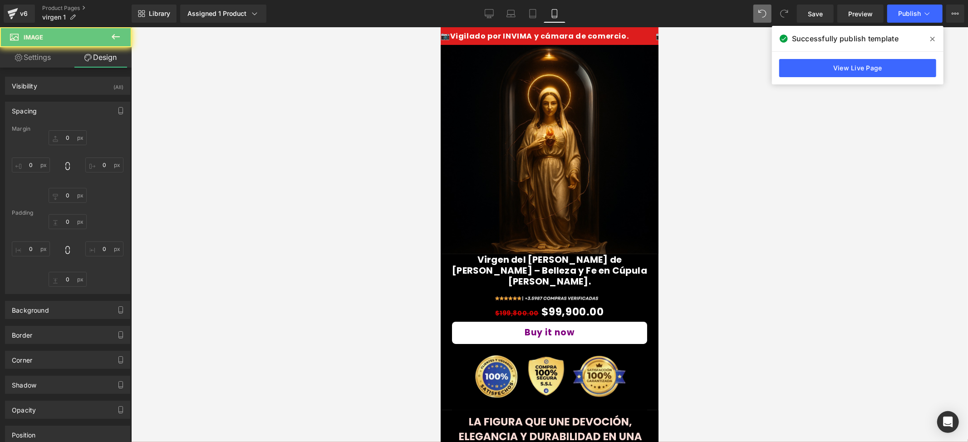
type input "0"
type input "13"
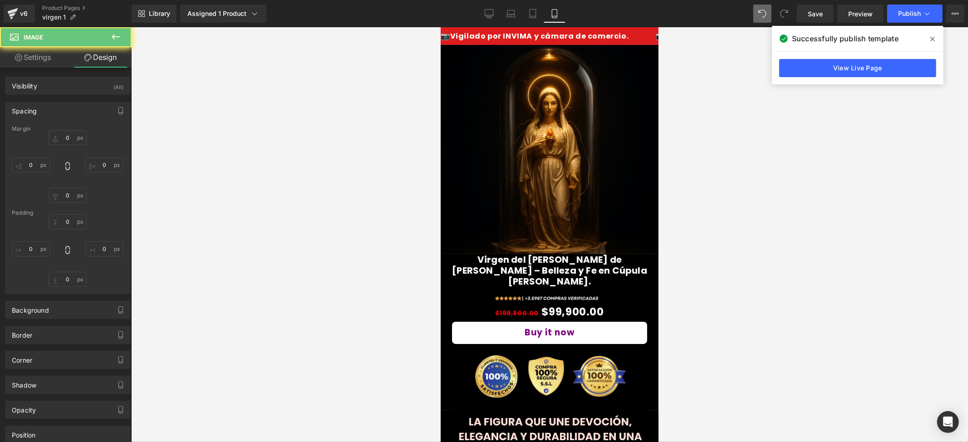
type input "0"
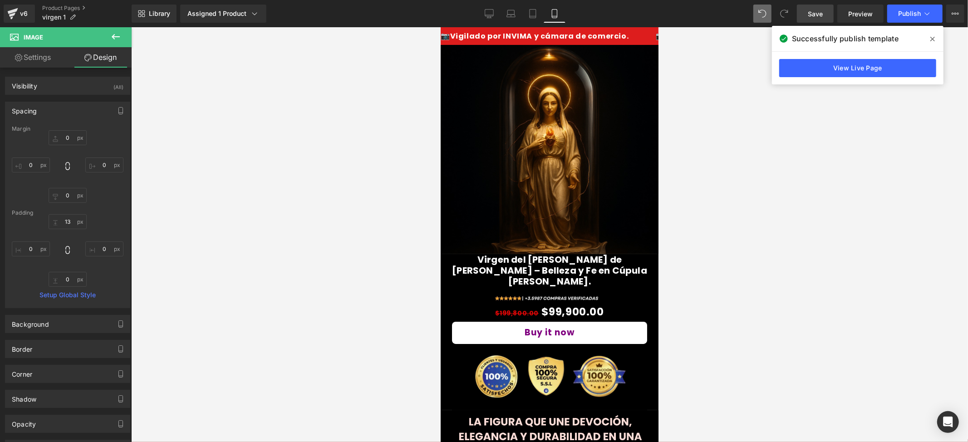
click at [824, 10] on link "Save" at bounding box center [815, 14] width 37 height 18
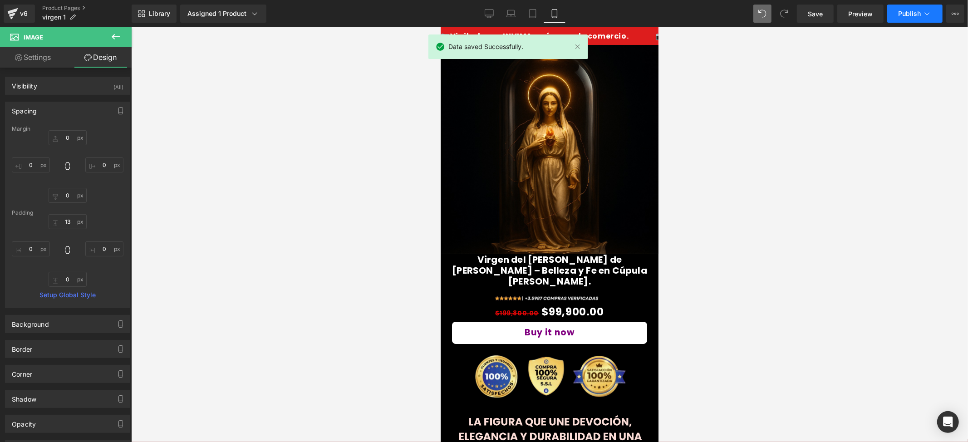
click at [913, 16] on span "Publish" at bounding box center [909, 13] width 23 height 7
